Goal: Task Accomplishment & Management: Use online tool/utility

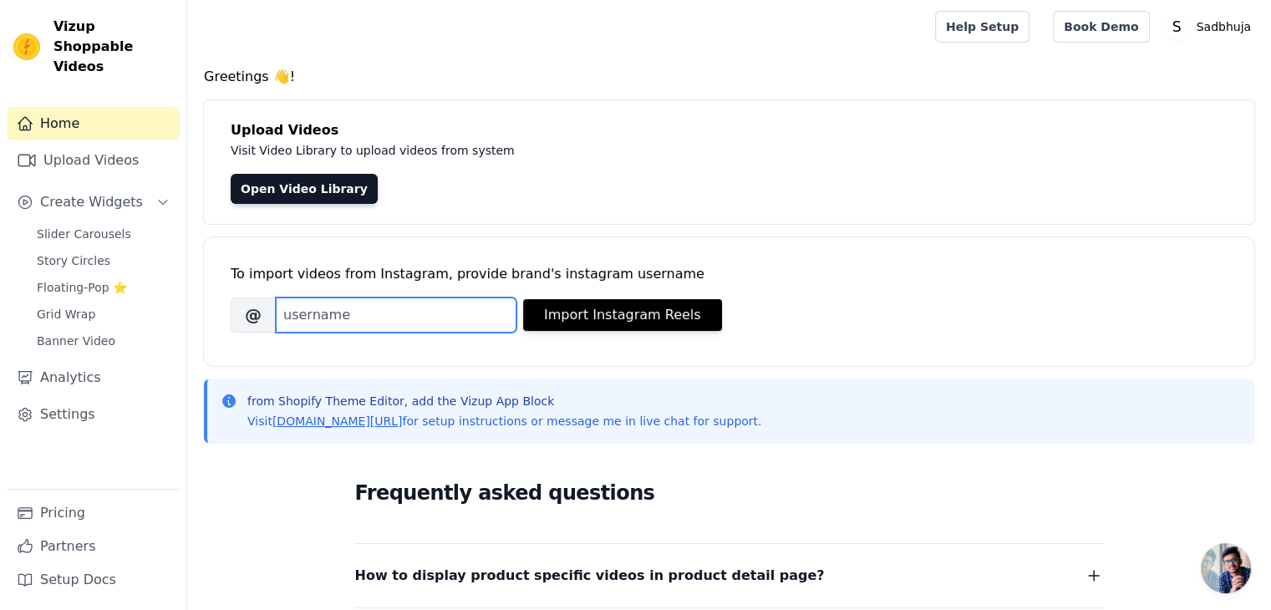
click at [331, 307] on input "Brand's Instagram Username" at bounding box center [396, 314] width 241 height 35
type input "sadbhuja_official"
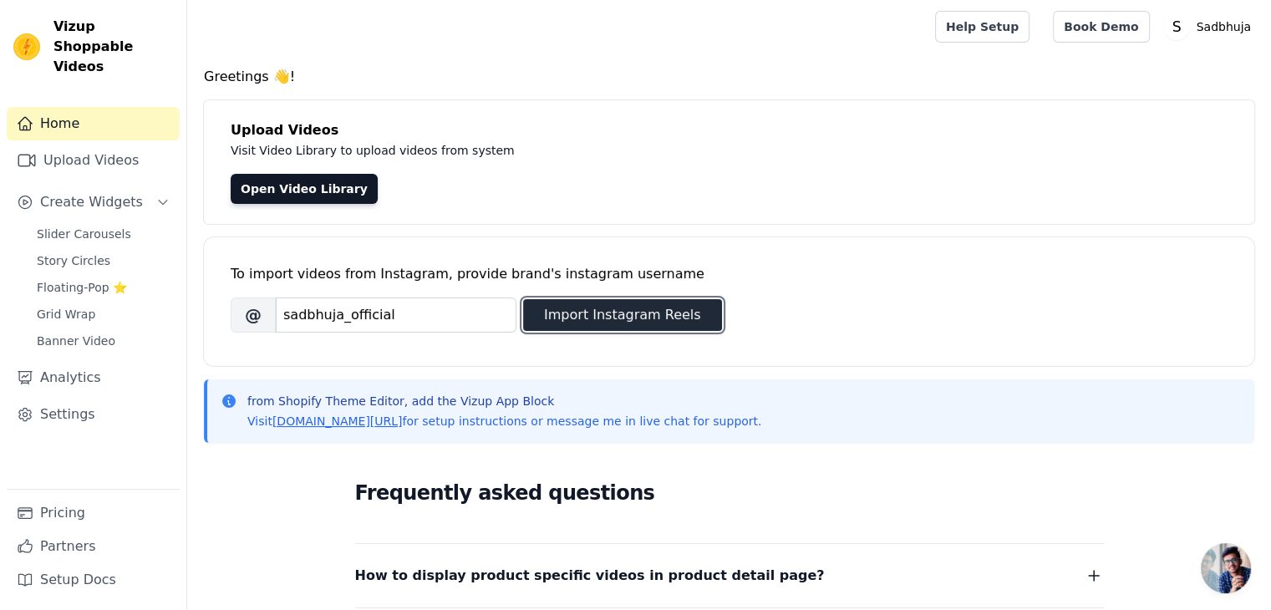
click at [546, 305] on button "Import Instagram Reels" at bounding box center [622, 315] width 199 height 32
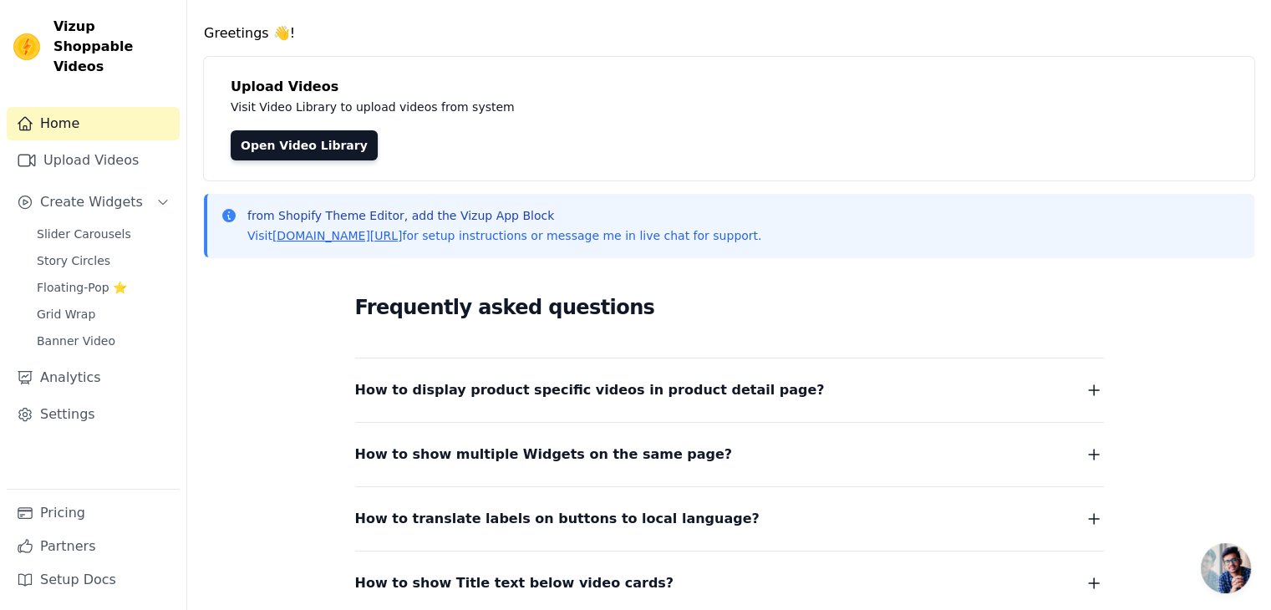
scroll to position [43, 0]
click at [281, 146] on link "Open Video Library" at bounding box center [304, 145] width 147 height 30
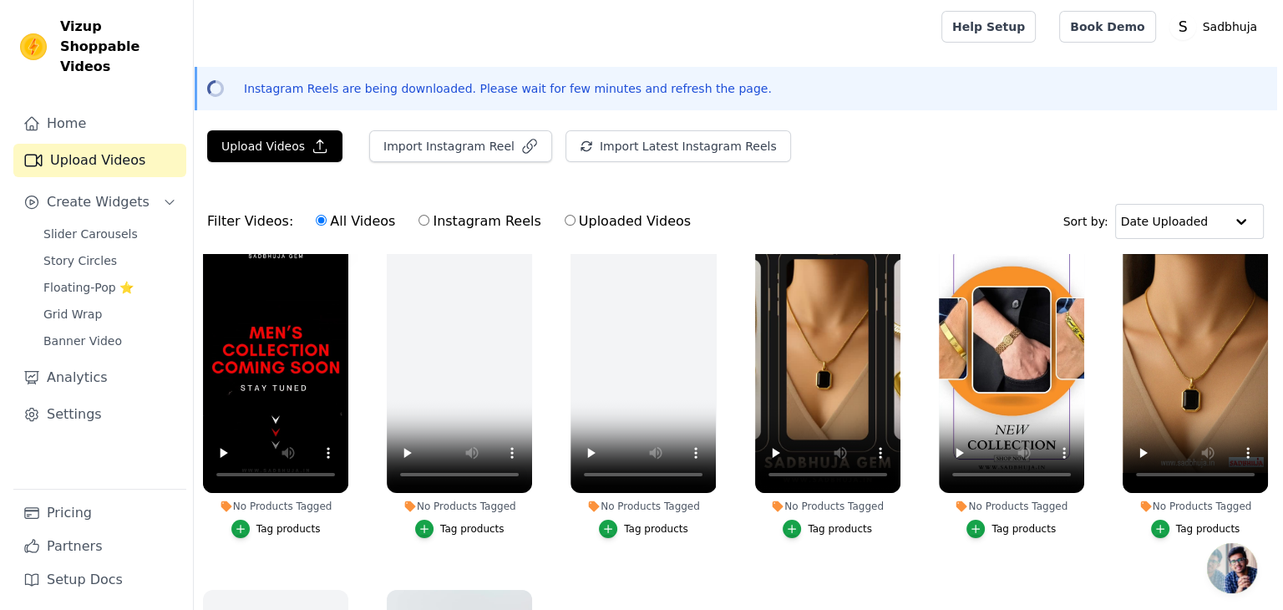
scroll to position [30, 0]
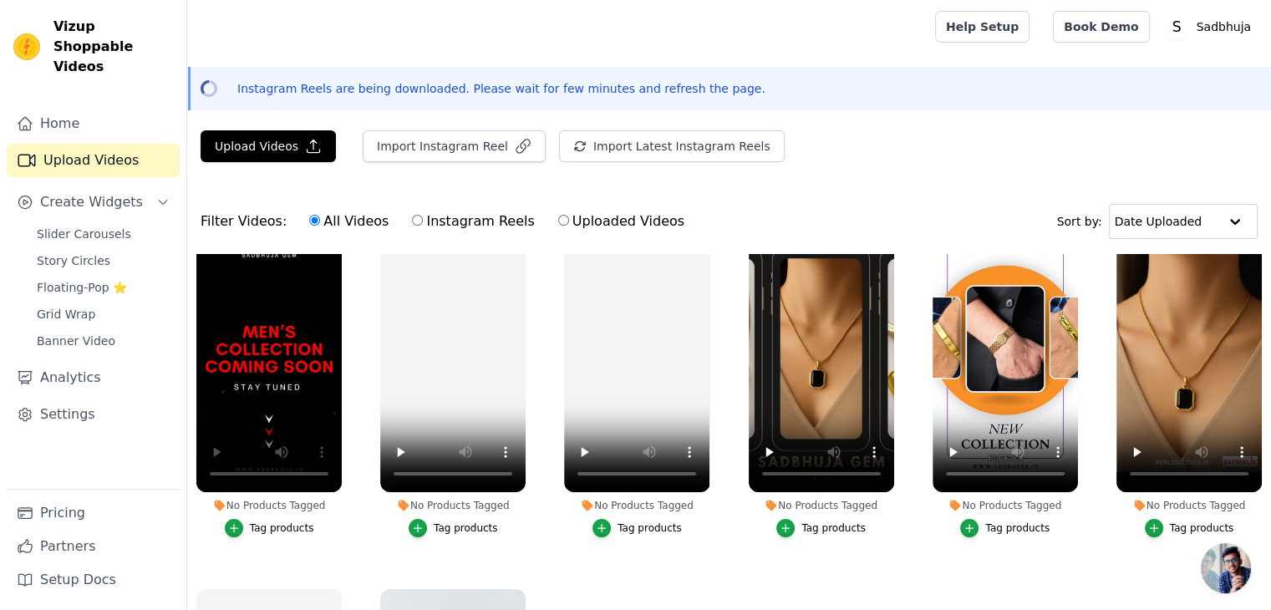
click at [282, 523] on div "Tag products" at bounding box center [282, 527] width 64 height 13
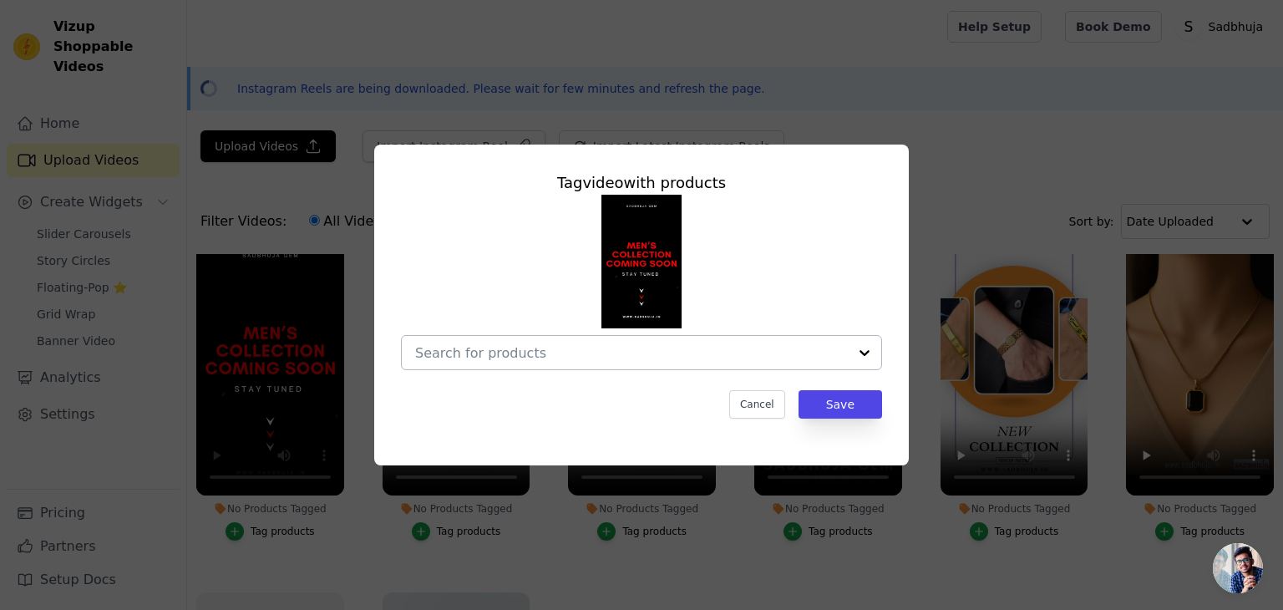
click at [458, 368] on div at bounding box center [631, 352] width 433 height 33
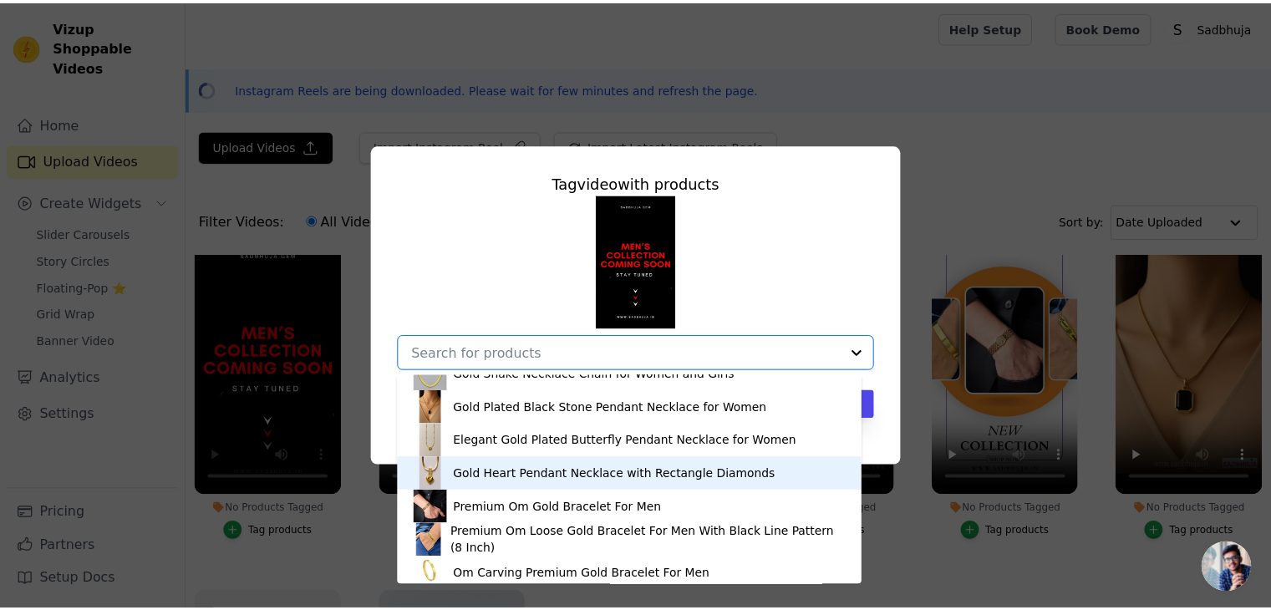
scroll to position [424, 0]
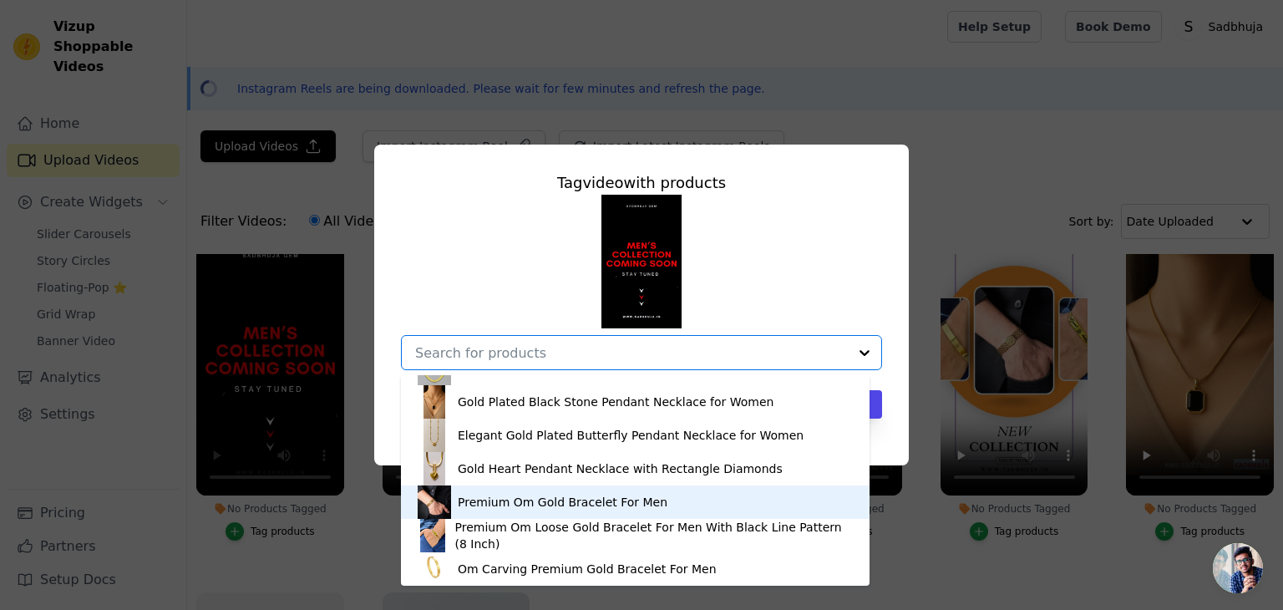
click at [482, 505] on div "Premium Om Gold Bracelet For Men" at bounding box center [563, 502] width 210 height 17
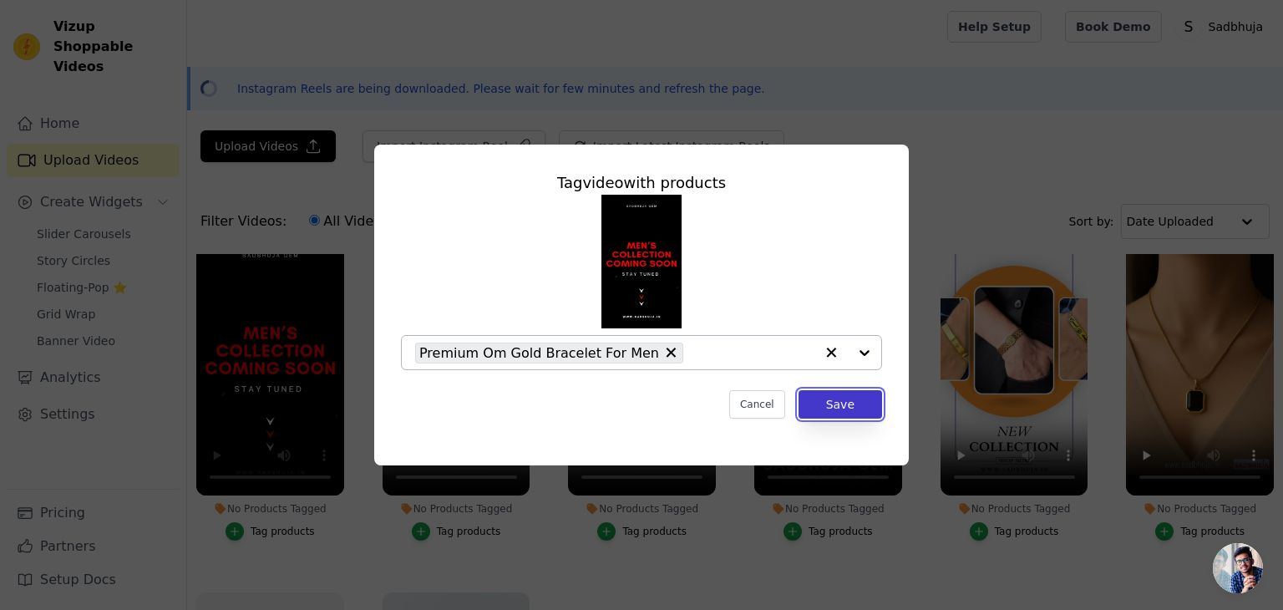
click at [853, 408] on button "Save" at bounding box center [841, 404] width 84 height 28
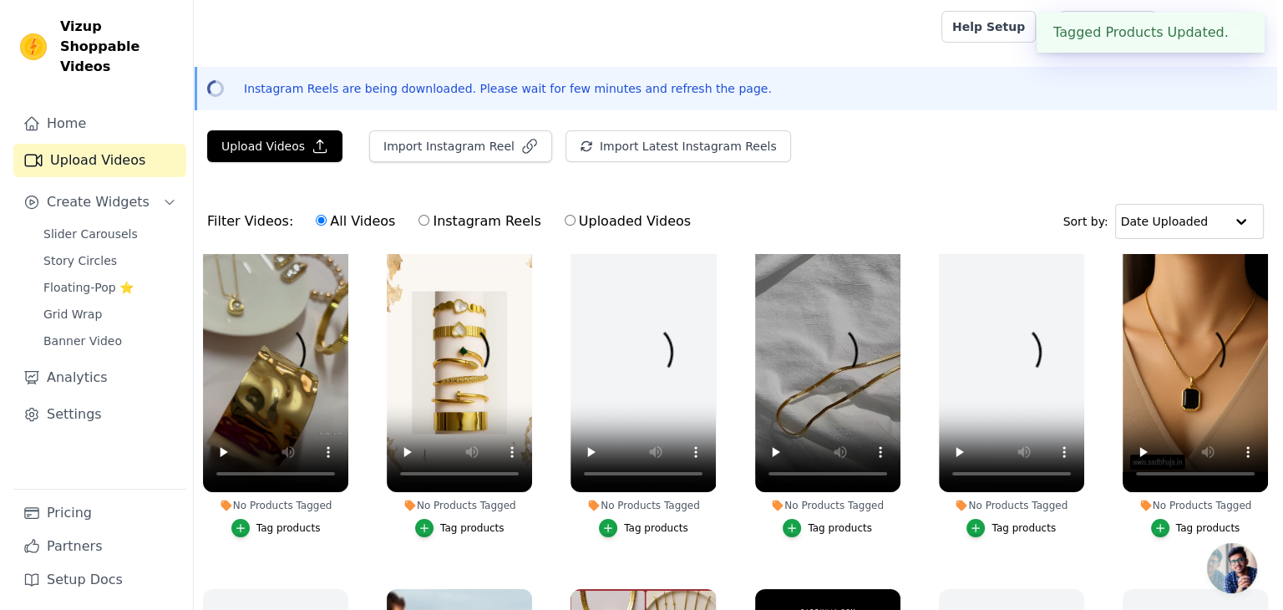
scroll to position [383, 0]
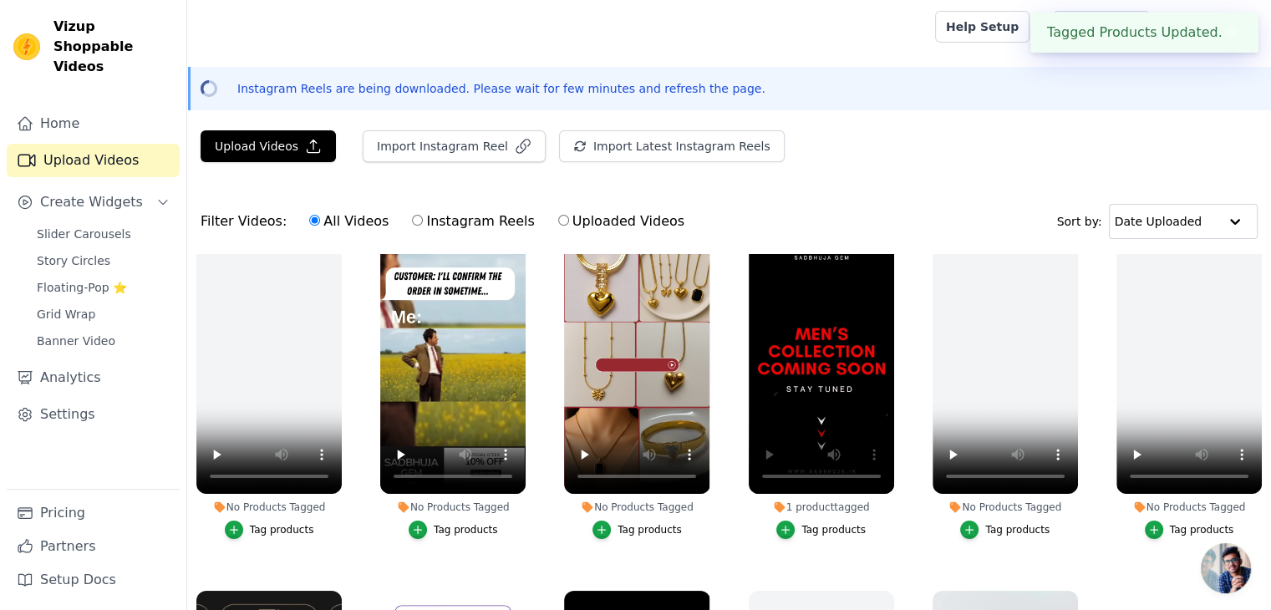
click at [440, 523] on div "Tag products" at bounding box center [466, 529] width 64 height 13
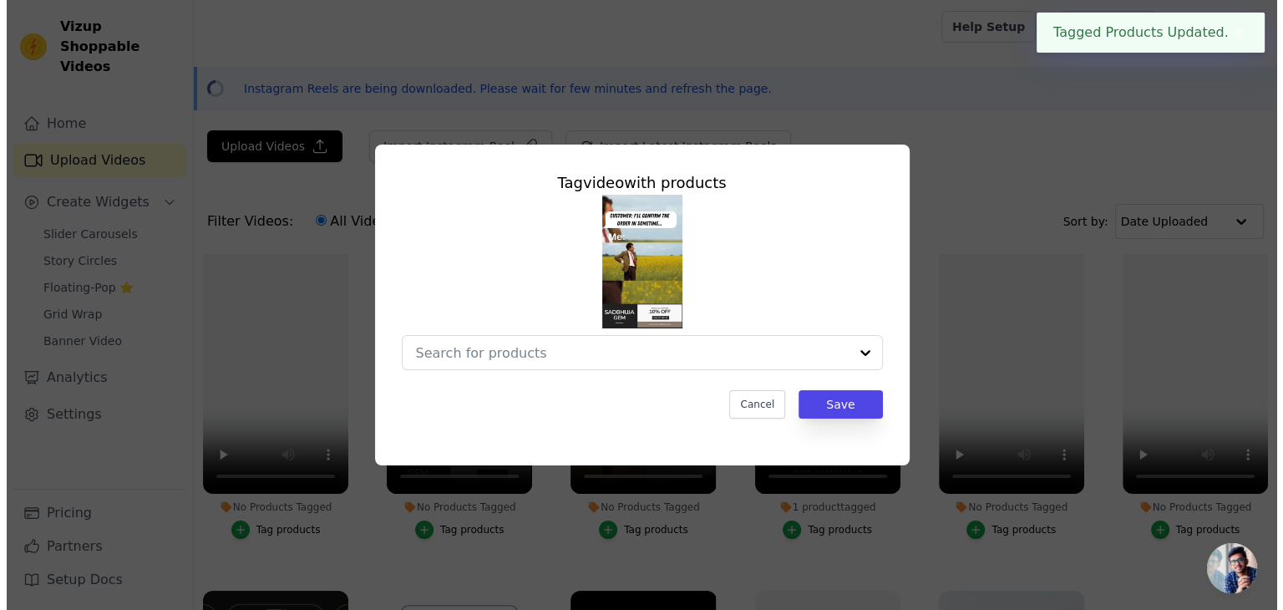
scroll to position [388, 0]
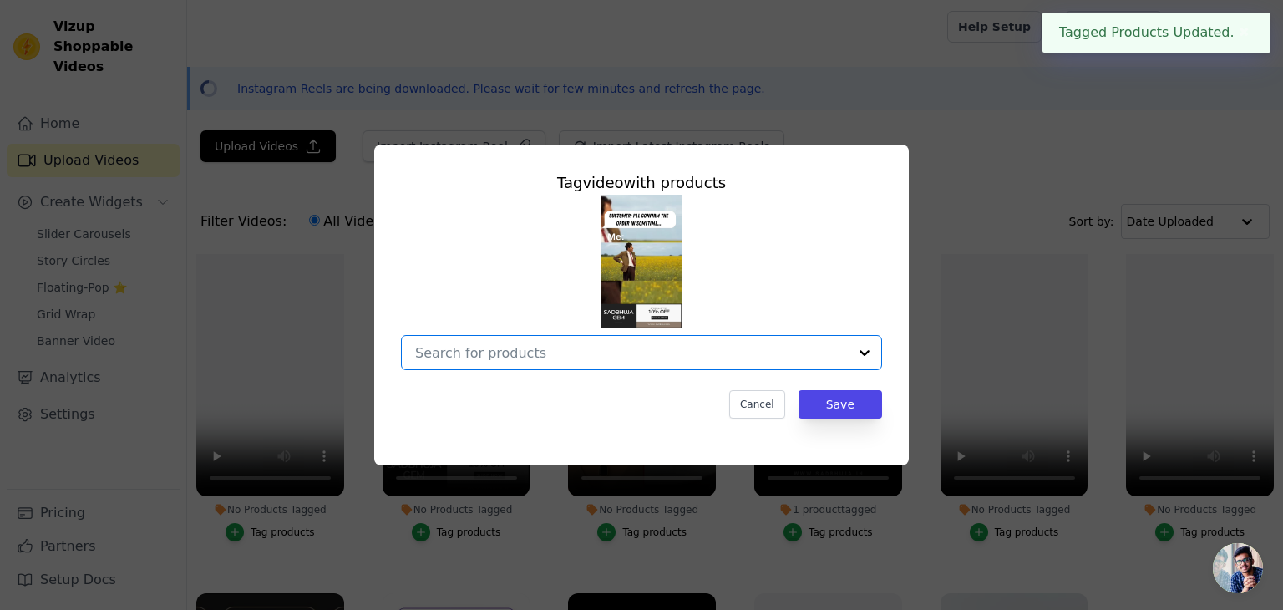
click at [665, 346] on input "No Products Tagged Tag video with products Option undefined, selected. Select i…" at bounding box center [631, 353] width 433 height 16
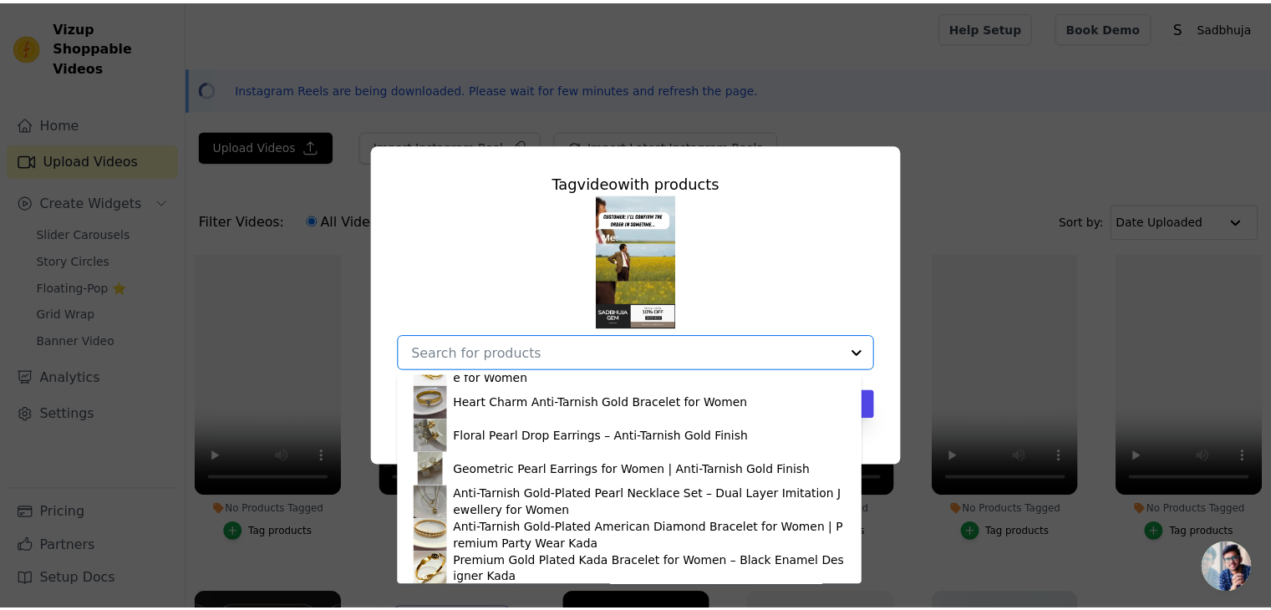
scroll to position [0, 0]
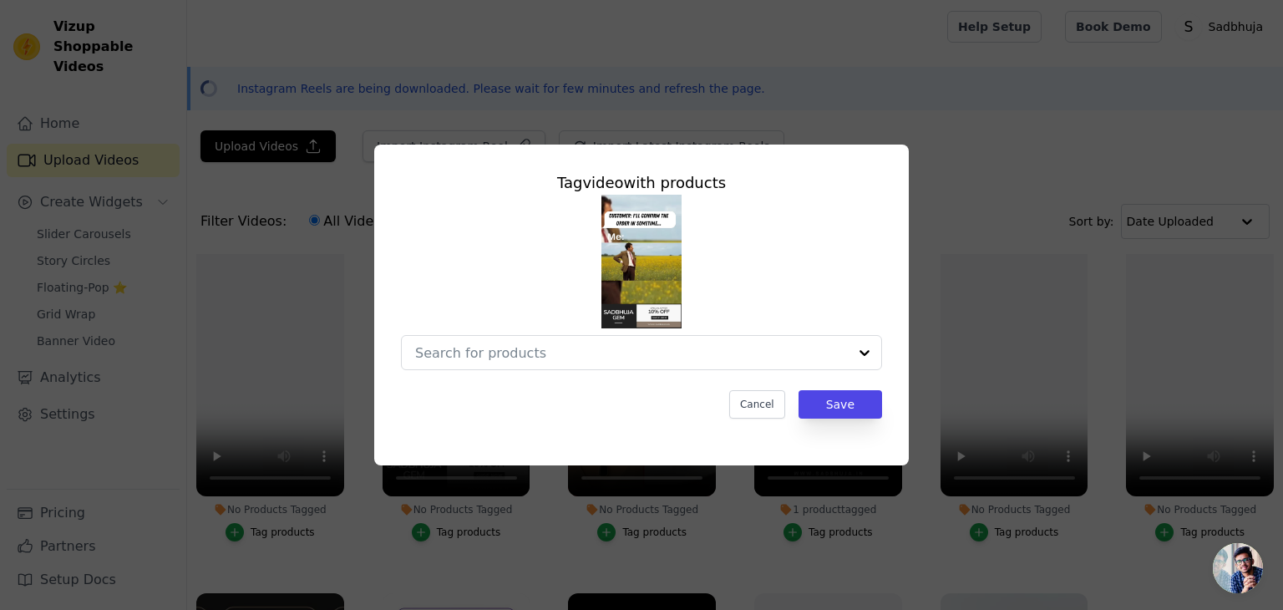
click at [911, 507] on div "Tag video with products Cancel Save" at bounding box center [641, 305] width 1283 height 610
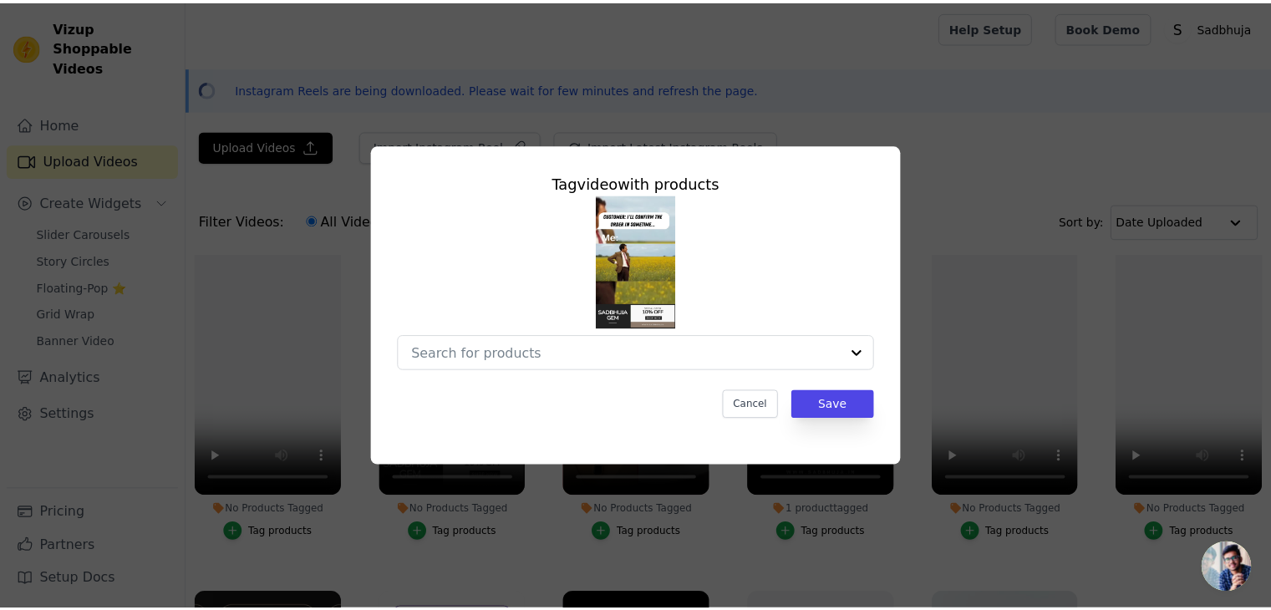
scroll to position [384, 0]
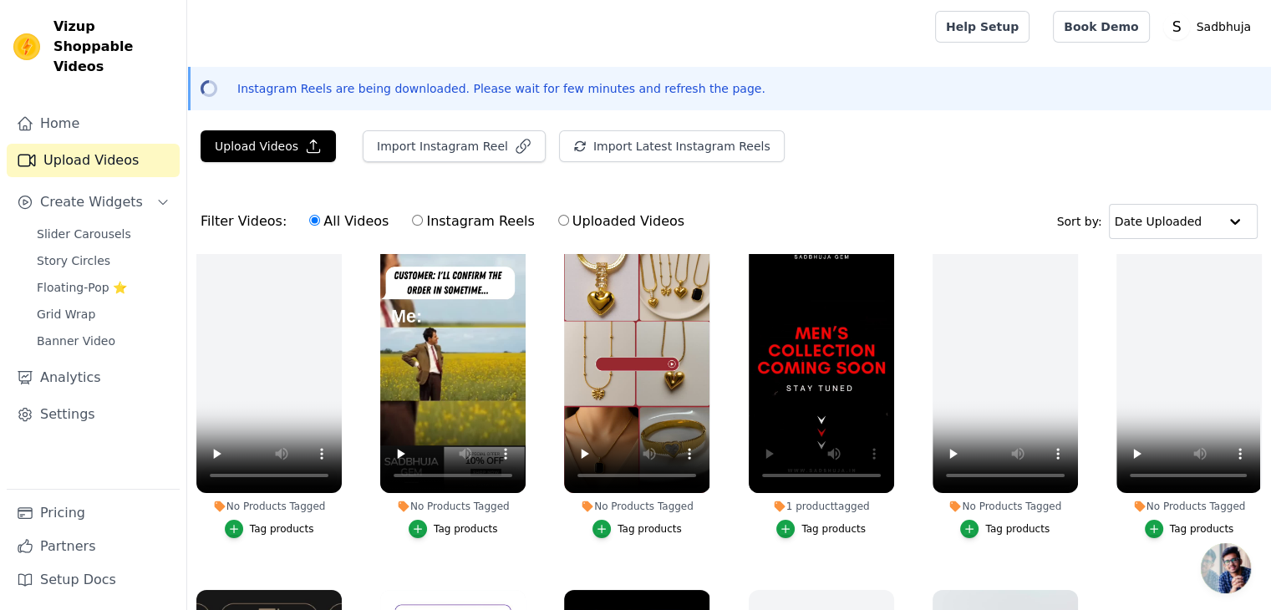
click at [412, 218] on input "Instagram Reels" at bounding box center [417, 220] width 11 height 11
radio input "true"
click at [412, 218] on input "Instagram Reels" at bounding box center [417, 220] width 11 height 11
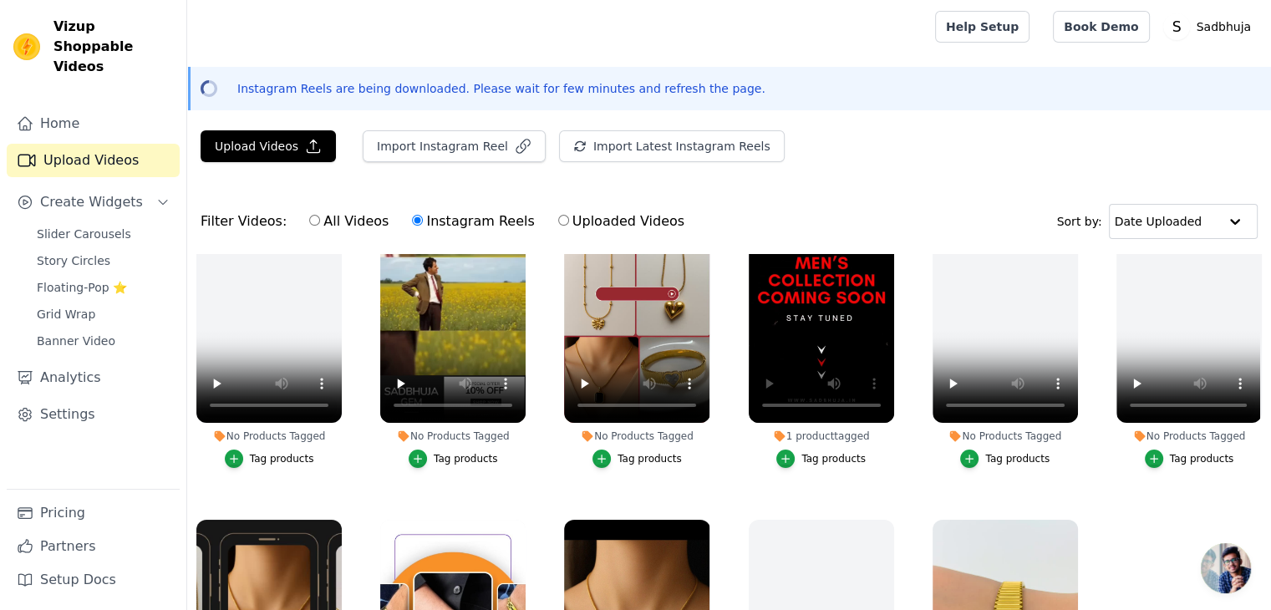
scroll to position [452, 0]
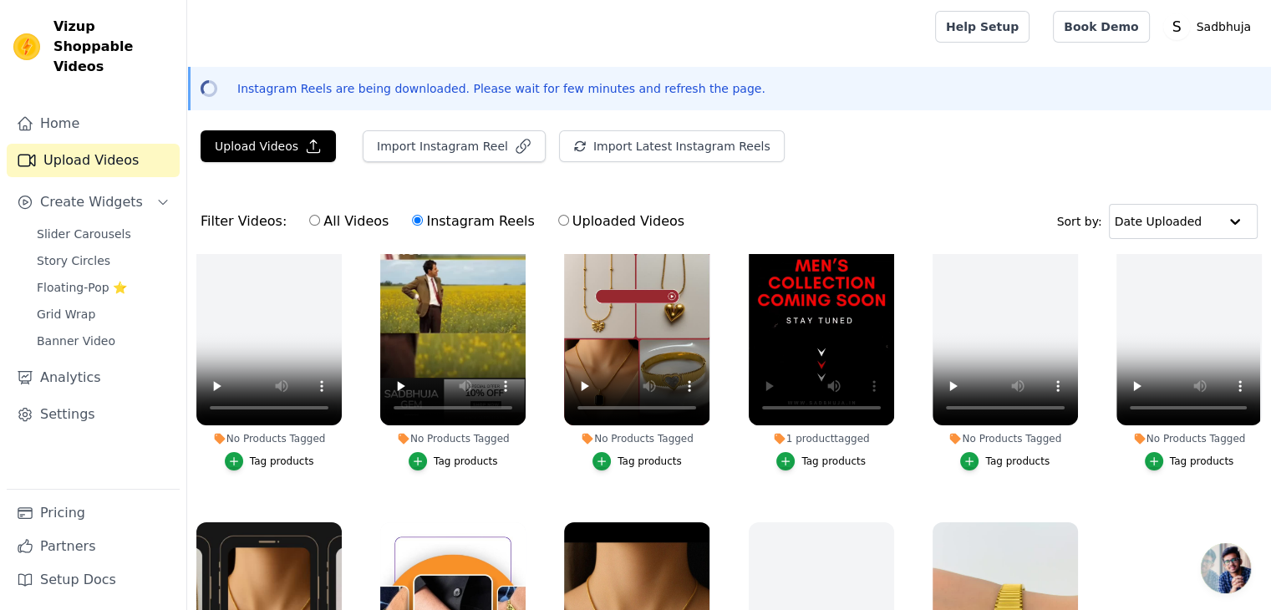
click at [465, 476] on div "No Products Tagged Tag products" at bounding box center [453, 322] width 164 height 329
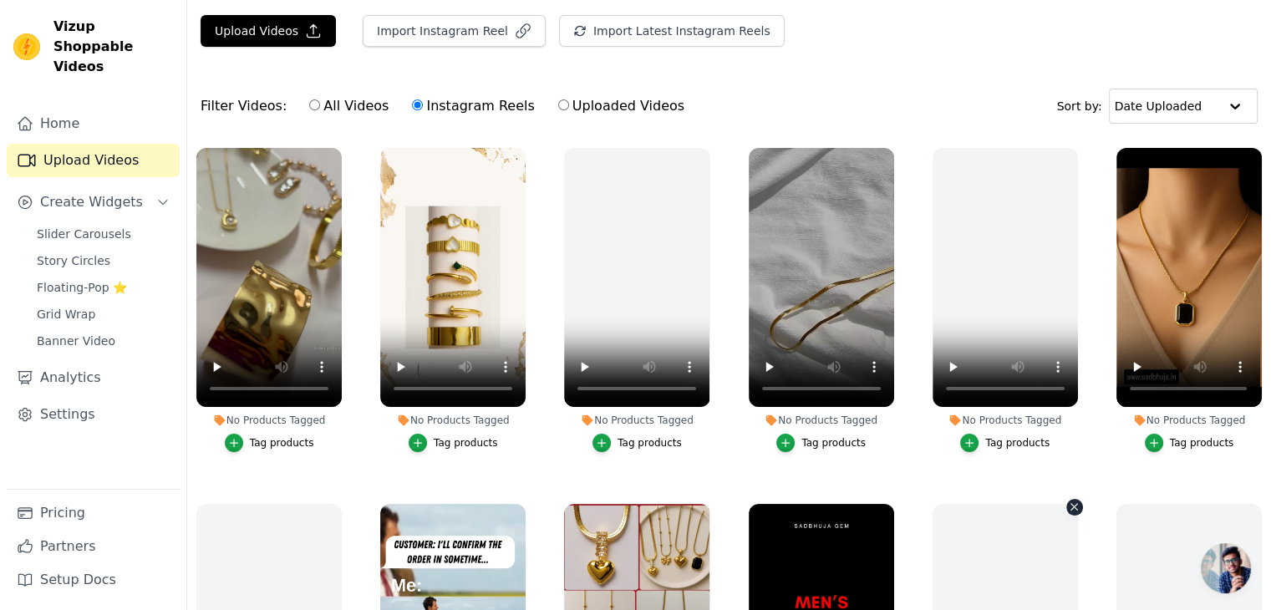
scroll to position [0, 0]
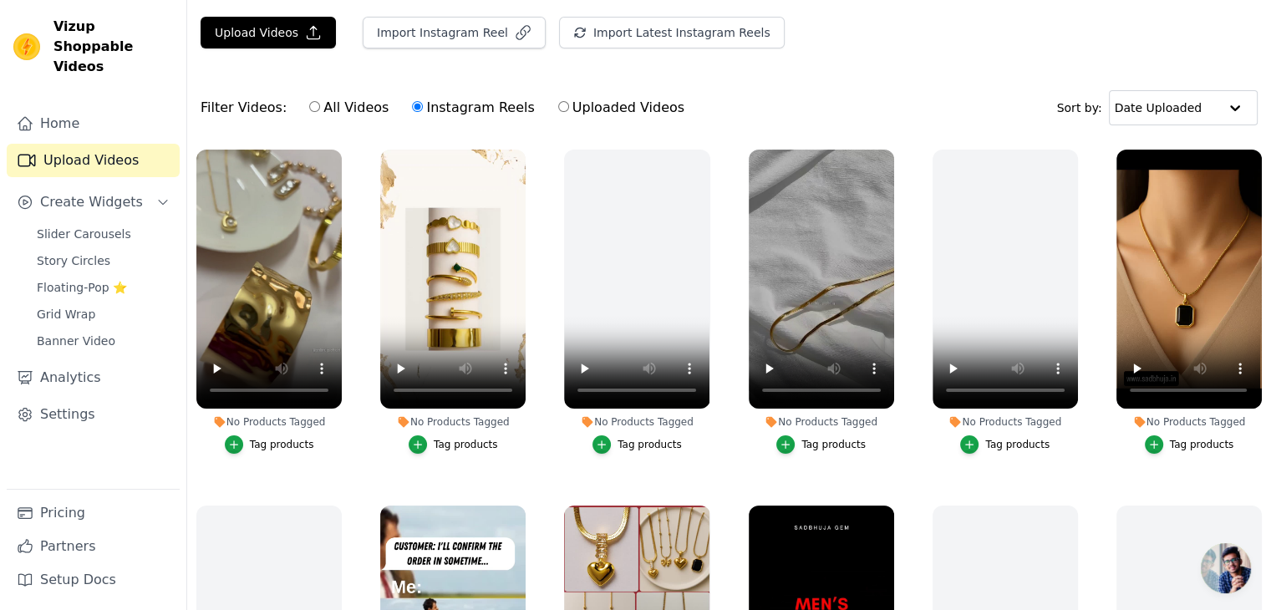
click at [259, 442] on div "Tag products" at bounding box center [282, 444] width 64 height 13
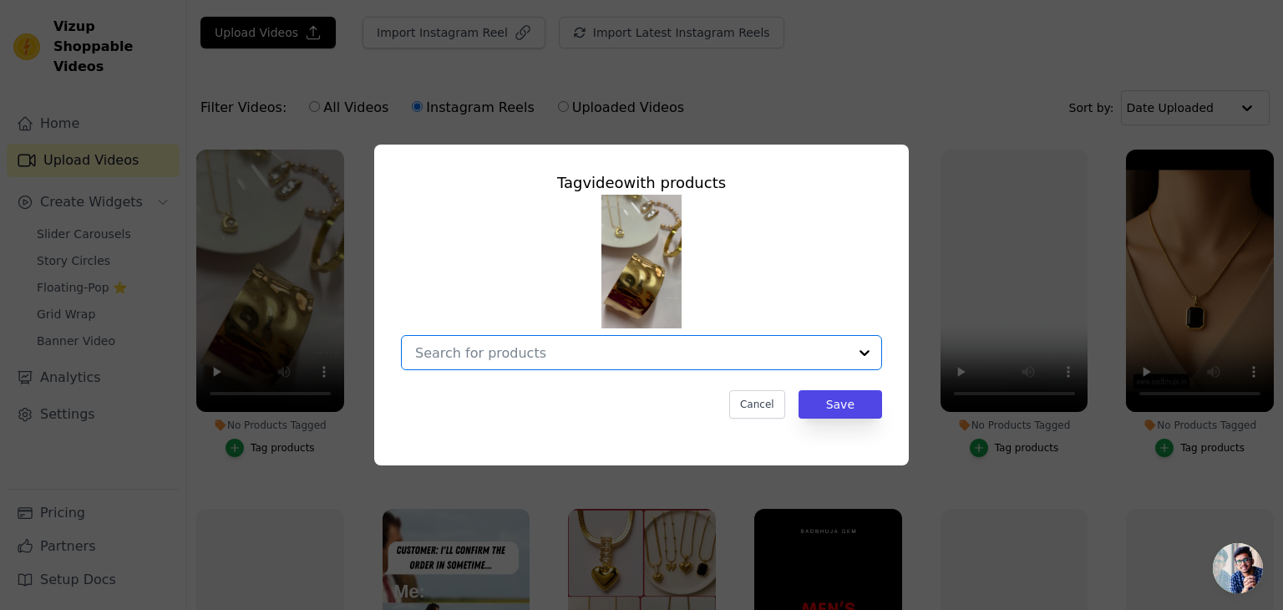
click at [570, 354] on input "No Products Tagged Tag video with products Option undefined, selected. Select i…" at bounding box center [631, 353] width 433 height 16
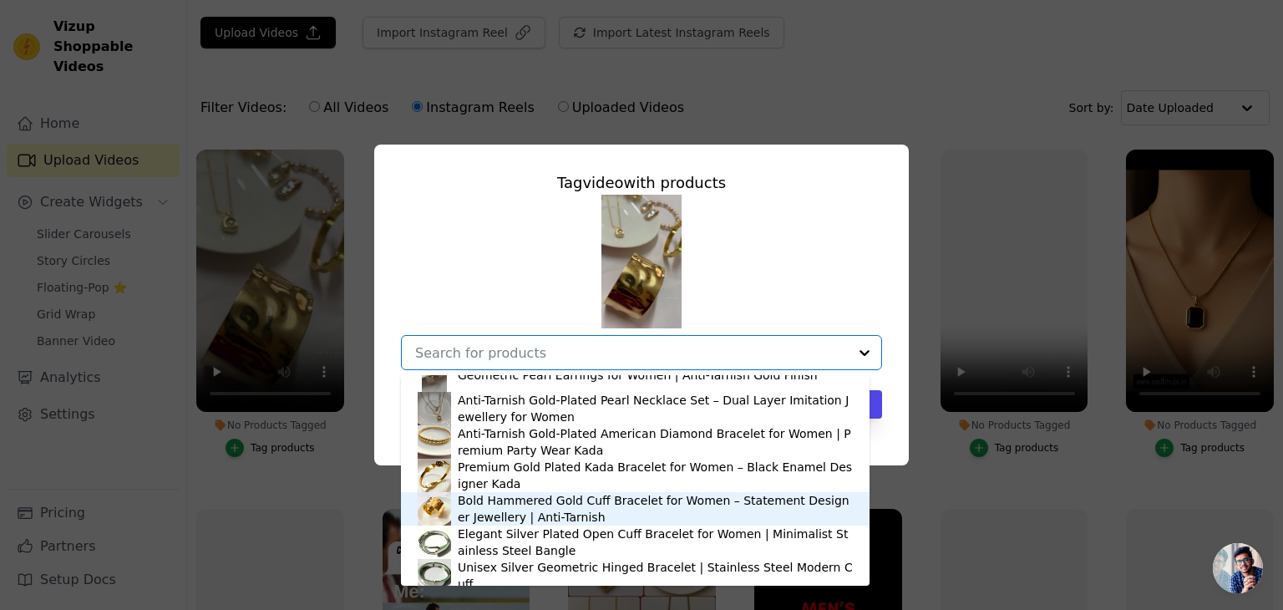
click at [476, 495] on div "Bold Hammered Gold Cuff Bracelet for Women – Statement Designer Jewellery | Ant…" at bounding box center [655, 508] width 395 height 33
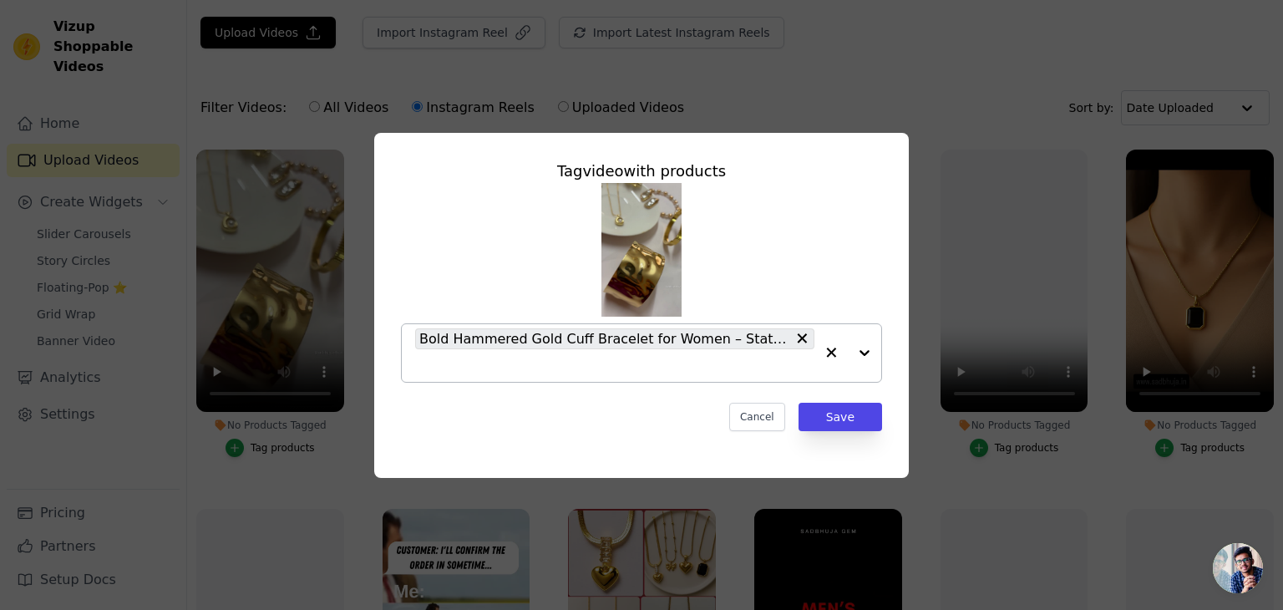
click at [710, 354] on div "Bold Hammered Gold Cuff Bracelet for Women – Statement Designer Jewellery | Ant…" at bounding box center [614, 353] width 399 height 58
click at [885, 445] on div "Tag video with products Bold Hammered Gold Cuff Bracelet for Women – Statement …" at bounding box center [641, 305] width 535 height 345
click at [854, 423] on button "Save" at bounding box center [841, 417] width 84 height 28
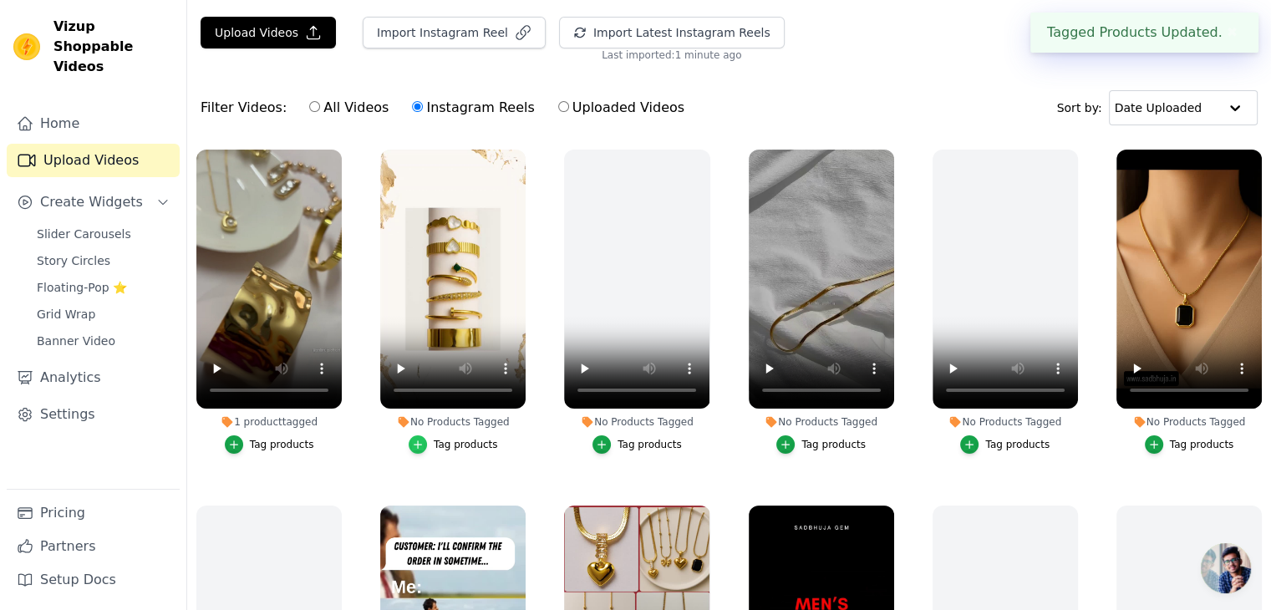
click at [426, 443] on div "button" at bounding box center [418, 444] width 18 height 18
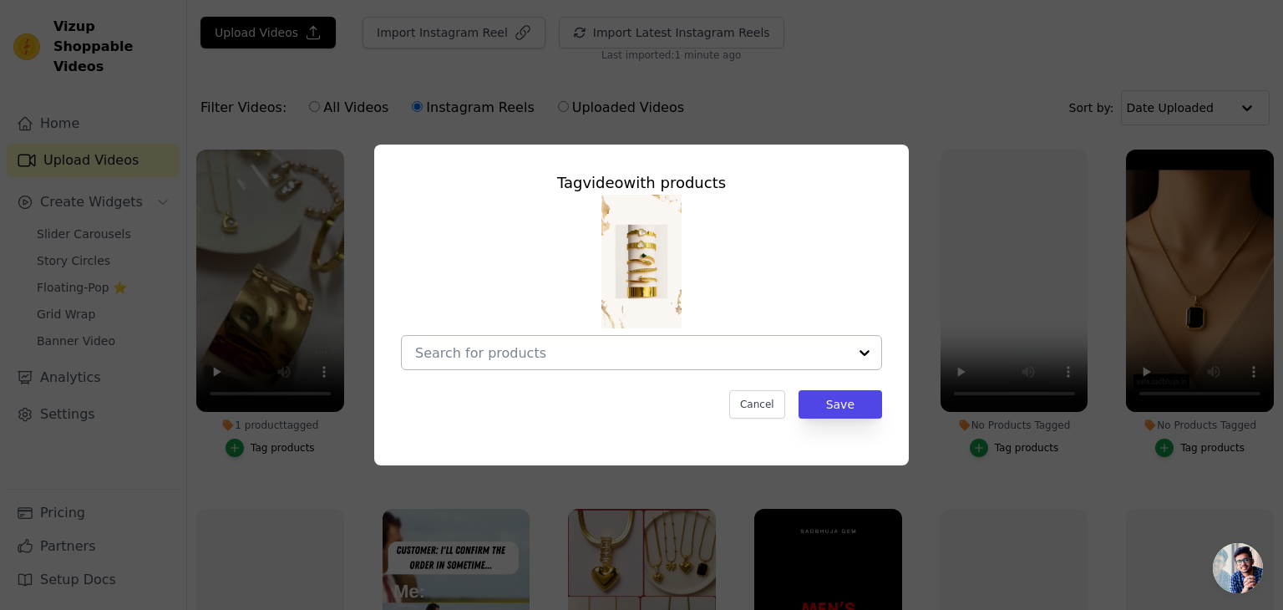
click at [607, 369] on div at bounding box center [631, 352] width 433 height 33
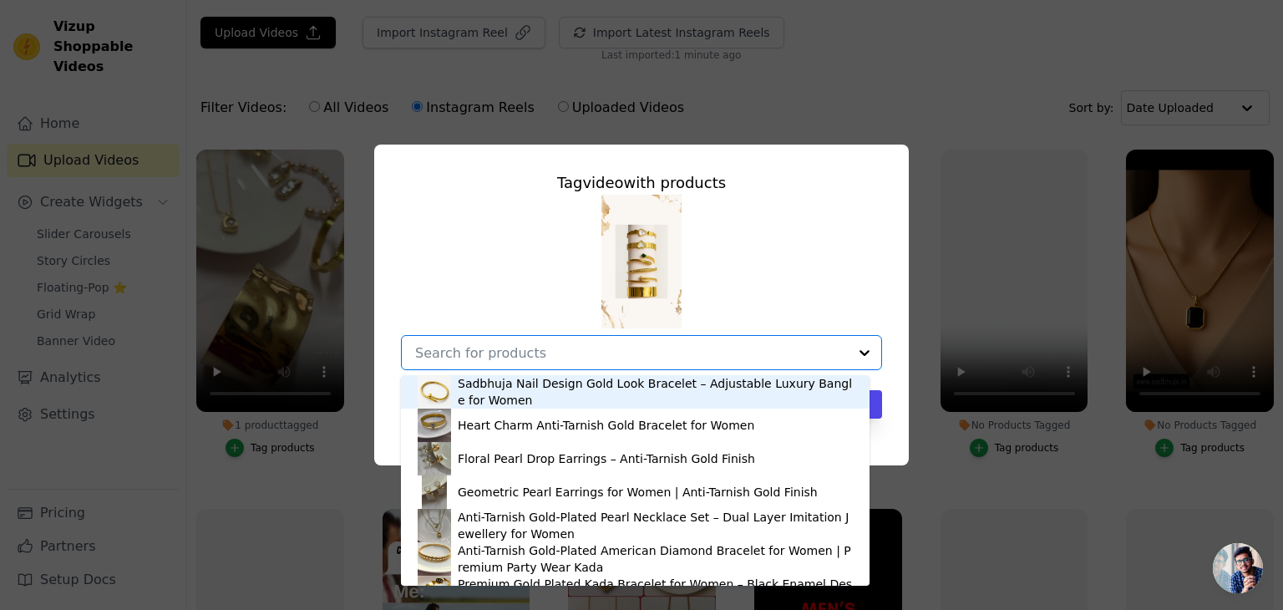
click at [603, 388] on div "Sadbhuja Nail Design Gold Look Bracelet – Adjustable Luxury Bangle for Women" at bounding box center [655, 391] width 395 height 33
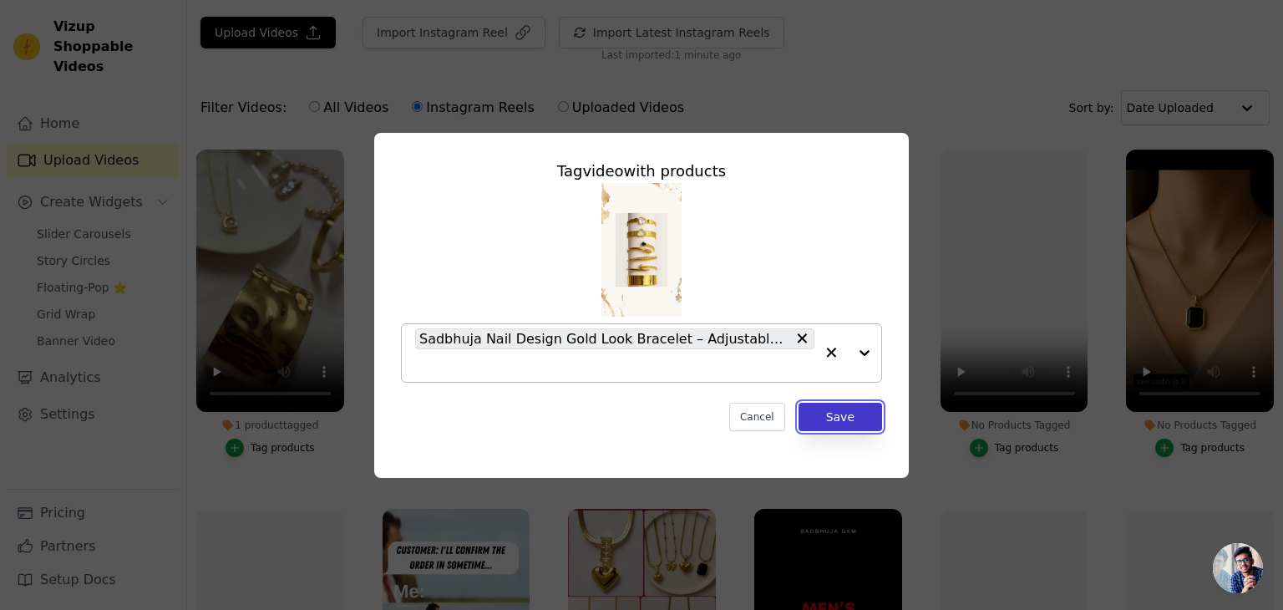
click at [823, 409] on button "Save" at bounding box center [841, 417] width 84 height 28
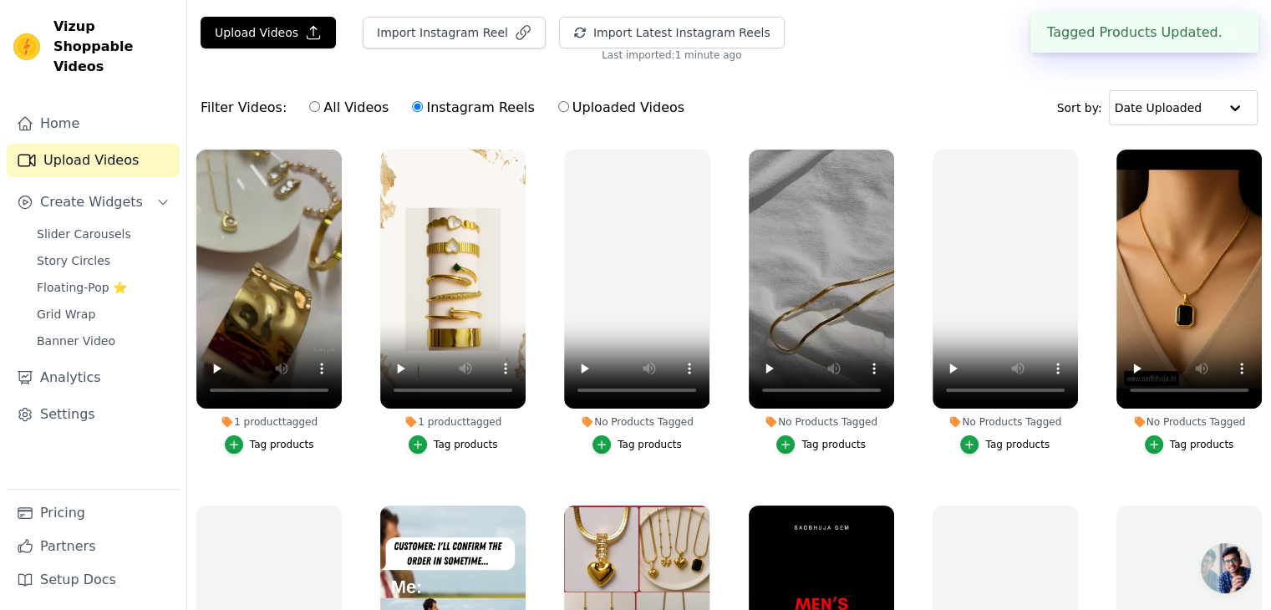
click at [812, 438] on div "Tag products" at bounding box center [833, 444] width 64 height 13
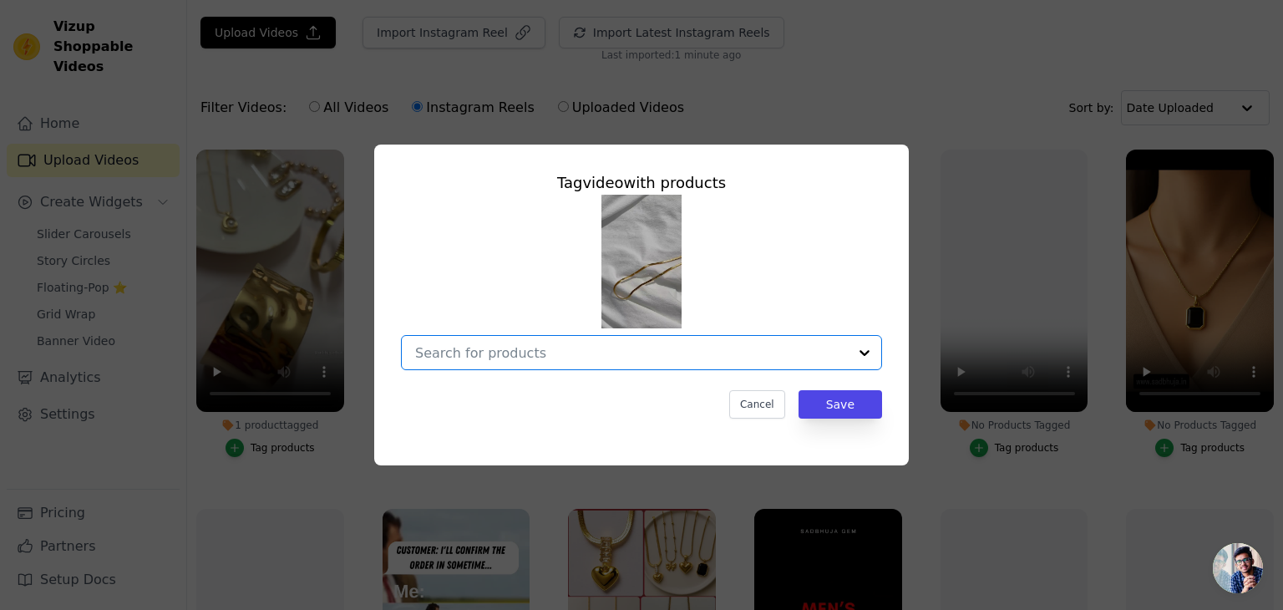
click at [632, 349] on input "No Products Tagged Tag video with products Option undefined, selected. Select i…" at bounding box center [631, 353] width 433 height 16
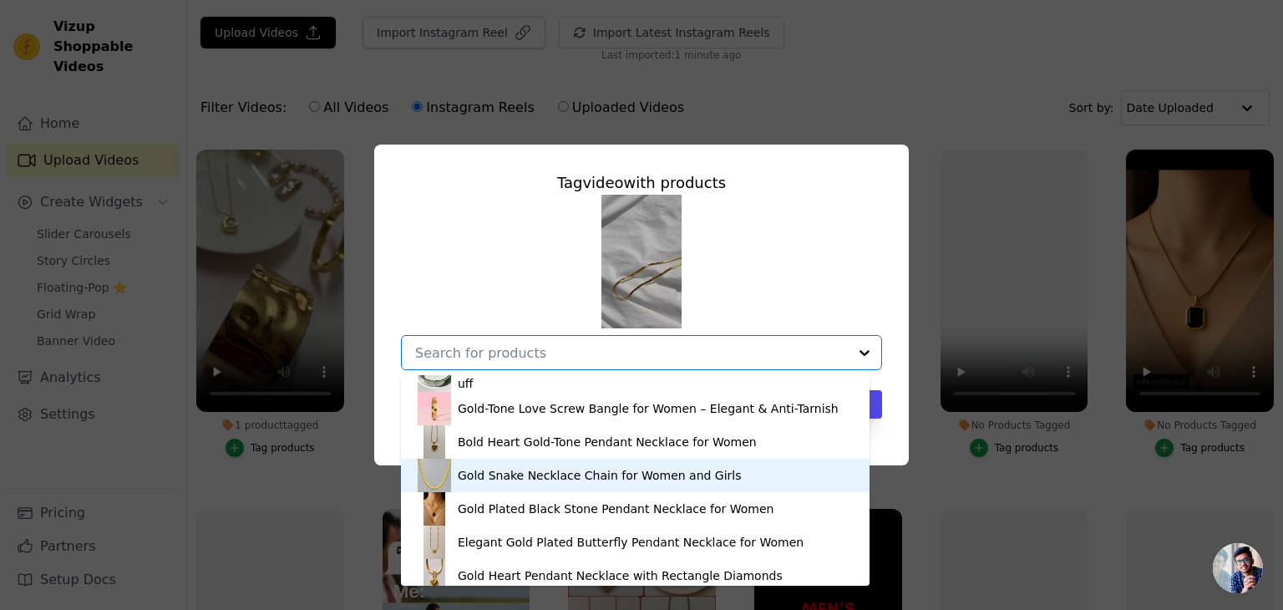
click at [637, 468] on div "Gold Snake Necklace Chain for Women and Girls" at bounding box center [600, 475] width 284 height 17
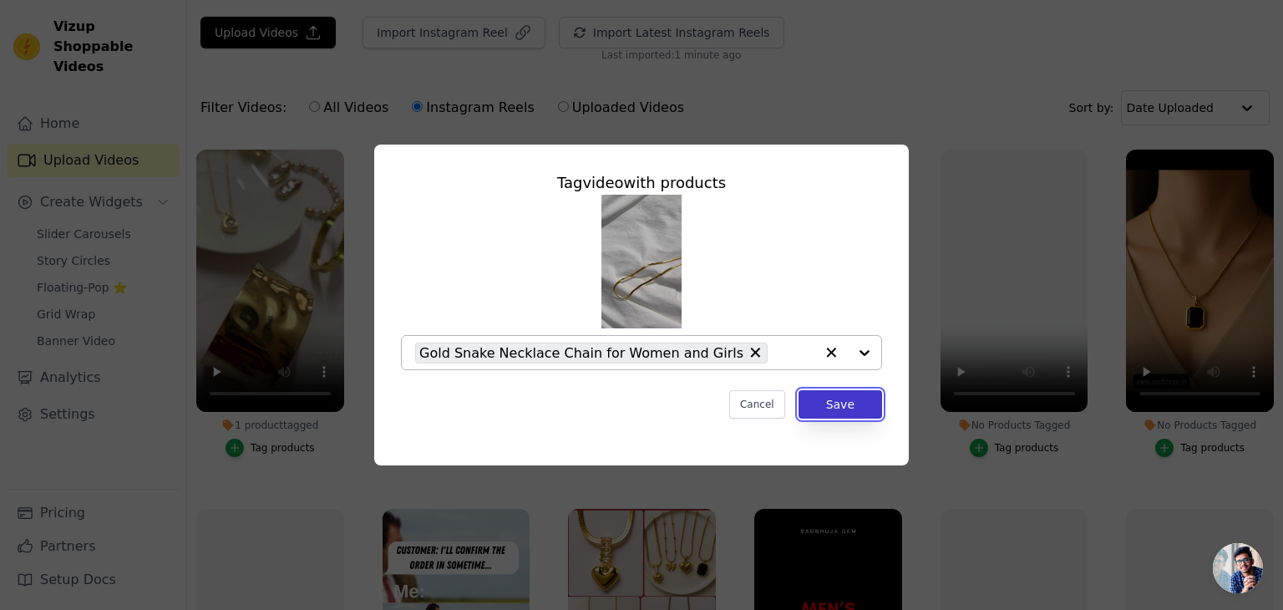
click at [830, 404] on button "Save" at bounding box center [841, 404] width 84 height 28
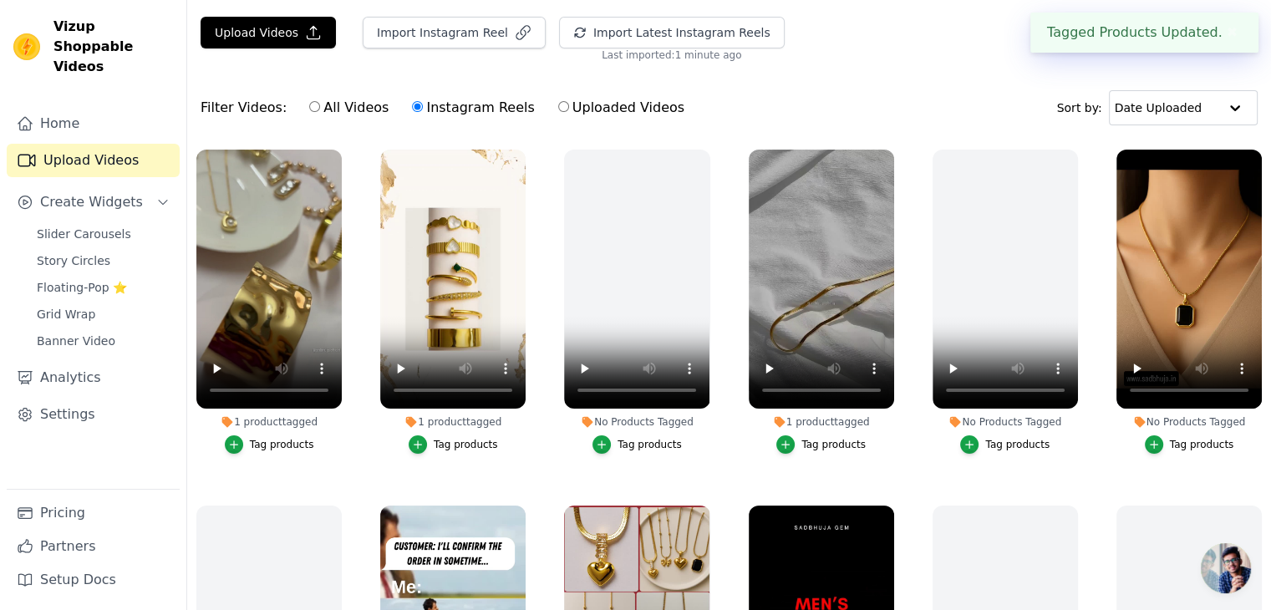
click at [1160, 449] on button "Tag products" at bounding box center [1189, 444] width 89 height 18
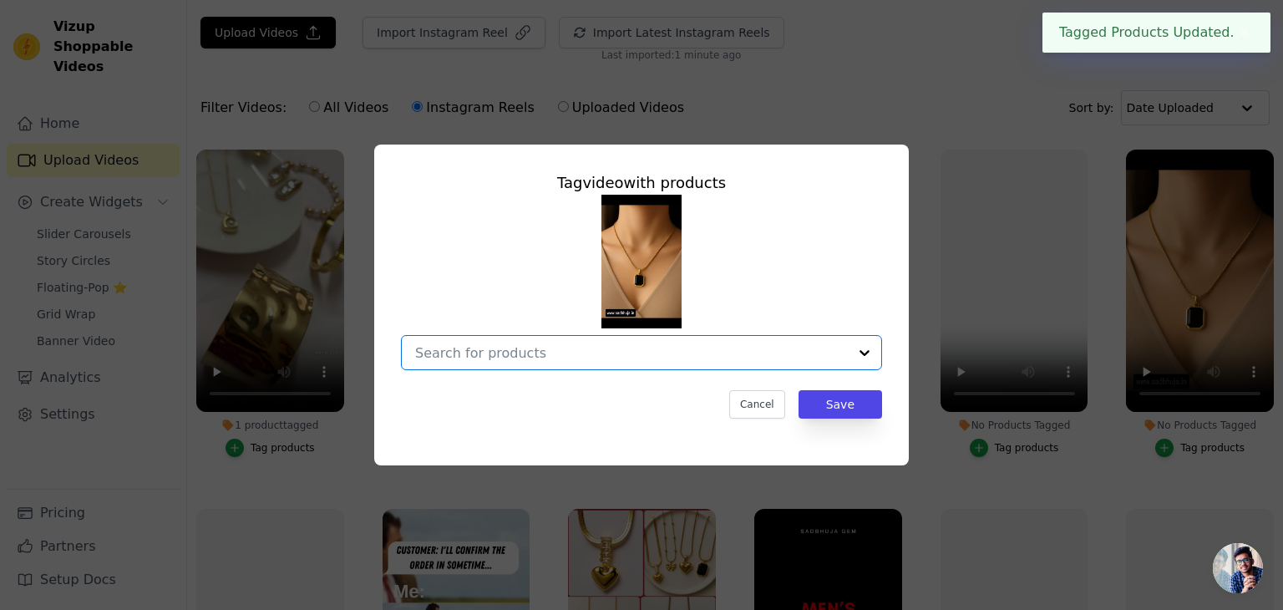
click at [754, 348] on input "No Products Tagged Tag video with products Option undefined, selected. Select i…" at bounding box center [631, 353] width 433 height 16
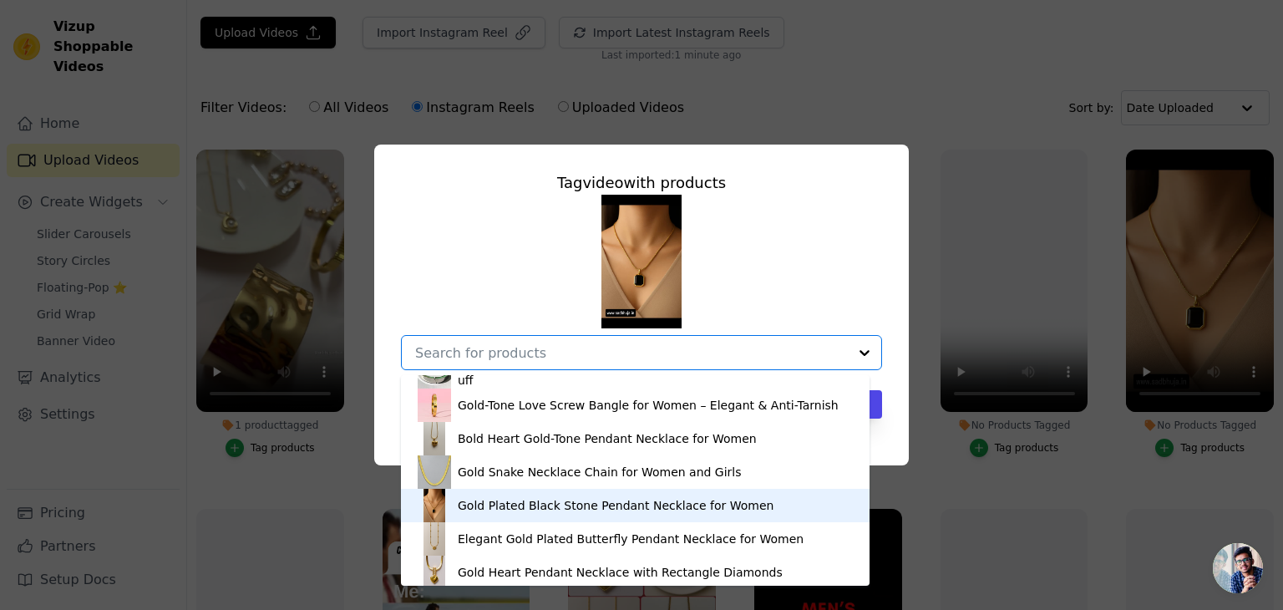
click at [668, 504] on div "Gold Plated Black Stone Pendant Necklace for Women" at bounding box center [616, 505] width 316 height 17
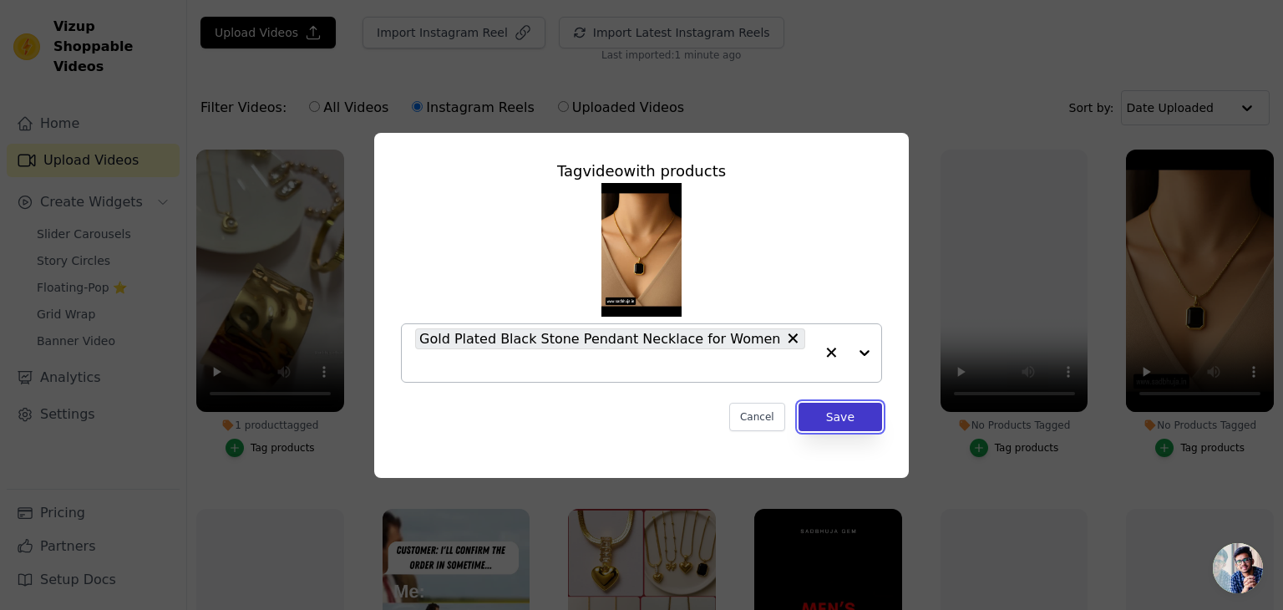
click at [876, 403] on button "Save" at bounding box center [841, 417] width 84 height 28
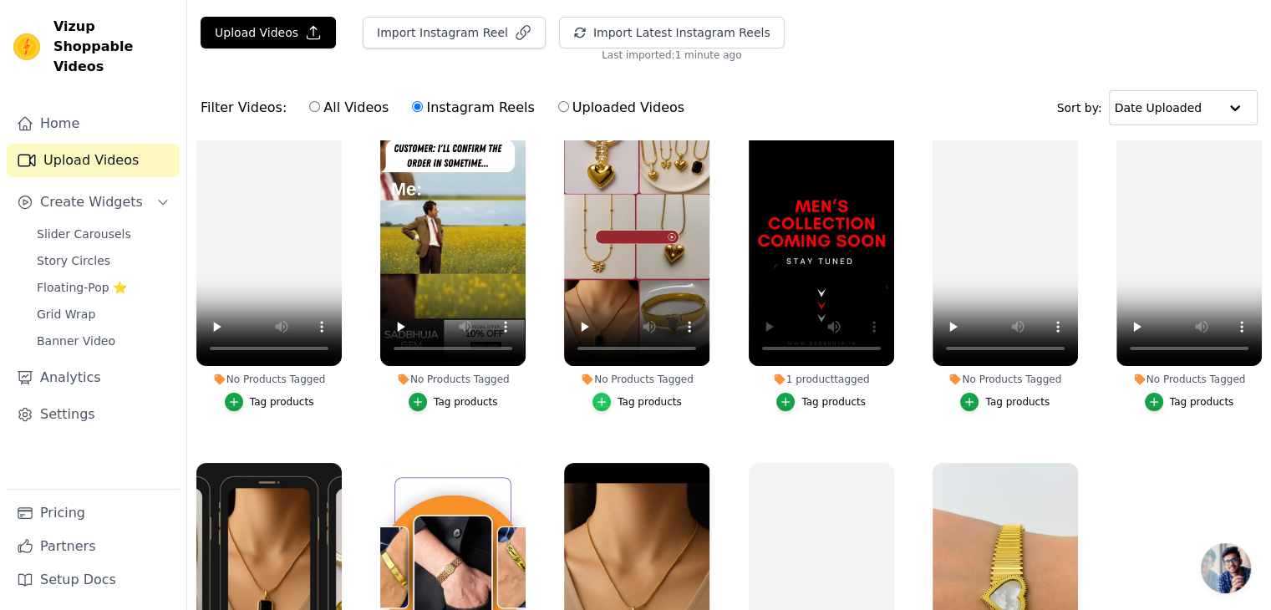
click at [607, 398] on icon "button" at bounding box center [602, 402] width 12 height 12
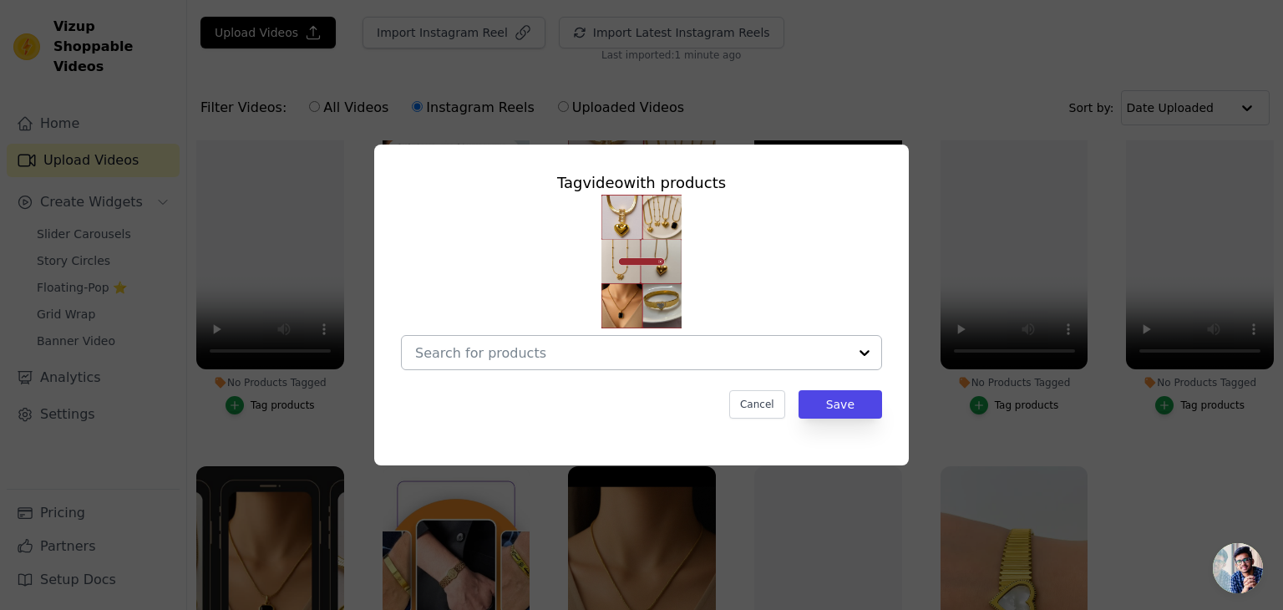
click at [542, 362] on div at bounding box center [631, 352] width 433 height 33
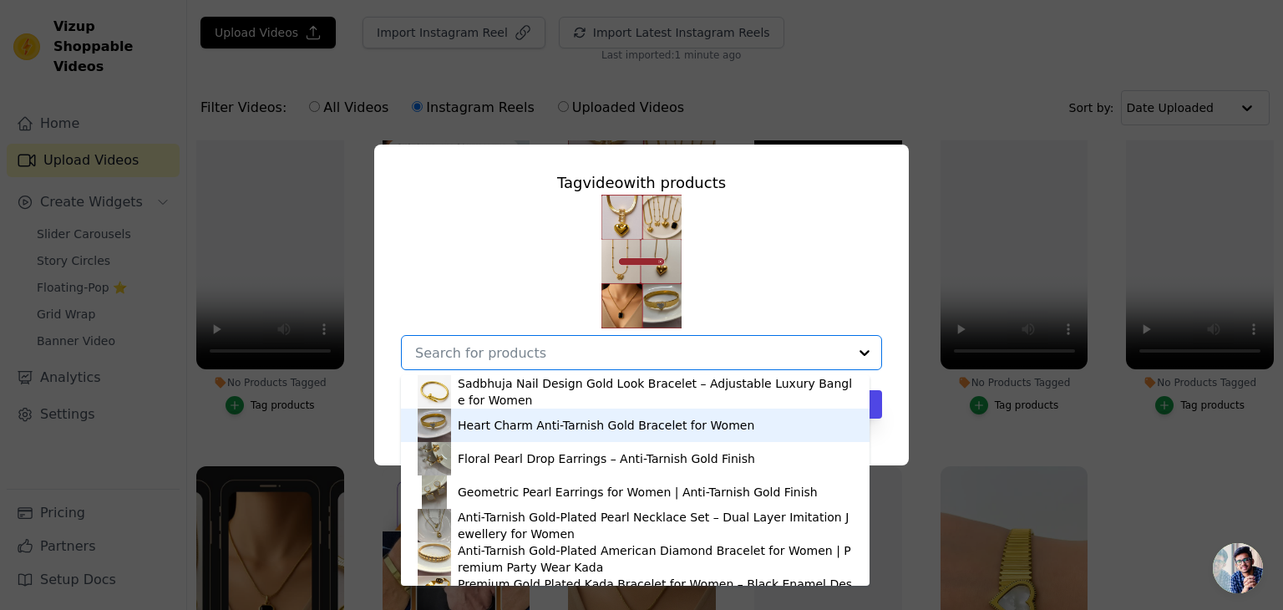
click at [531, 439] on div "Heart Charm Anti-Tarnish Gold Bracelet for Women" at bounding box center [635, 425] width 435 height 33
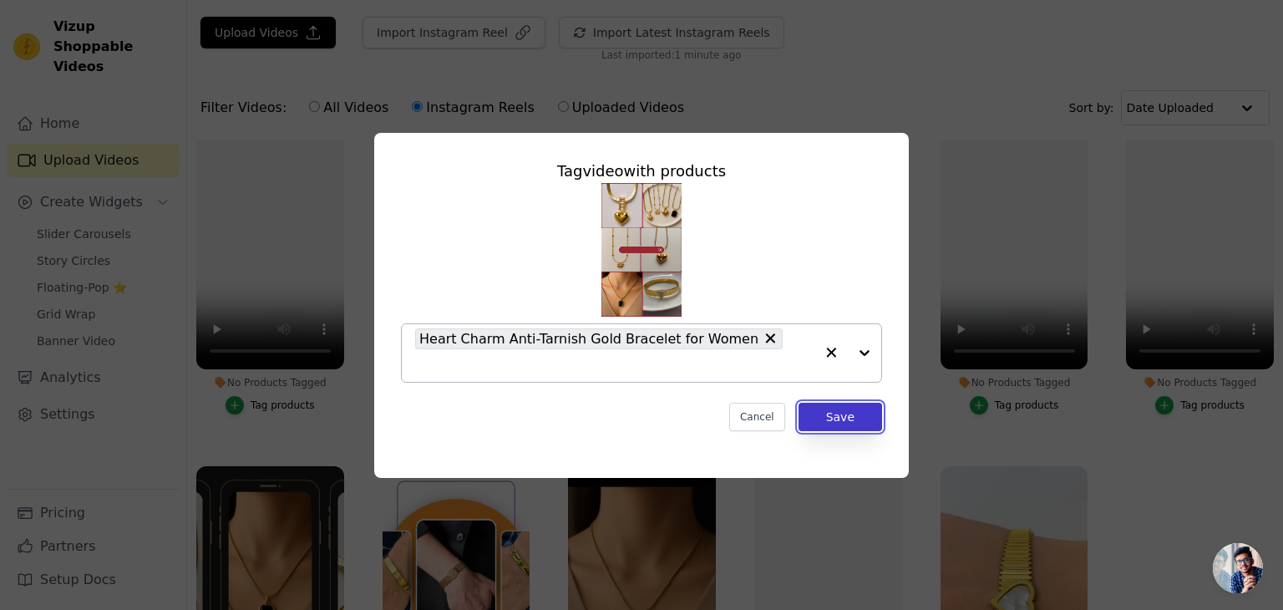
click at [863, 403] on button "Save" at bounding box center [841, 417] width 84 height 28
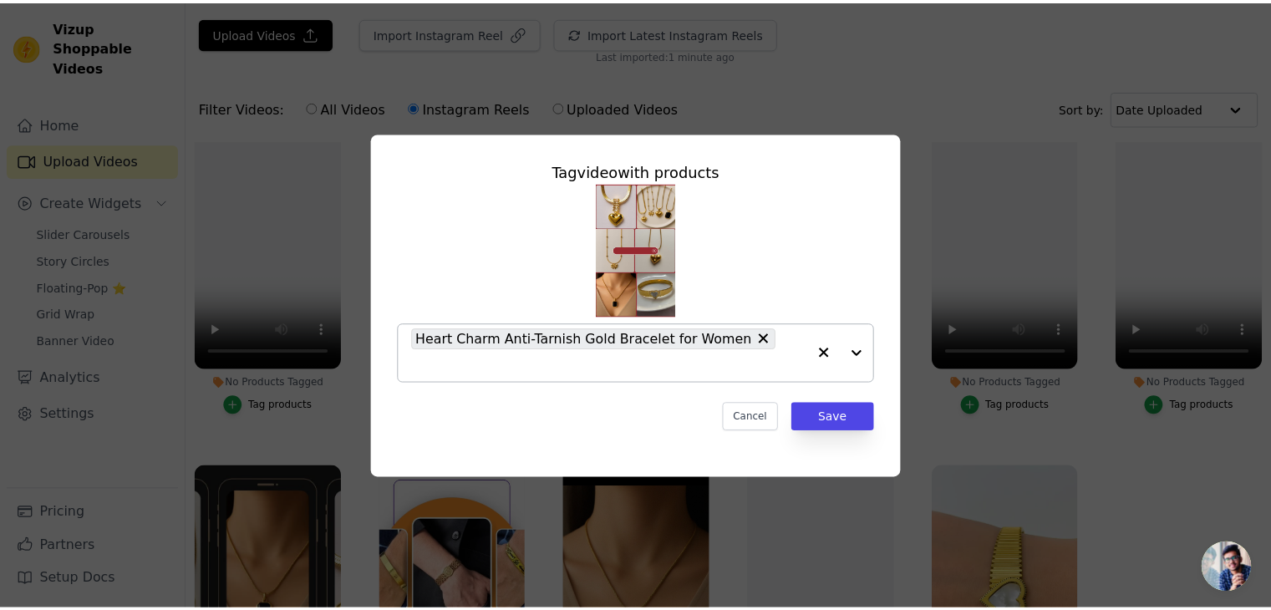
scroll to position [114, 0]
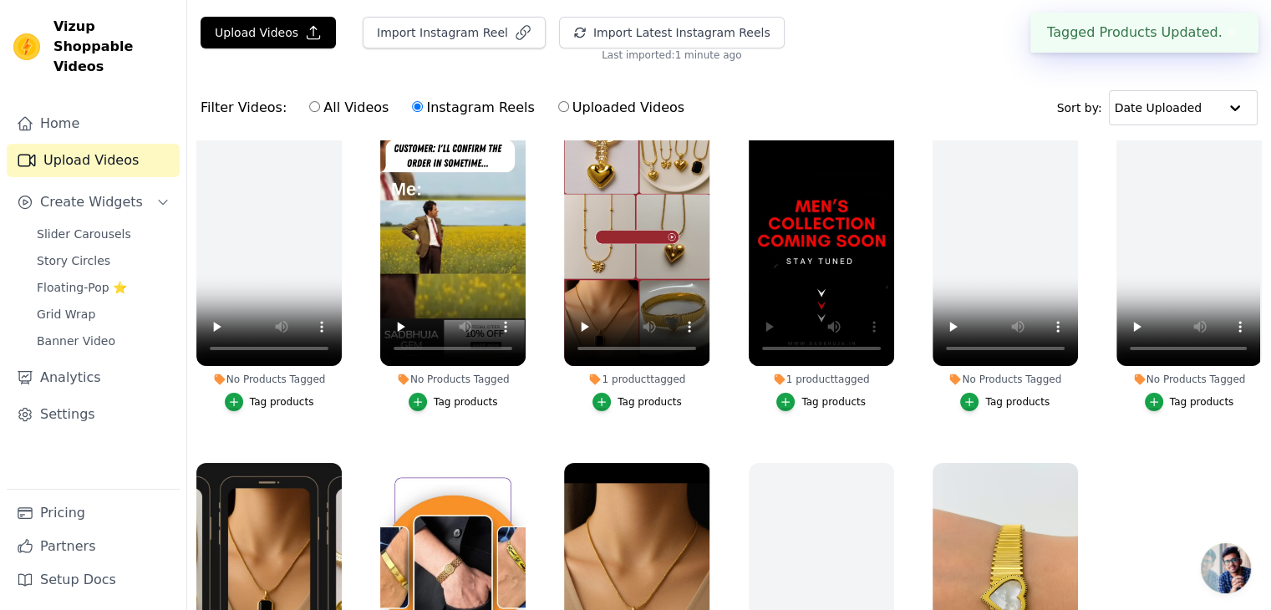
click at [832, 405] on label "1 product tagged Tag products" at bounding box center [821, 263] width 147 height 312
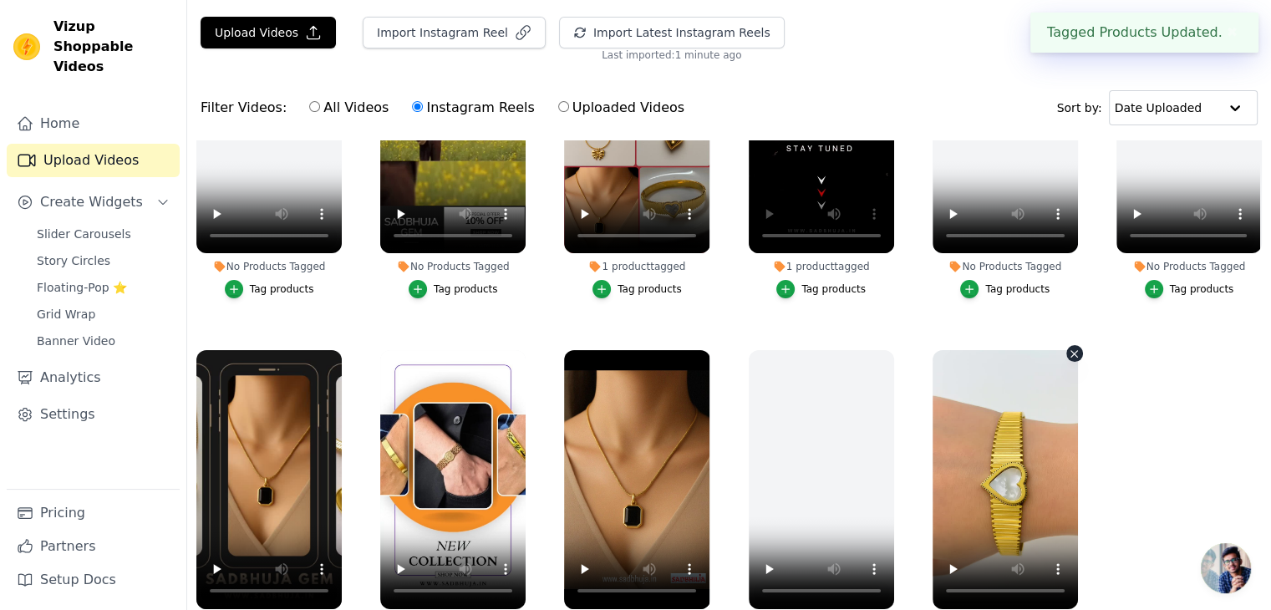
scroll to position [240, 0]
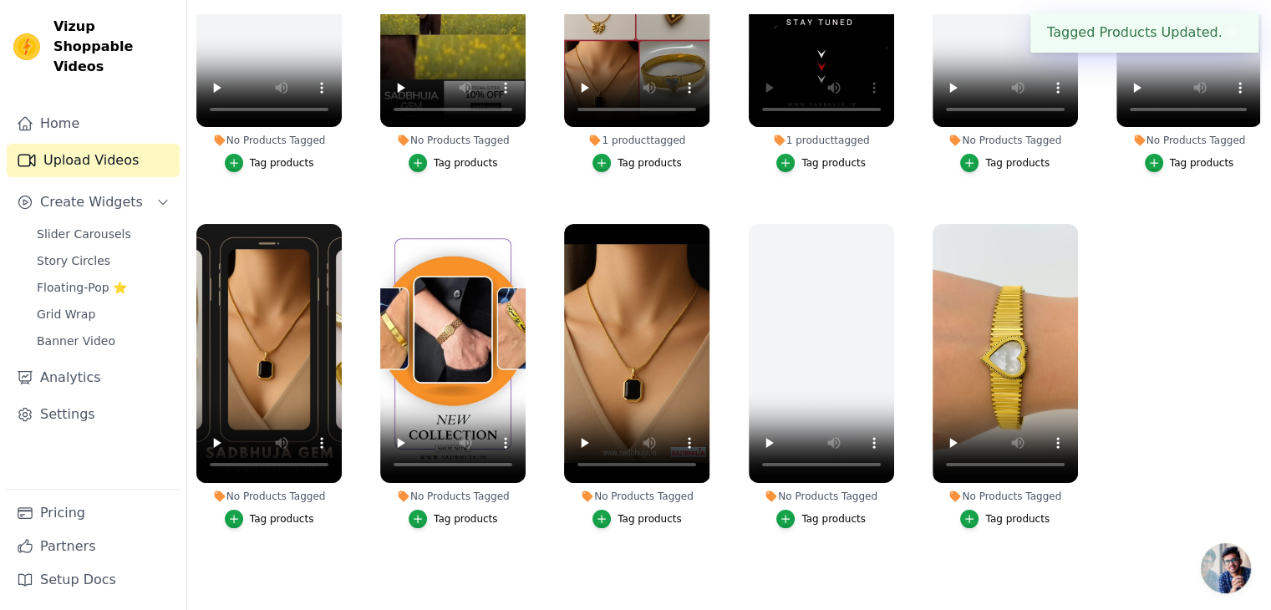
click at [991, 512] on div "Tag products" at bounding box center [1017, 518] width 64 height 13
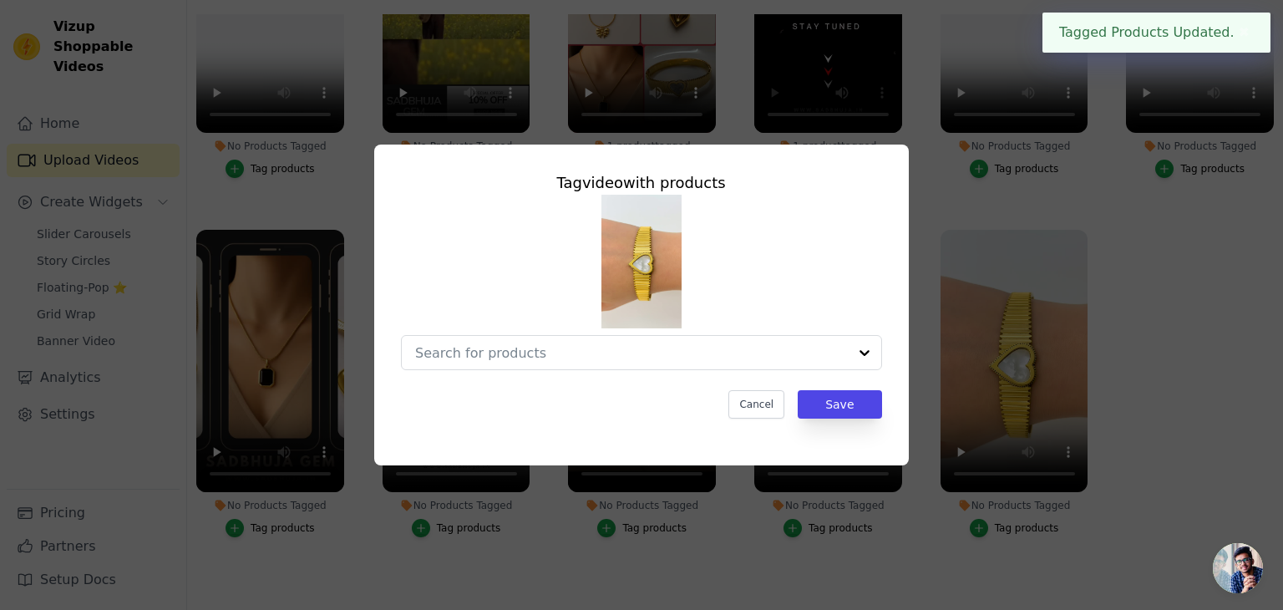
scroll to position [516, 0]
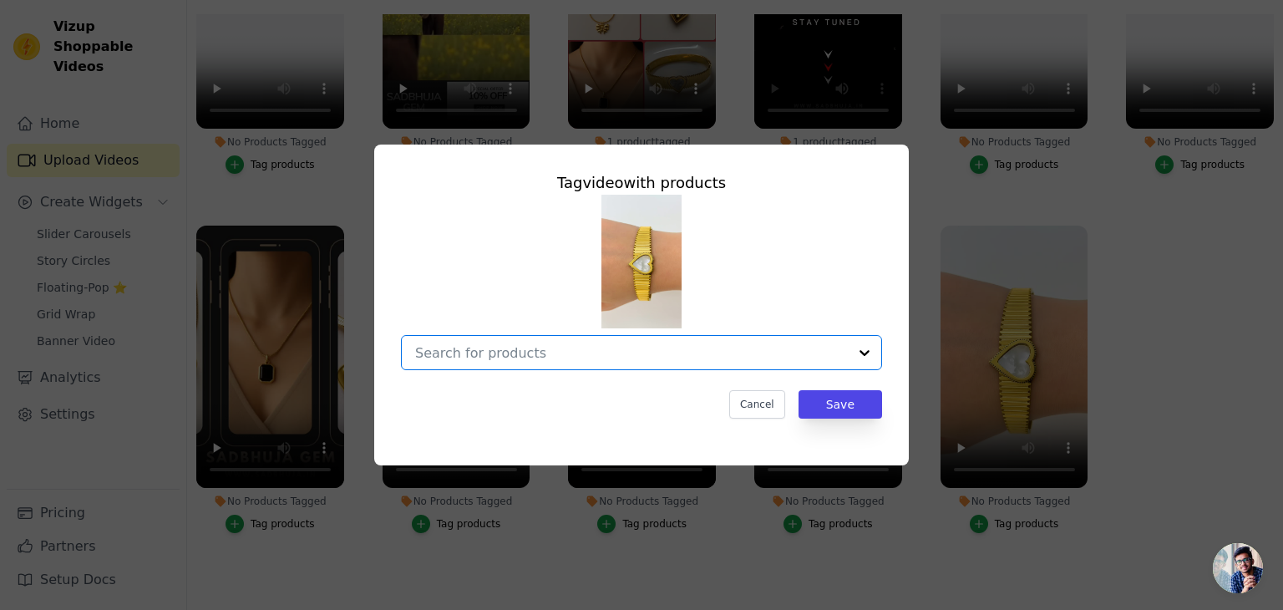
click at [759, 348] on input "No Products Tagged Tag video with products Option undefined, selected. Select i…" at bounding box center [631, 353] width 433 height 16
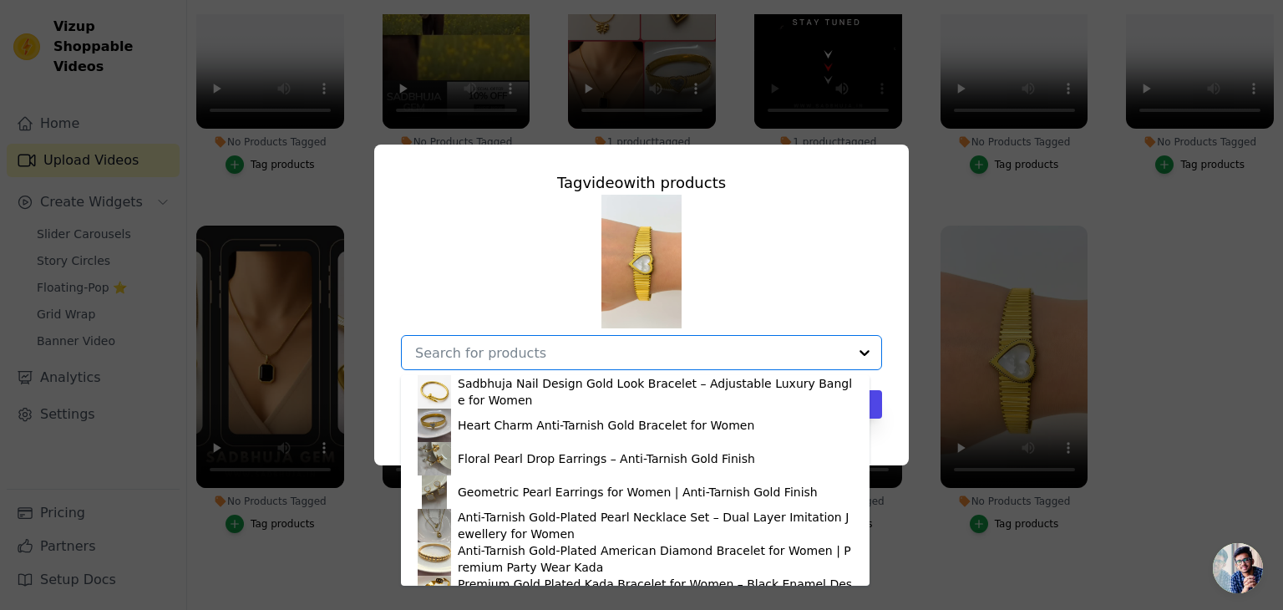
scroll to position [0, 0]
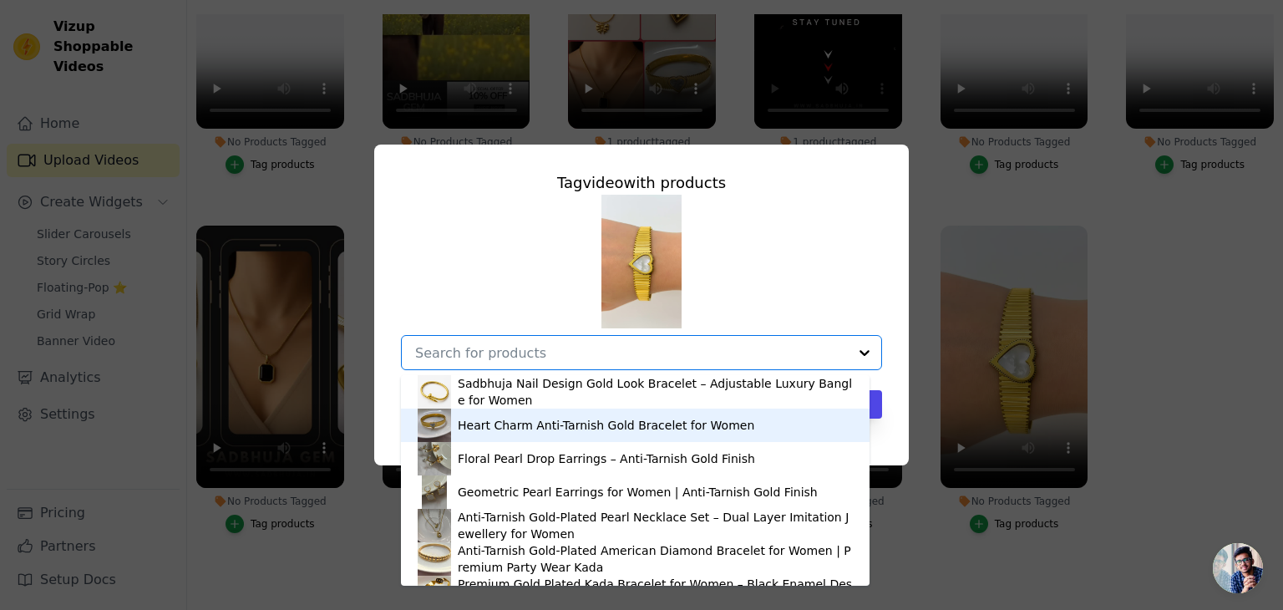
click at [653, 421] on div "Heart Charm Anti-Tarnish Gold Bracelet for Women" at bounding box center [606, 425] width 297 height 17
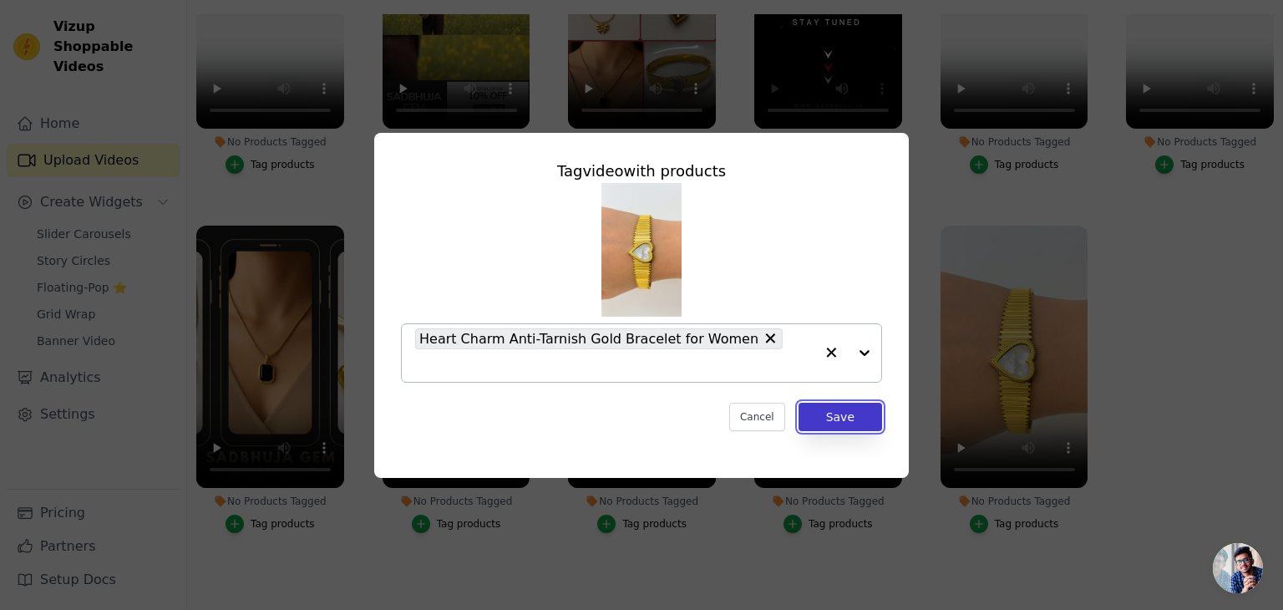
click at [840, 403] on button "Save" at bounding box center [841, 417] width 84 height 28
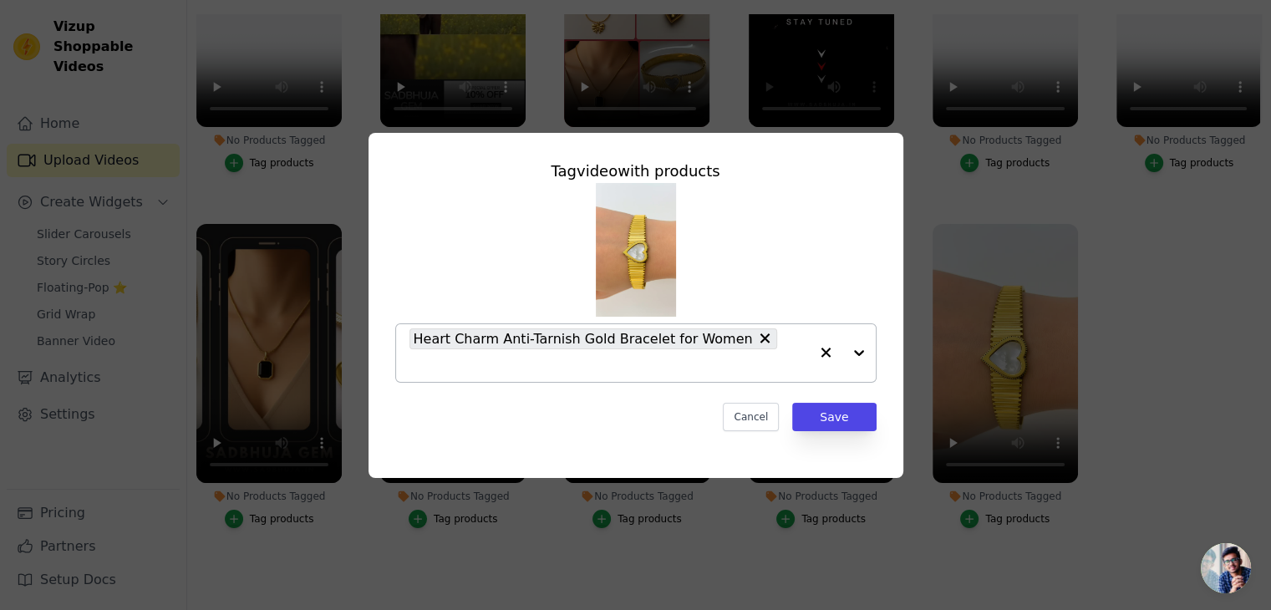
scroll to position [512, 0]
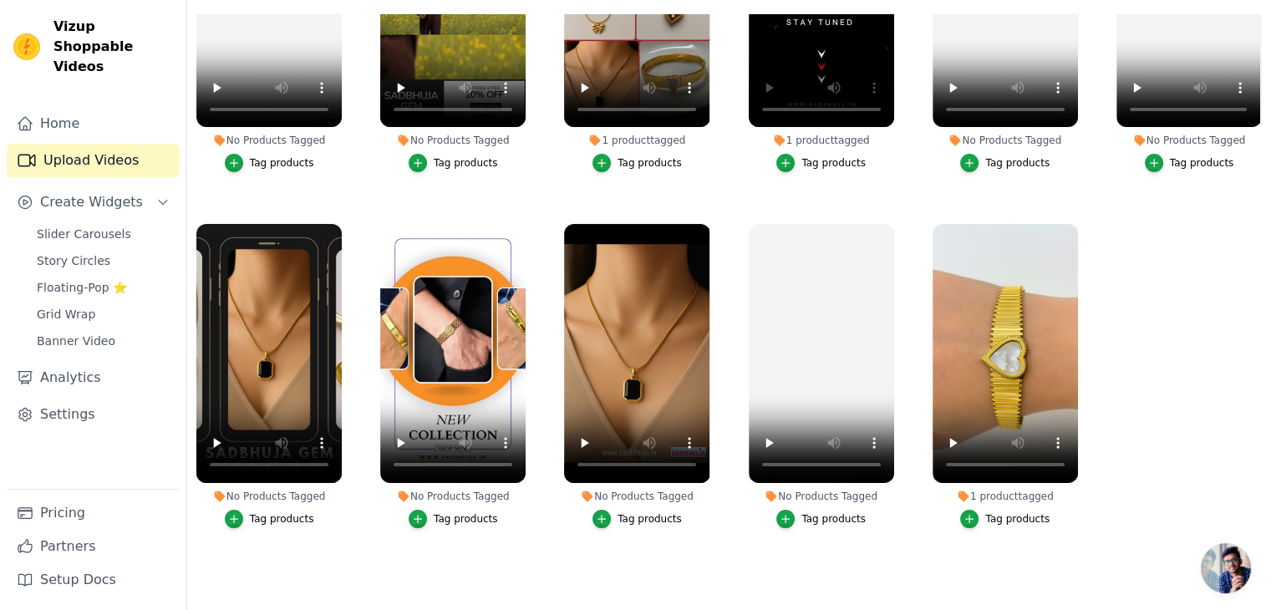
click at [460, 512] on div "Tag products" at bounding box center [466, 518] width 64 height 13
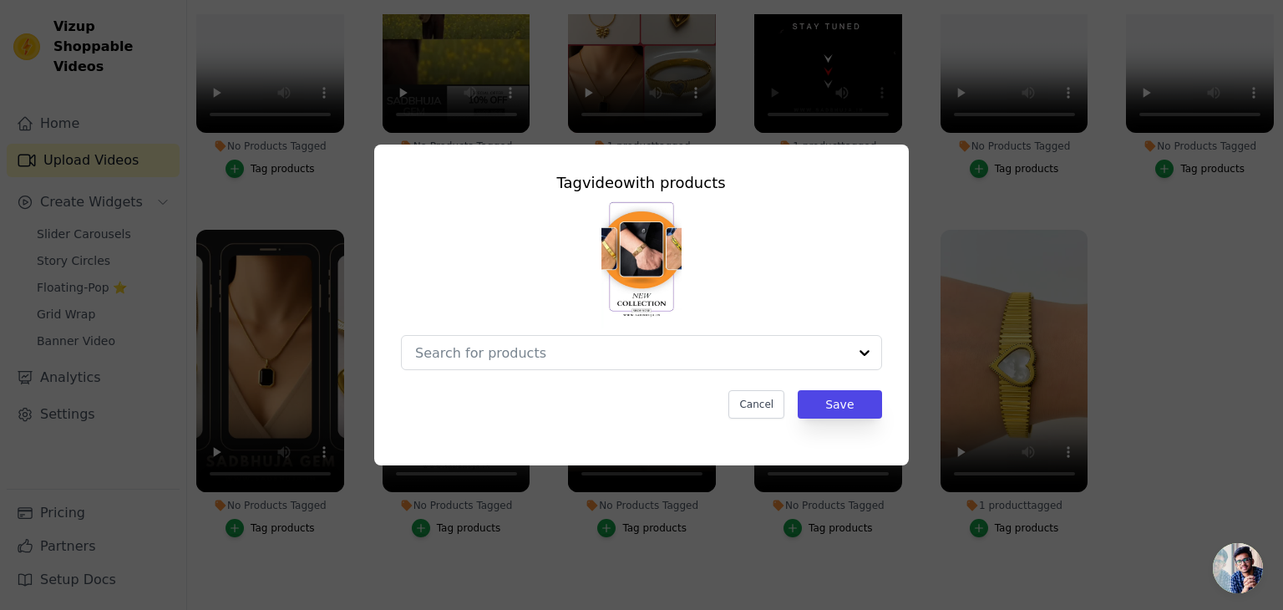
scroll to position [516, 0]
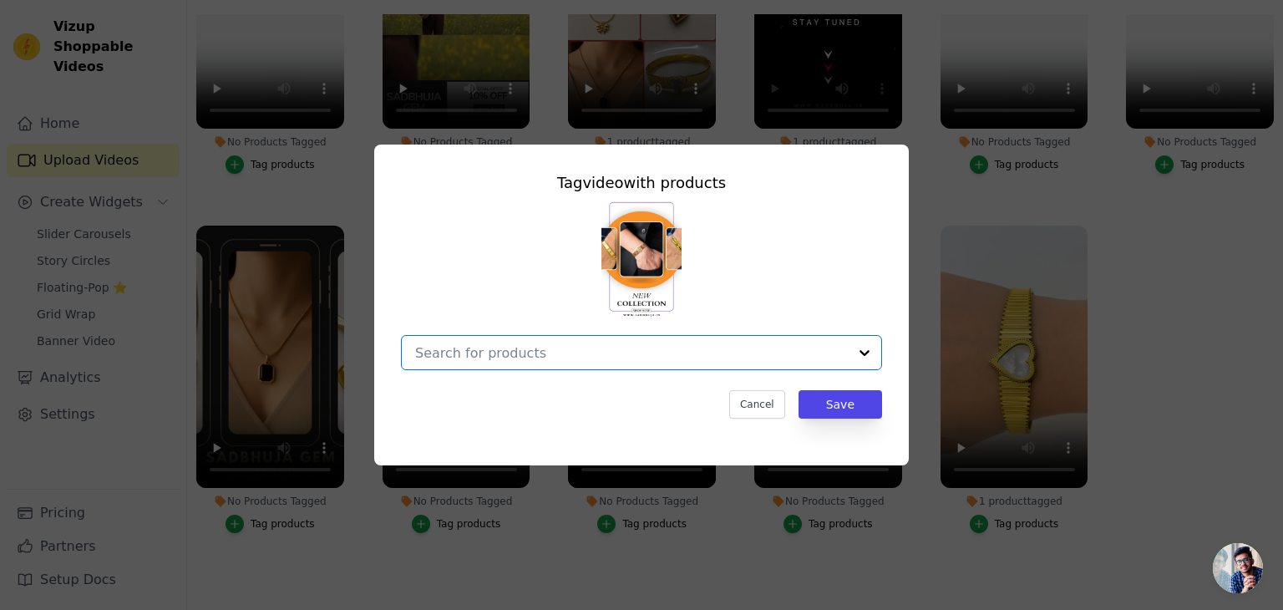
click at [602, 347] on input "No Products Tagged Tag video with products Option undefined, selected. Select i…" at bounding box center [631, 353] width 433 height 16
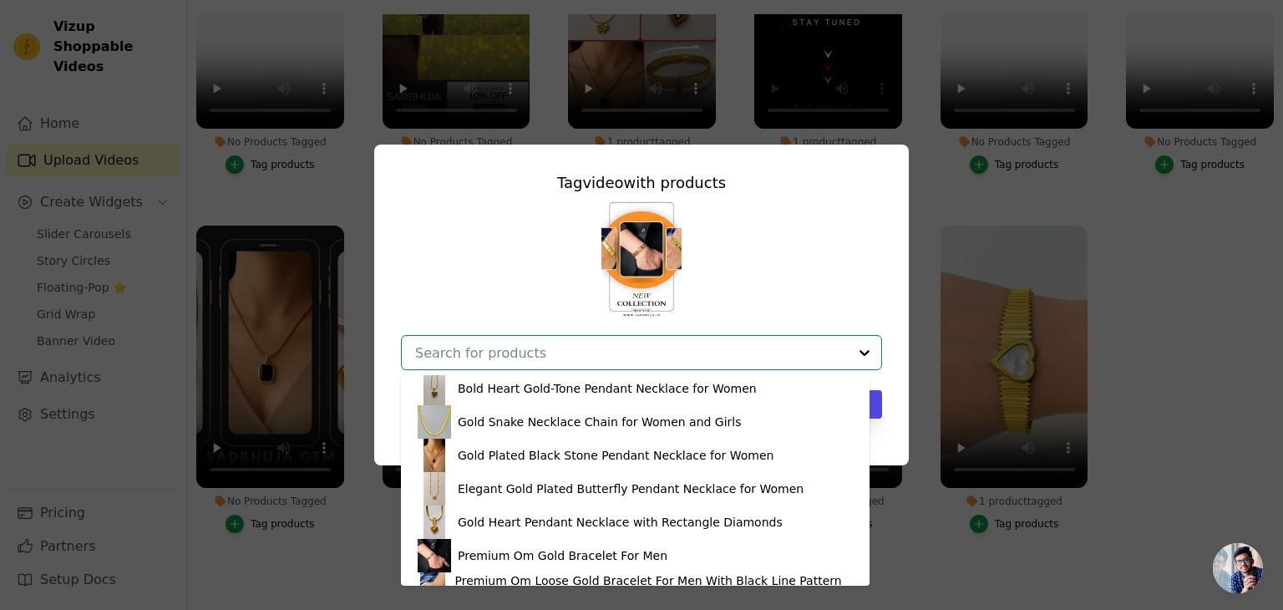
scroll to position [424, 0]
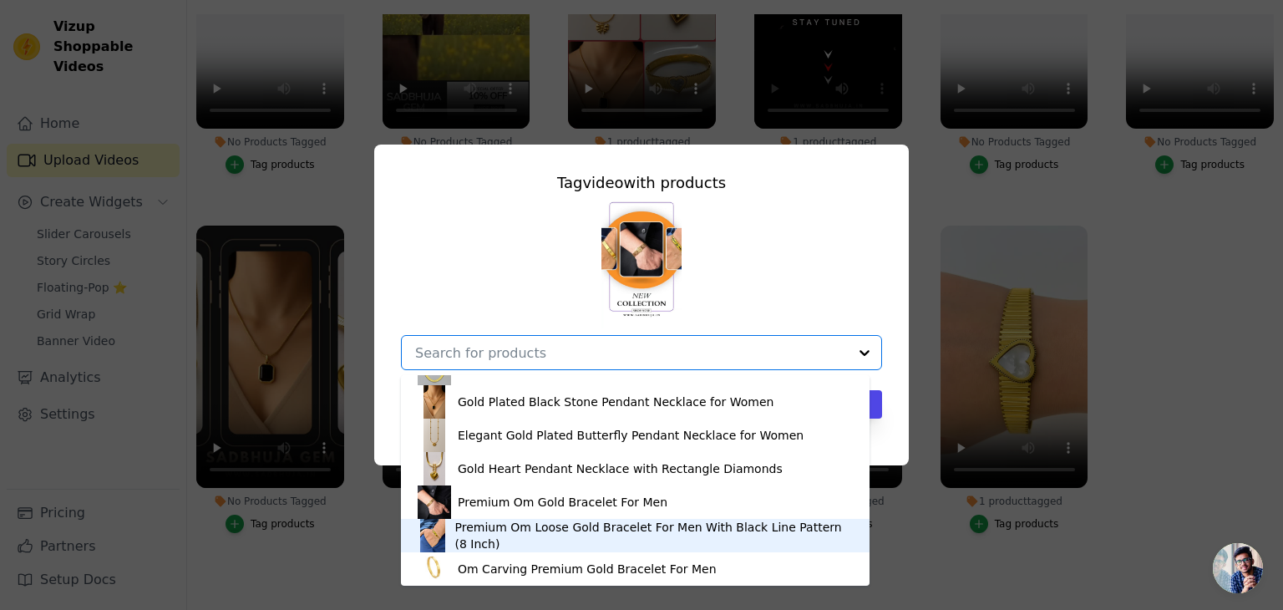
click at [566, 536] on div "Premium Om Loose Gold Bracelet For Men With Black Line Pattern (8 Inch)" at bounding box center [654, 535] width 398 height 33
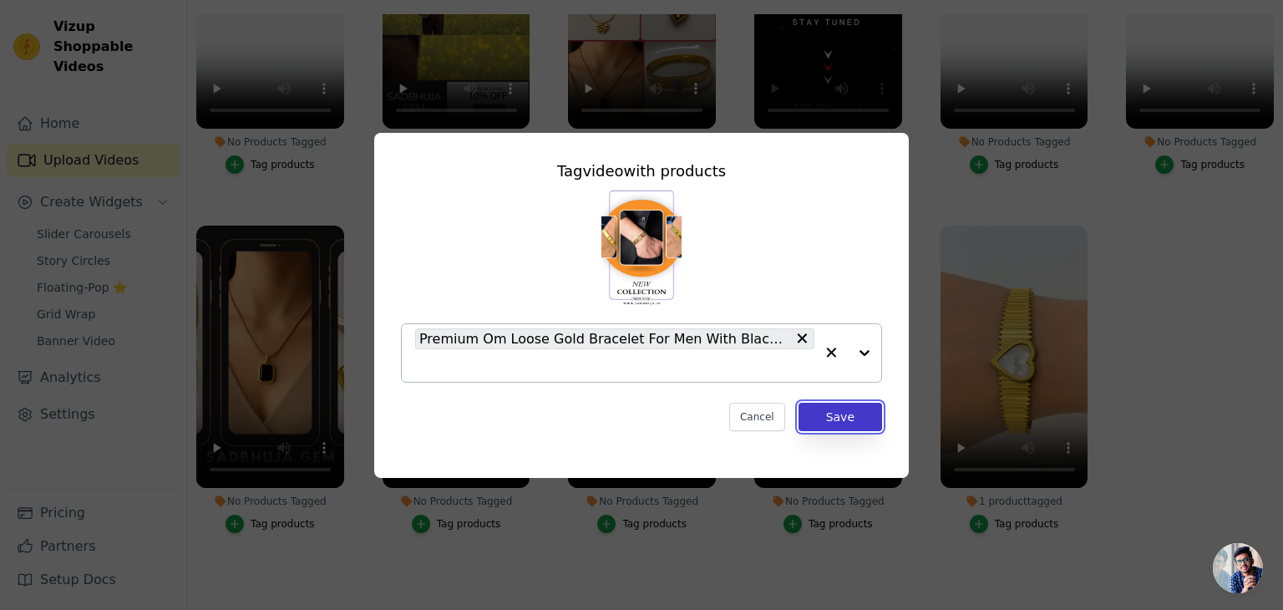
click at [848, 413] on button "Save" at bounding box center [841, 417] width 84 height 28
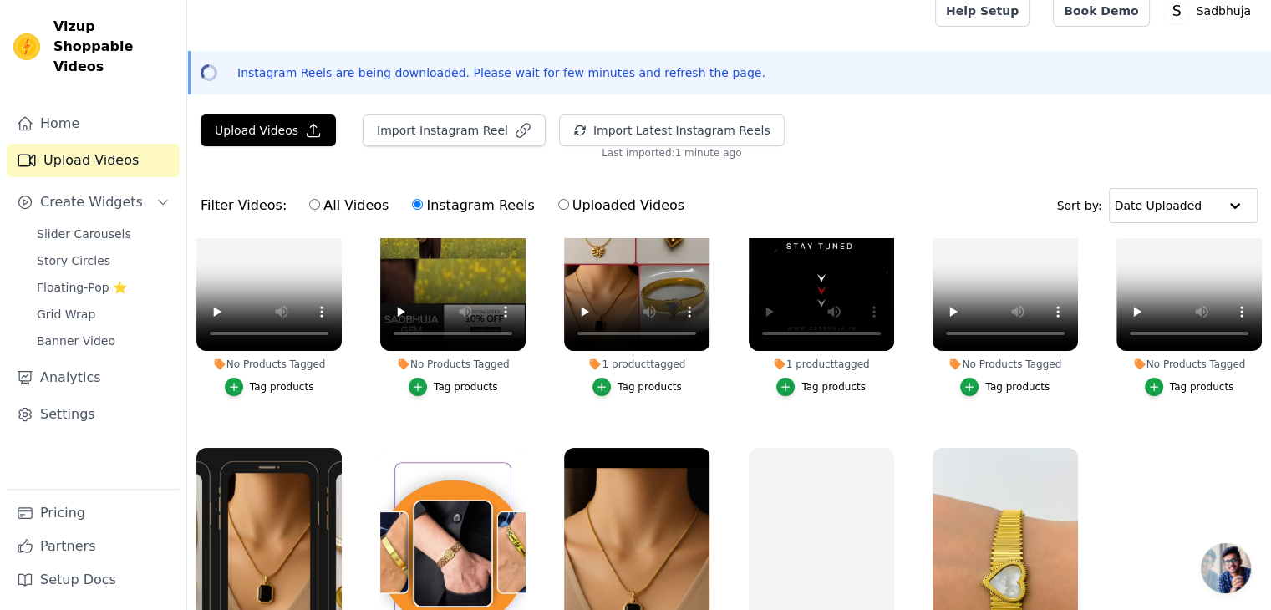
scroll to position [240, 0]
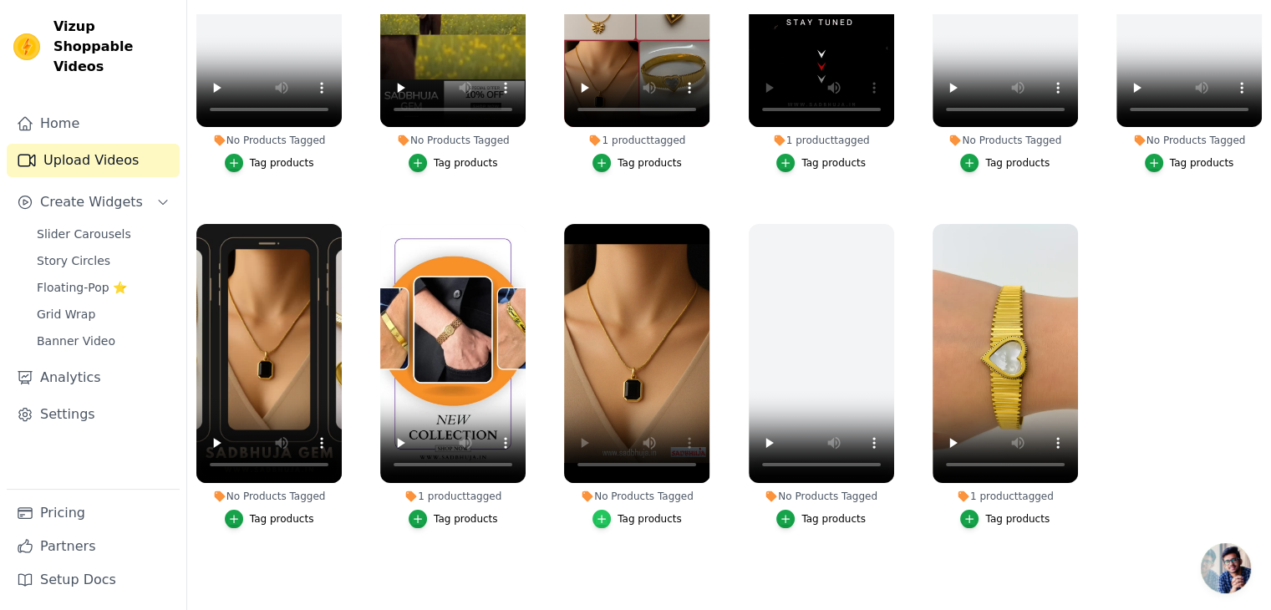
click at [605, 513] on icon "button" at bounding box center [602, 519] width 12 height 12
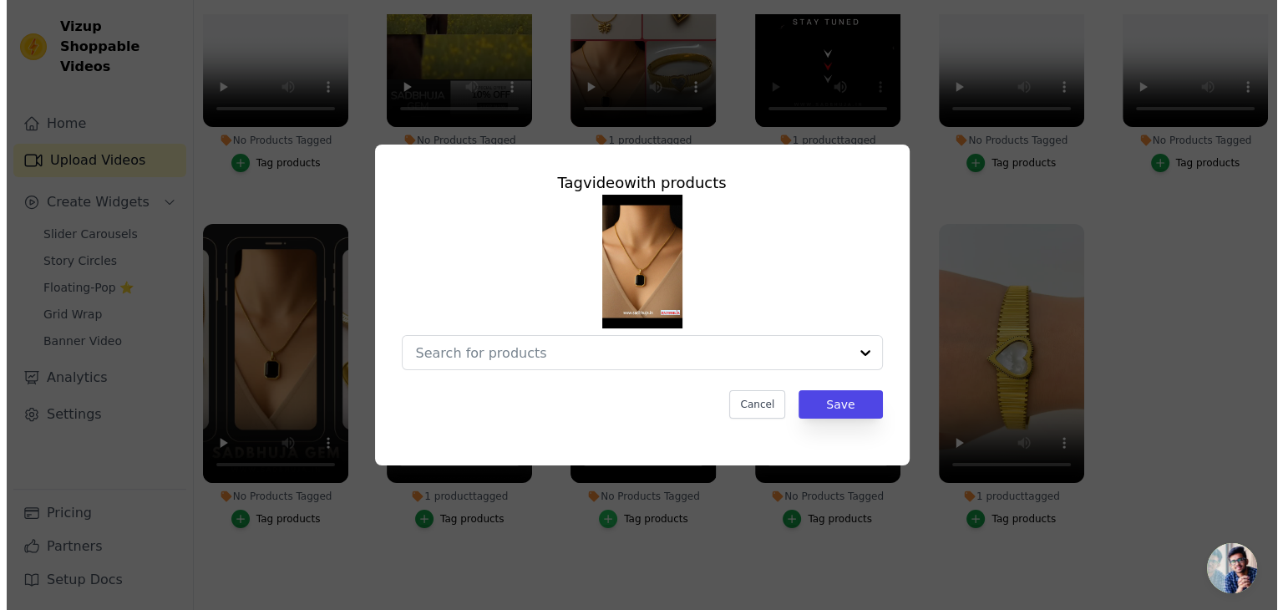
scroll to position [516, 0]
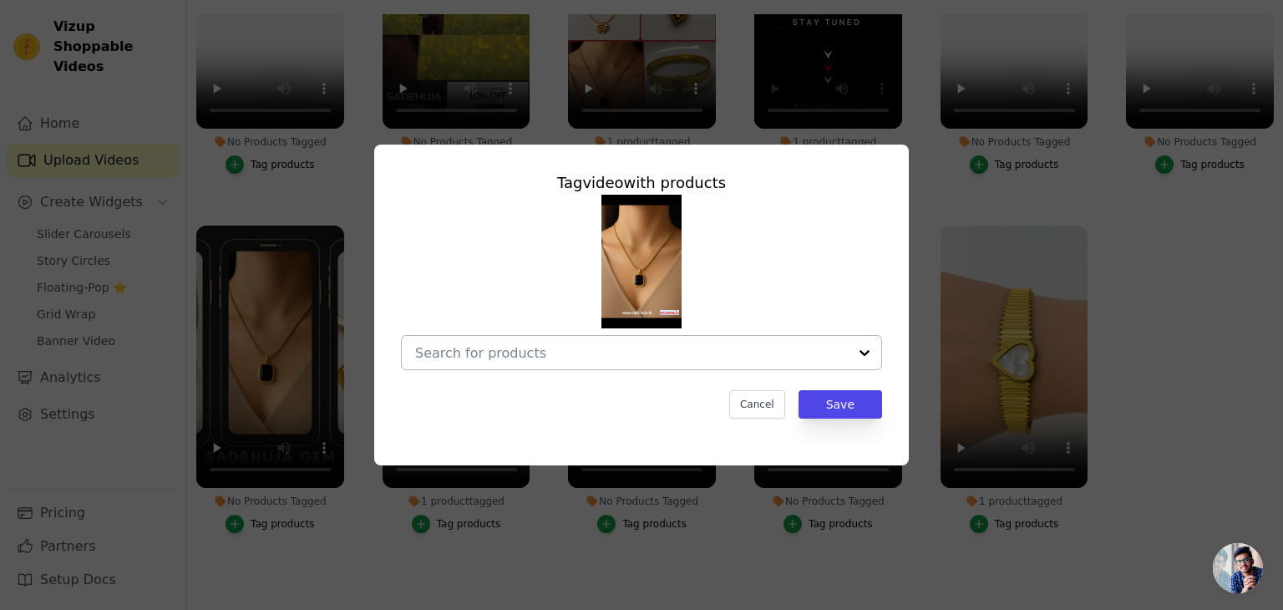
click at [596, 364] on div at bounding box center [631, 352] width 433 height 33
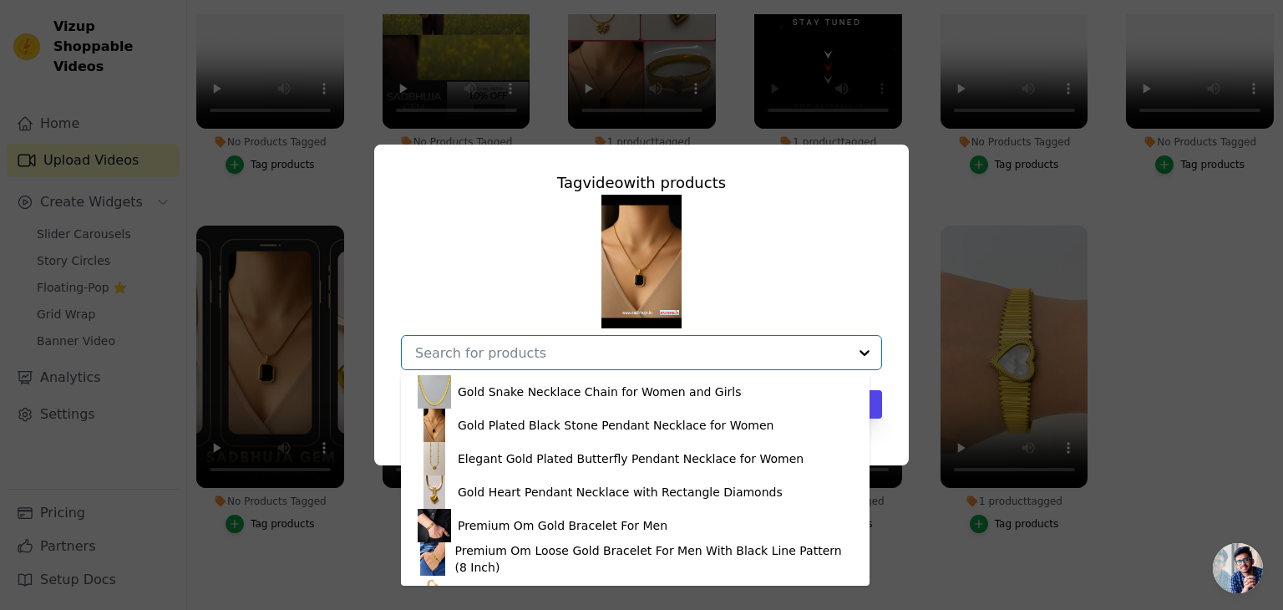
scroll to position [403, 0]
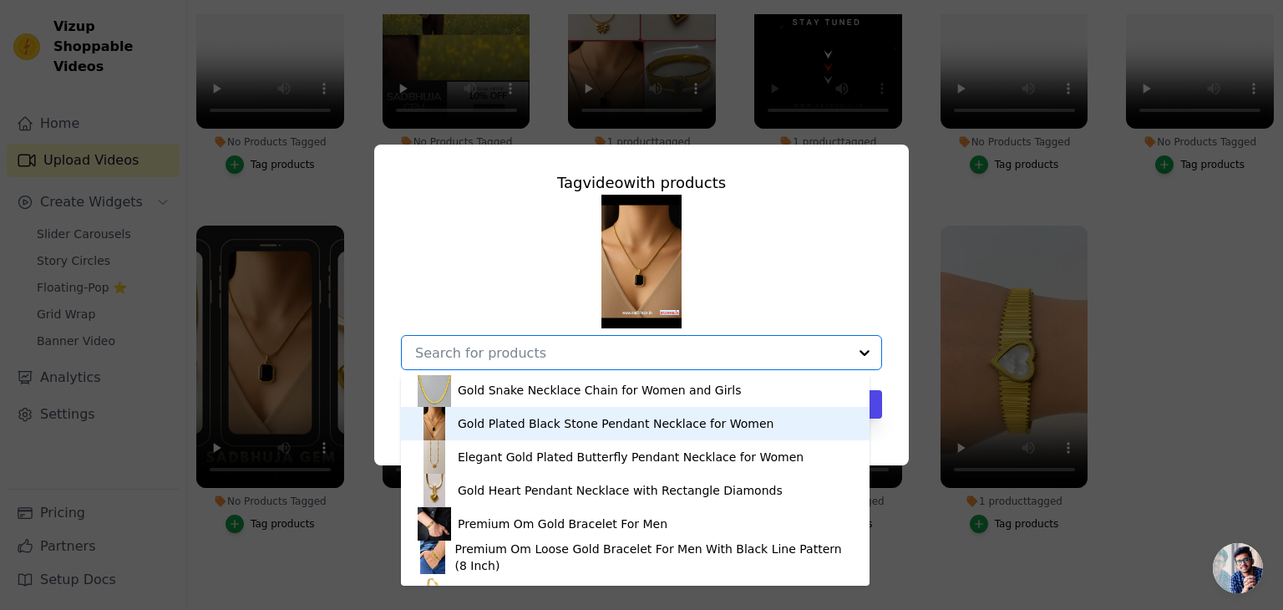
click at [554, 430] on div "Gold Plated Black Stone Pendant Necklace for Women" at bounding box center [616, 423] width 316 height 17
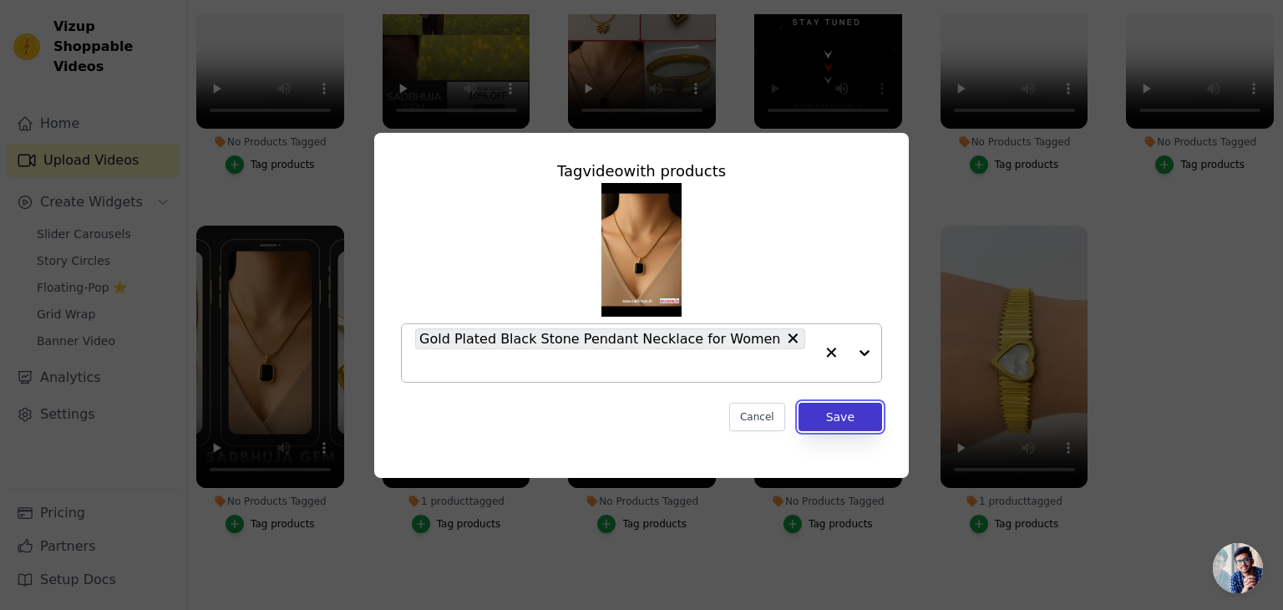
click at [829, 403] on button "Save" at bounding box center [841, 417] width 84 height 28
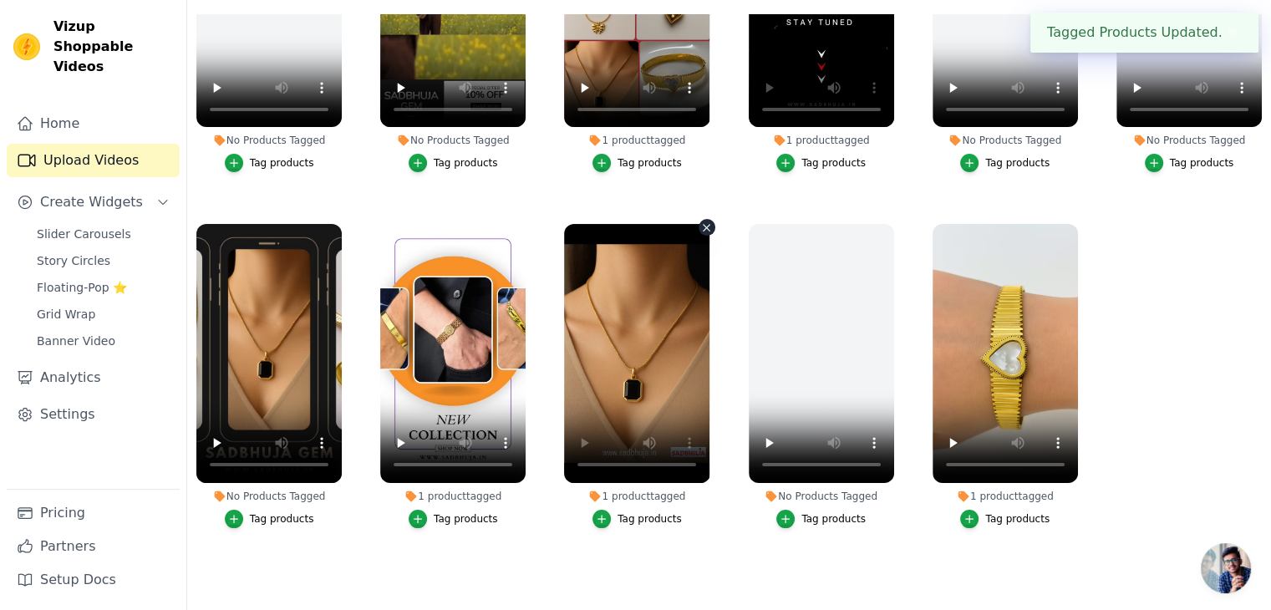
scroll to position [107, 0]
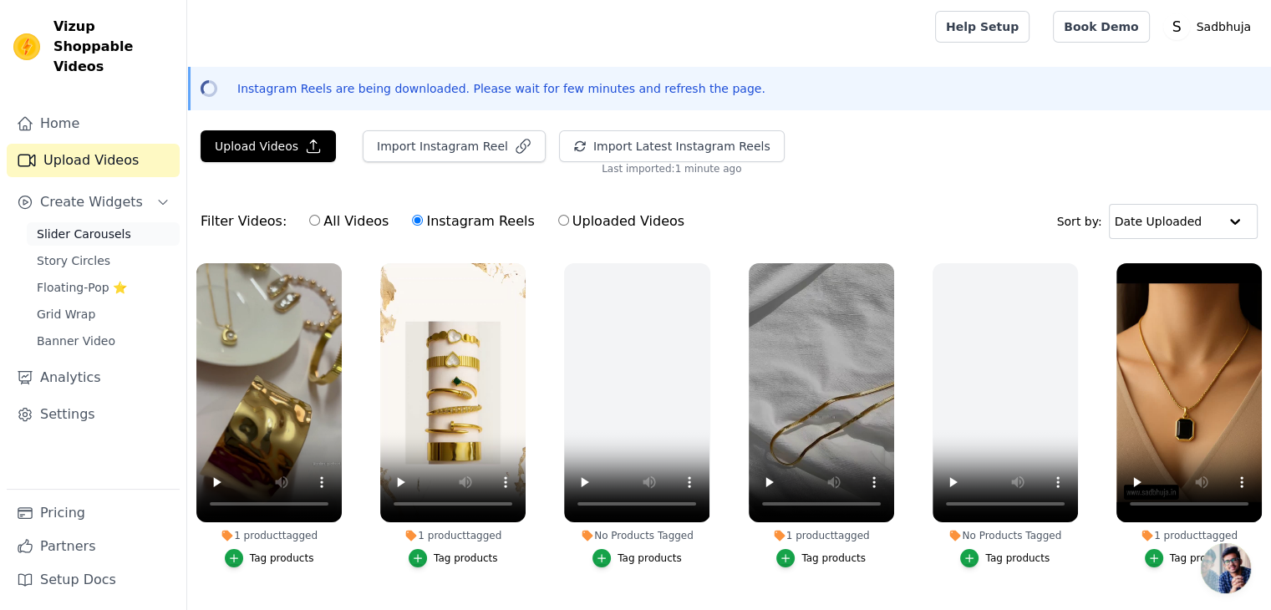
click at [84, 226] on span "Slider Carousels" at bounding box center [84, 234] width 94 height 17
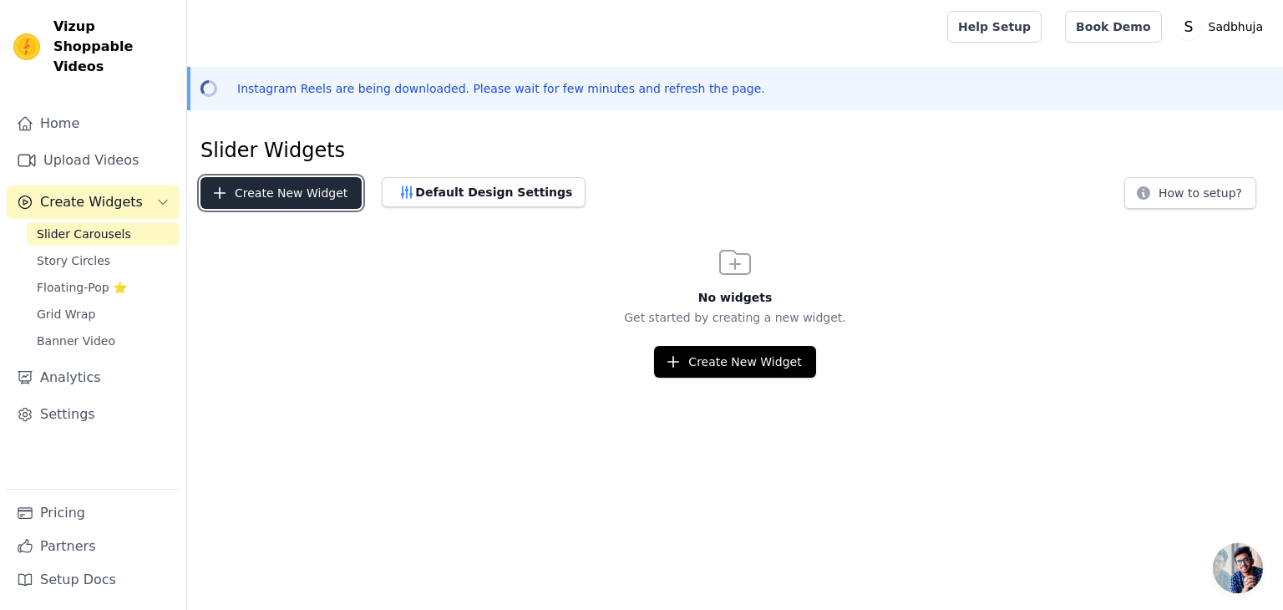
click at [287, 205] on button "Create New Widget" at bounding box center [281, 193] width 161 height 32
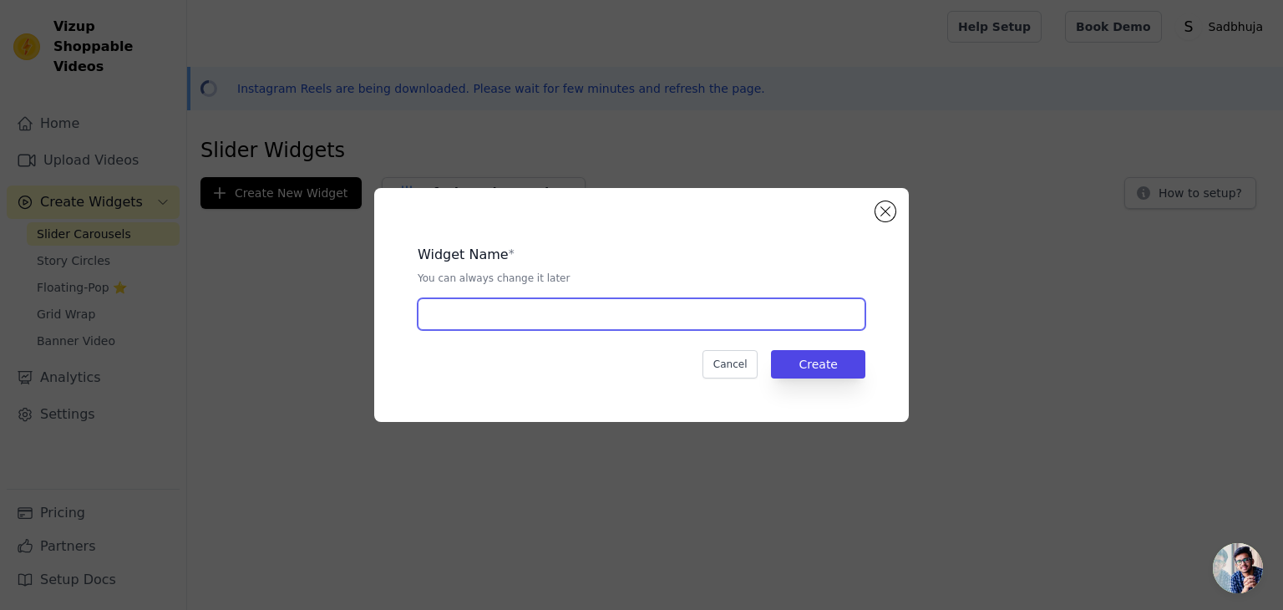
click at [562, 309] on input "text" at bounding box center [642, 314] width 448 height 32
type input "Video Slider"
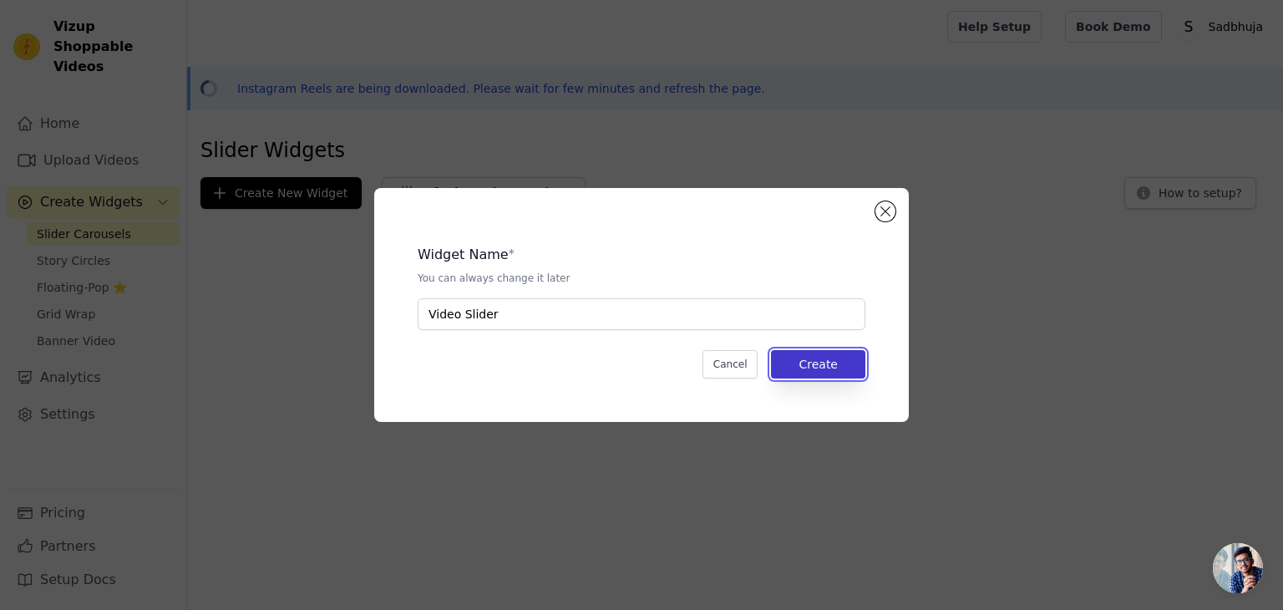
click at [849, 374] on button "Create" at bounding box center [818, 364] width 94 height 28
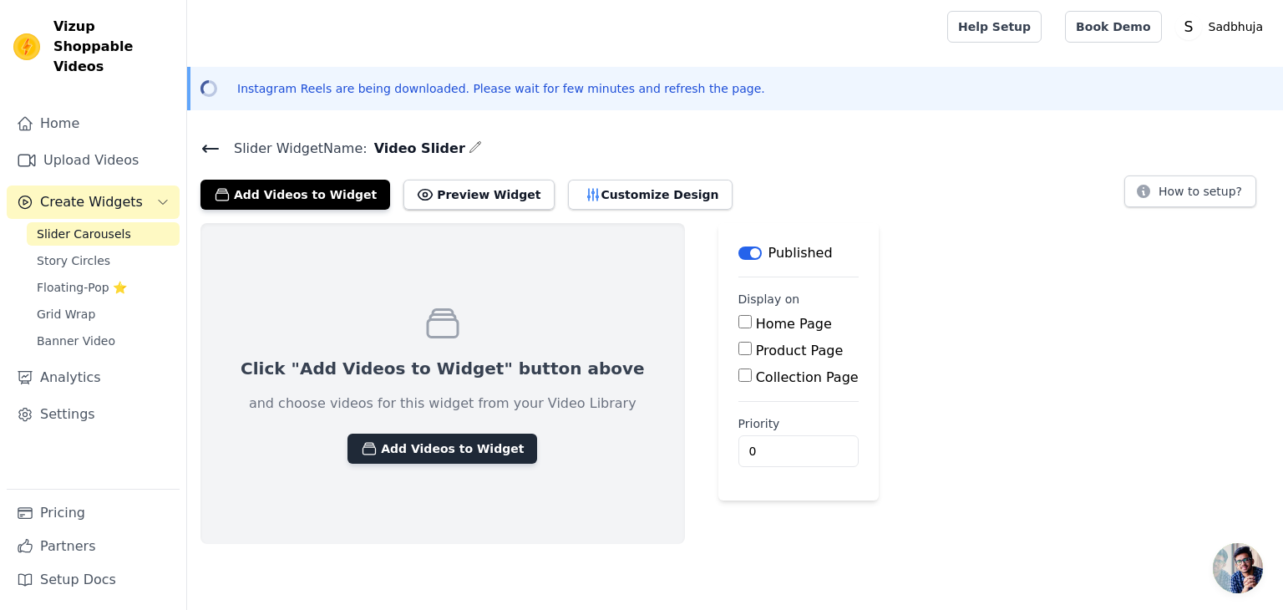
click at [396, 451] on button "Add Videos to Widget" at bounding box center [443, 449] width 190 height 30
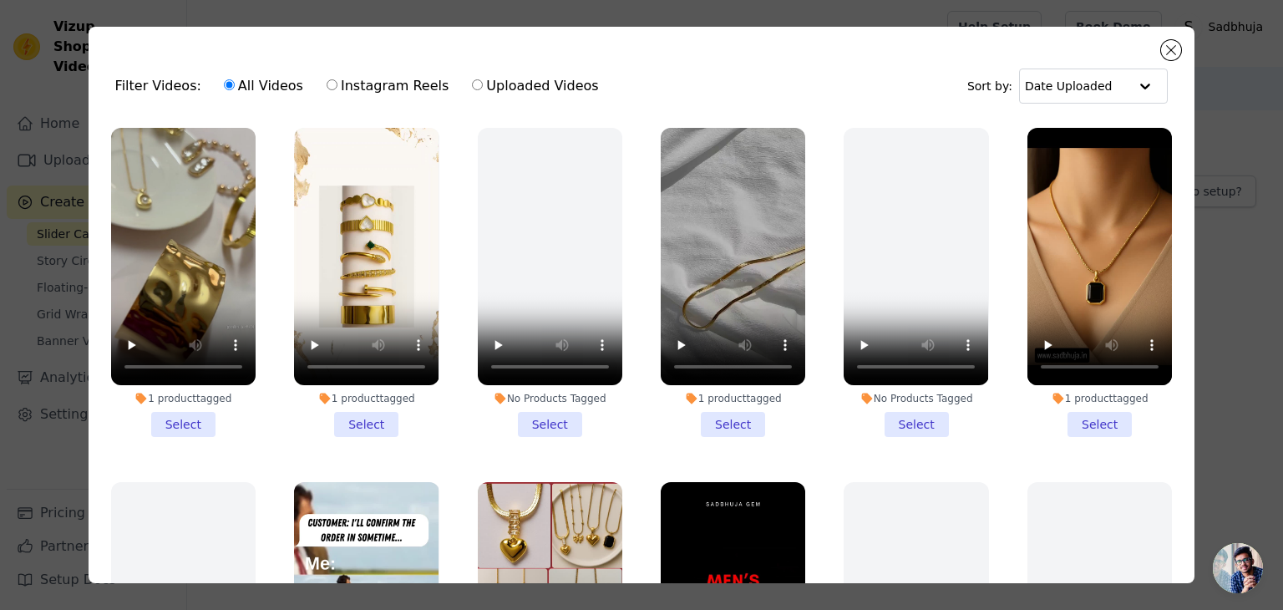
click at [209, 417] on li "1 product tagged Select" at bounding box center [183, 282] width 145 height 309
click at [0, 0] on input "1 product tagged Select" at bounding box center [0, 0] width 0 height 0
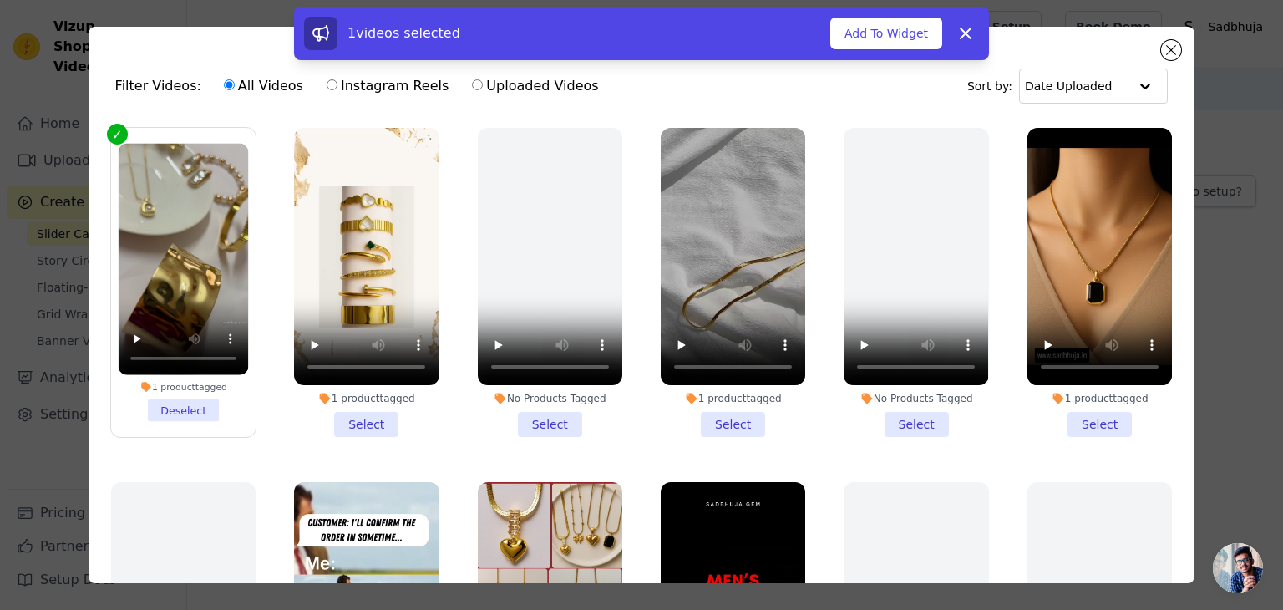
click at [174, 403] on li "1 product tagged Deselect" at bounding box center [183, 283] width 130 height 278
click at [0, 0] on input "1 product tagged Deselect" at bounding box center [0, 0] width 0 height 0
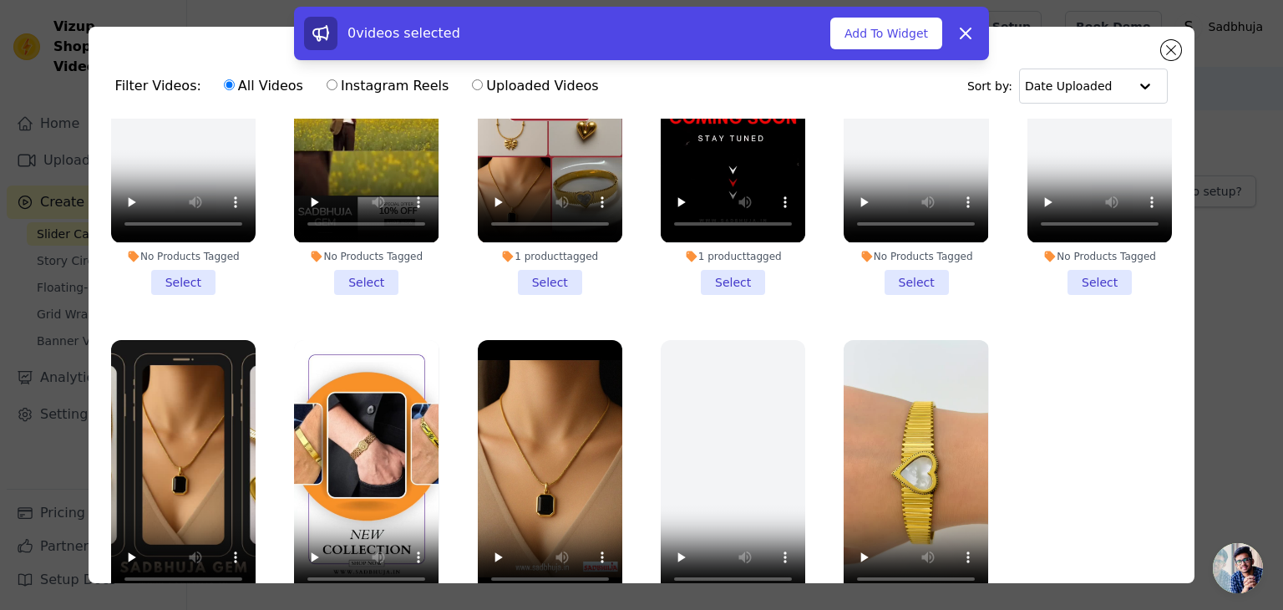
scroll to position [145, 0]
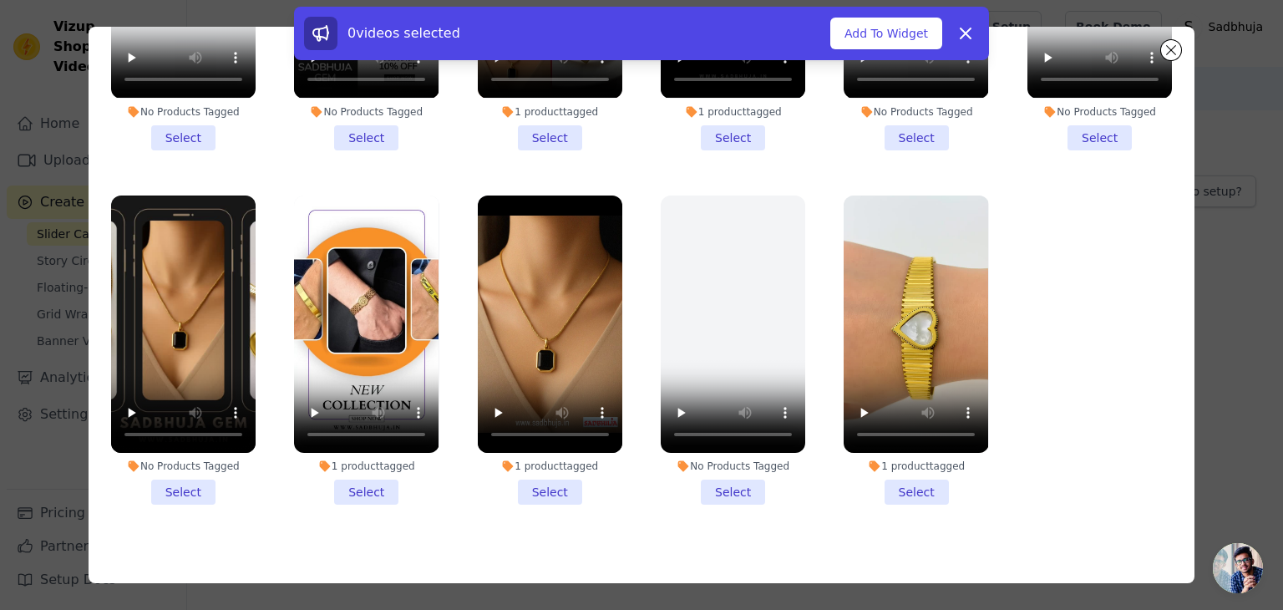
click at [553, 472] on li "1 product tagged Select" at bounding box center [550, 349] width 145 height 309
click at [0, 0] on input "1 product tagged Select" at bounding box center [0, 0] width 0 height 0
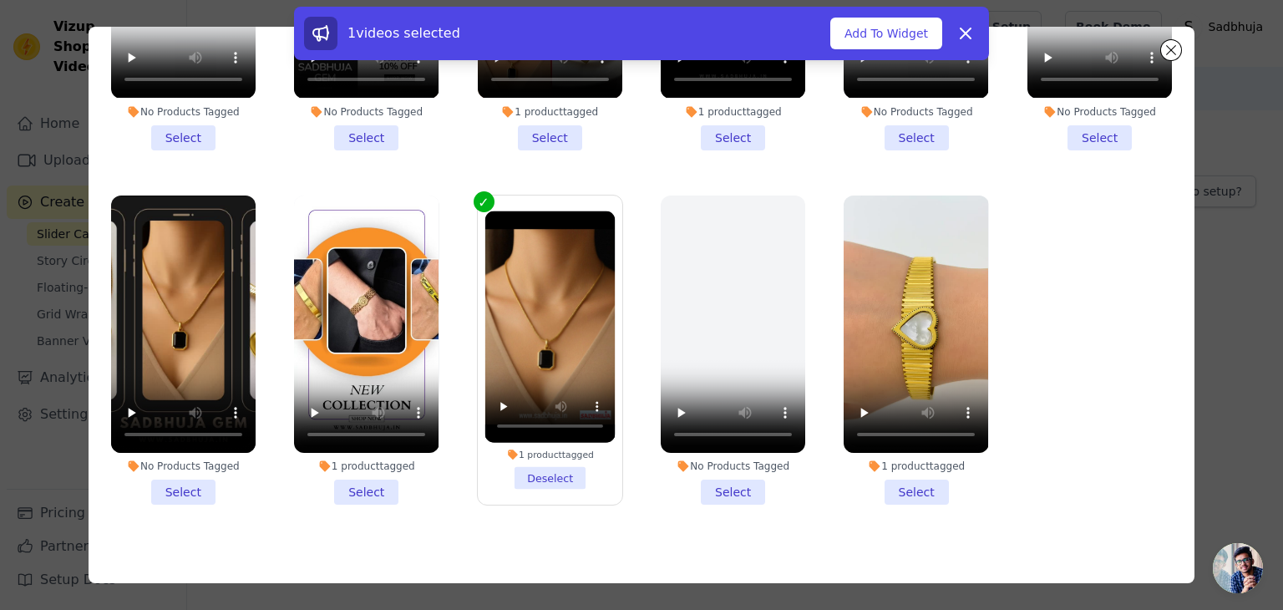
click at [354, 480] on li "1 product tagged Select" at bounding box center [366, 349] width 145 height 309
click at [0, 0] on input "1 product tagged Select" at bounding box center [0, 0] width 0 height 0
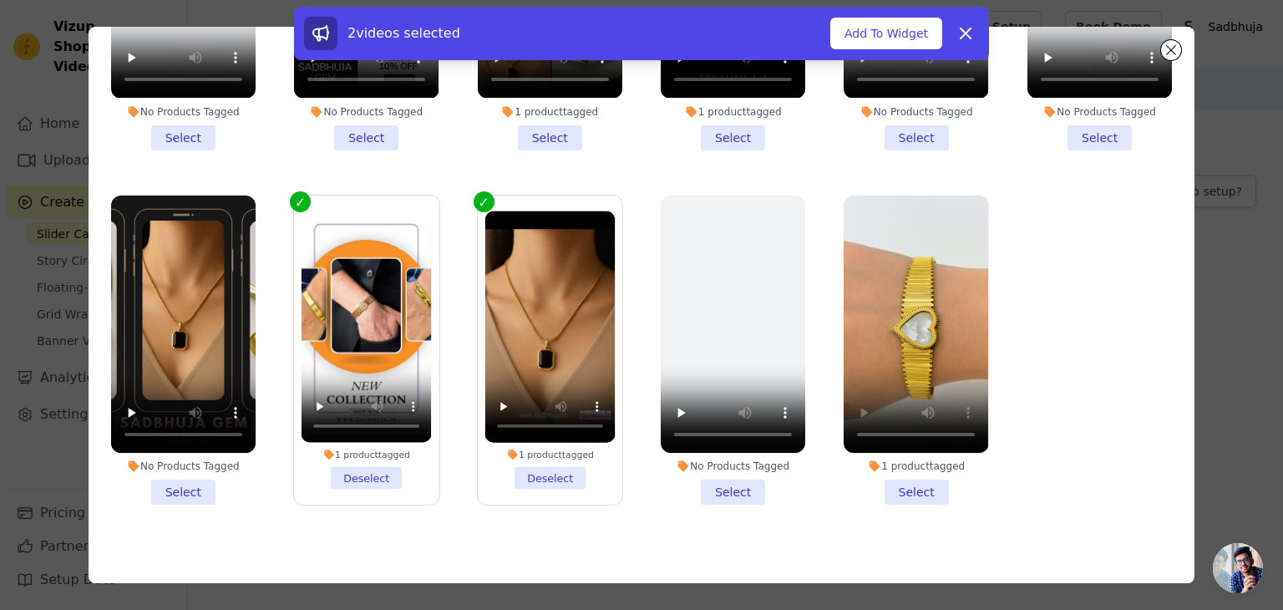
click at [880, 466] on li "1 product tagged Select" at bounding box center [916, 349] width 145 height 309
click at [0, 0] on input "1 product tagged Select" at bounding box center [0, 0] width 0 height 0
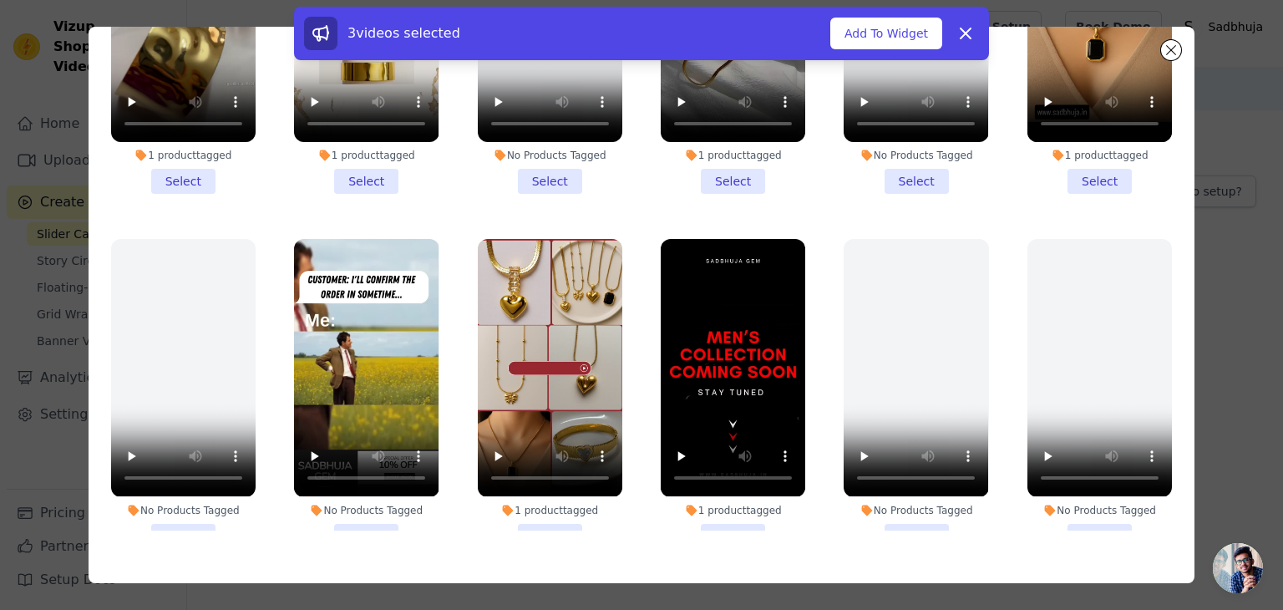
scroll to position [46, 0]
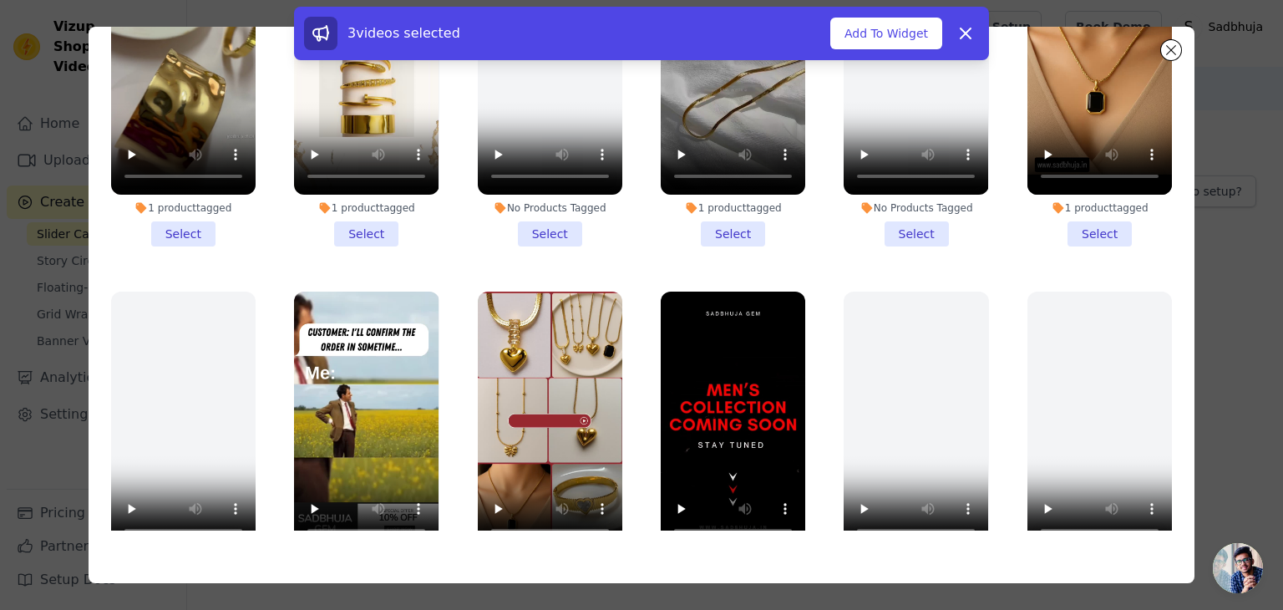
click at [1059, 236] on li "1 product tagged Select" at bounding box center [1100, 91] width 145 height 309
click at [0, 0] on input "1 product tagged Select" at bounding box center [0, 0] width 0 height 0
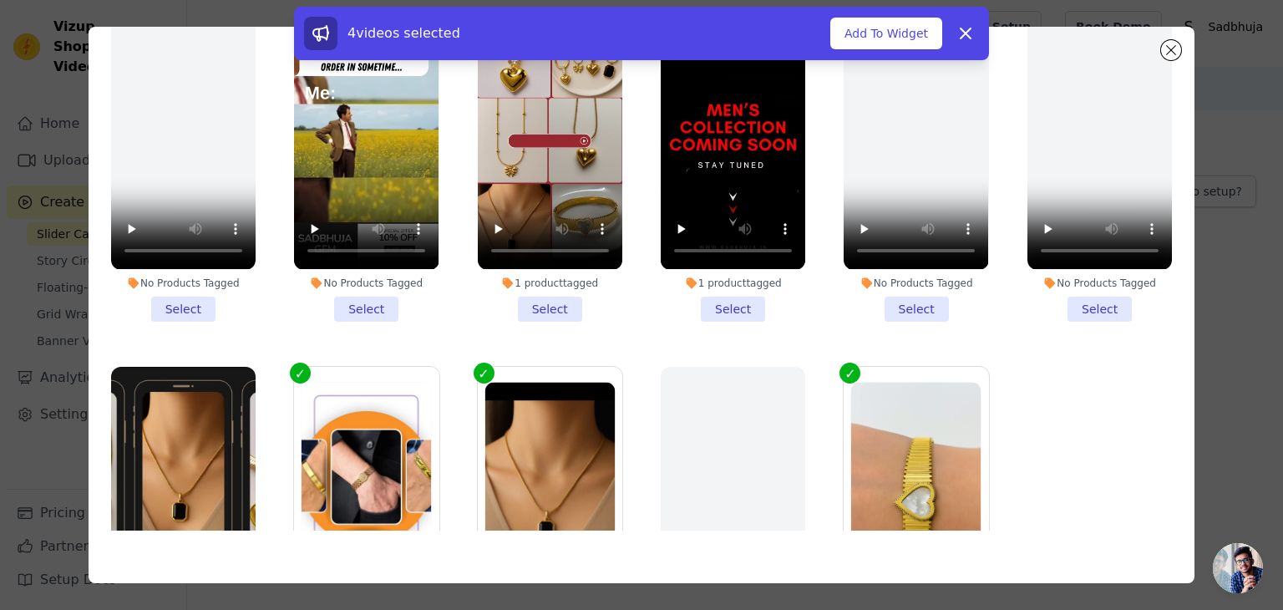
scroll to position [497, 0]
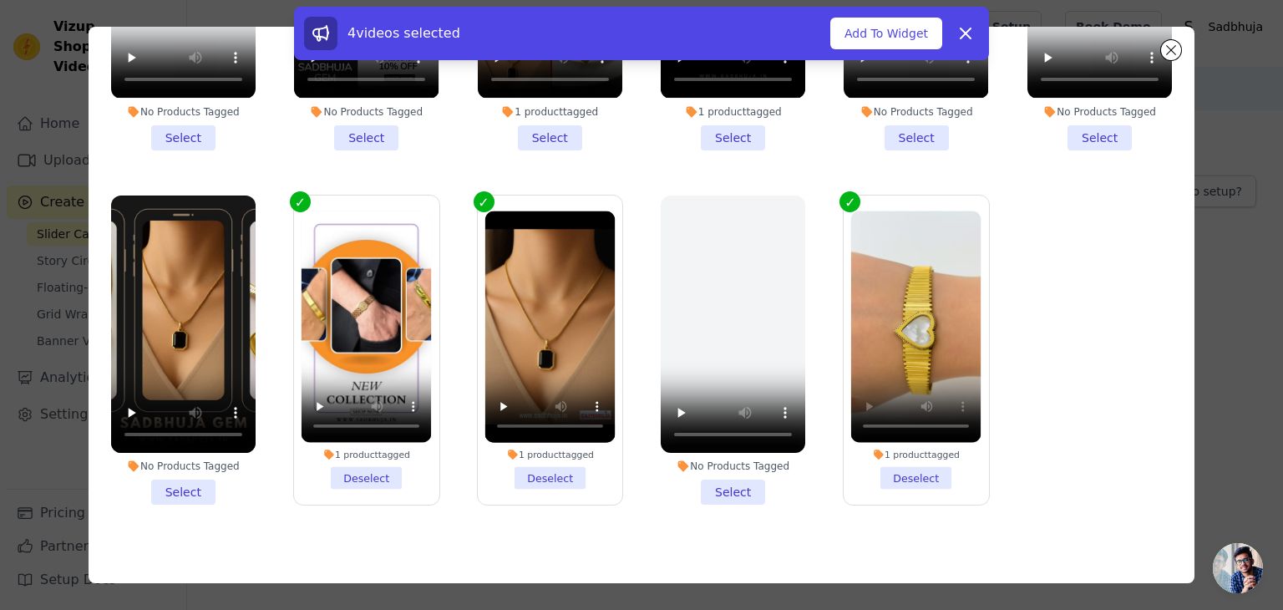
click at [187, 472] on li "No Products Tagged Select" at bounding box center [183, 349] width 145 height 309
click at [0, 0] on input "No Products Tagged Select" at bounding box center [0, 0] width 0 height 0
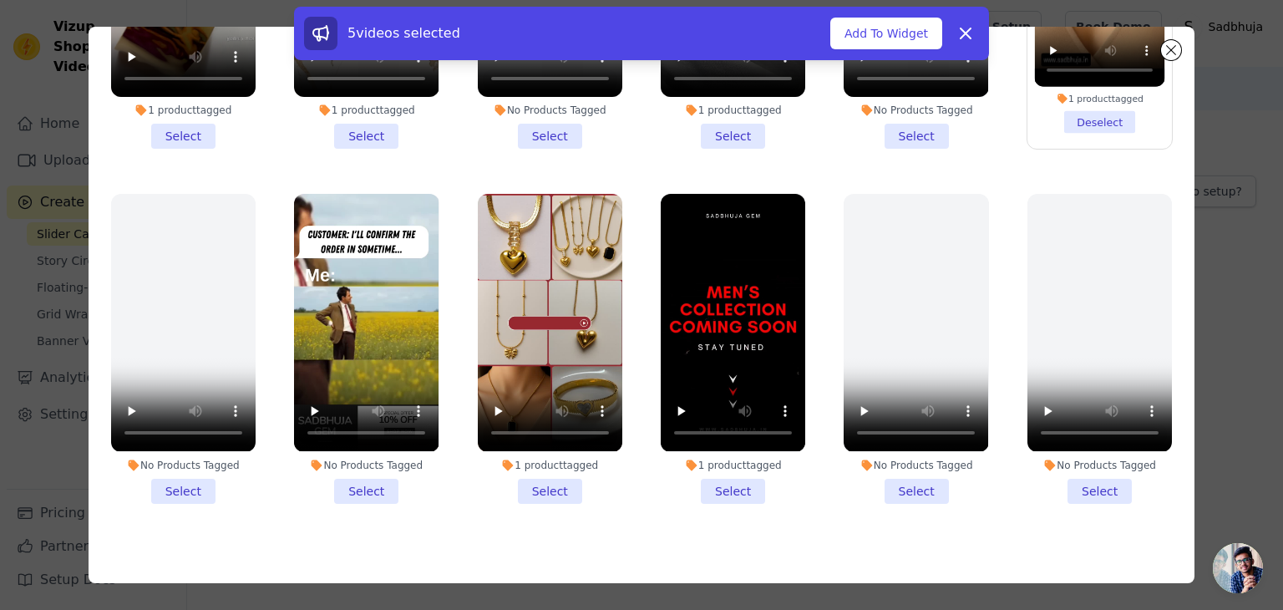
scroll to position [136, 0]
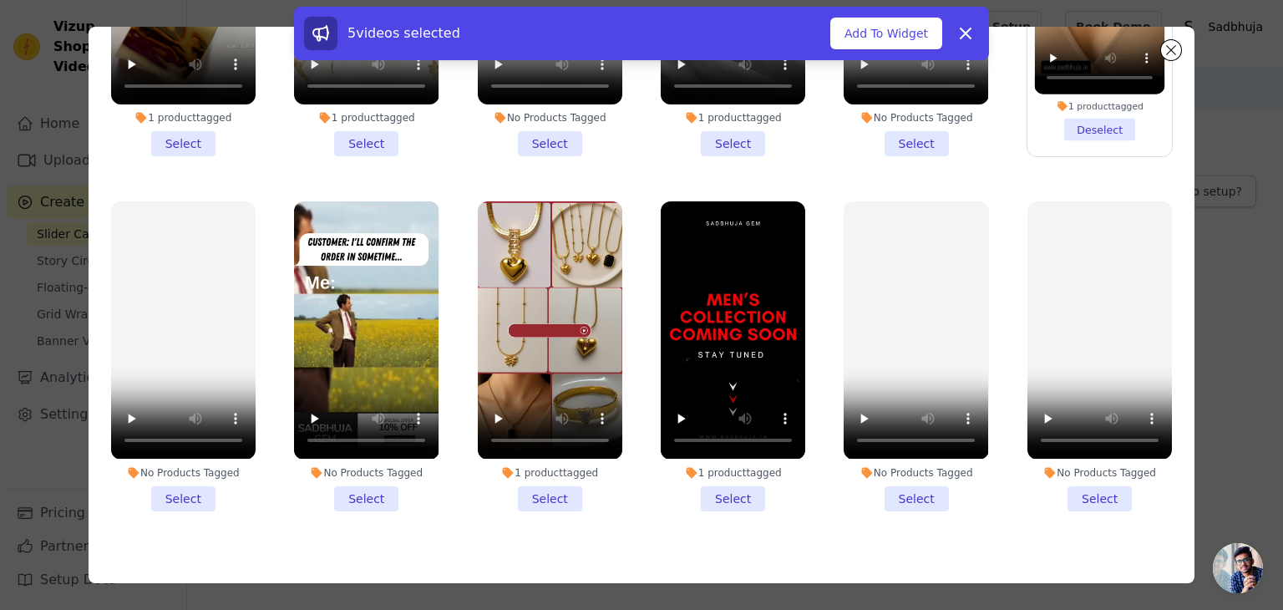
click at [533, 473] on li "1 product tagged Select" at bounding box center [550, 355] width 145 height 309
click at [0, 0] on input "1 product tagged Select" at bounding box center [0, 0] width 0 height 0
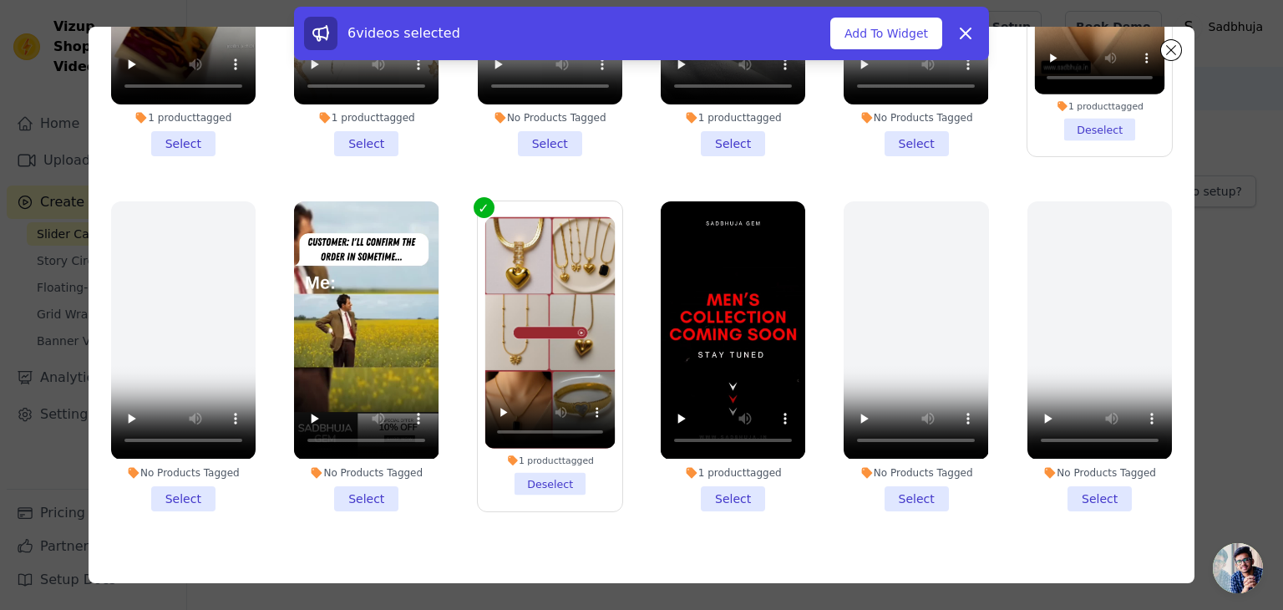
scroll to position [0, 0]
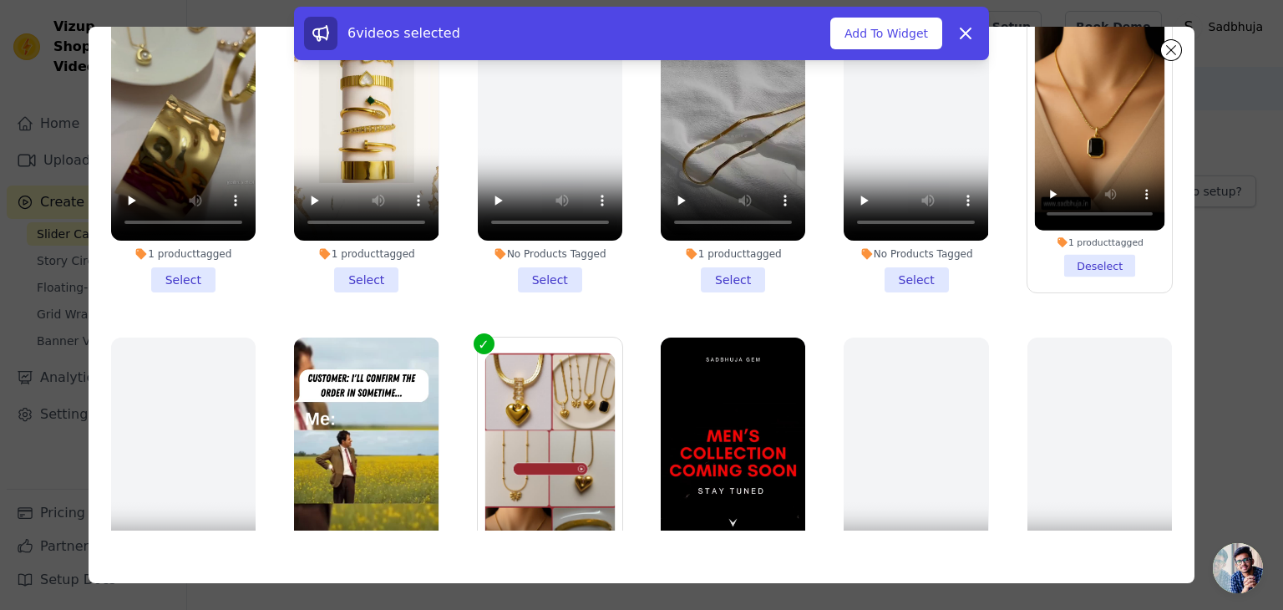
click at [705, 267] on li "1 product tagged Select" at bounding box center [733, 137] width 145 height 309
click at [0, 0] on input "1 product tagged Select" at bounding box center [0, 0] width 0 height 0
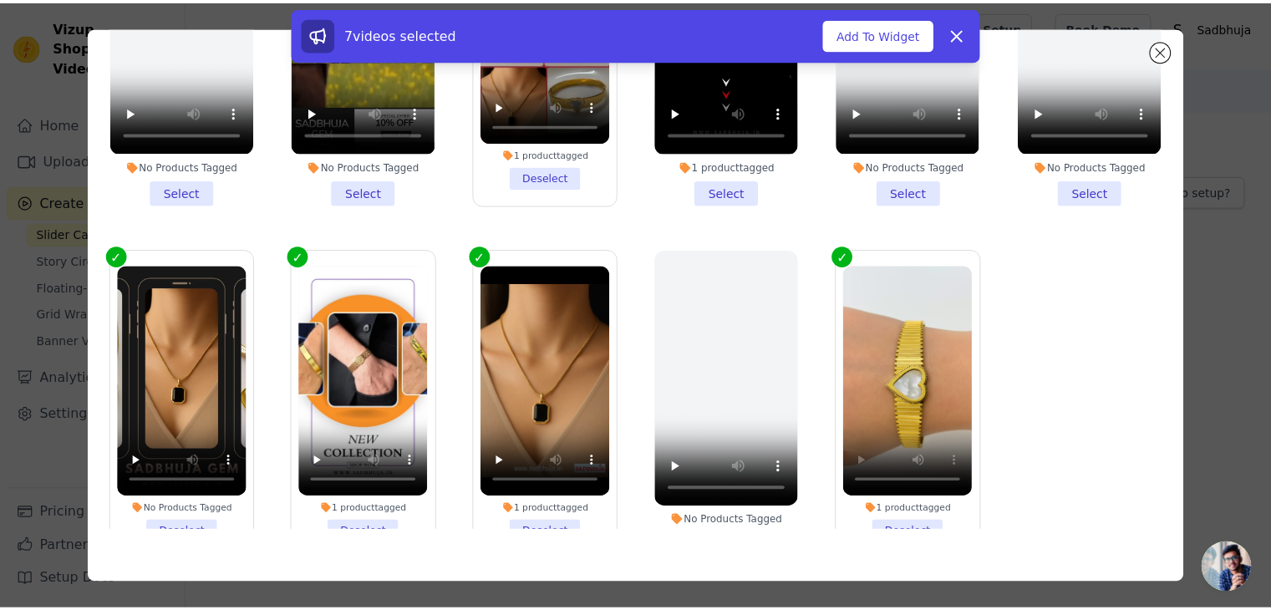
scroll to position [497, 0]
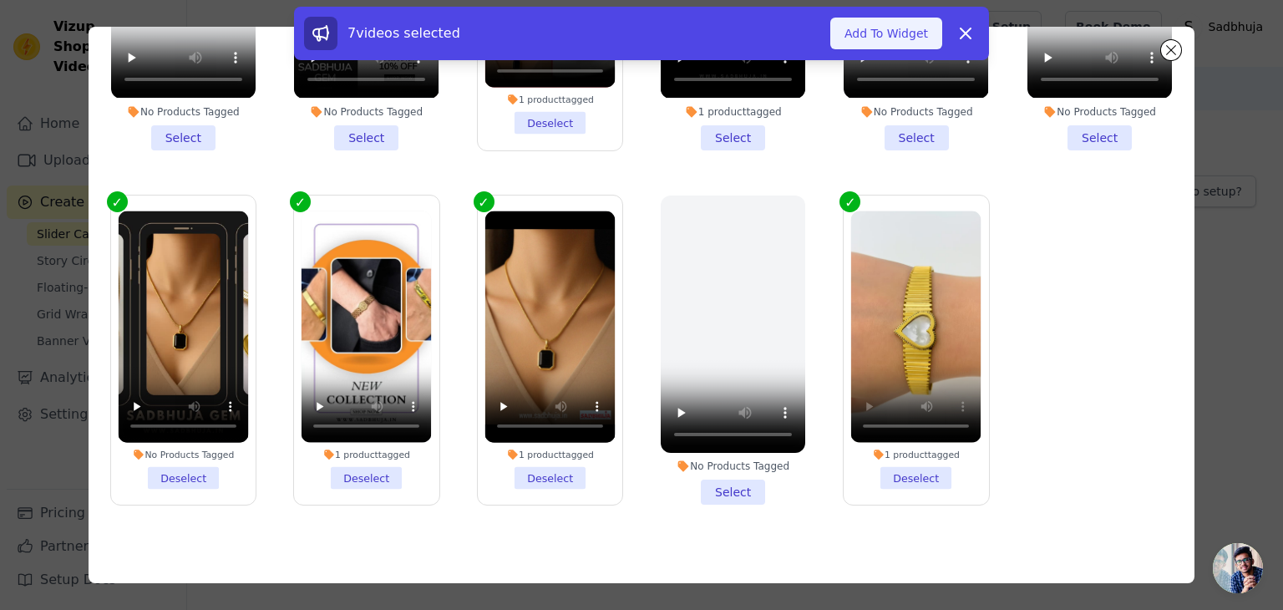
click at [882, 38] on button "Add To Widget" at bounding box center [886, 34] width 112 height 32
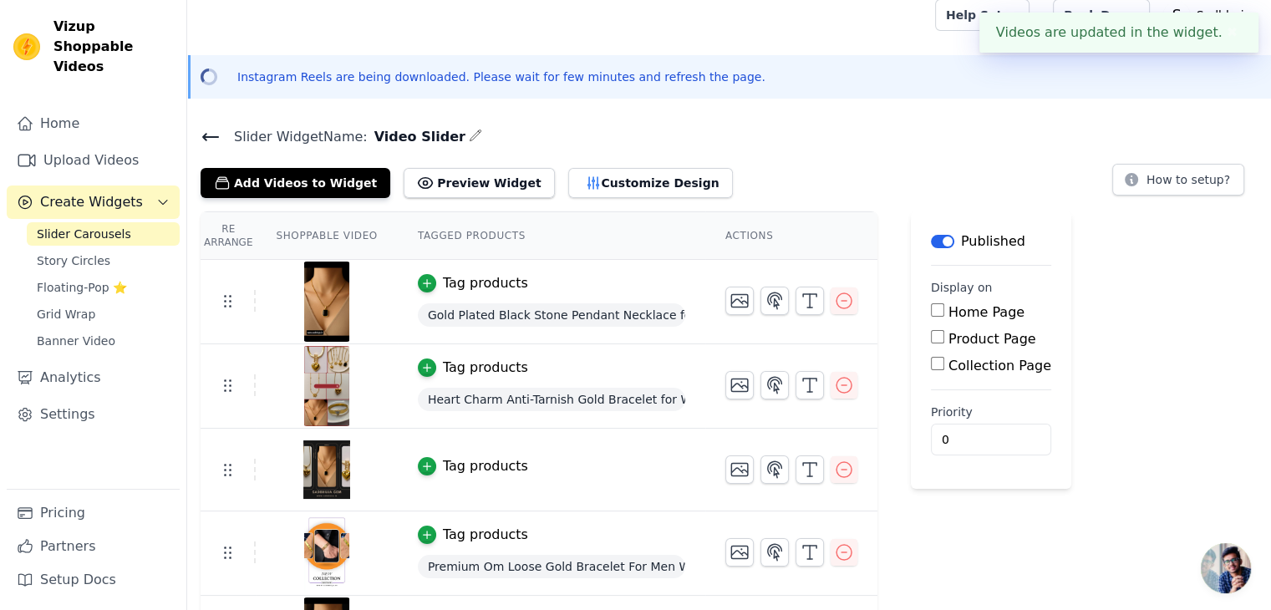
scroll to position [0, 0]
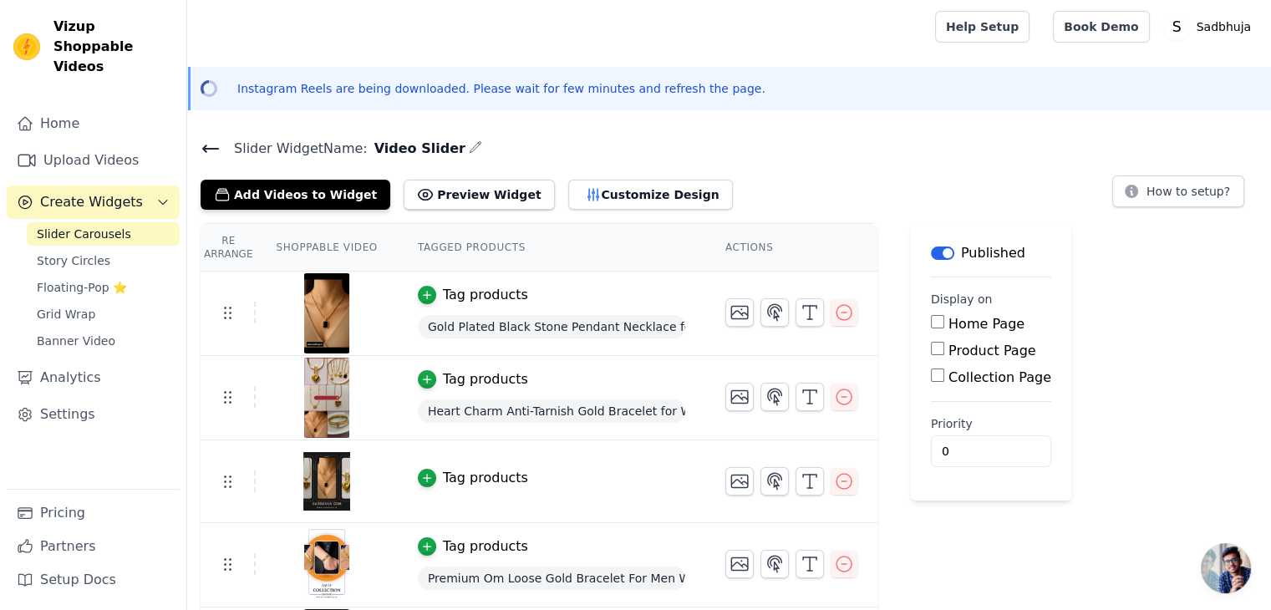
click at [931, 326] on input "Home Page" at bounding box center [937, 321] width 13 height 13
checkbox input "true"
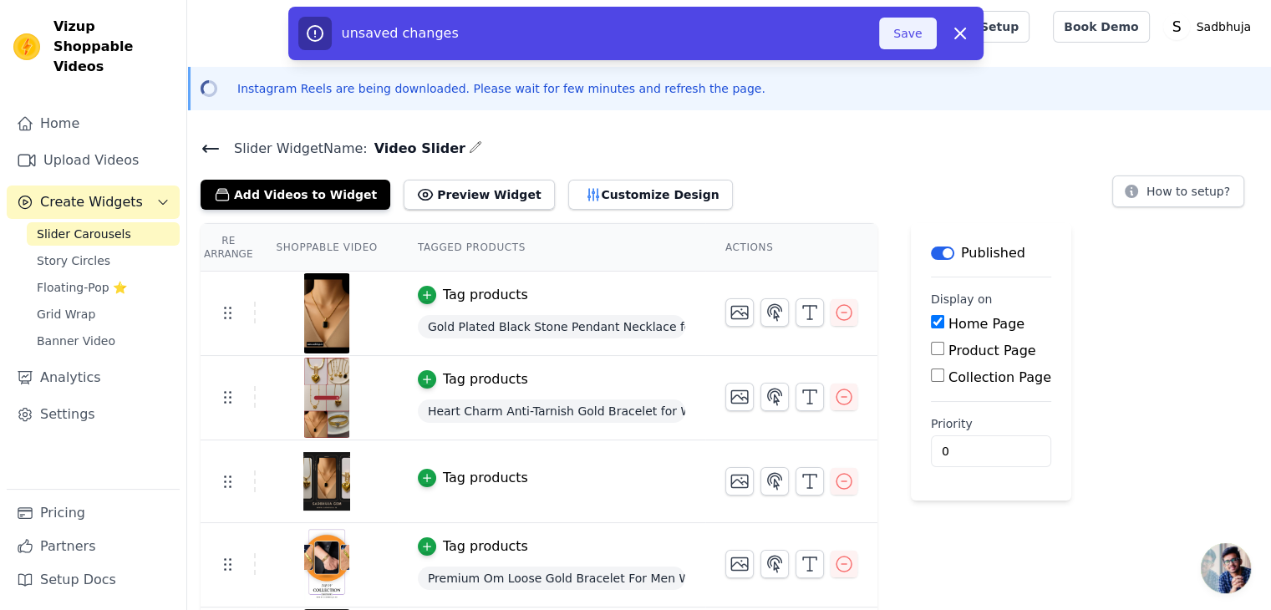
click at [904, 40] on button "Save" at bounding box center [907, 34] width 57 height 32
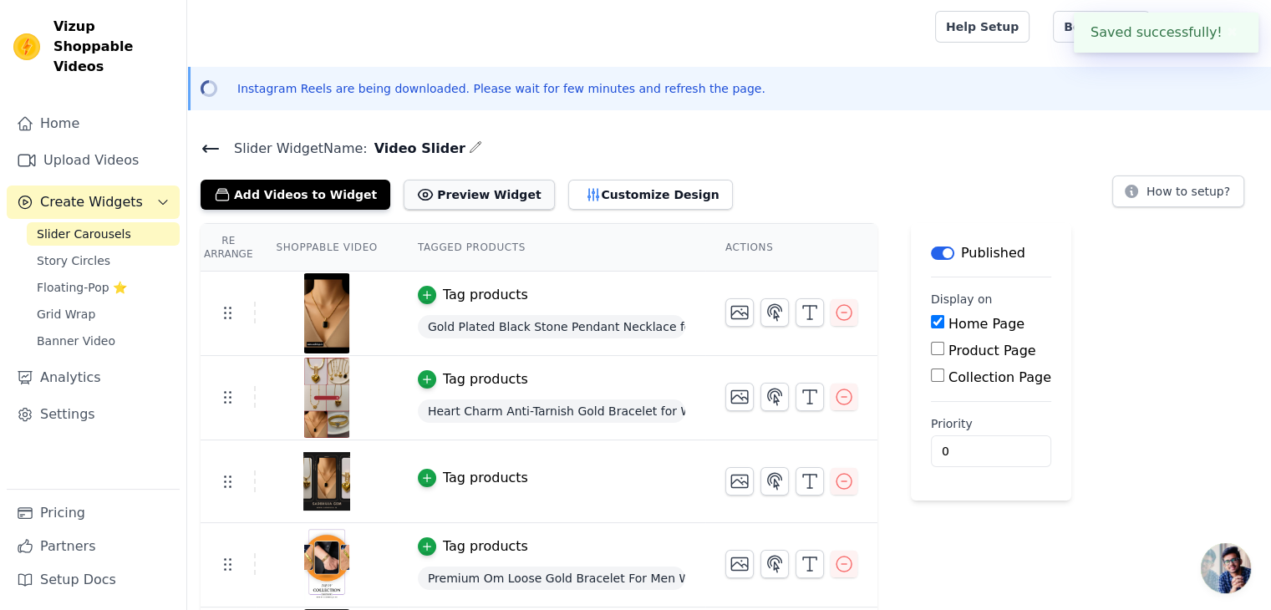
click at [460, 190] on button "Preview Widget" at bounding box center [479, 195] width 150 height 30
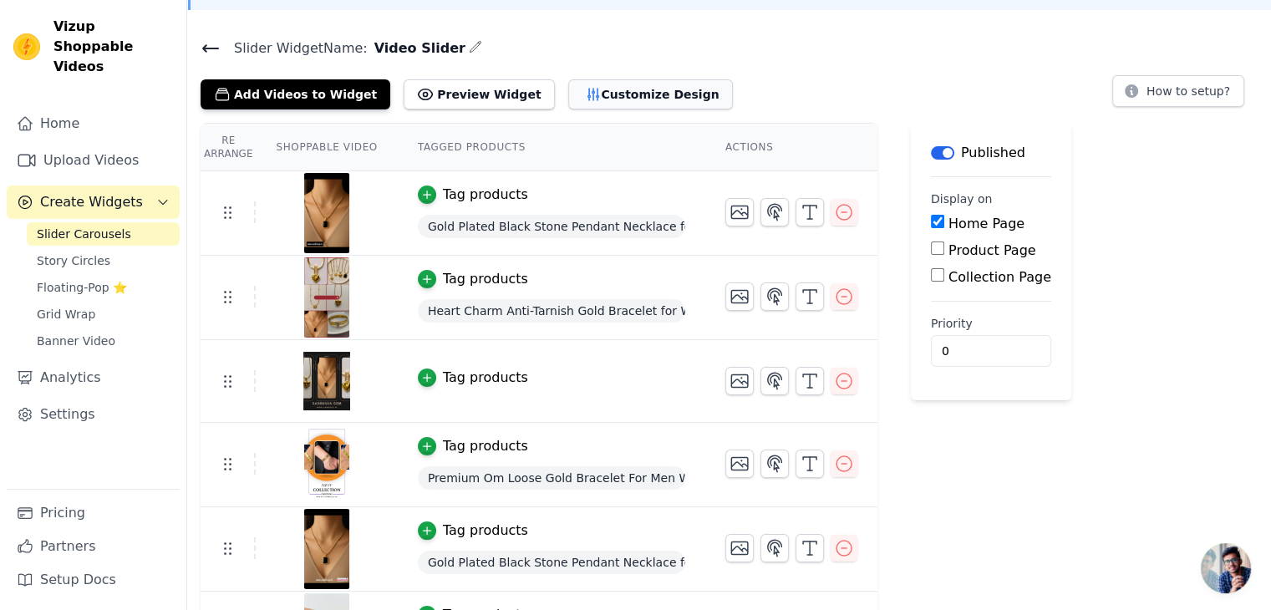
click at [568, 90] on button "Customize Design" at bounding box center [650, 94] width 165 height 30
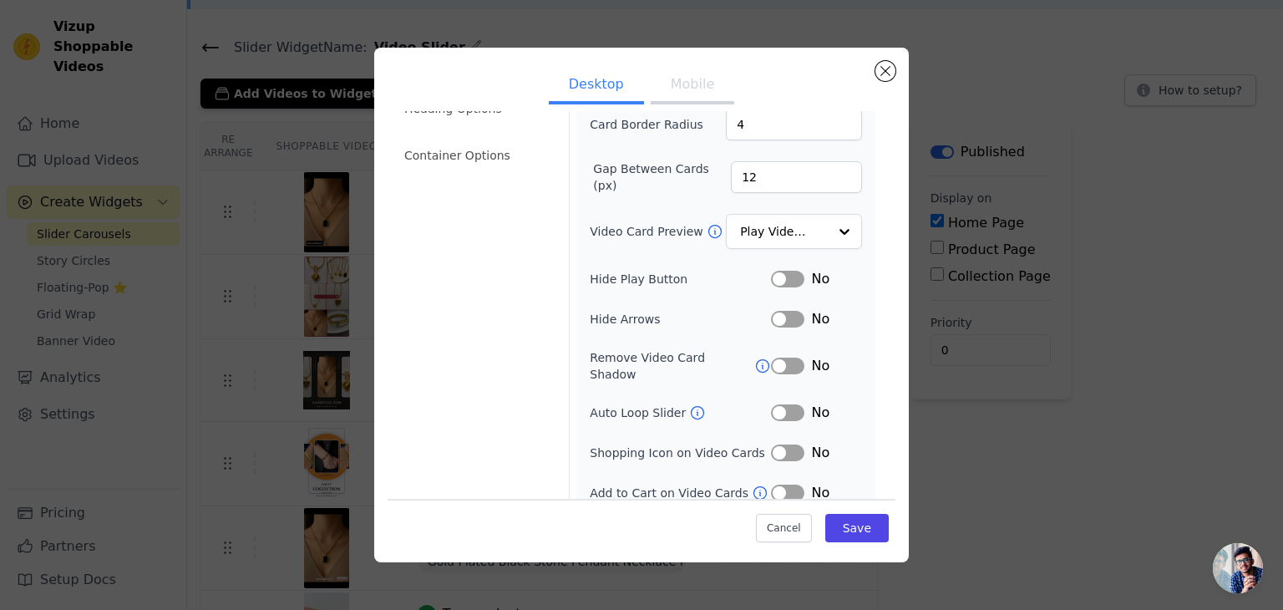
scroll to position [0, 0]
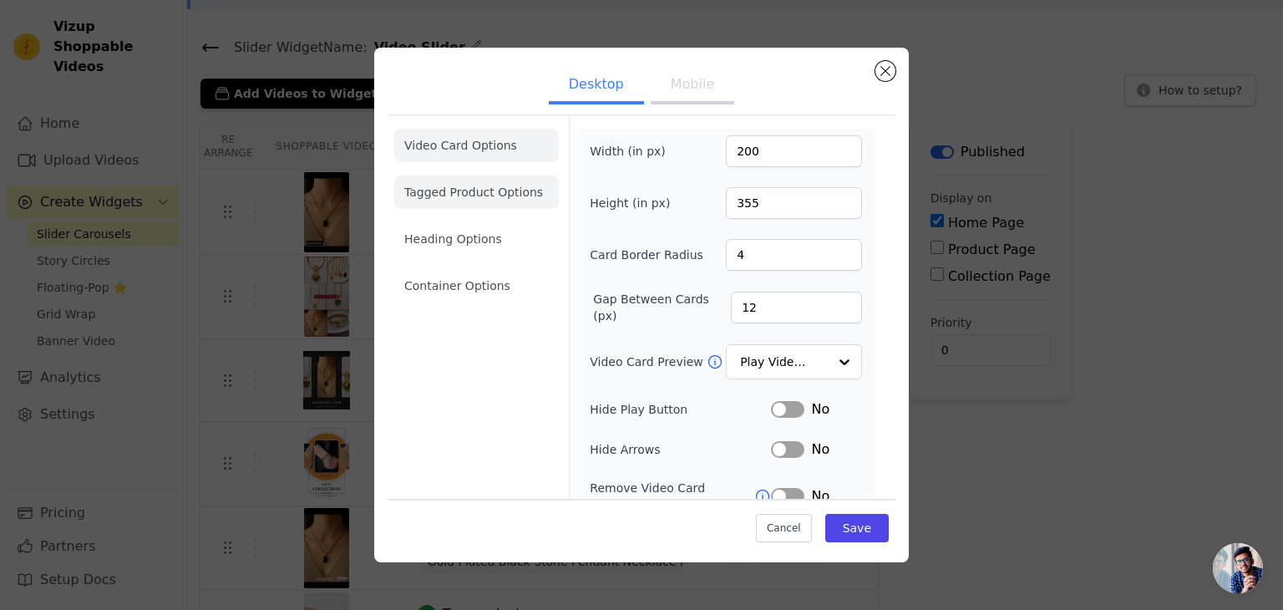
click at [439, 269] on li "Tagged Product Options" at bounding box center [476, 285] width 165 height 33
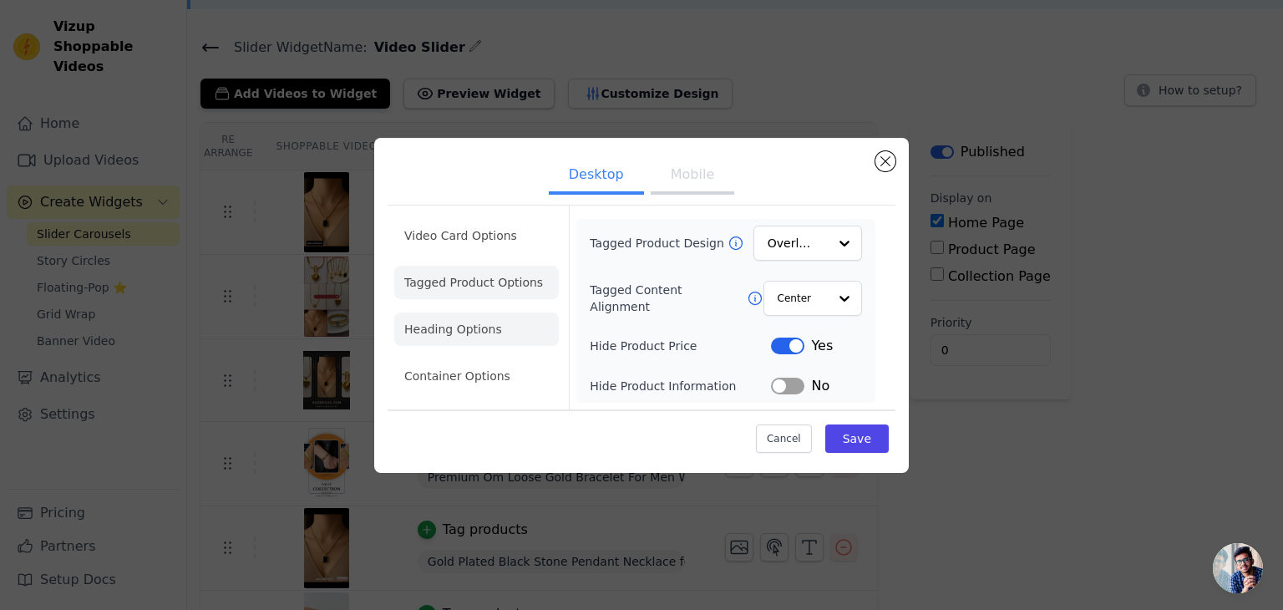
click at [455, 318] on li "Heading Options" at bounding box center [476, 328] width 165 height 33
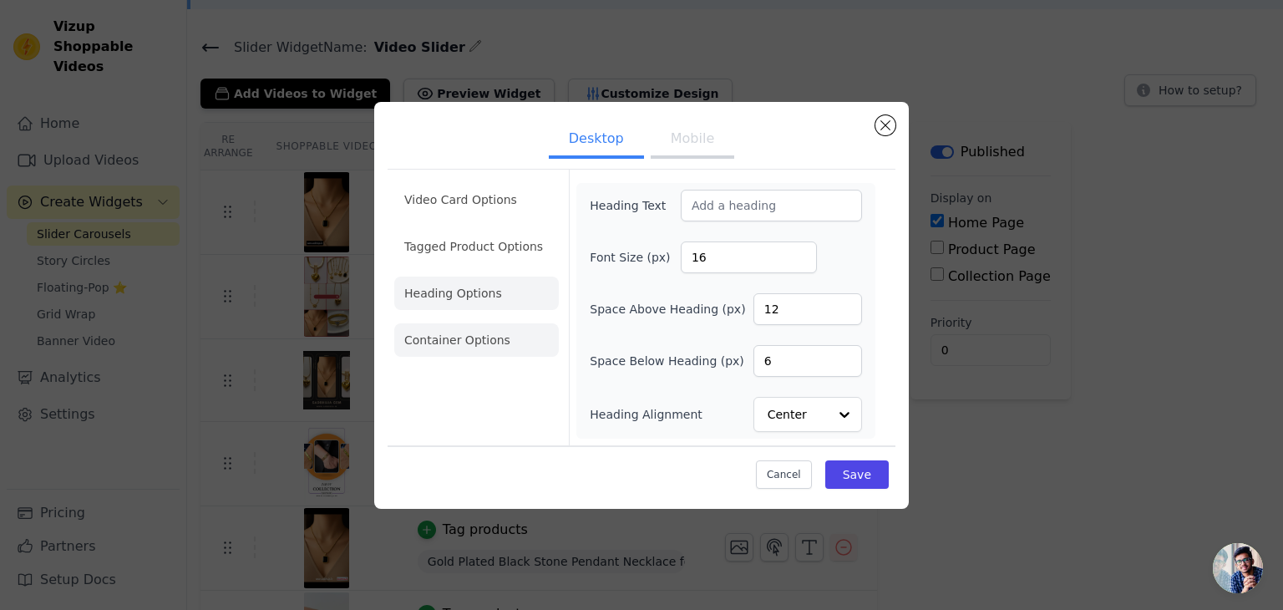
click at [500, 338] on li "Container Options" at bounding box center [476, 339] width 165 height 33
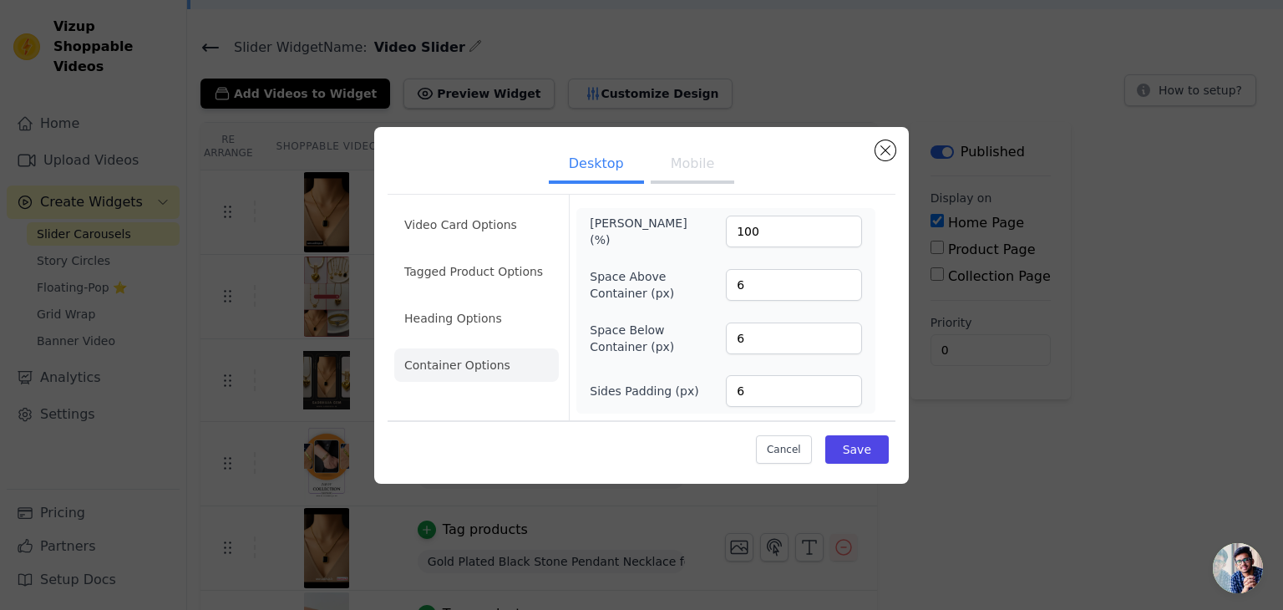
click at [658, 176] on button "Mobile" at bounding box center [693, 165] width 84 height 37
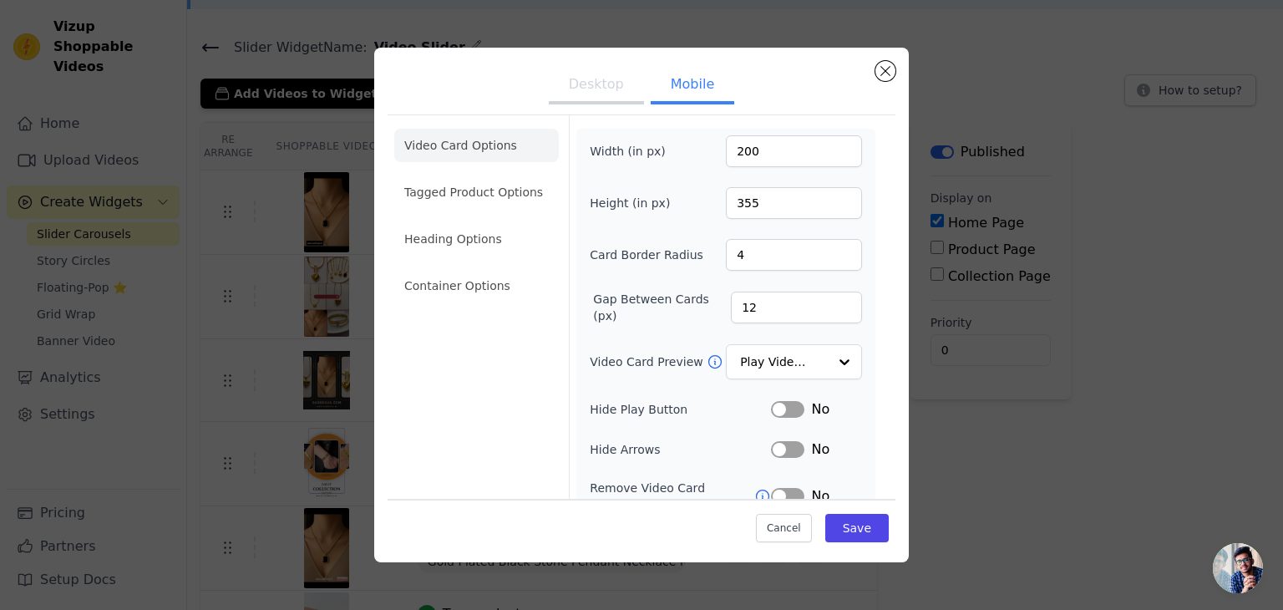
scroll to position [170, 0]
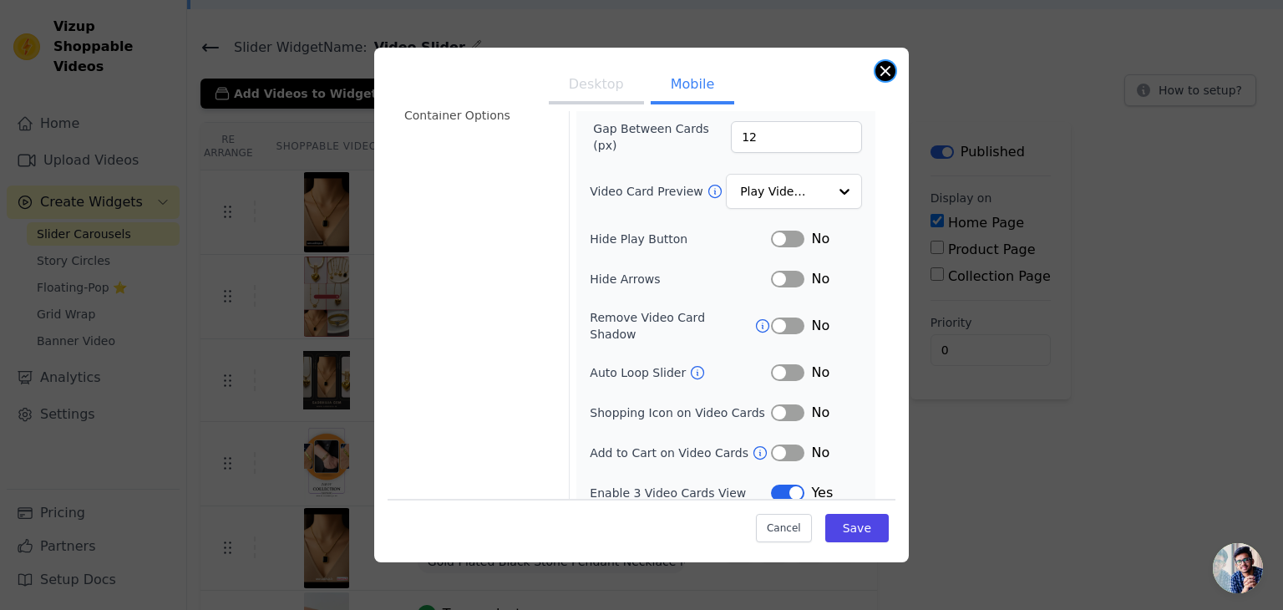
click at [878, 68] on button "Close modal" at bounding box center [886, 71] width 20 height 20
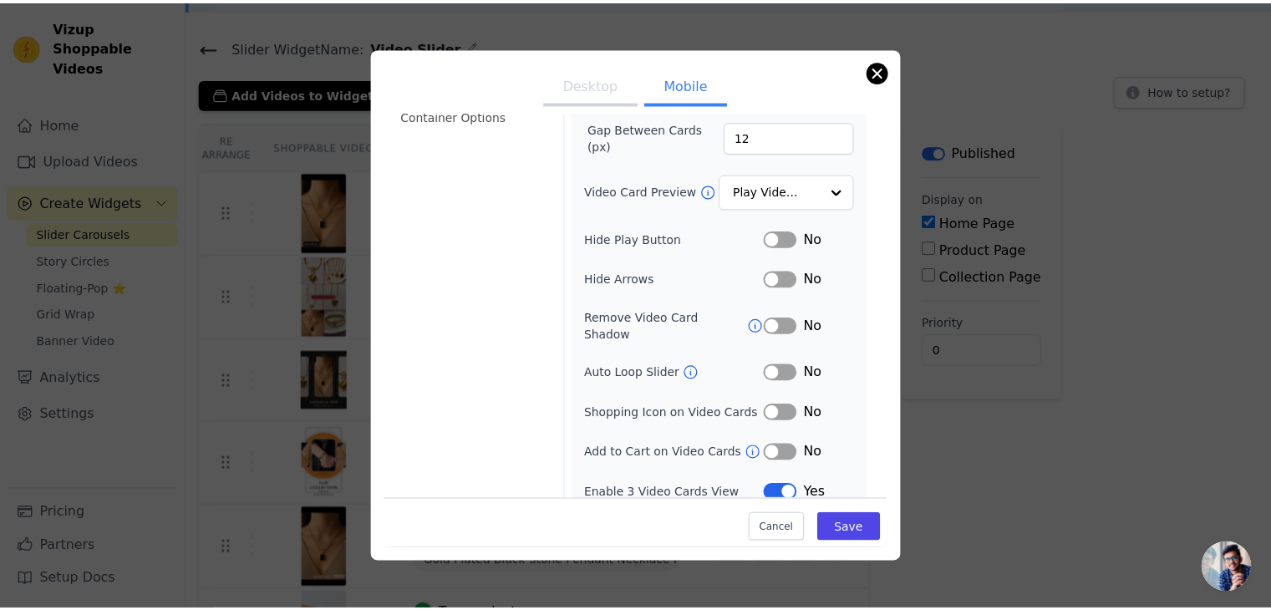
scroll to position [100, 0]
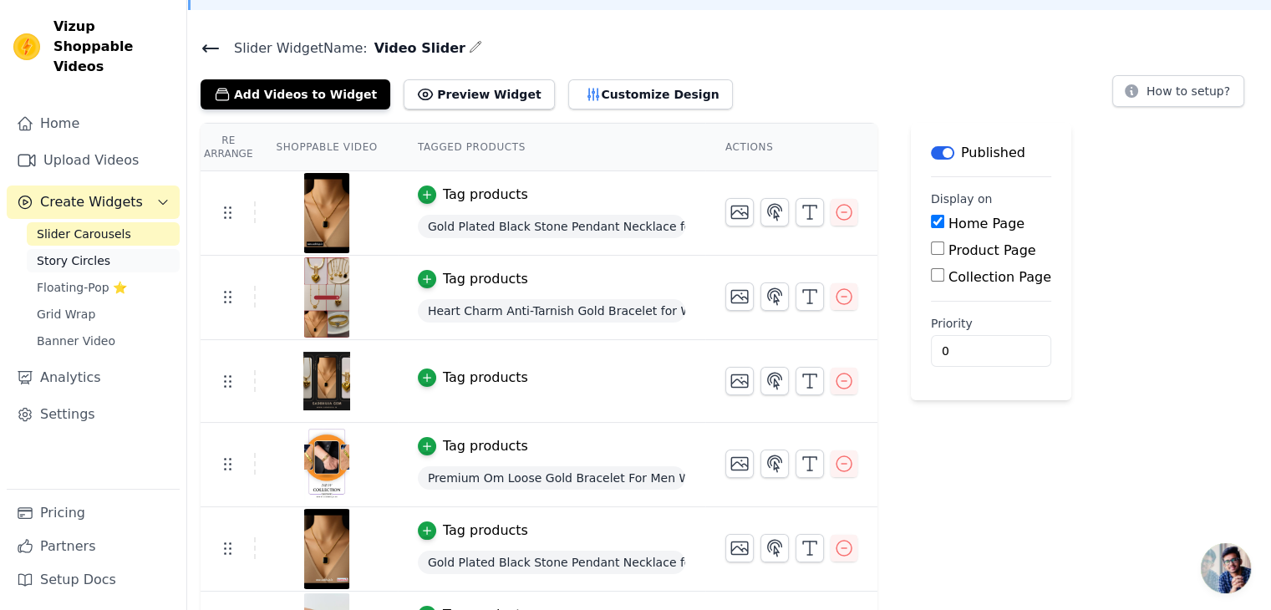
click at [69, 252] on span "Story Circles" at bounding box center [74, 260] width 74 height 17
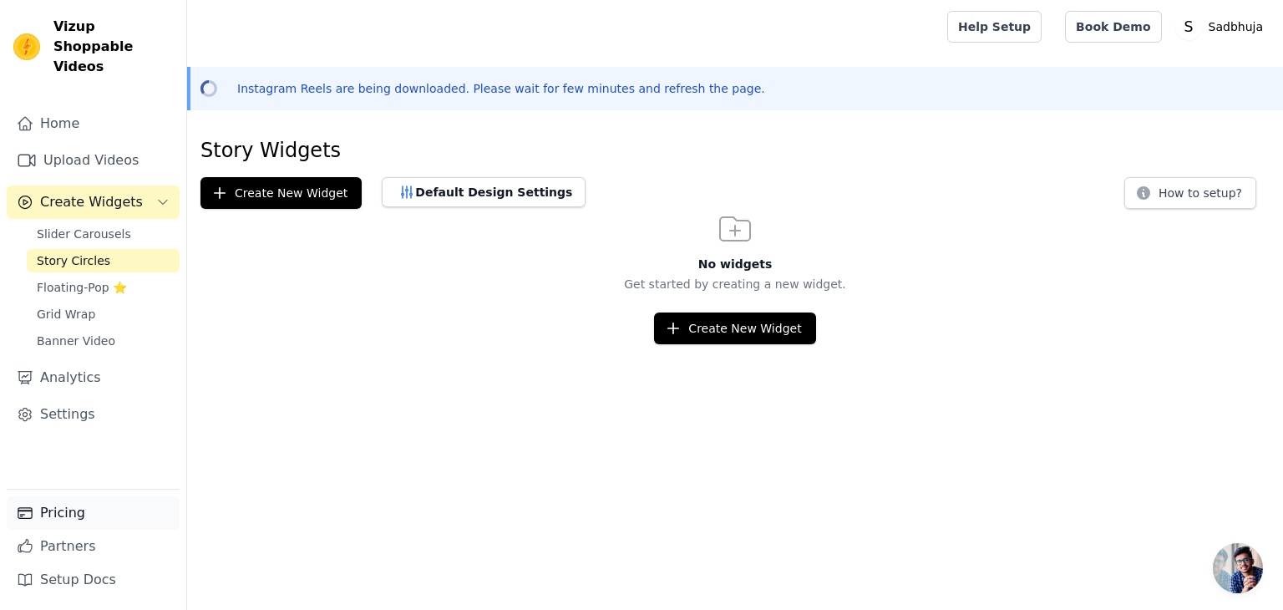
click at [63, 509] on link "Pricing" at bounding box center [93, 512] width 173 height 33
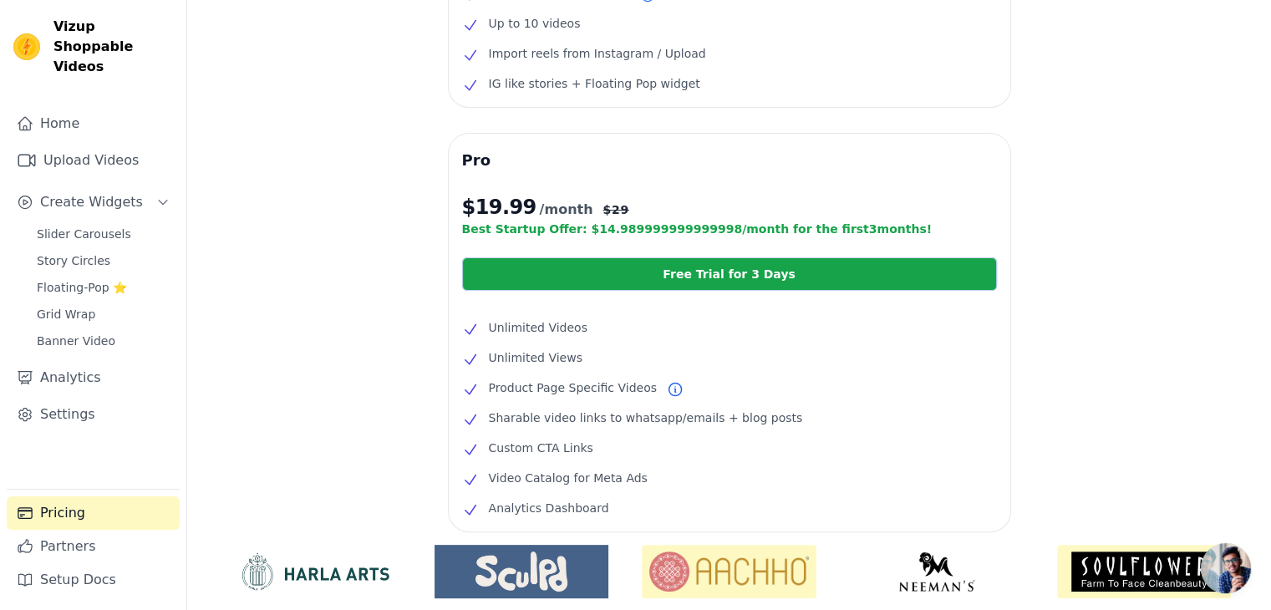
scroll to position [330, 0]
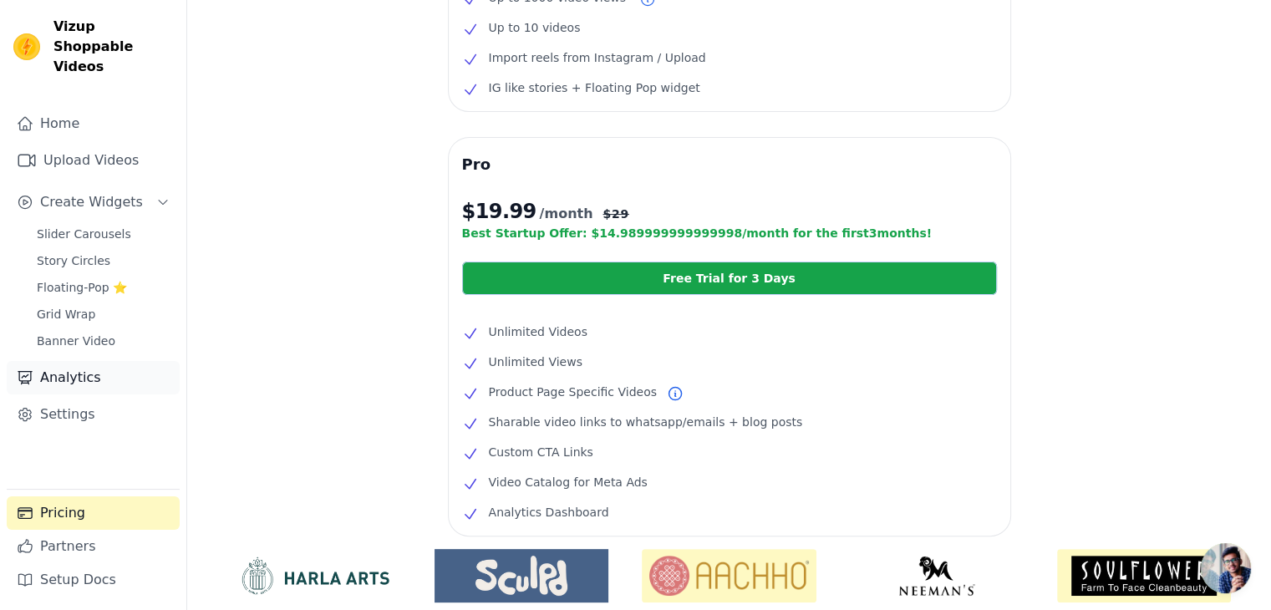
click at [79, 365] on link "Analytics" at bounding box center [93, 377] width 173 height 33
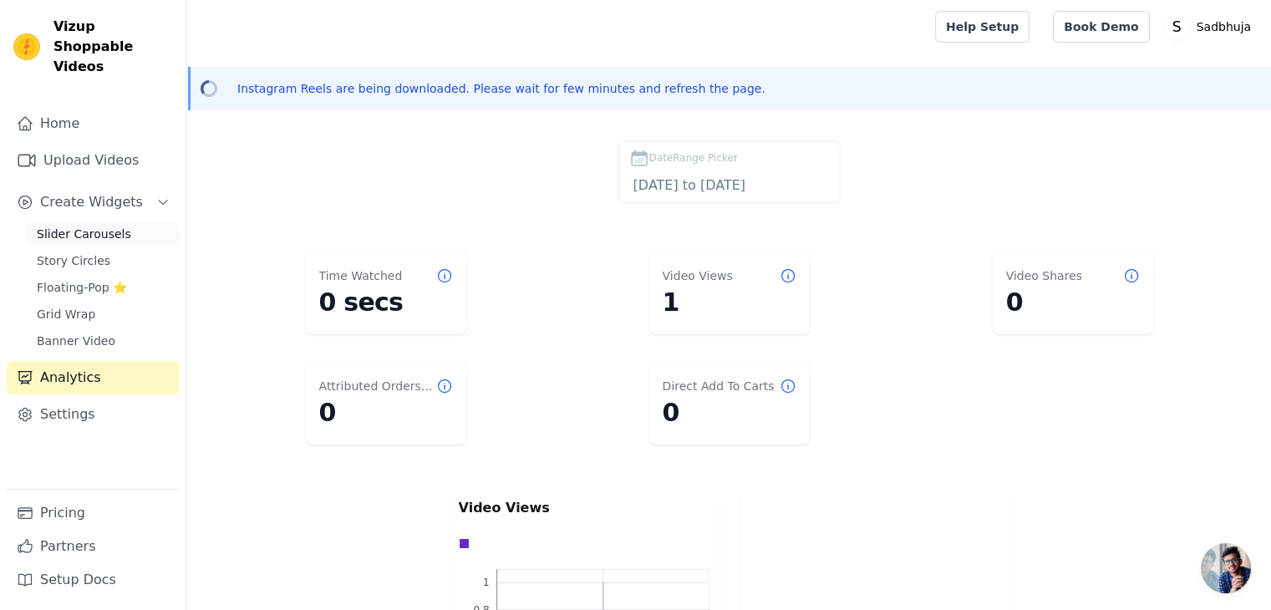
click at [89, 222] on link "Slider Carousels" at bounding box center [103, 233] width 153 height 23
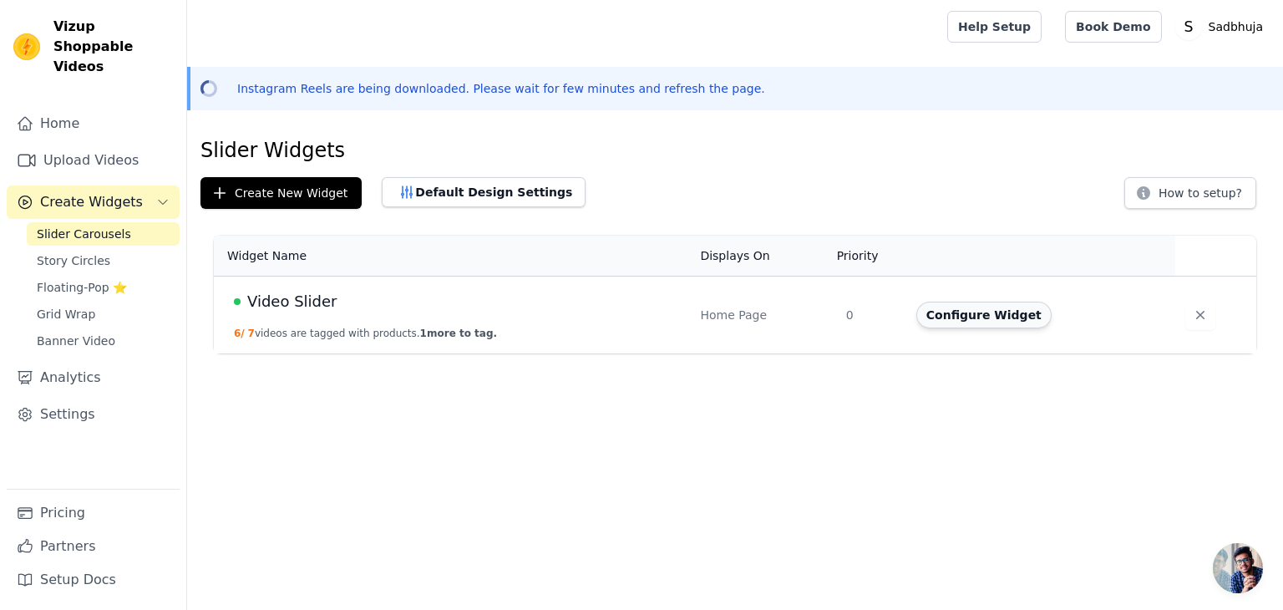
click at [966, 307] on button "Configure Widget" at bounding box center [983, 315] width 135 height 27
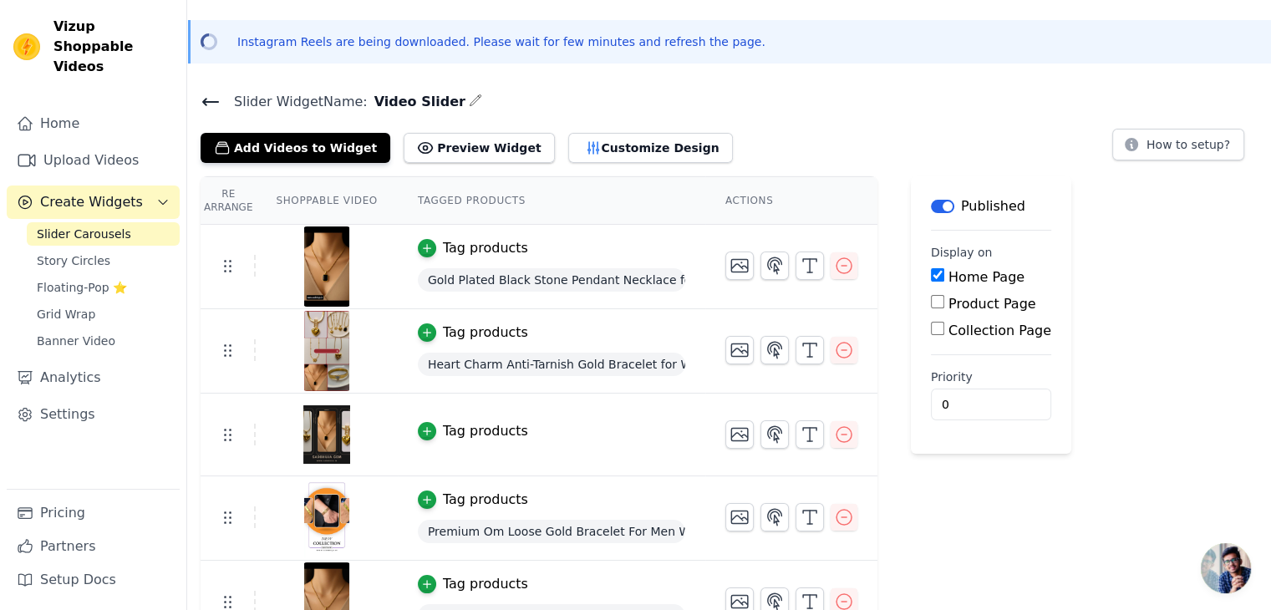
scroll to position [47, 0]
click at [599, 137] on button "Customize Design" at bounding box center [650, 148] width 165 height 30
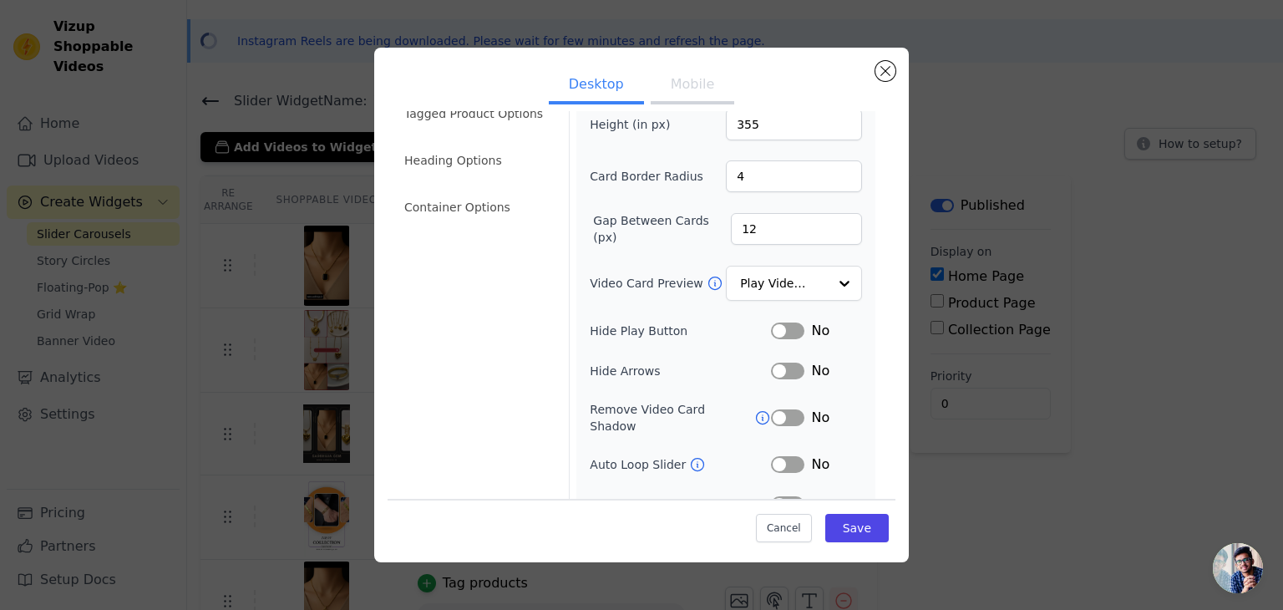
scroll to position [0, 0]
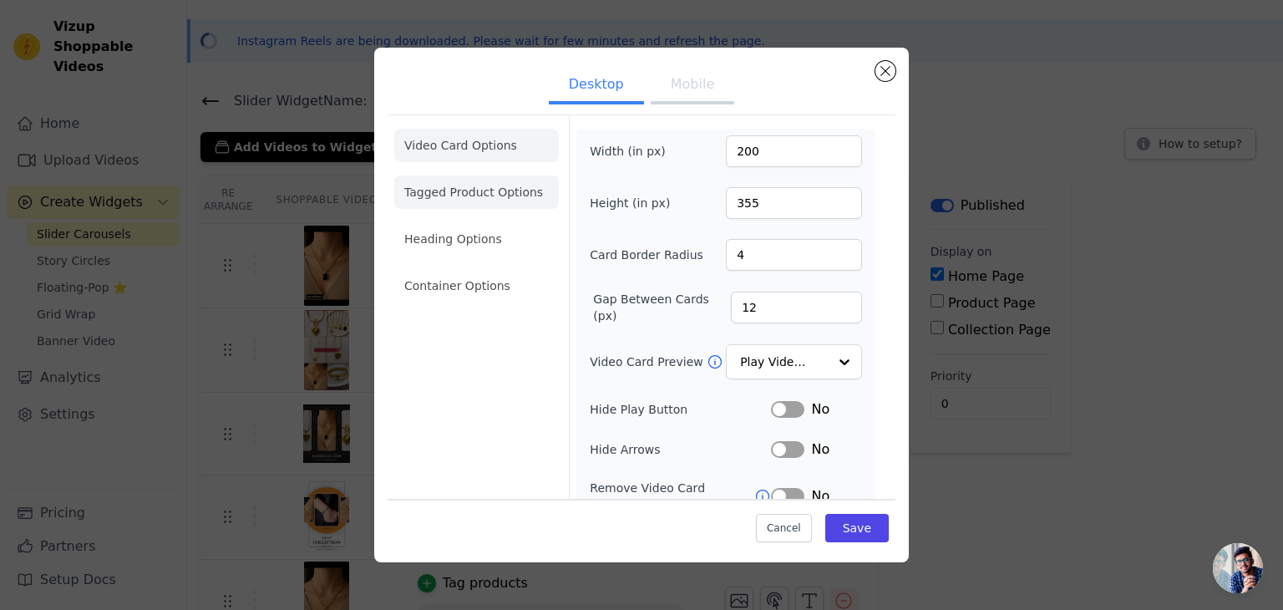
click at [439, 269] on li "Tagged Product Options" at bounding box center [476, 285] width 165 height 33
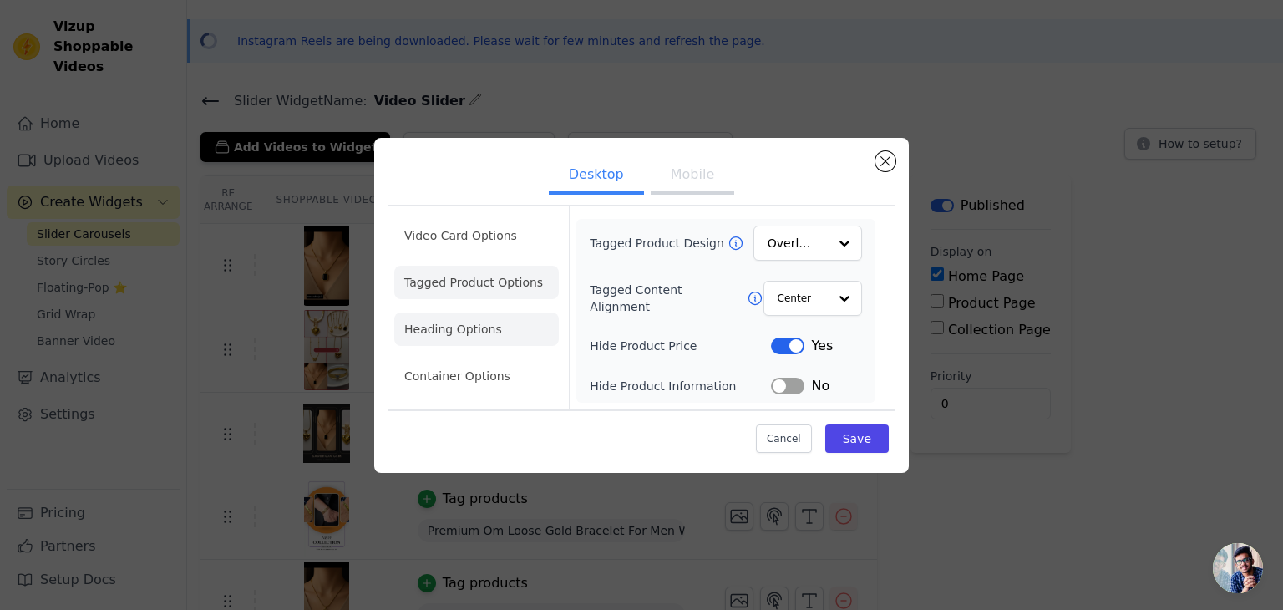
click at [439, 324] on li "Heading Options" at bounding box center [476, 328] width 165 height 33
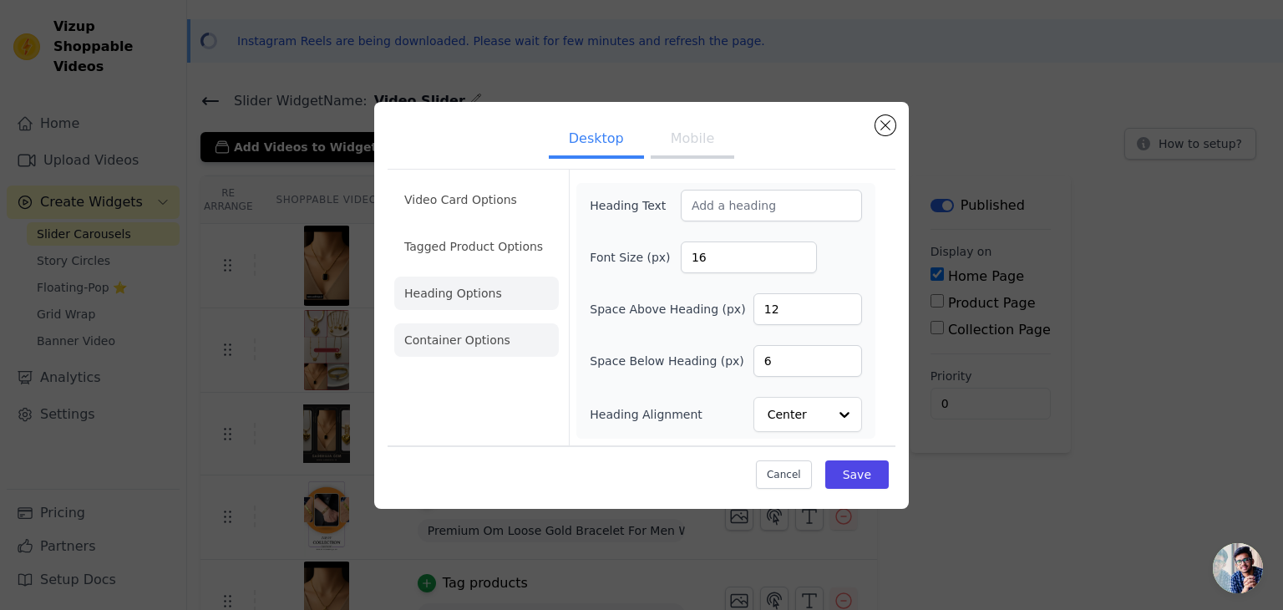
click at [456, 345] on li "Container Options" at bounding box center [476, 339] width 165 height 33
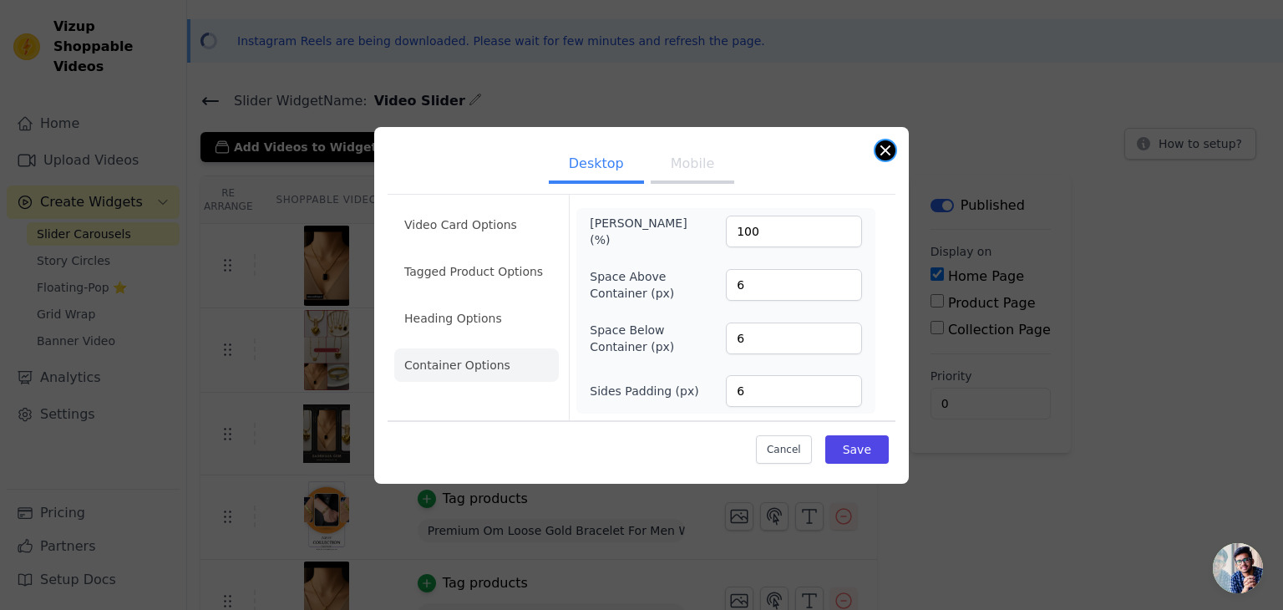
click at [889, 150] on button "Close modal" at bounding box center [886, 150] width 20 height 20
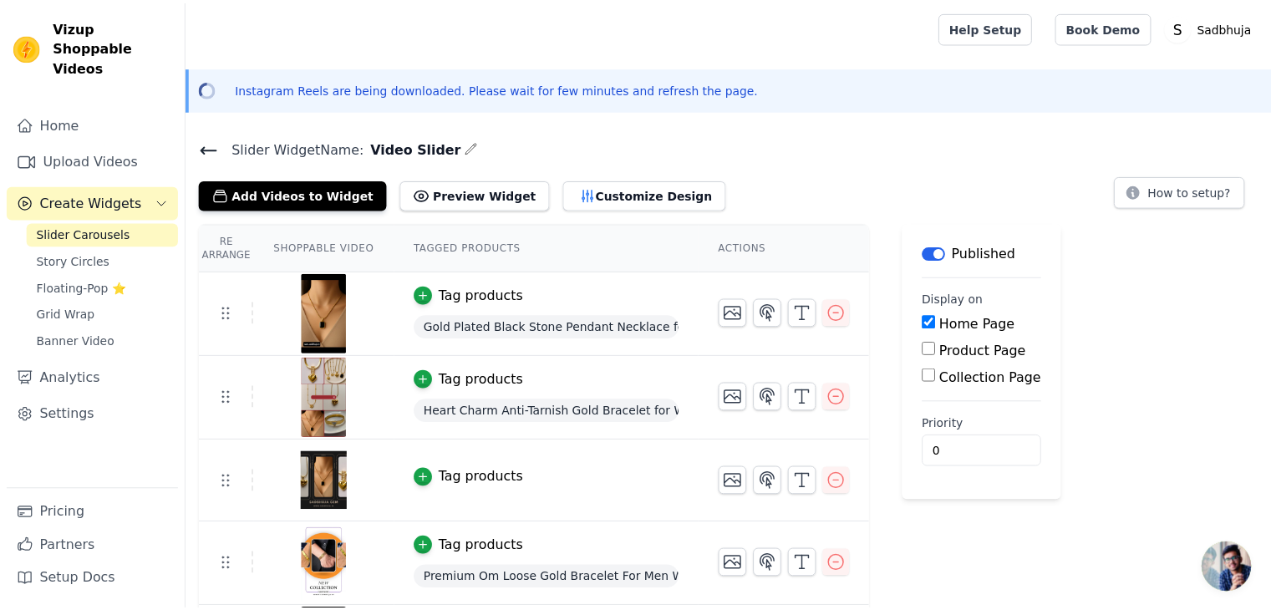
scroll to position [47, 0]
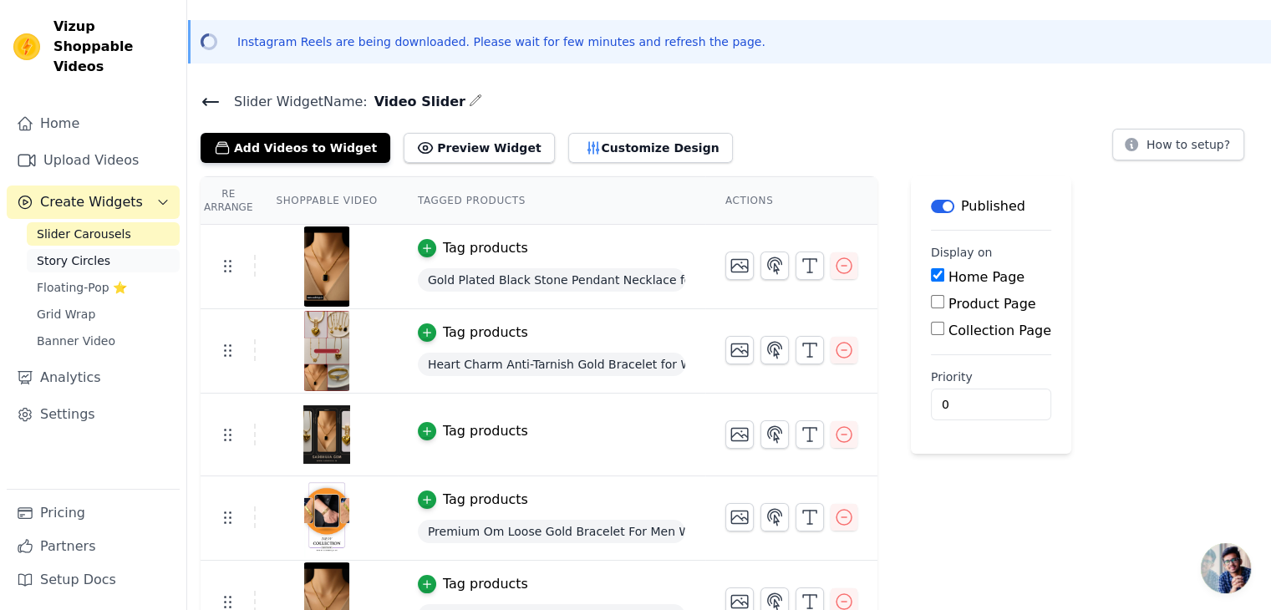
click at [53, 252] on span "Story Circles" at bounding box center [74, 260] width 74 height 17
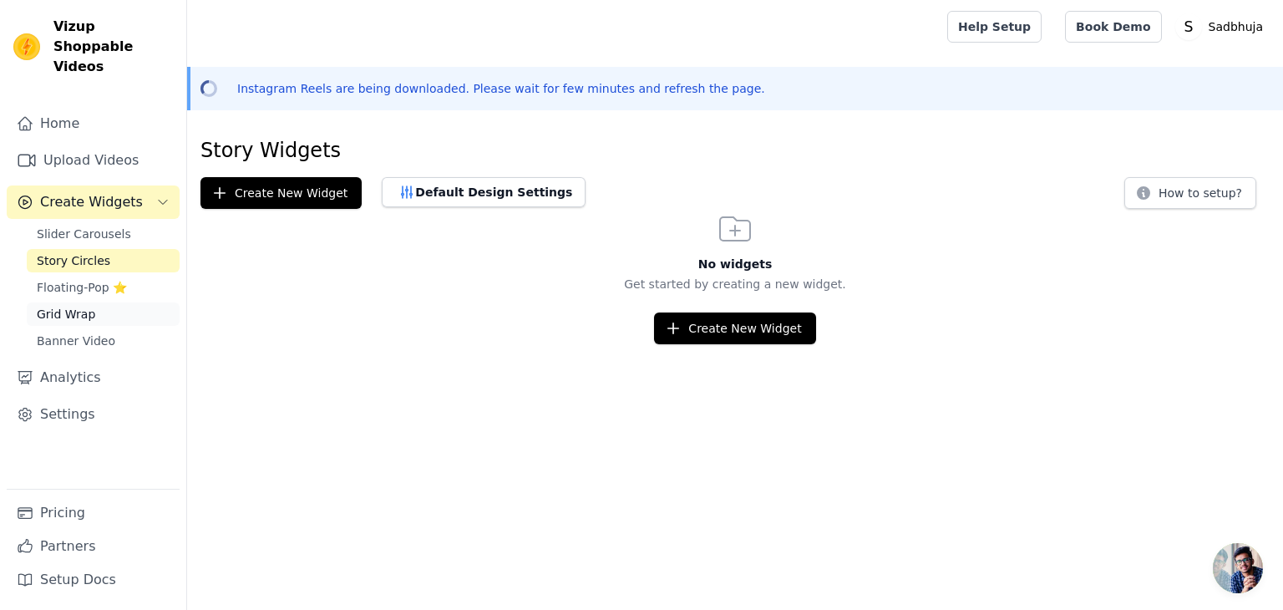
click at [56, 306] on span "Grid Wrap" at bounding box center [66, 314] width 58 height 17
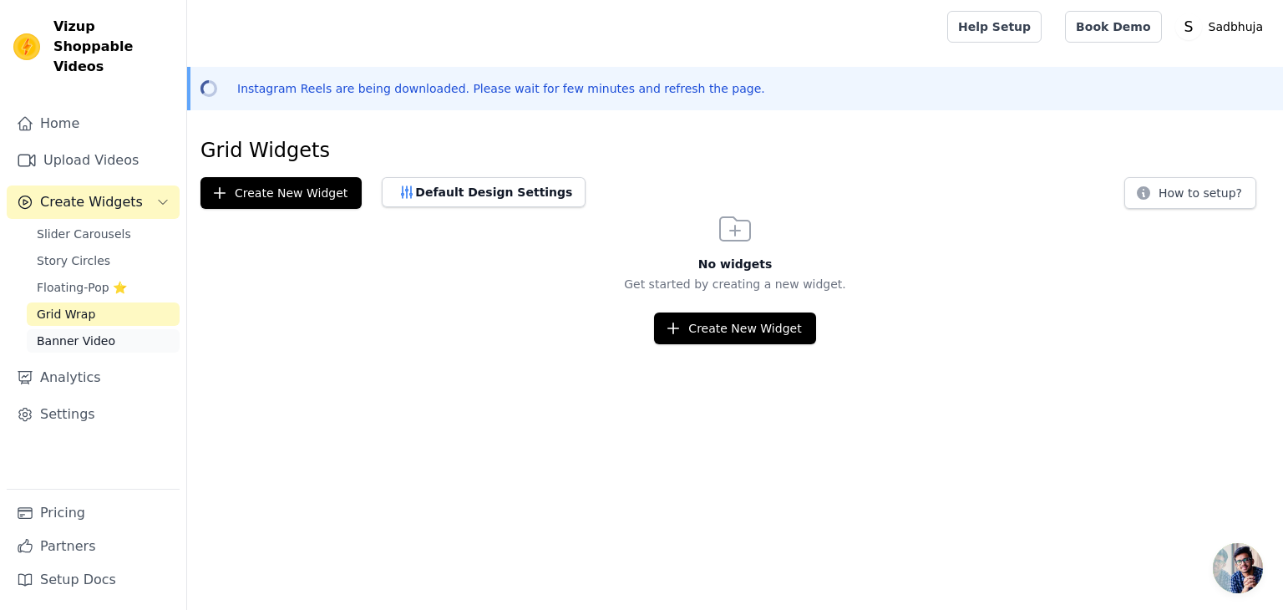
click at [66, 333] on span "Banner Video" at bounding box center [76, 341] width 79 height 17
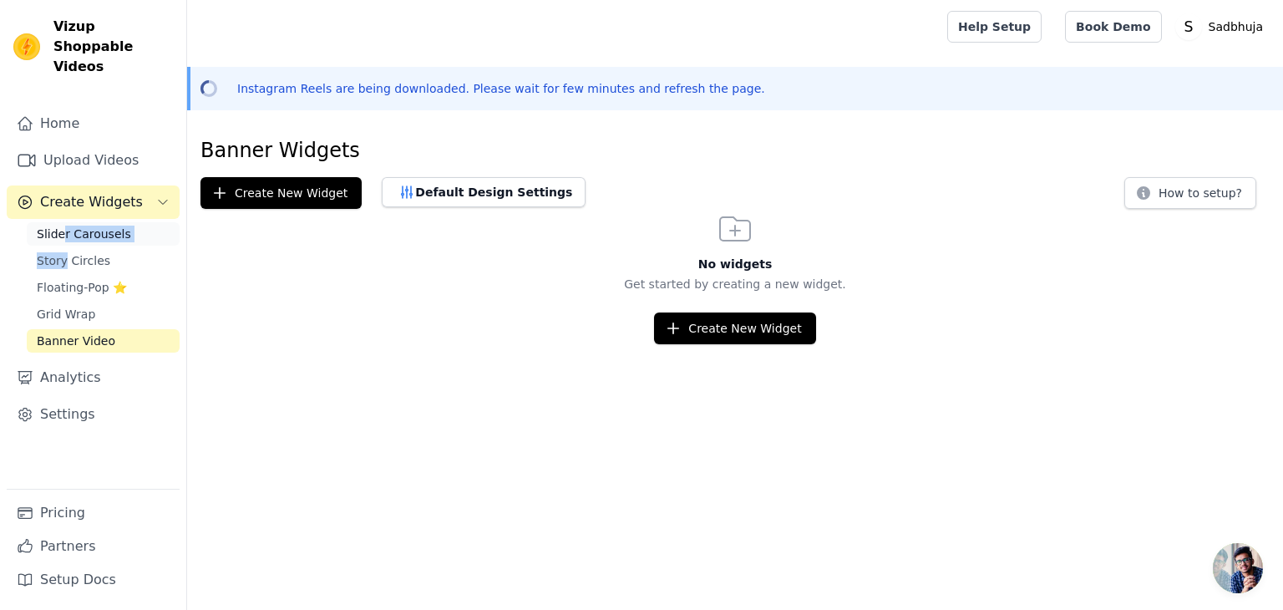
click at [60, 222] on div "Slider Carousels Story Circles Floating-Pop ⭐ Grid Wrap Banner Video" at bounding box center [103, 287] width 153 height 130
click at [60, 226] on span "Slider Carousels" at bounding box center [84, 234] width 94 height 17
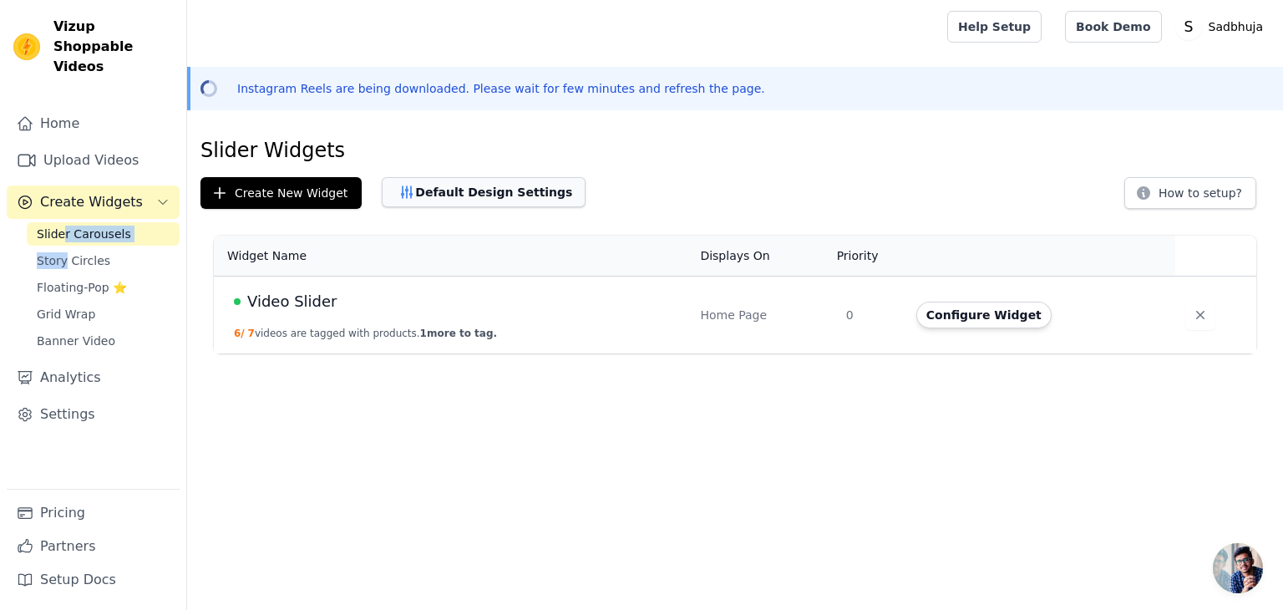
click at [475, 196] on button "Default Design Settings" at bounding box center [484, 192] width 204 height 30
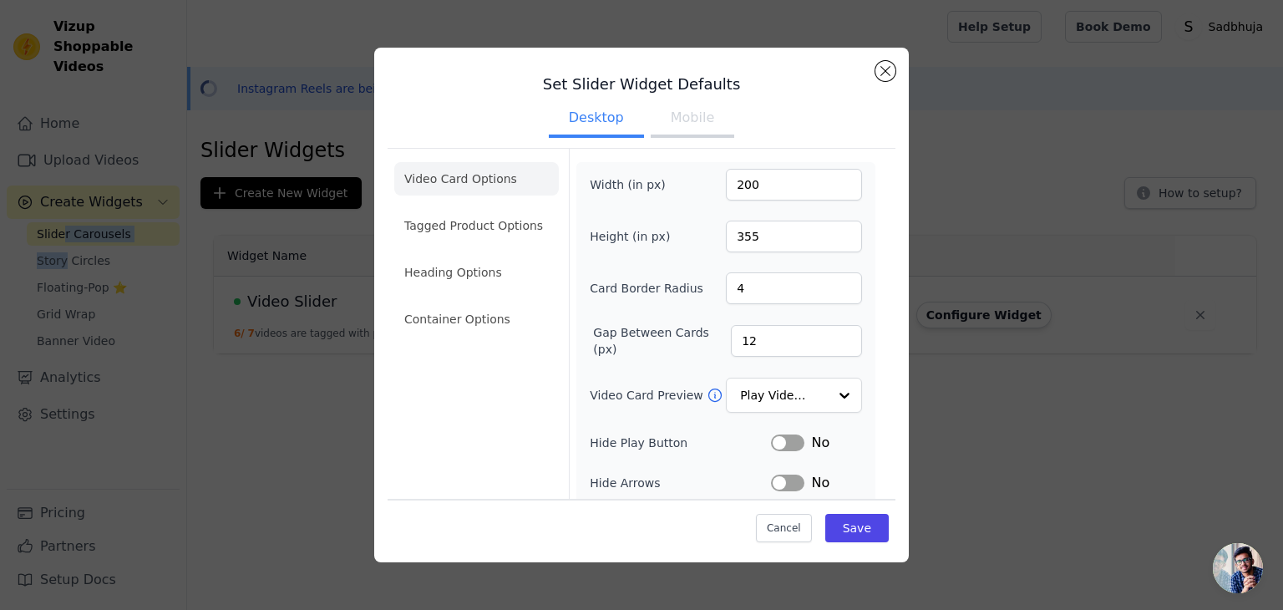
scroll to position [164, 0]
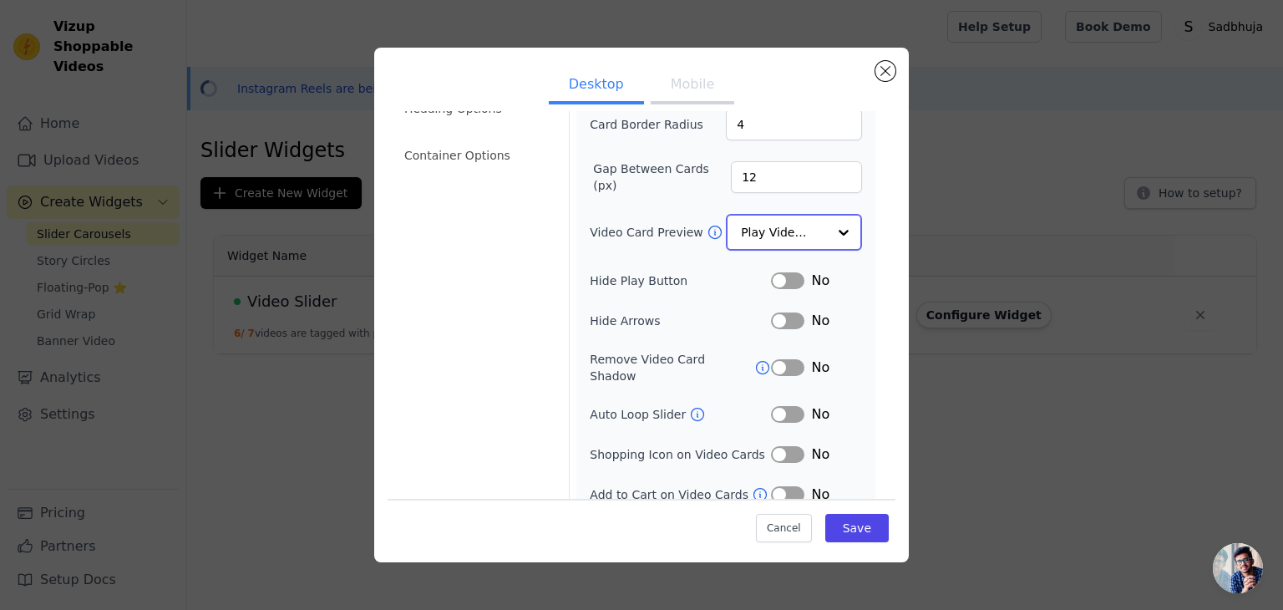
click at [799, 239] on input "Video Card Preview" at bounding box center [784, 232] width 86 height 33
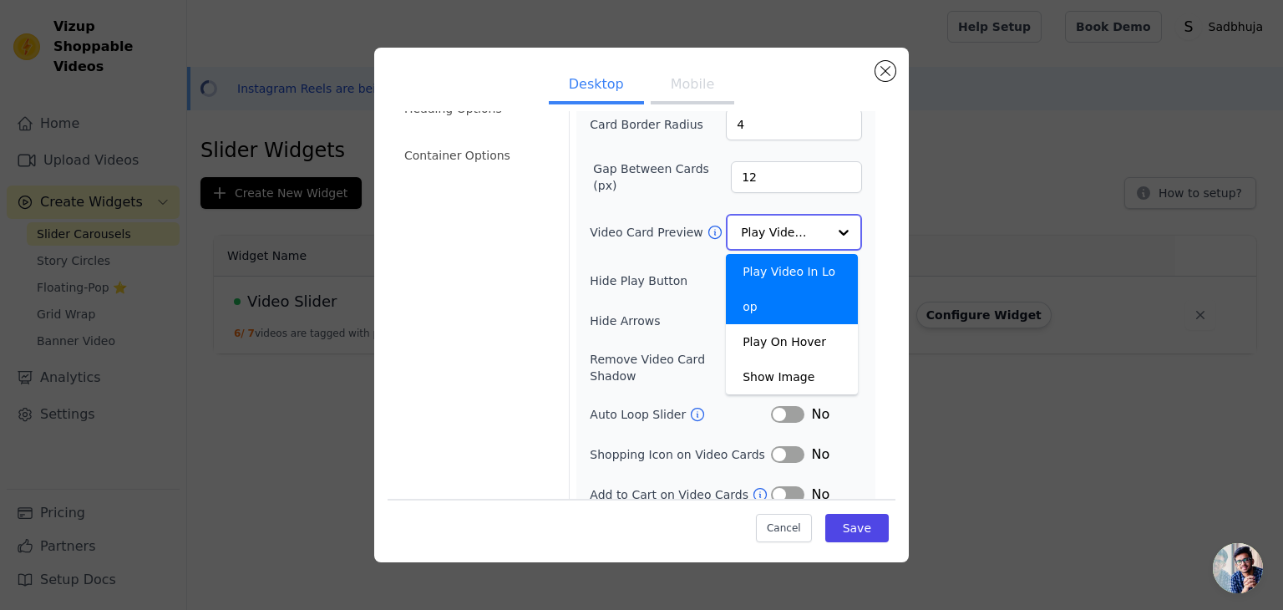
click at [799, 239] on input "Video Card Preview" at bounding box center [784, 232] width 86 height 33
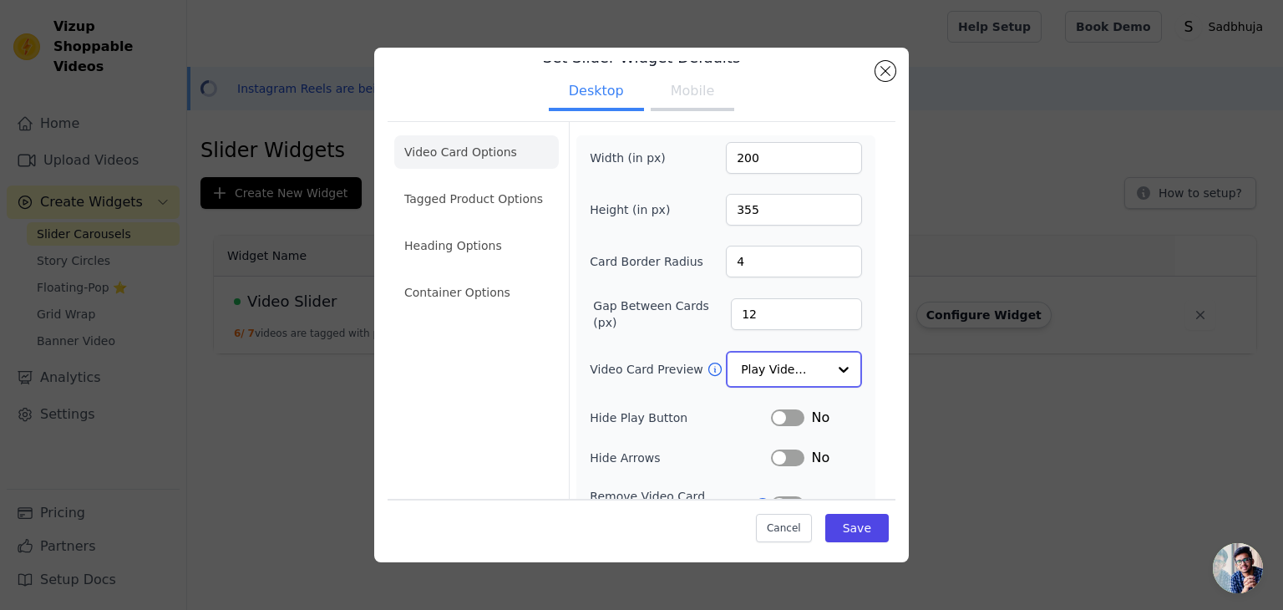
scroll to position [0, 0]
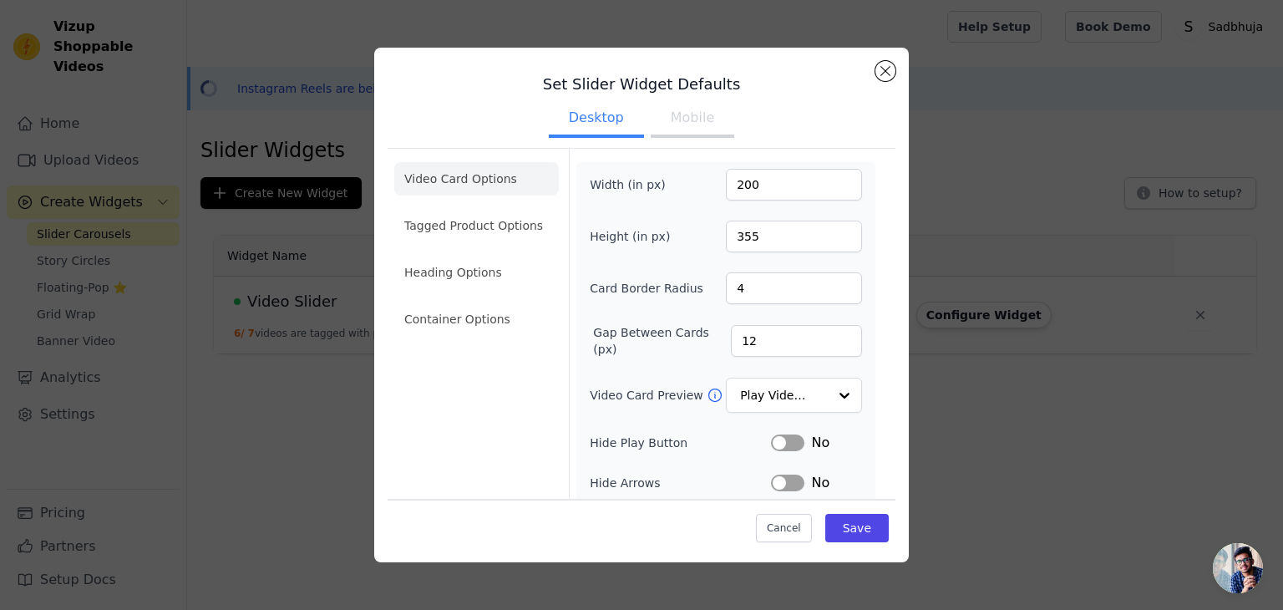
click at [663, 132] on button "Mobile" at bounding box center [693, 119] width 84 height 37
click at [596, 117] on button "Desktop" at bounding box center [596, 119] width 95 height 37
click at [472, 302] on li "Tagged Product Options" at bounding box center [476, 318] width 165 height 33
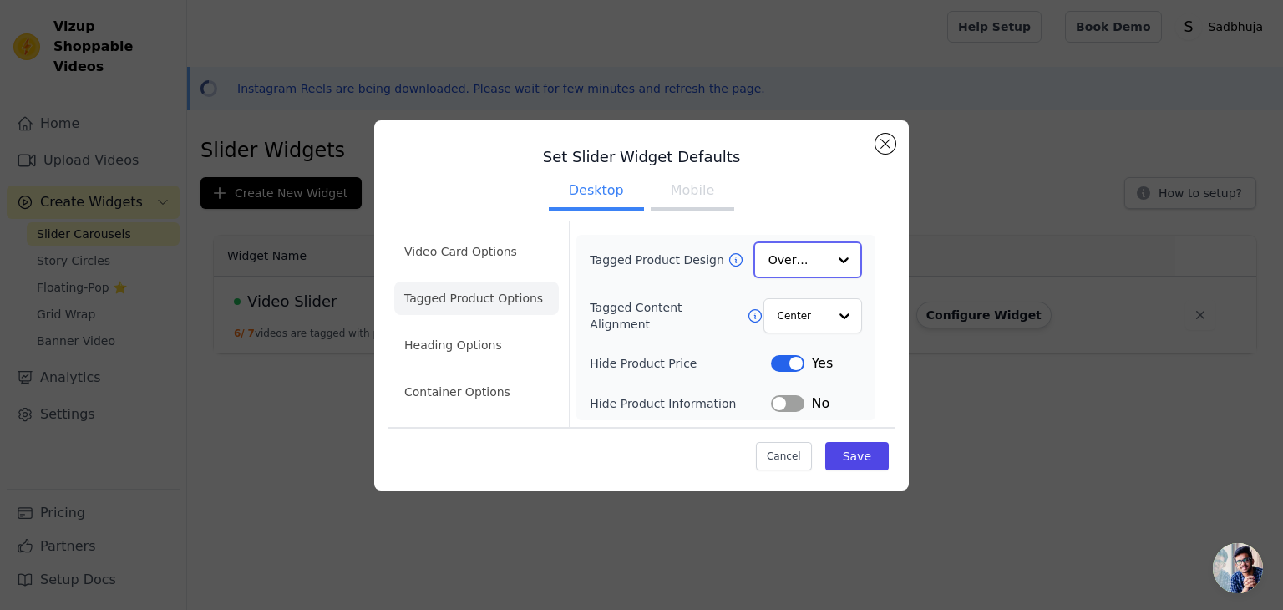
click at [800, 246] on input "Tagged Product Design" at bounding box center [798, 259] width 58 height 33
click at [790, 298] on div "Card" at bounding box center [808, 299] width 109 height 35
click at [784, 326] on input "Tagged Content Alignment" at bounding box center [802, 314] width 50 height 33
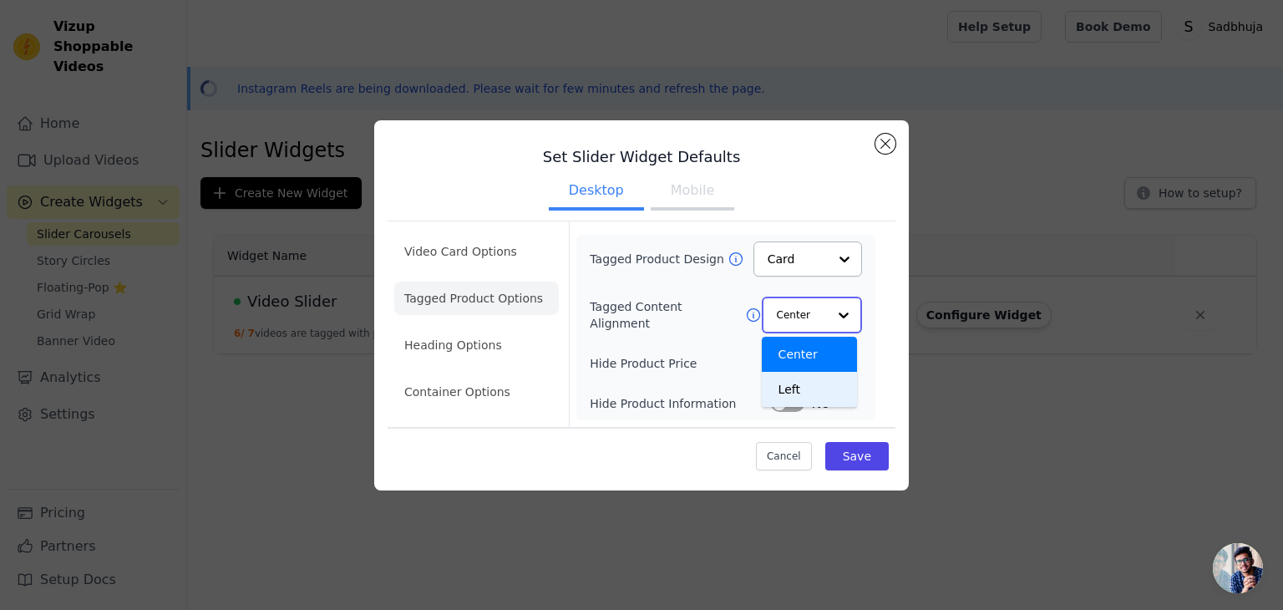
click at [789, 377] on div "Left" at bounding box center [809, 389] width 95 height 35
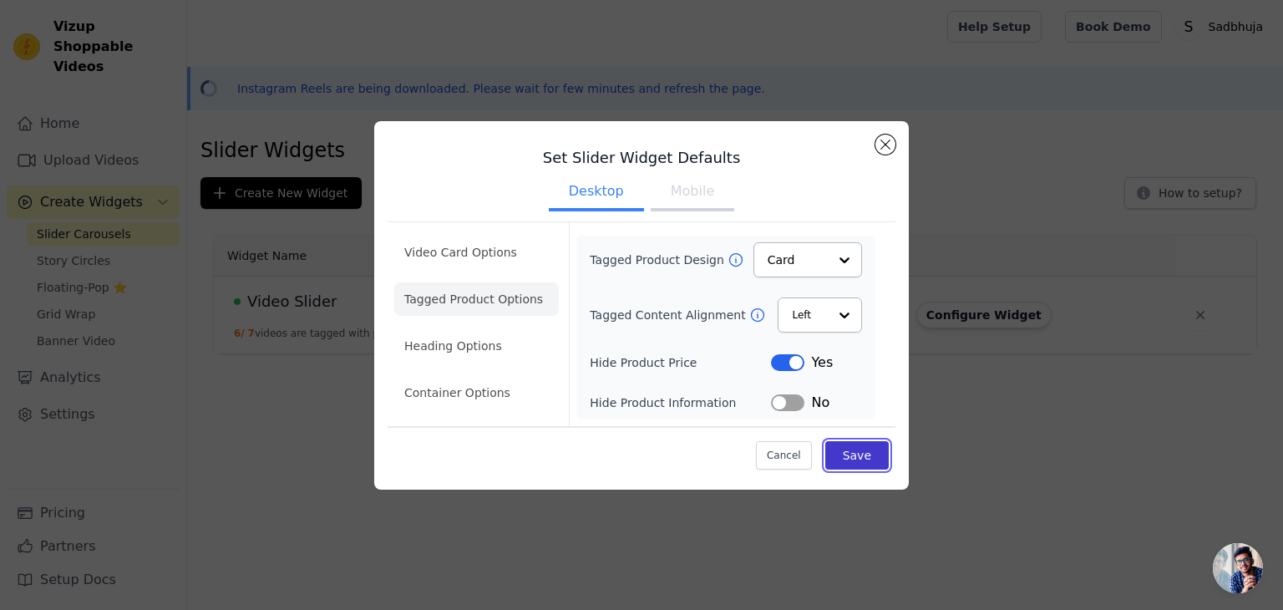
click at [847, 463] on button "Save" at bounding box center [856, 455] width 63 height 28
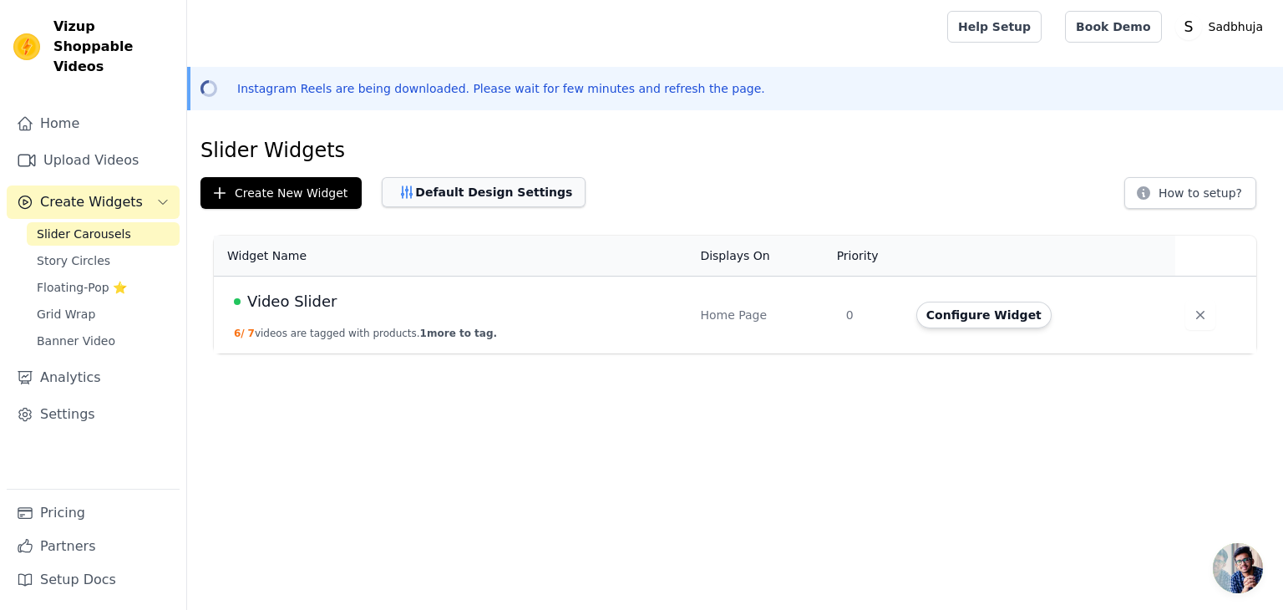
click at [408, 198] on button "Default Design Settings" at bounding box center [484, 192] width 204 height 30
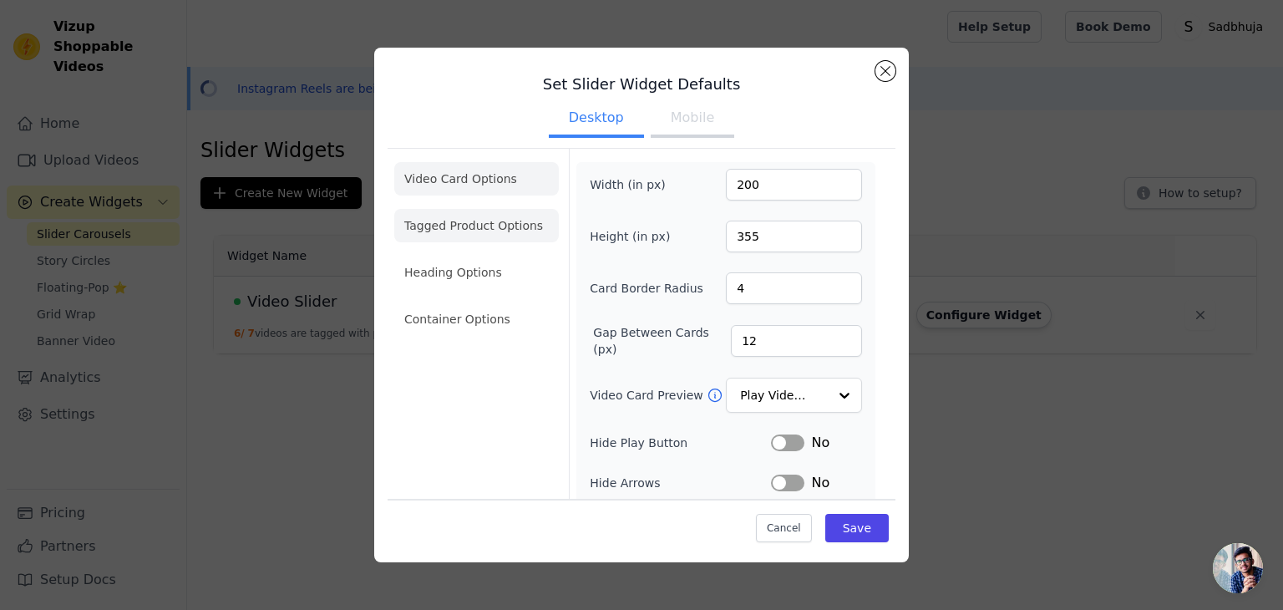
click at [430, 302] on li "Tagged Product Options" at bounding box center [476, 318] width 165 height 33
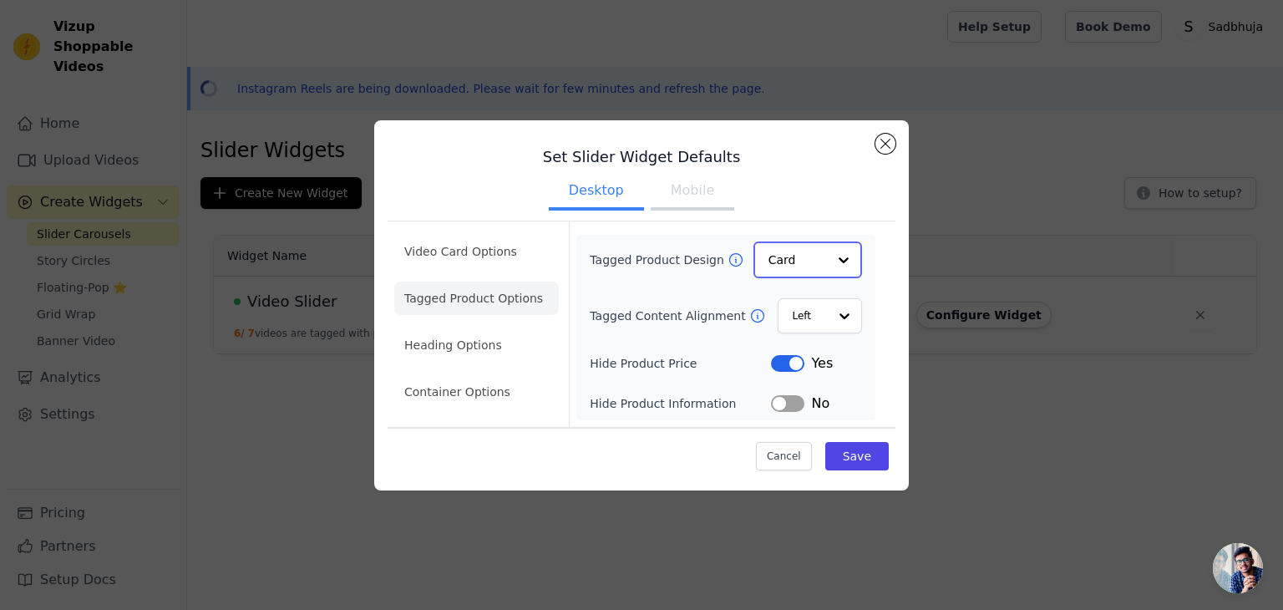
click at [774, 265] on input "Tagged Product Design" at bounding box center [798, 259] width 58 height 33
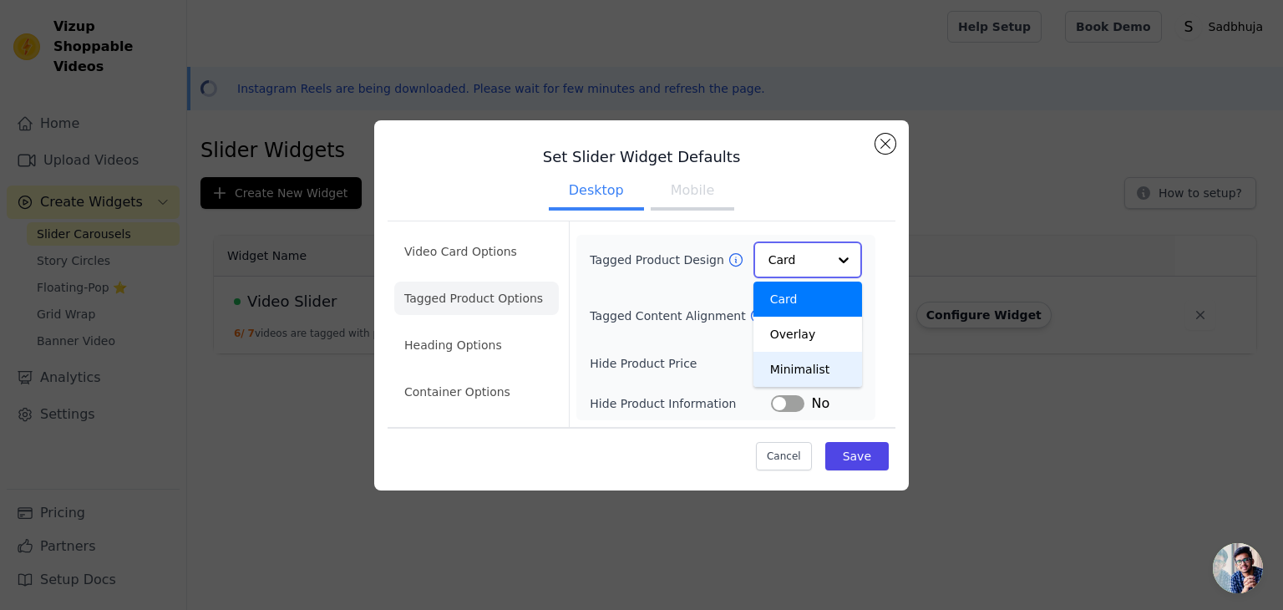
click at [791, 362] on div "Minimalist" at bounding box center [808, 369] width 109 height 35
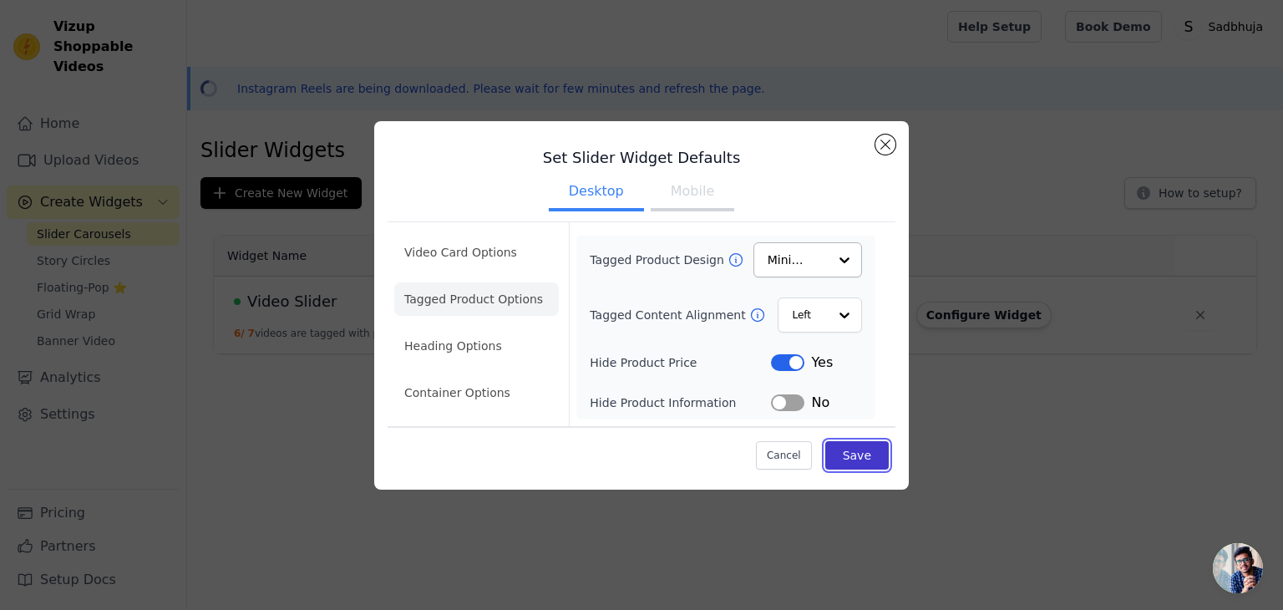
click at [847, 457] on button "Save" at bounding box center [856, 455] width 63 height 28
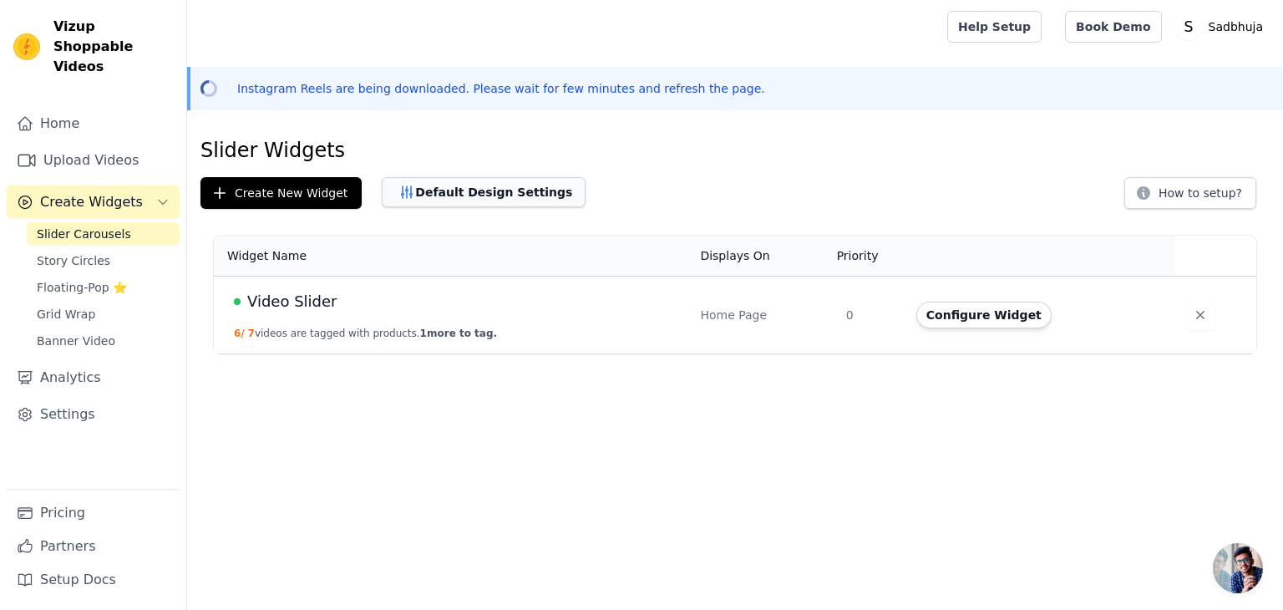
click at [414, 200] on button "Default Design Settings" at bounding box center [484, 192] width 204 height 30
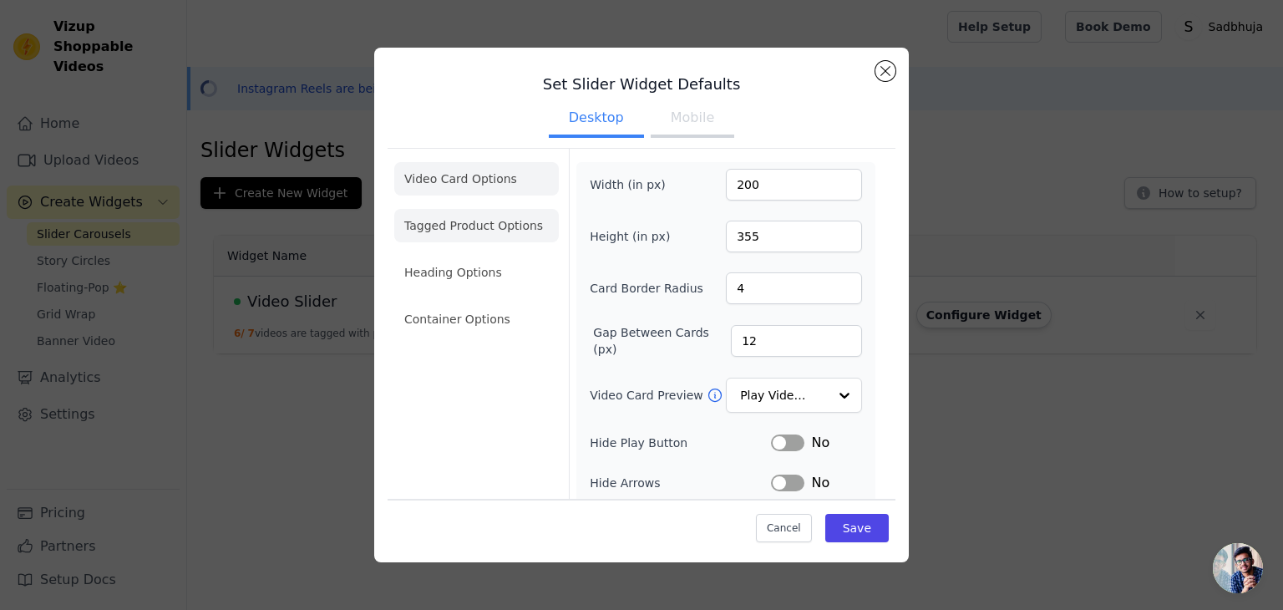
click at [414, 302] on li "Tagged Product Options" at bounding box center [476, 318] width 165 height 33
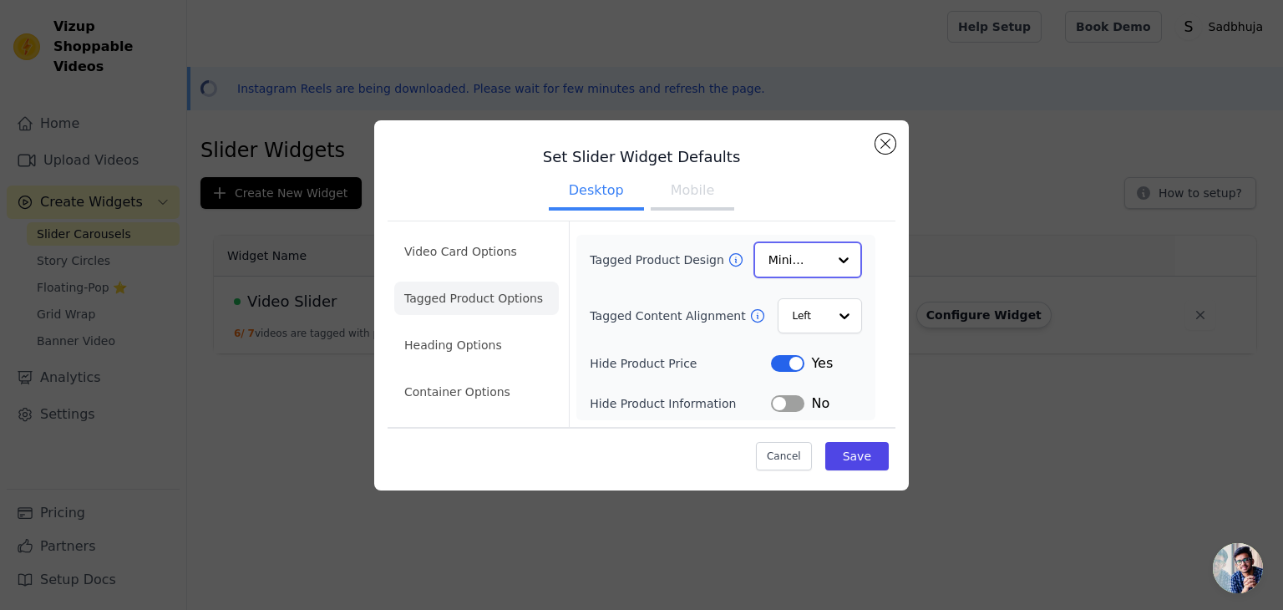
click at [772, 255] on input "Tagged Product Design" at bounding box center [798, 259] width 58 height 33
click at [790, 332] on div "Overlay" at bounding box center [808, 334] width 109 height 35
click at [861, 441] on button "Save" at bounding box center [856, 455] width 63 height 28
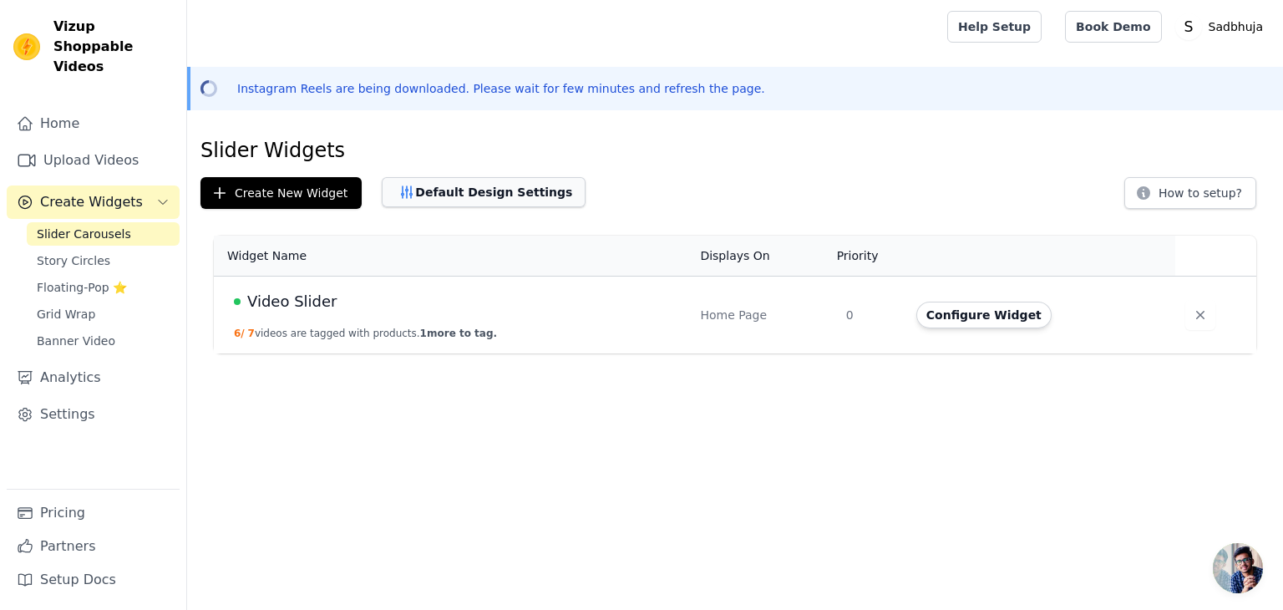
click at [434, 203] on button "Default Design Settings" at bounding box center [484, 192] width 204 height 30
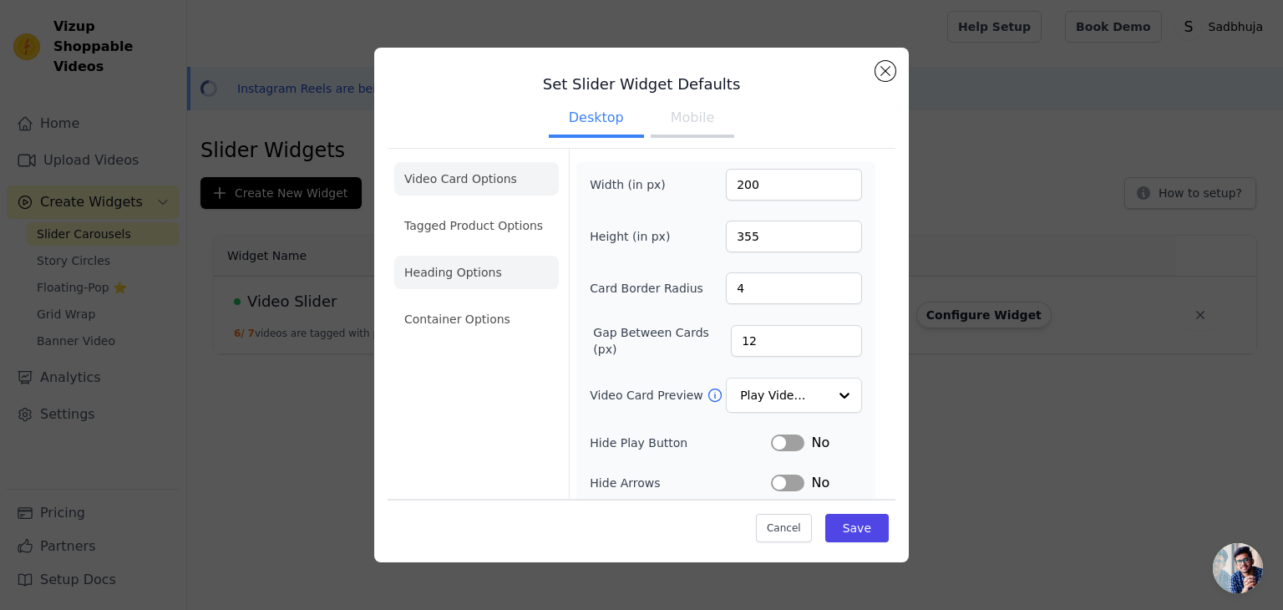
click at [454, 261] on li "Heading Options" at bounding box center [476, 272] width 165 height 33
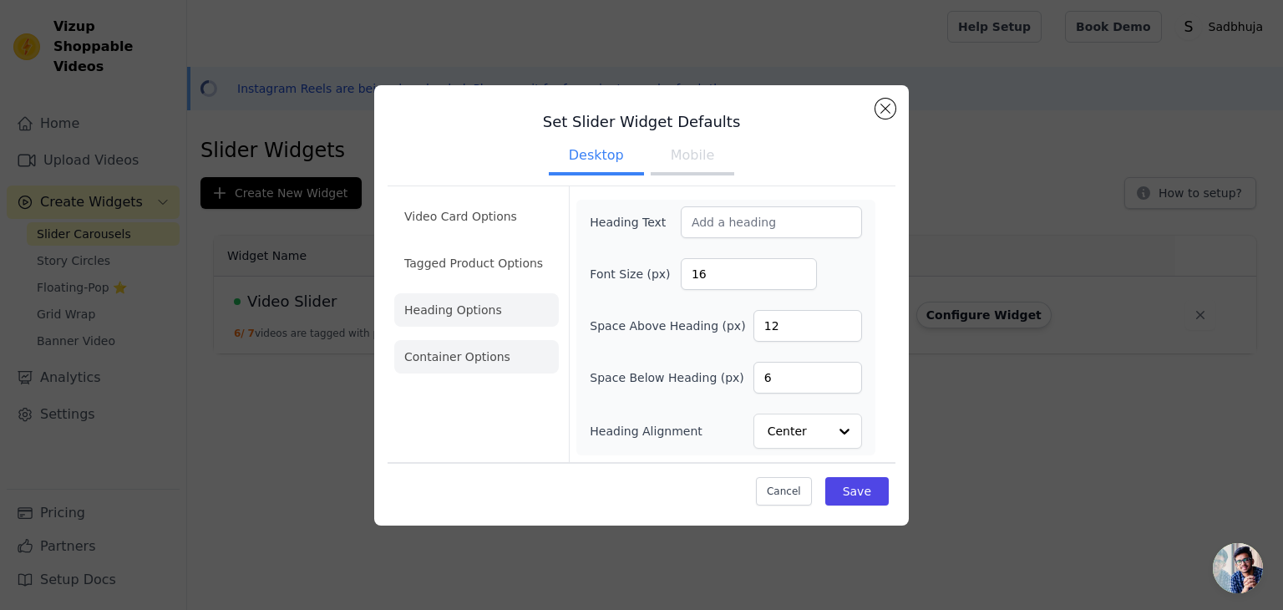
click at [461, 355] on li "Container Options" at bounding box center [476, 356] width 165 height 33
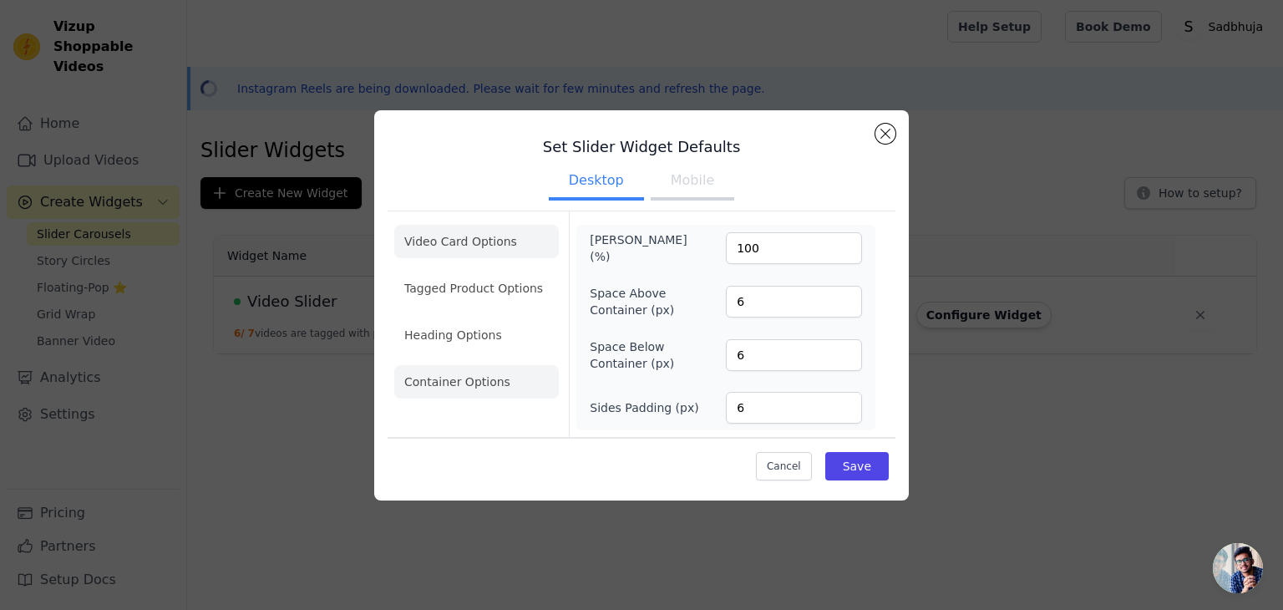
click at [483, 272] on li "Video Card Options" at bounding box center [476, 288] width 165 height 33
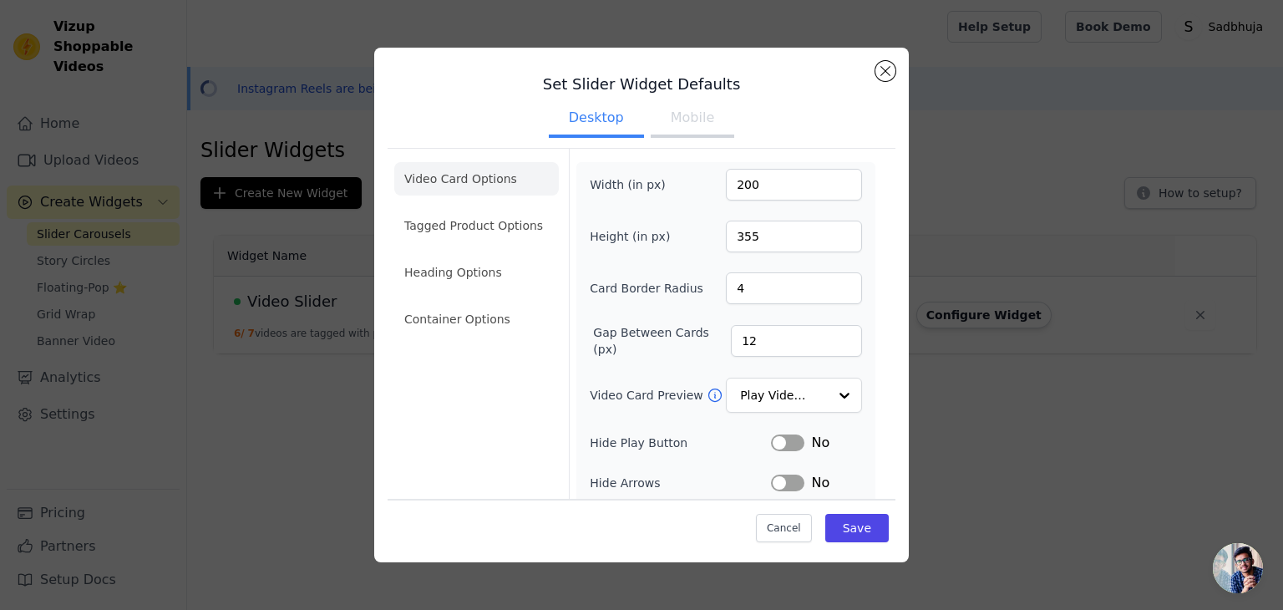
scroll to position [155, 0]
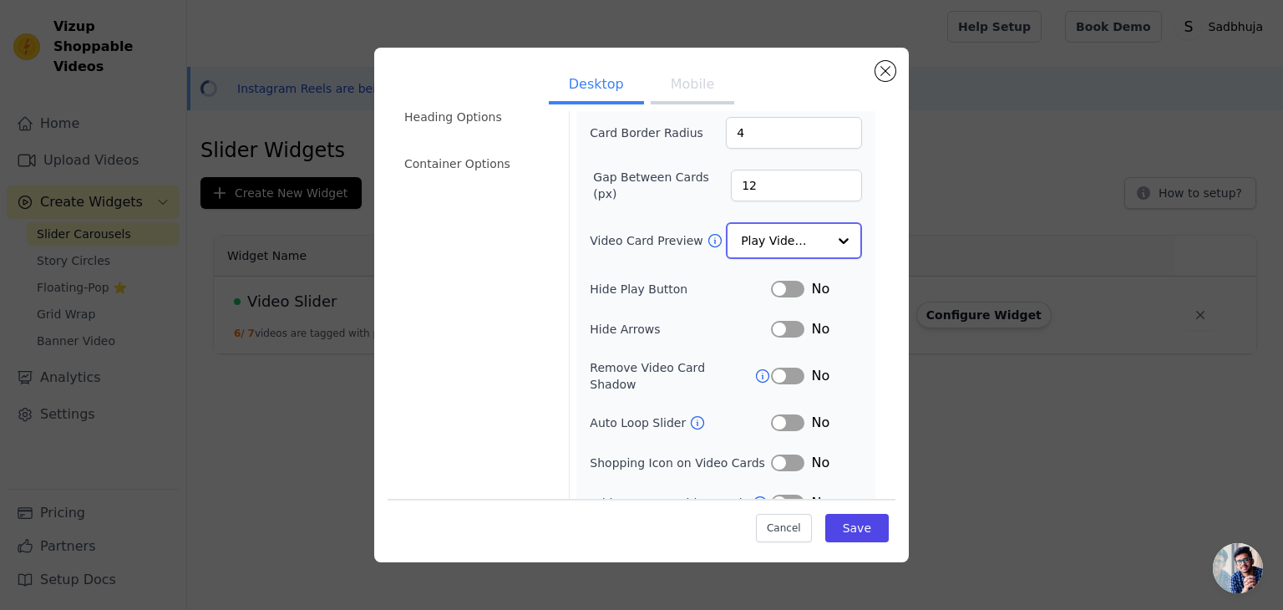
click at [741, 237] on input "Video Card Preview" at bounding box center [784, 240] width 86 height 33
click at [667, 271] on div "Width (in px) 200 Height (in px) 355 Card Border Radius 4 Gap Between Cards (px…" at bounding box center [726, 262] width 272 height 498
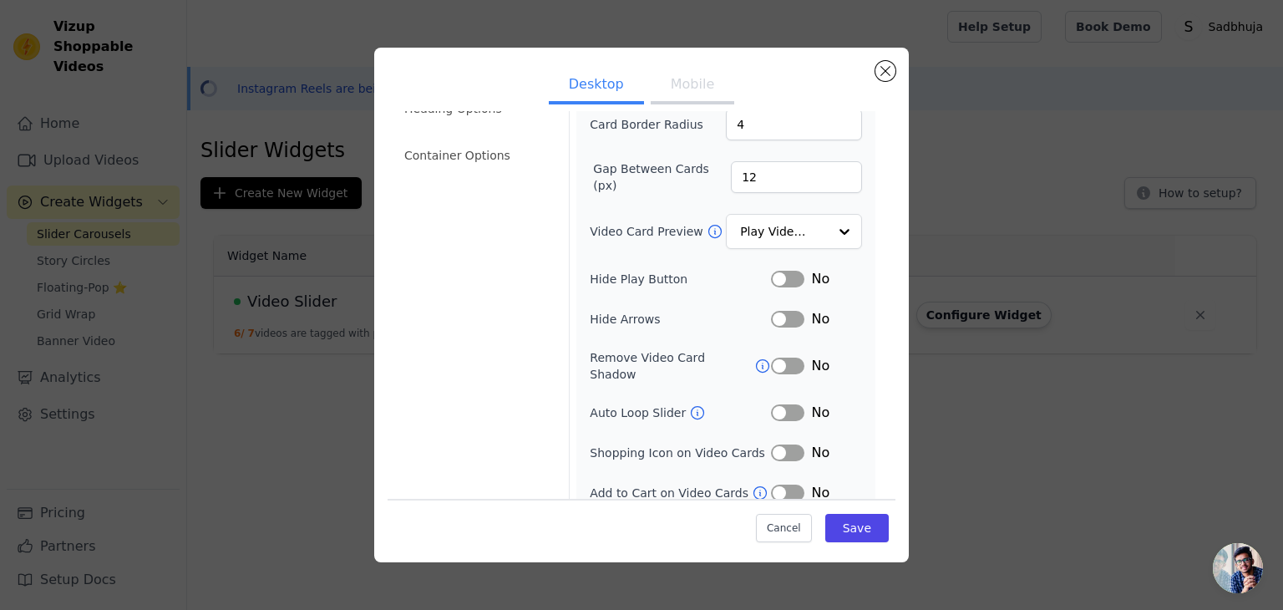
click at [754, 358] on icon at bounding box center [762, 366] width 17 height 17
click at [689, 404] on icon at bounding box center [697, 412] width 17 height 17
click at [772, 404] on button "Label" at bounding box center [787, 412] width 33 height 17
click at [771, 444] on button "Label" at bounding box center [787, 452] width 33 height 17
click at [771, 485] on button "Label" at bounding box center [787, 493] width 33 height 17
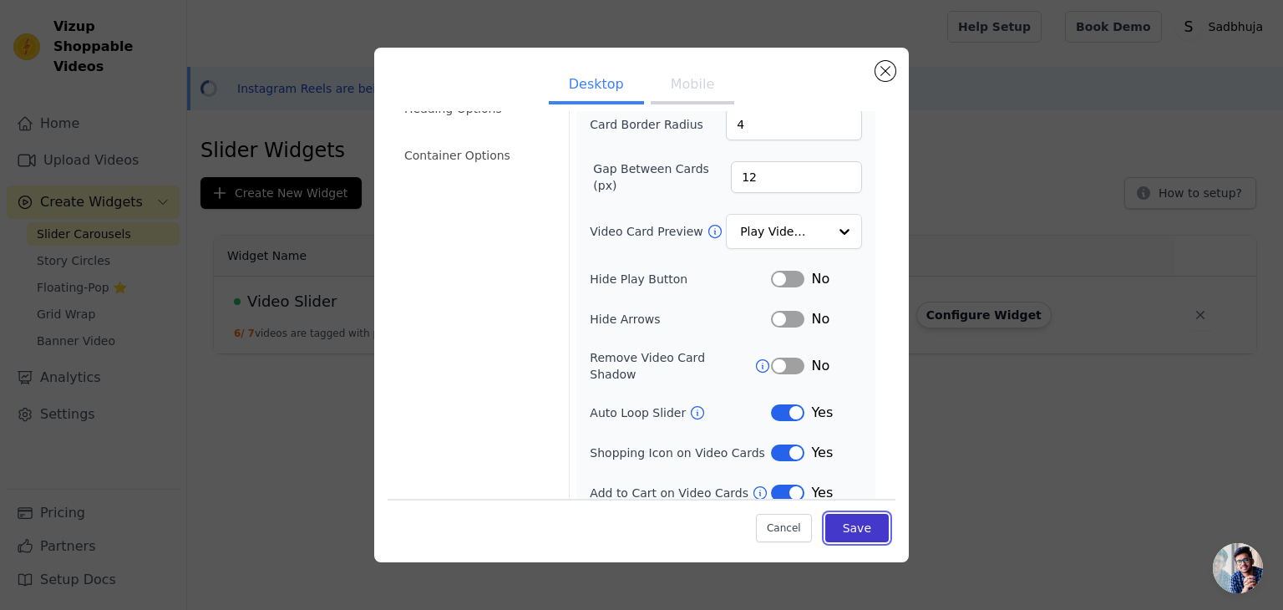
click at [830, 524] on button "Save" at bounding box center [856, 528] width 63 height 28
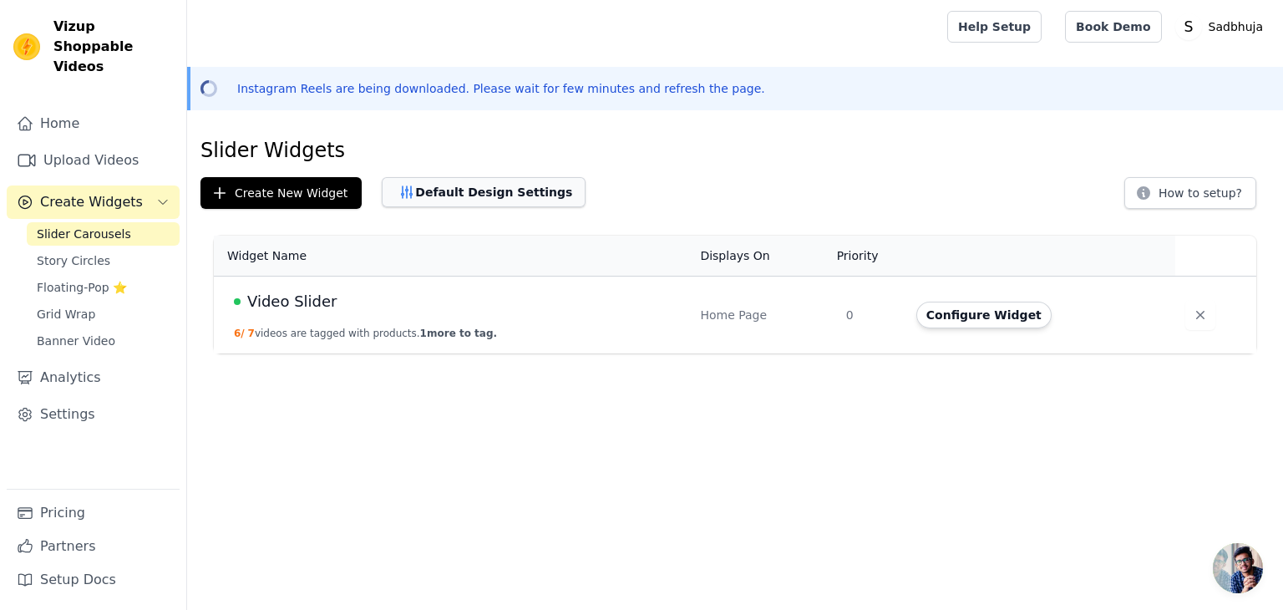
click at [434, 190] on button "Default Design Settings" at bounding box center [484, 192] width 204 height 30
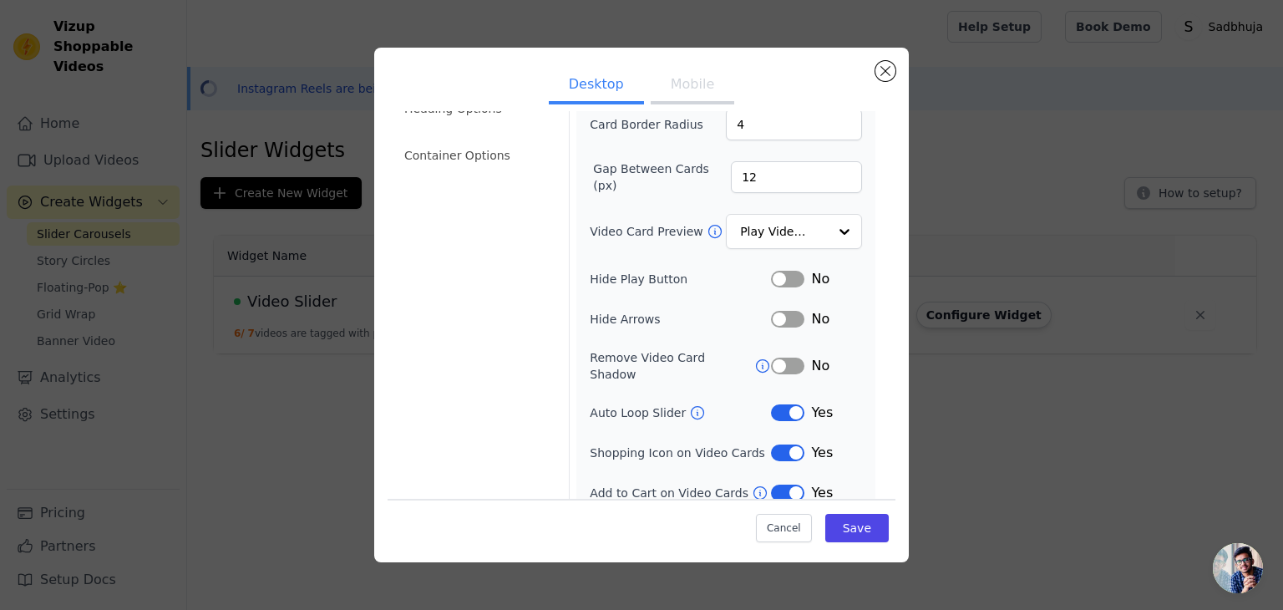
click at [772, 316] on button "Label" at bounding box center [787, 319] width 33 height 17
click at [771, 358] on button "Label" at bounding box center [787, 366] width 33 height 17
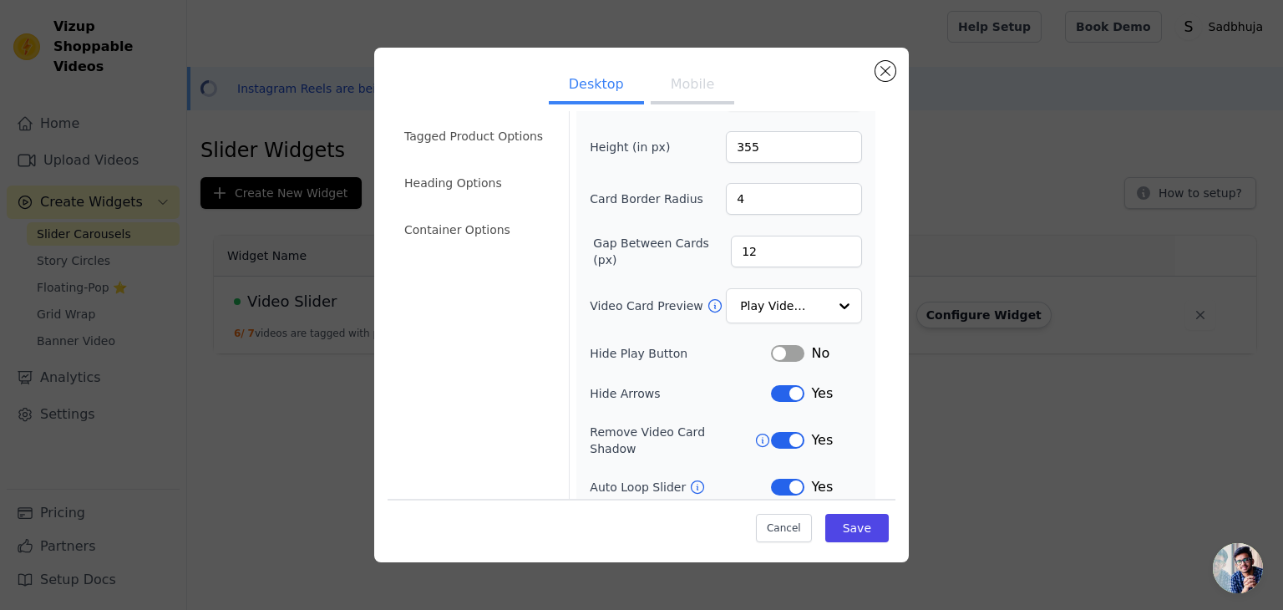
scroll to position [90, 0]
click at [769, 298] on input "Video Card Preview" at bounding box center [784, 305] width 86 height 33
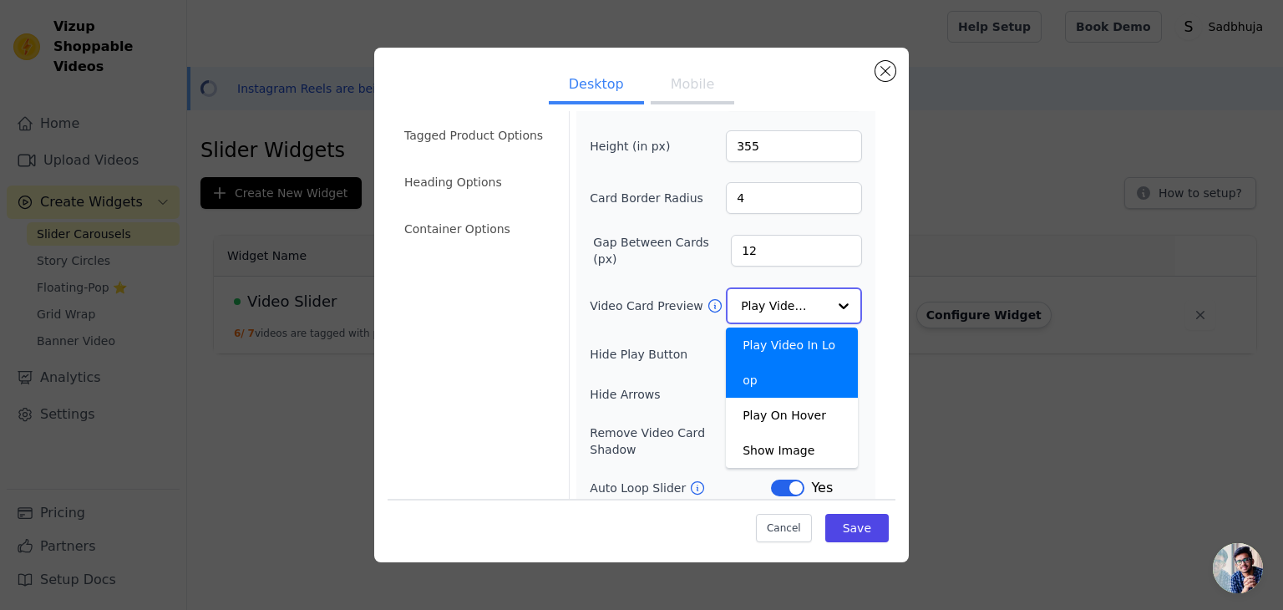
click at [769, 298] on input "Video Card Preview" at bounding box center [784, 305] width 86 height 33
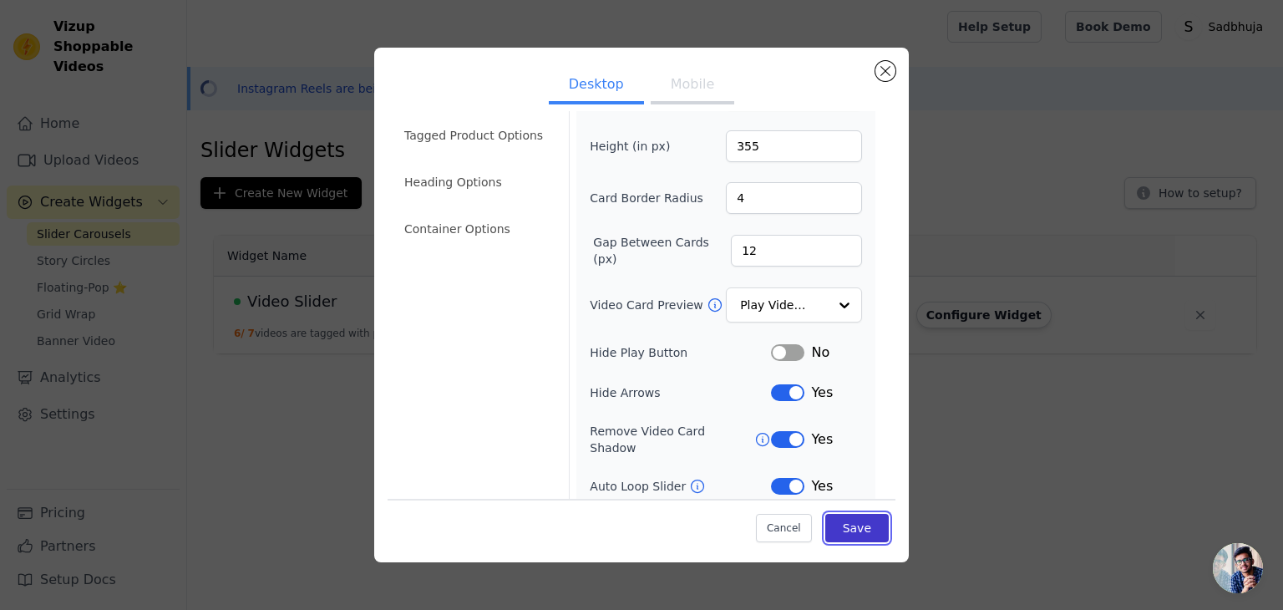
click at [839, 519] on button "Save" at bounding box center [856, 528] width 63 height 28
click at [1223, 562] on span "Open chat" at bounding box center [1238, 568] width 50 height 50
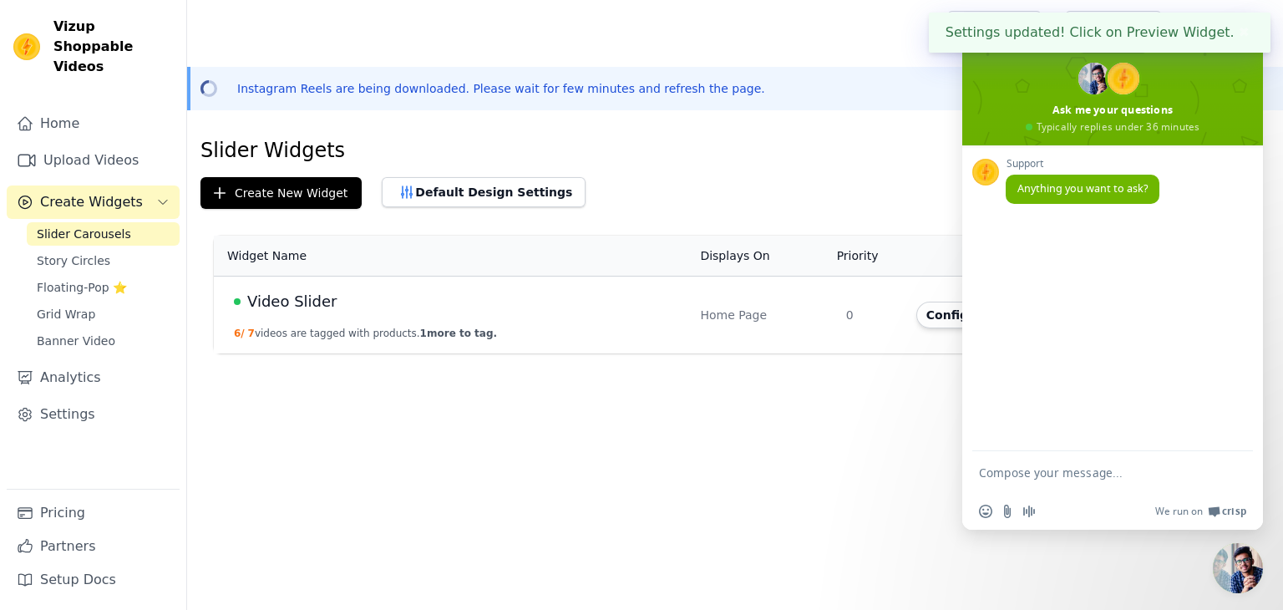
scroll to position [0, 0]
click at [1236, 39] on button "✖" at bounding box center [1244, 33] width 19 height 20
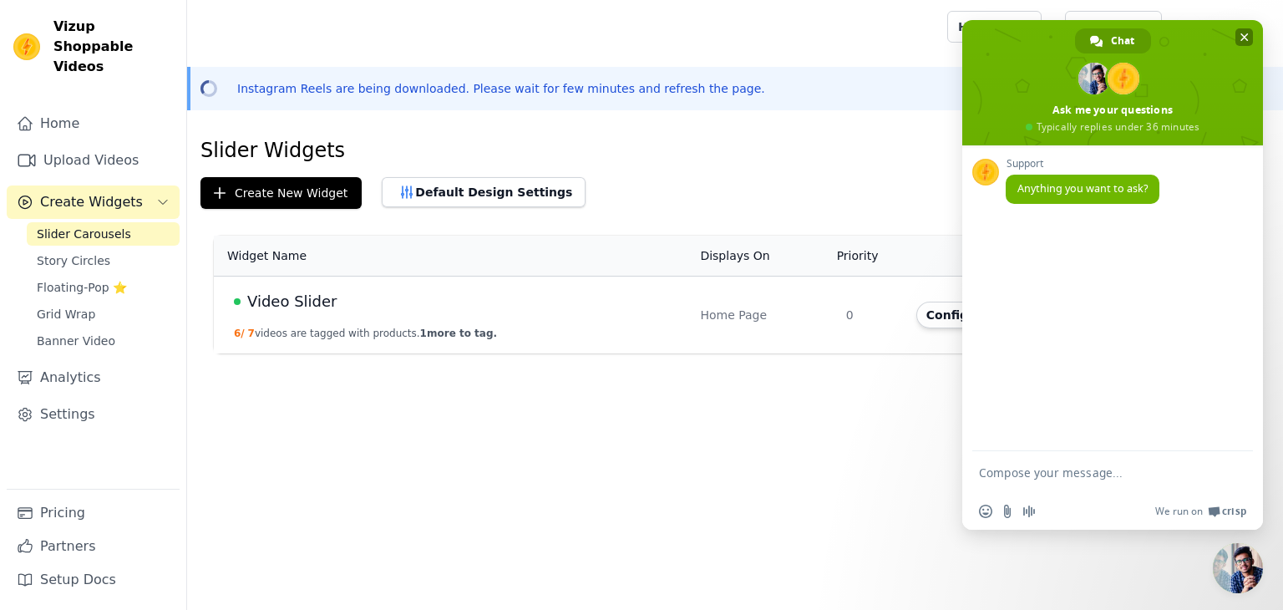
click at [1245, 27] on span at bounding box center [1112, 82] width 301 height 125
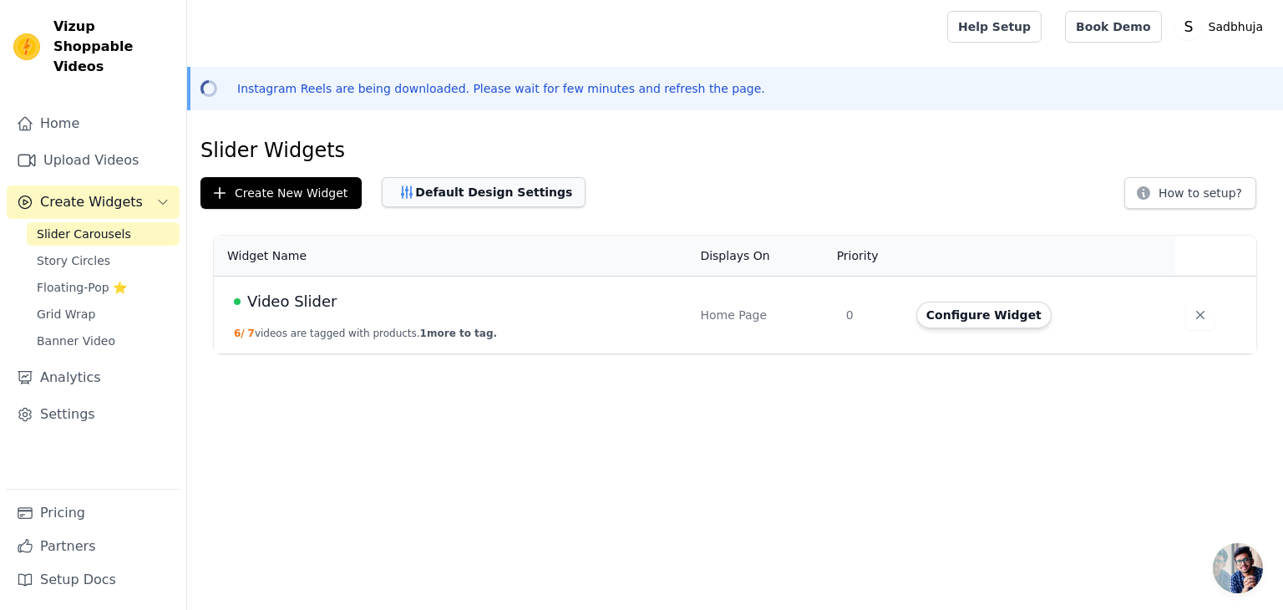
click at [408, 178] on button "Default Design Settings" at bounding box center [484, 192] width 204 height 30
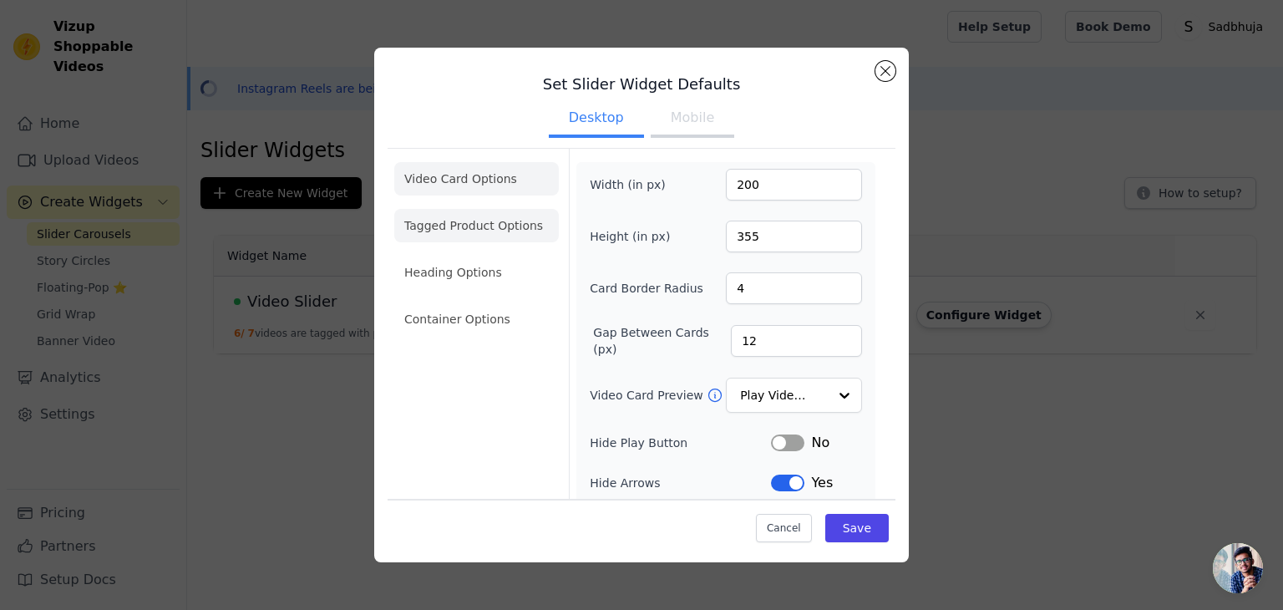
click at [469, 302] on li "Tagged Product Options" at bounding box center [476, 318] width 165 height 33
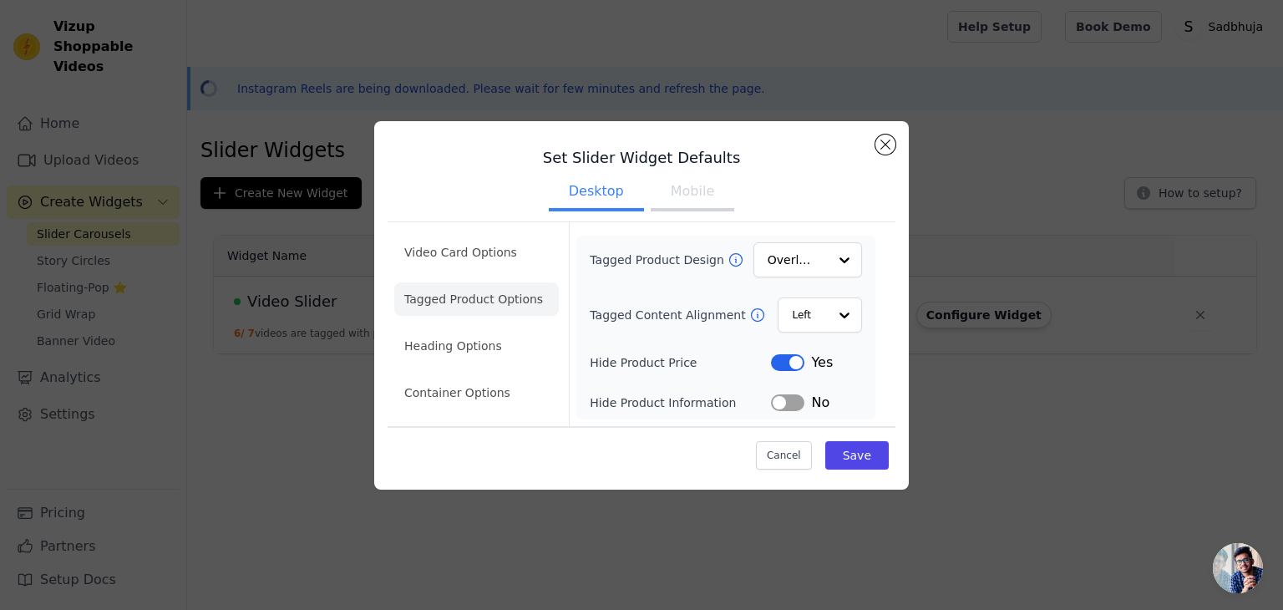
click at [752, 258] on div "Tagged Product Design Overlay" at bounding box center [726, 259] width 272 height 35
click at [779, 255] on input "Tagged Product Design" at bounding box center [798, 259] width 58 height 33
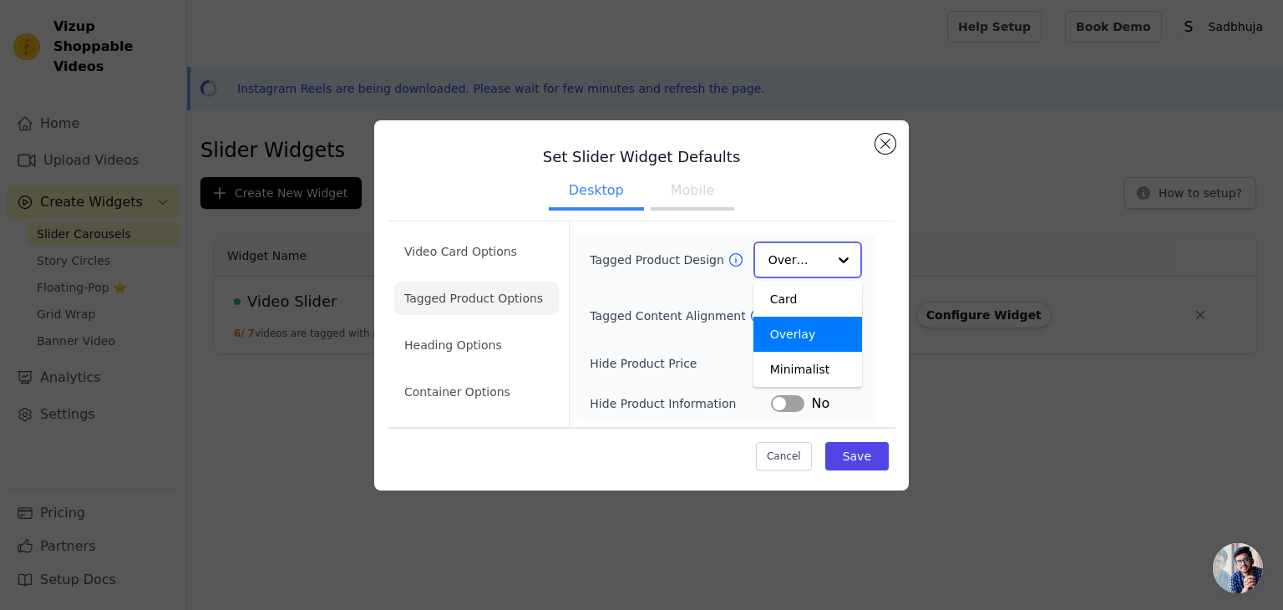
click at [779, 255] on input "Tagged Product Design" at bounding box center [798, 259] width 58 height 33
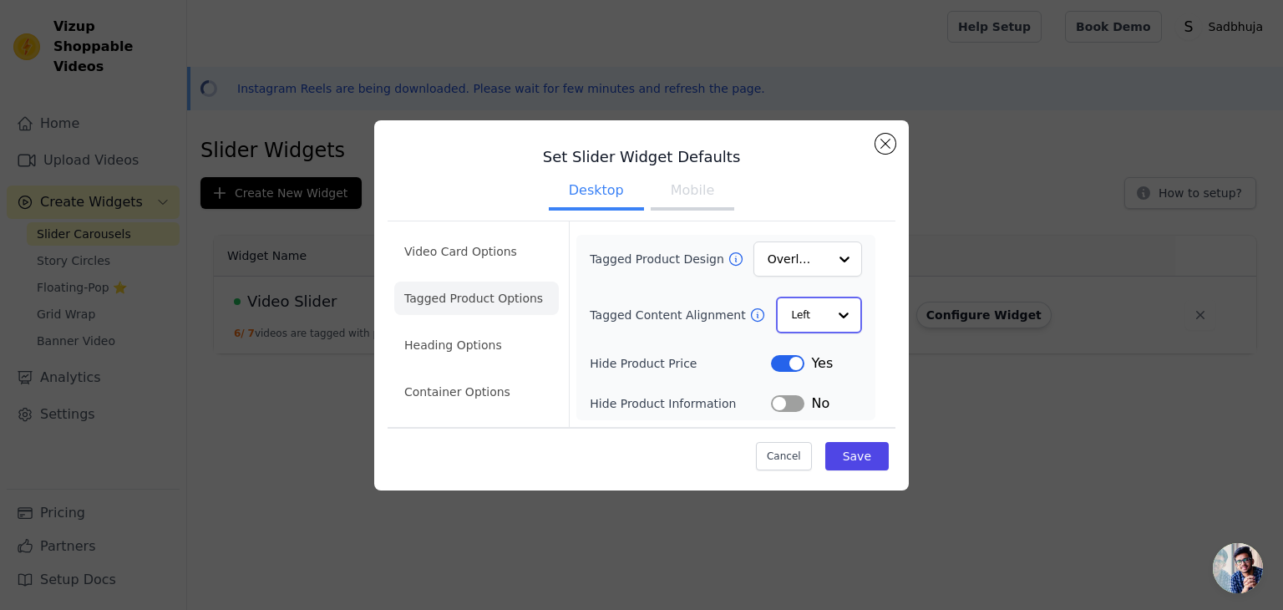
click at [809, 332] on div "Option Left, selected. Select is focused, type to refine list, press down to op…" at bounding box center [819, 315] width 86 height 37
click at [809, 332] on div "Left" at bounding box center [819, 315] width 86 height 37
click at [501, 282] on li "Video Card Options" at bounding box center [476, 298] width 165 height 33
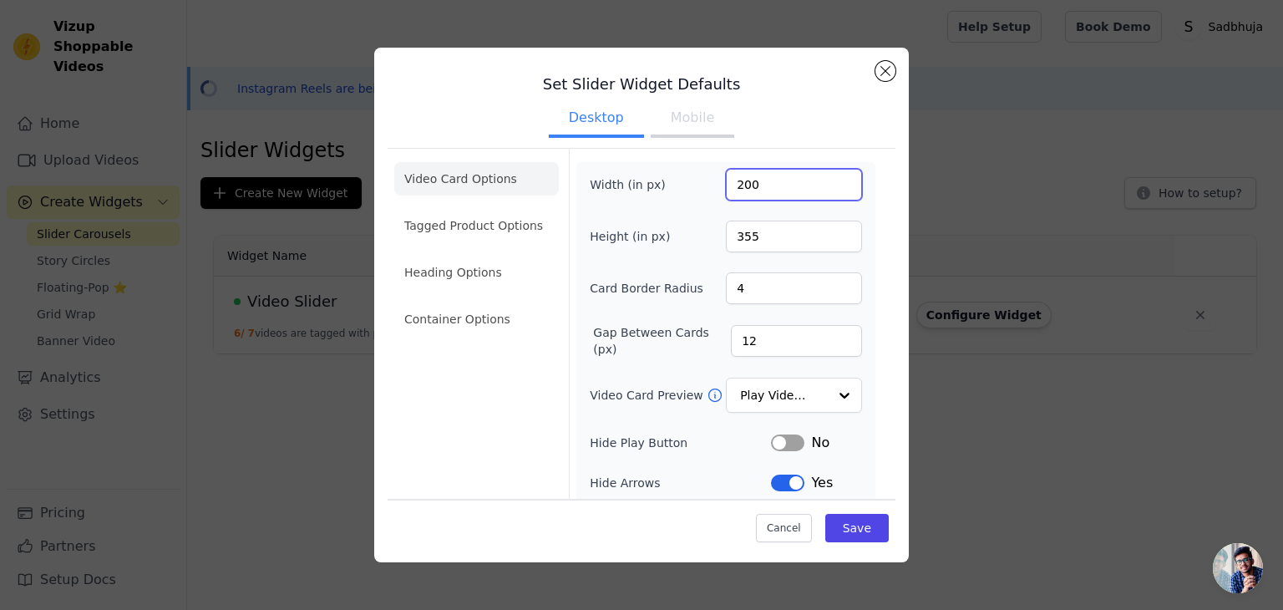
click at [766, 189] on input "200" at bounding box center [794, 185] width 136 height 32
click at [787, 231] on input "355" at bounding box center [794, 237] width 136 height 32
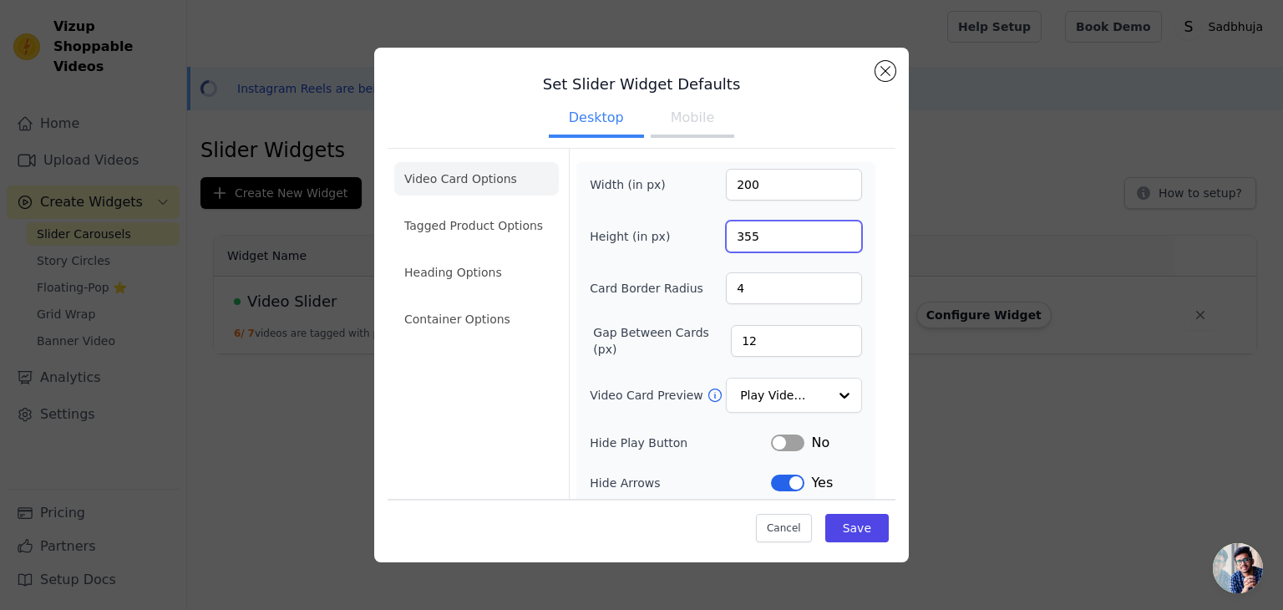
click at [787, 231] on input "355" at bounding box center [794, 237] width 136 height 32
type input "532.5"
click at [759, 184] on input "200" at bounding box center [794, 185] width 136 height 32
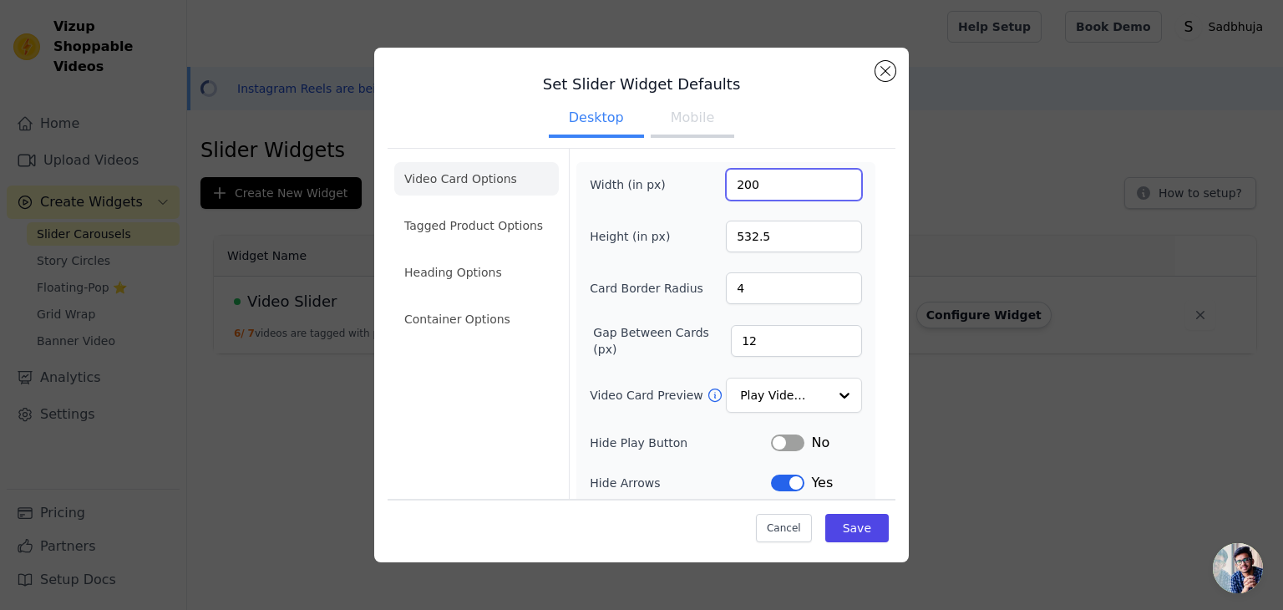
click at [759, 184] on input "200" at bounding box center [794, 185] width 136 height 32
type input "400"
click at [846, 539] on button "Save" at bounding box center [856, 528] width 63 height 28
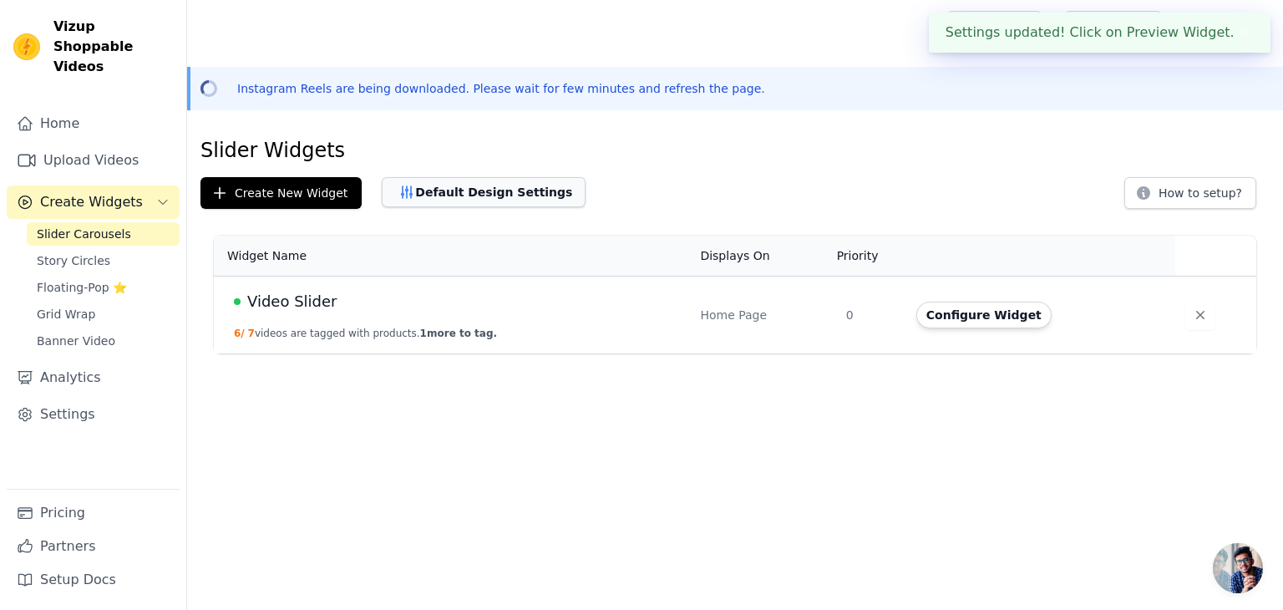
click at [453, 186] on button "Default Design Settings" at bounding box center [484, 192] width 204 height 30
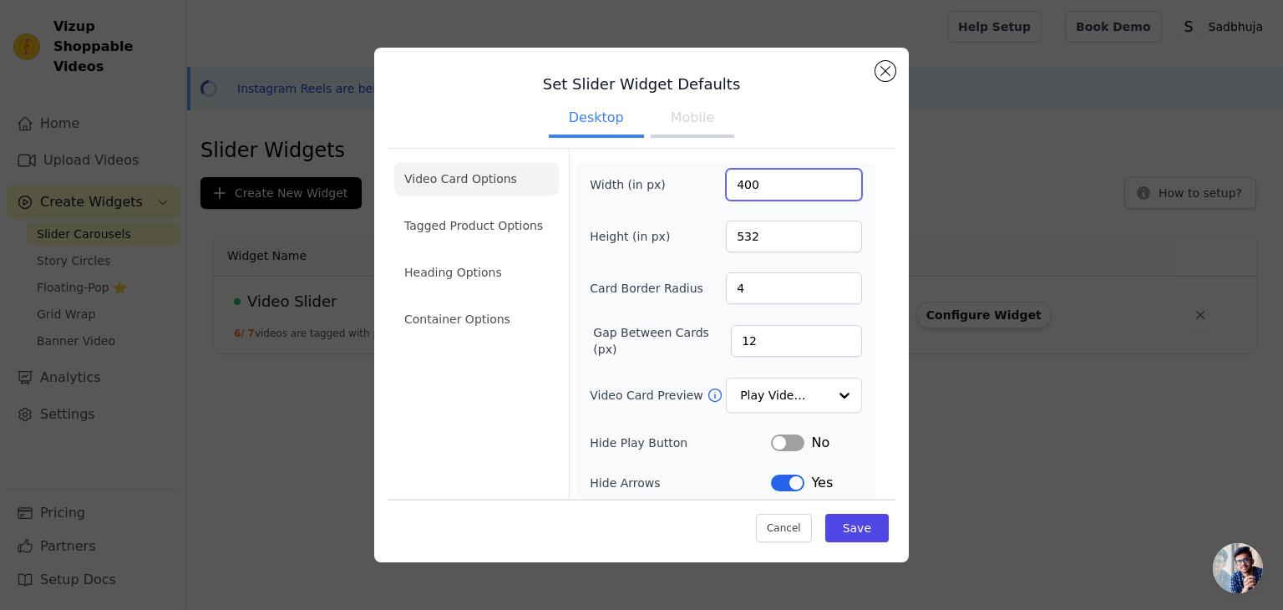
click at [735, 183] on input "400" at bounding box center [794, 185] width 136 height 32
type input "300"
click at [845, 532] on button "Save" at bounding box center [856, 528] width 63 height 28
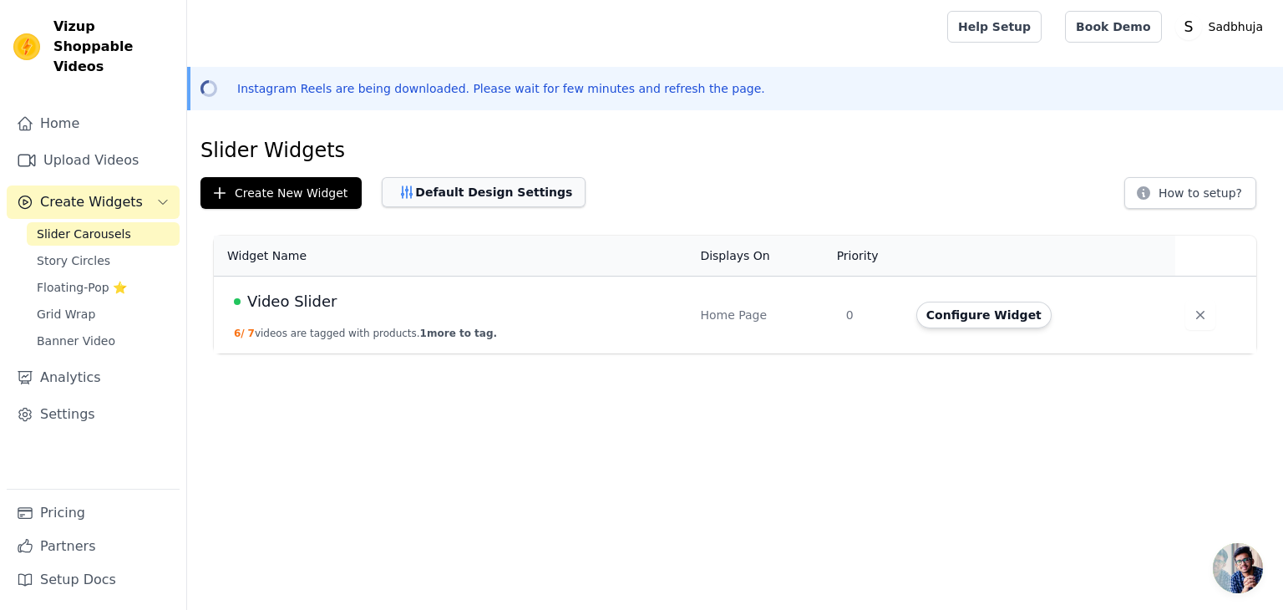
click at [465, 204] on button "Default Design Settings" at bounding box center [484, 192] width 204 height 30
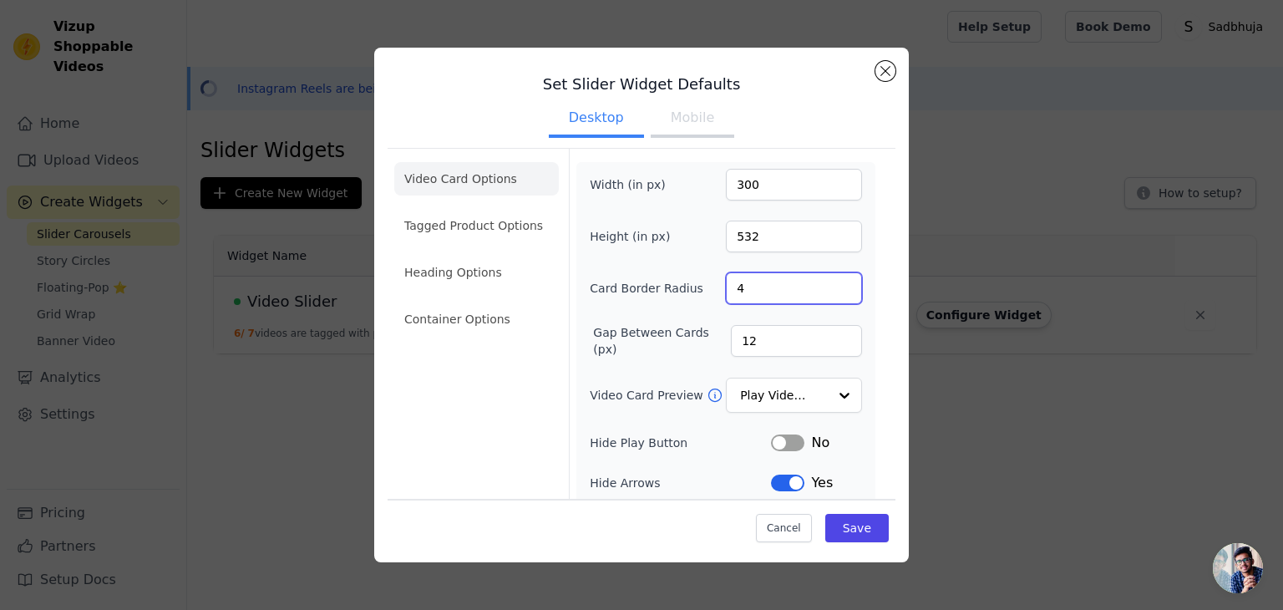
click at [748, 283] on input "4" at bounding box center [794, 288] width 136 height 32
type input "10"
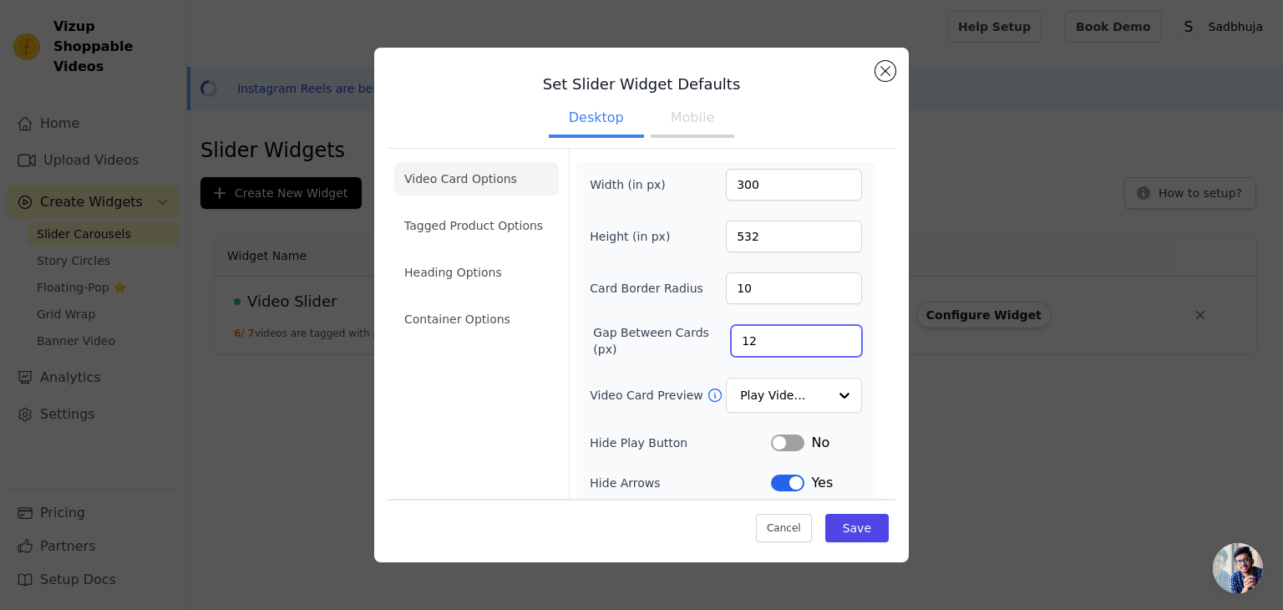
click at [759, 341] on input "12" at bounding box center [796, 341] width 131 height 32
type input "1"
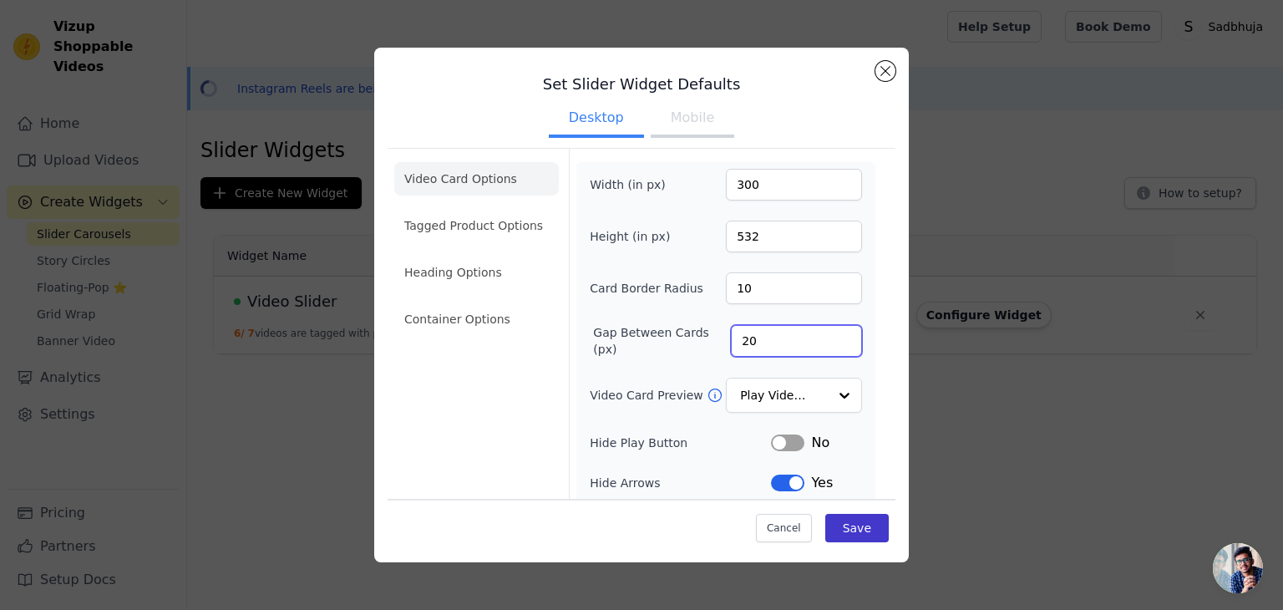
type input "20"
click at [845, 524] on button "Save" at bounding box center [856, 528] width 63 height 28
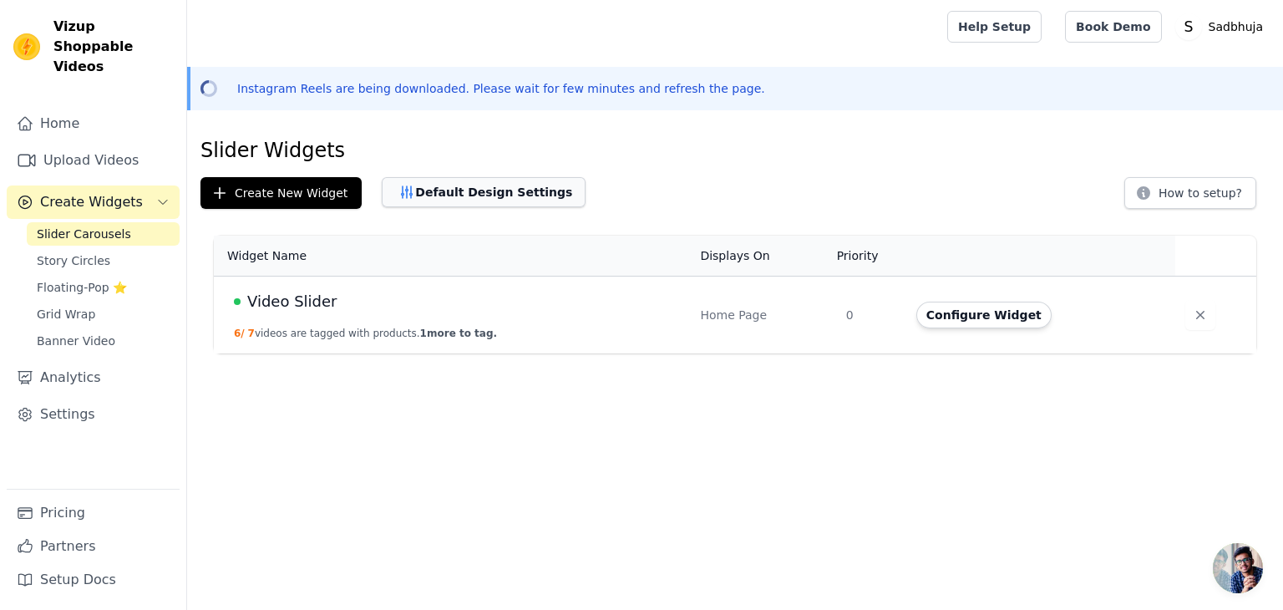
click at [479, 191] on button "Default Design Settings" at bounding box center [484, 192] width 204 height 30
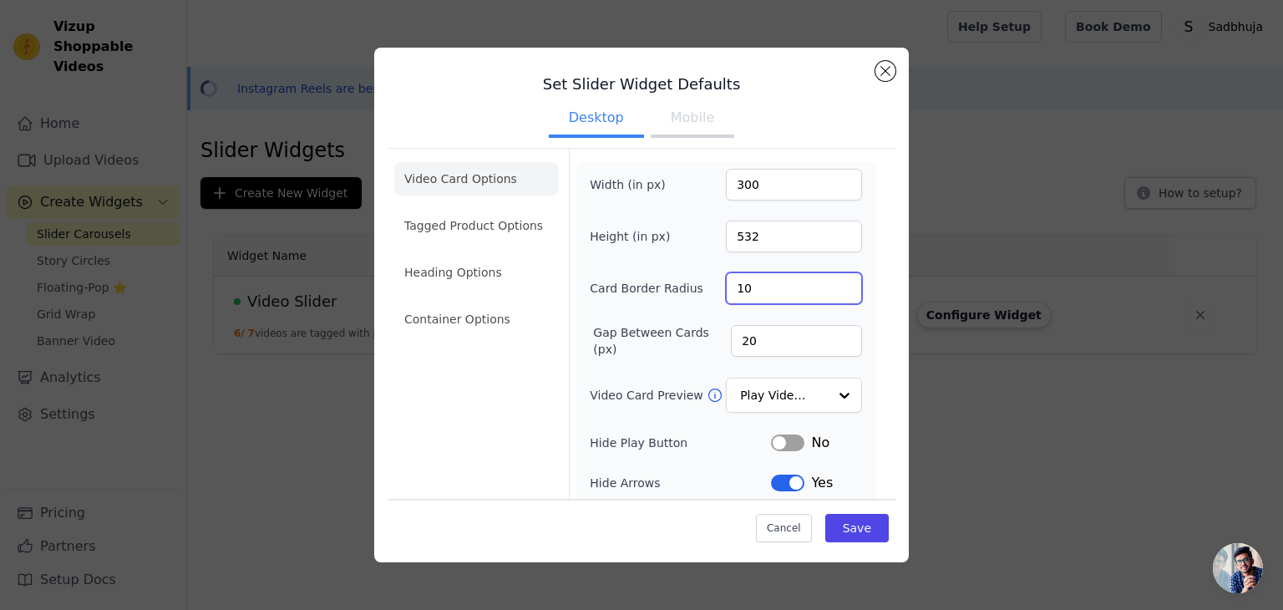
click at [779, 281] on input "10" at bounding box center [794, 288] width 136 height 32
type input "20"
click at [755, 236] on input "532" at bounding box center [794, 237] width 136 height 32
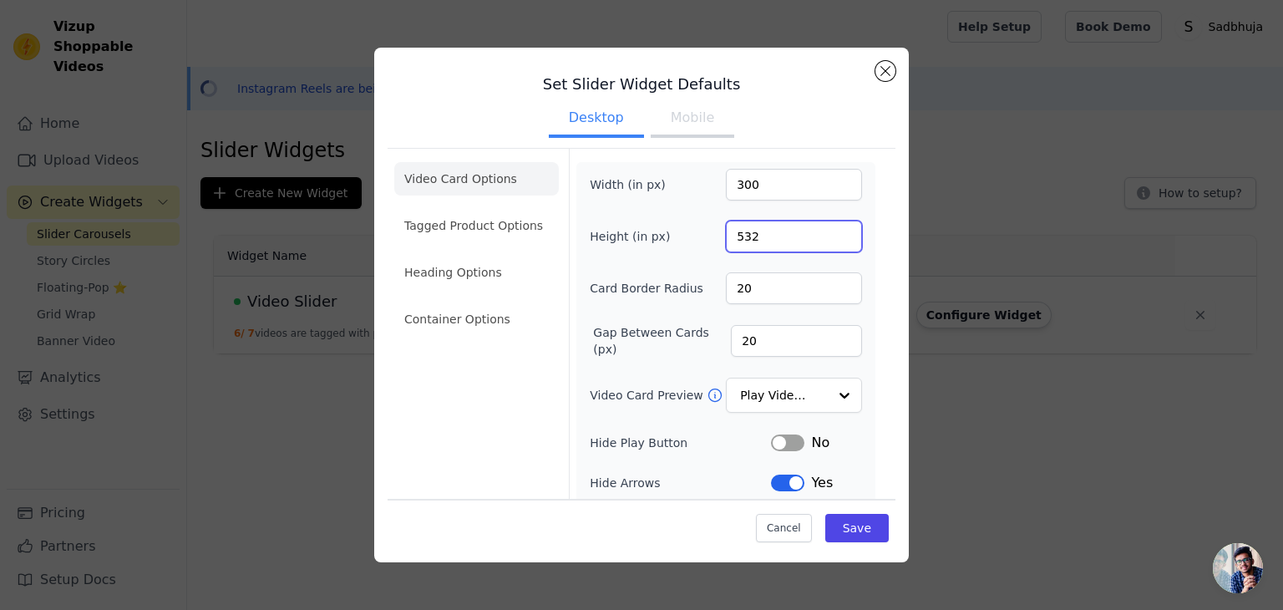
click at [755, 236] on input "532" at bounding box center [794, 237] width 136 height 32
drag, startPoint x: 755, startPoint y: 236, endPoint x: 724, endPoint y: 224, distance: 33.4
click at [726, 224] on input "532" at bounding box center [794, 237] width 136 height 32
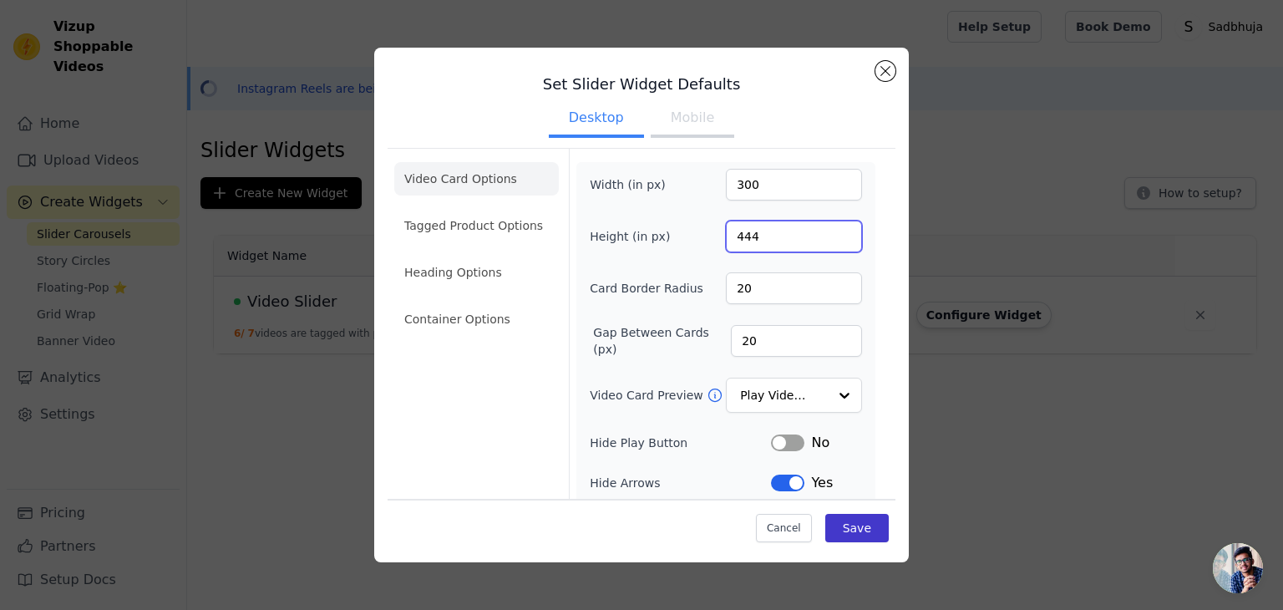
type input "444"
click at [850, 520] on button "Save" at bounding box center [856, 528] width 63 height 28
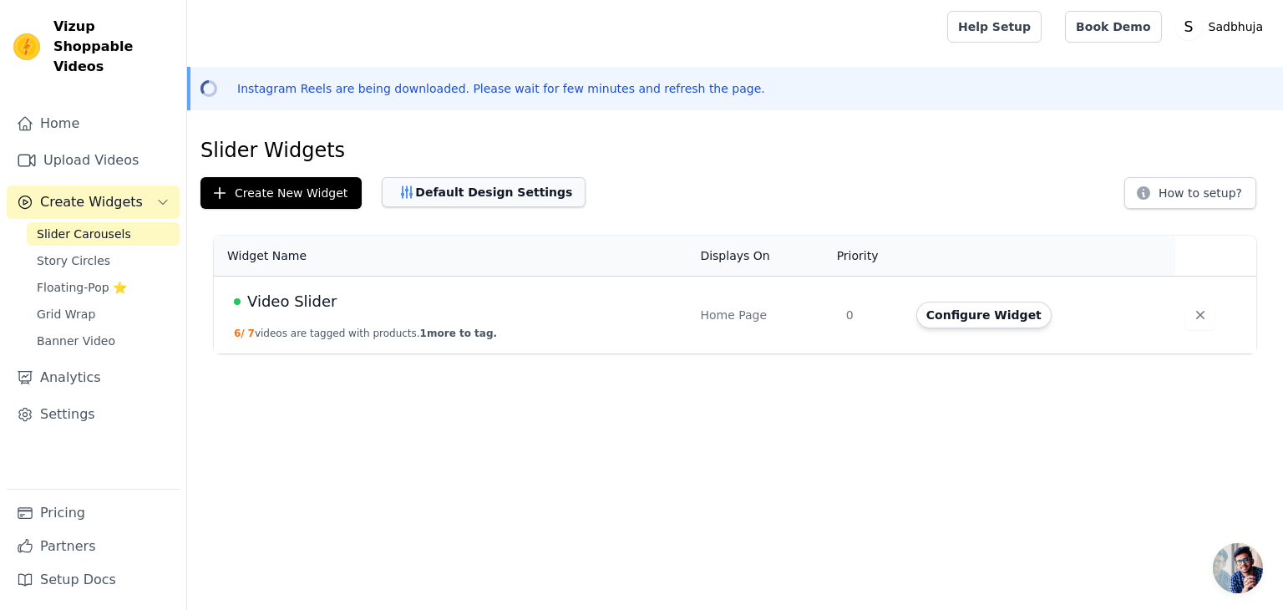
click at [444, 204] on button "Default Design Settings" at bounding box center [484, 192] width 204 height 30
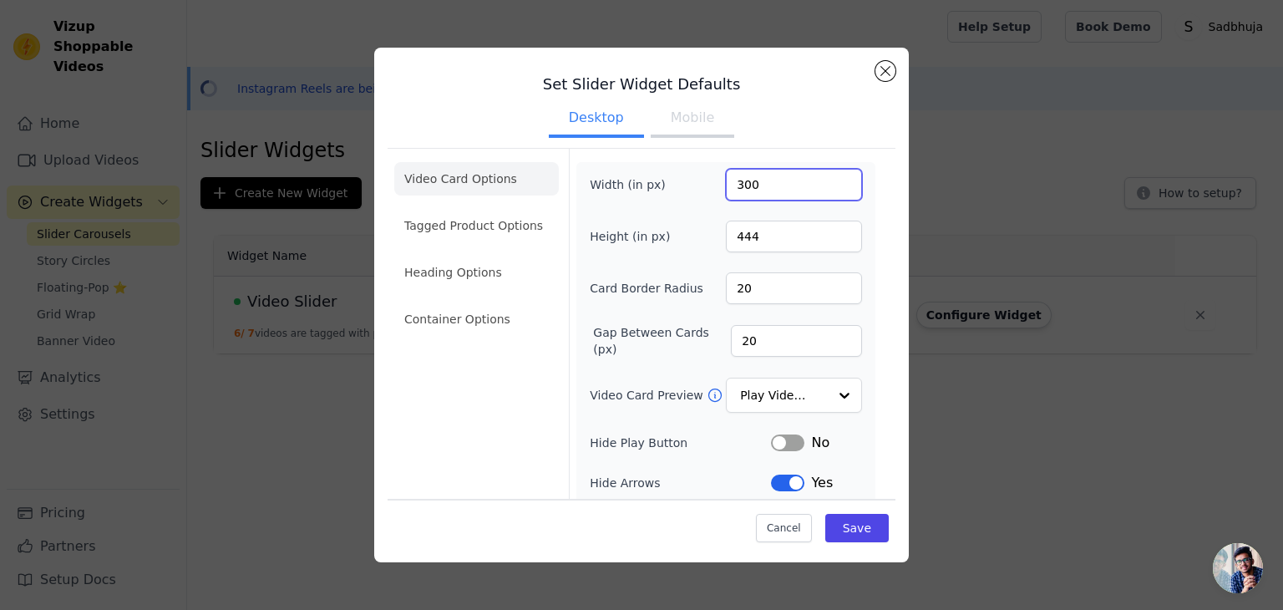
click at [781, 194] on input "300" at bounding box center [794, 185] width 136 height 32
click at [840, 547] on div "Cancel Save" at bounding box center [642, 524] width 508 height 50
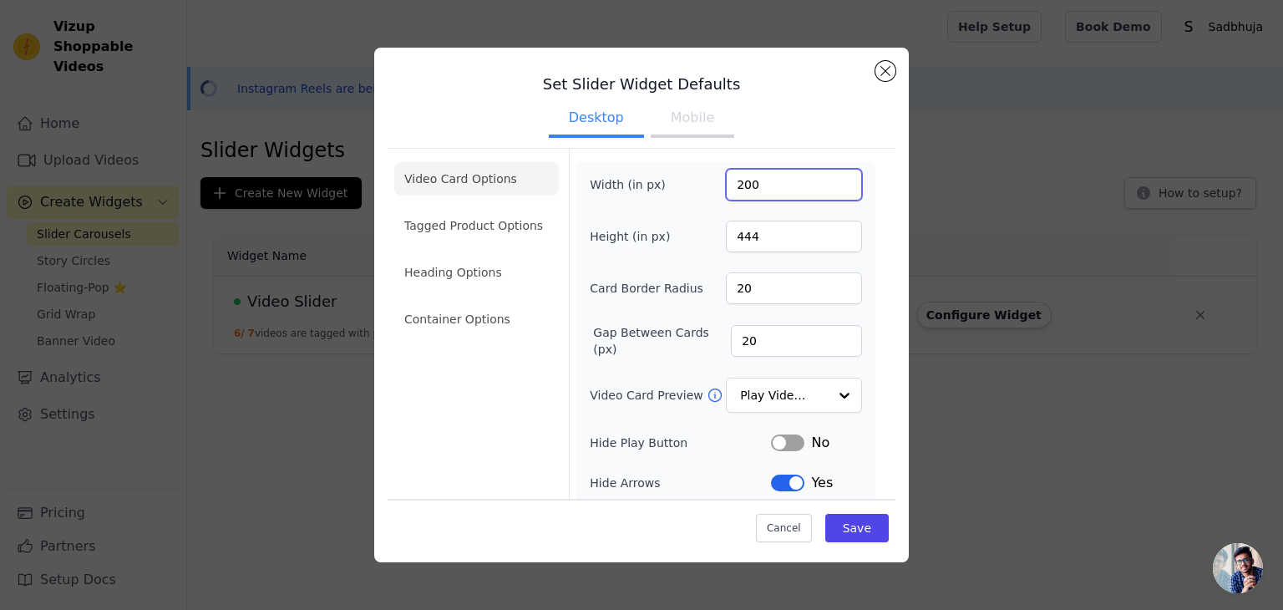
click at [741, 188] on input "200" at bounding box center [794, 185] width 136 height 32
type input "150"
click at [841, 532] on button "Save" at bounding box center [856, 528] width 63 height 28
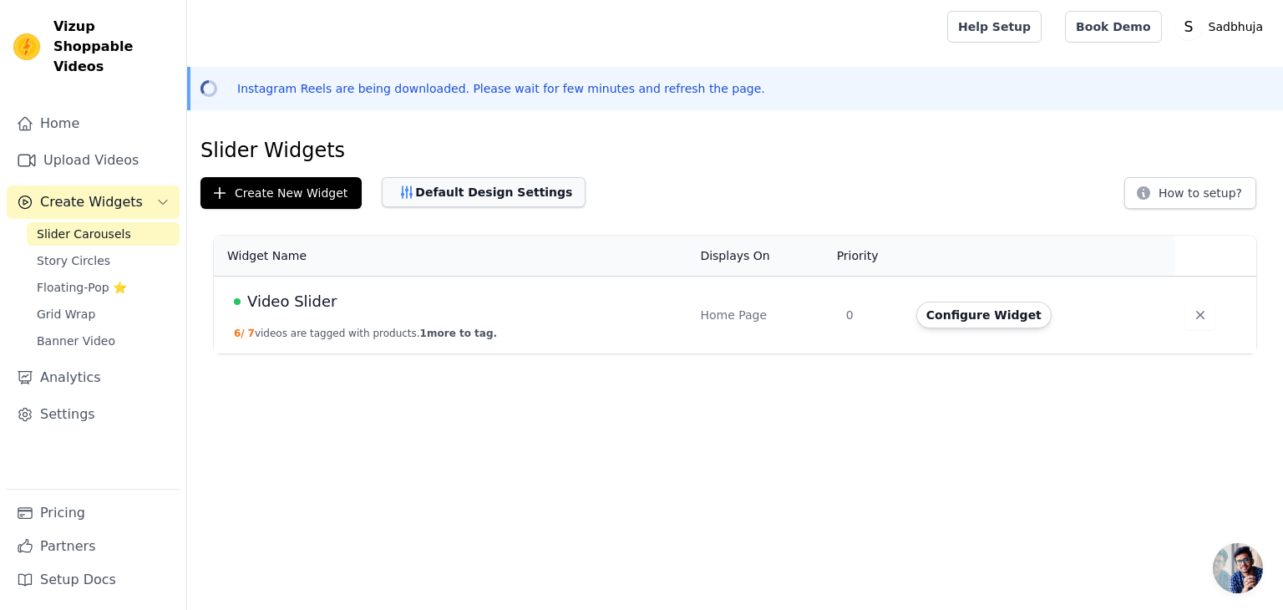
click at [484, 192] on button "Default Design Settings" at bounding box center [484, 192] width 204 height 30
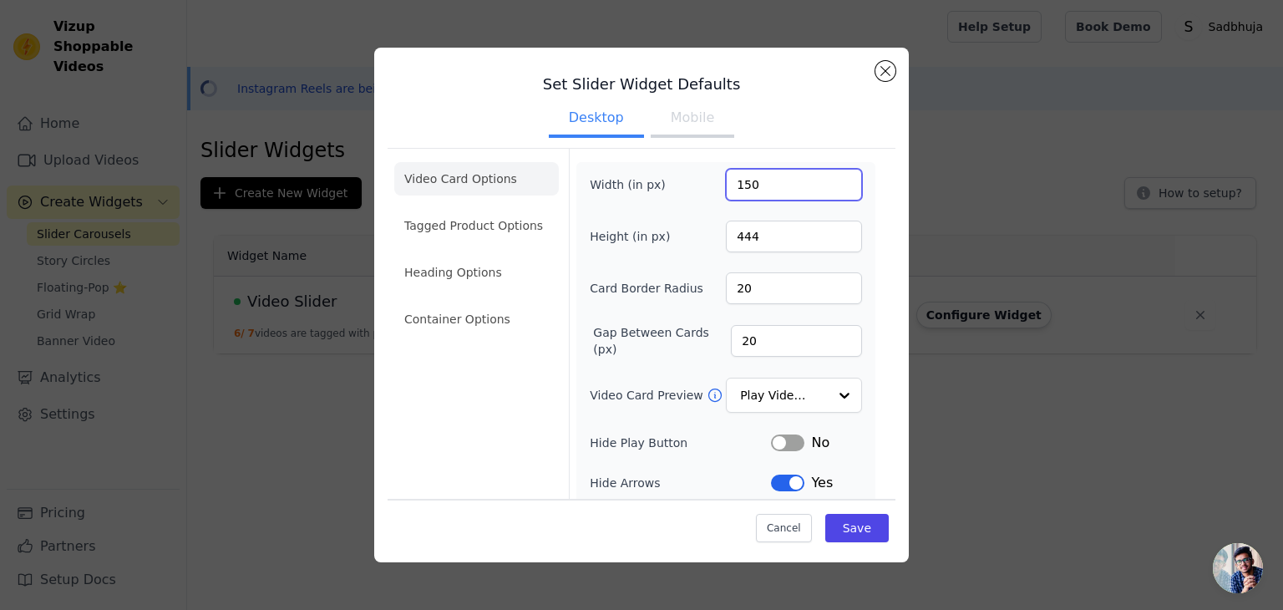
click at [759, 192] on input "150" at bounding box center [794, 185] width 136 height 32
type input "200"
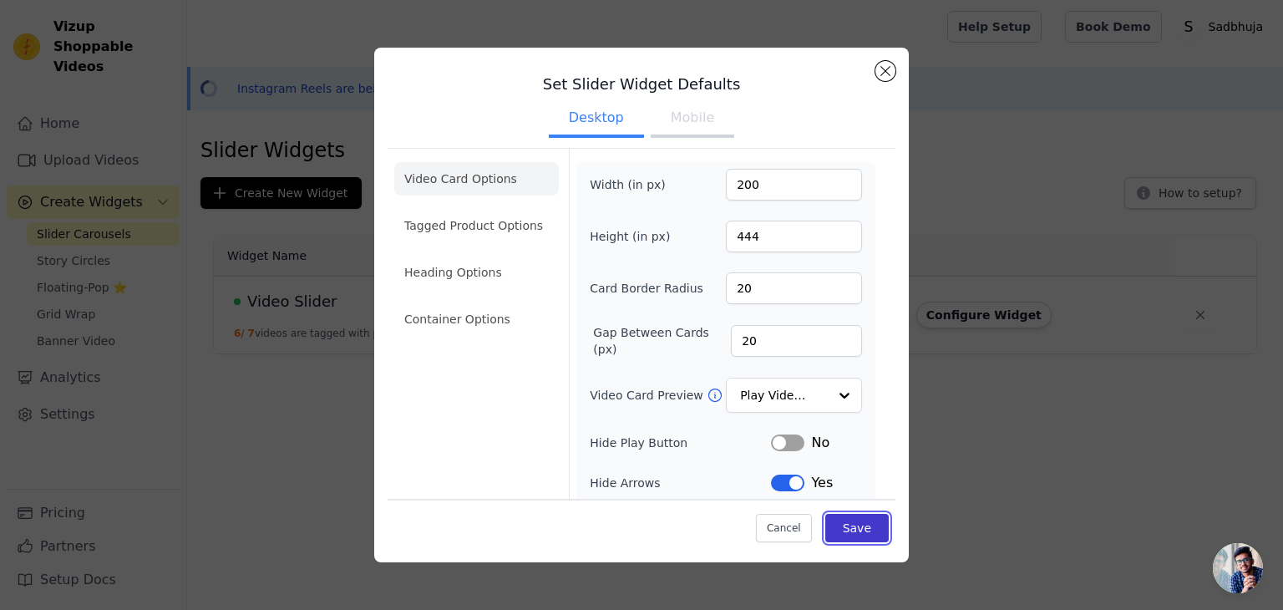
click at [859, 518] on button "Save" at bounding box center [856, 528] width 63 height 28
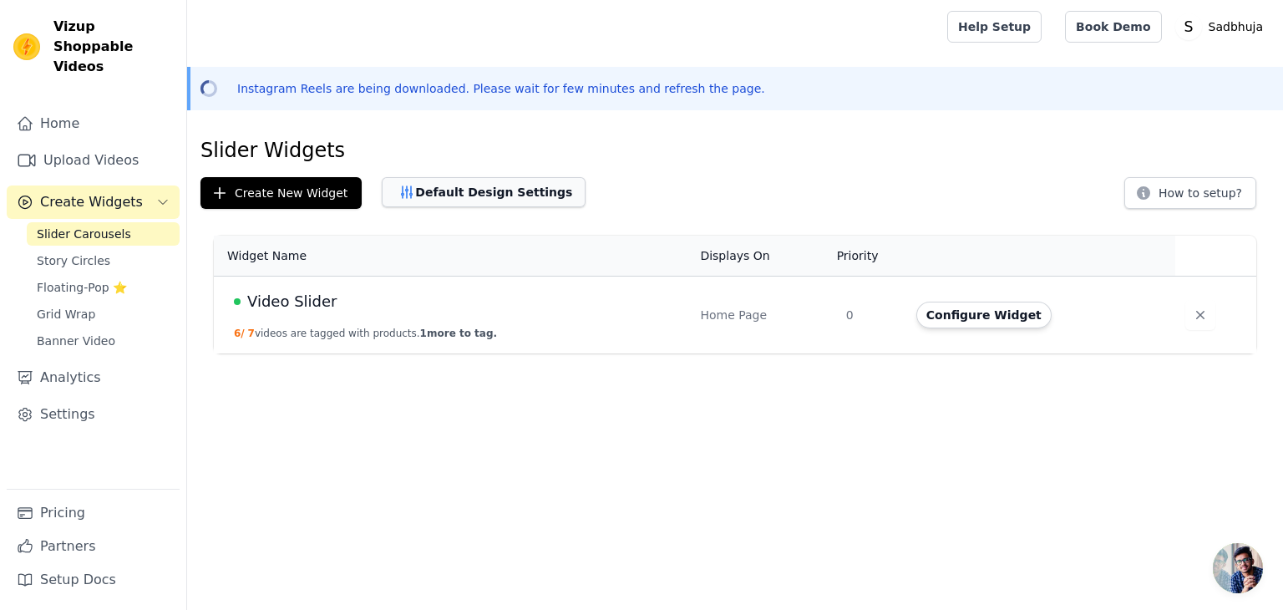
click at [462, 179] on button "Default Design Settings" at bounding box center [484, 192] width 204 height 30
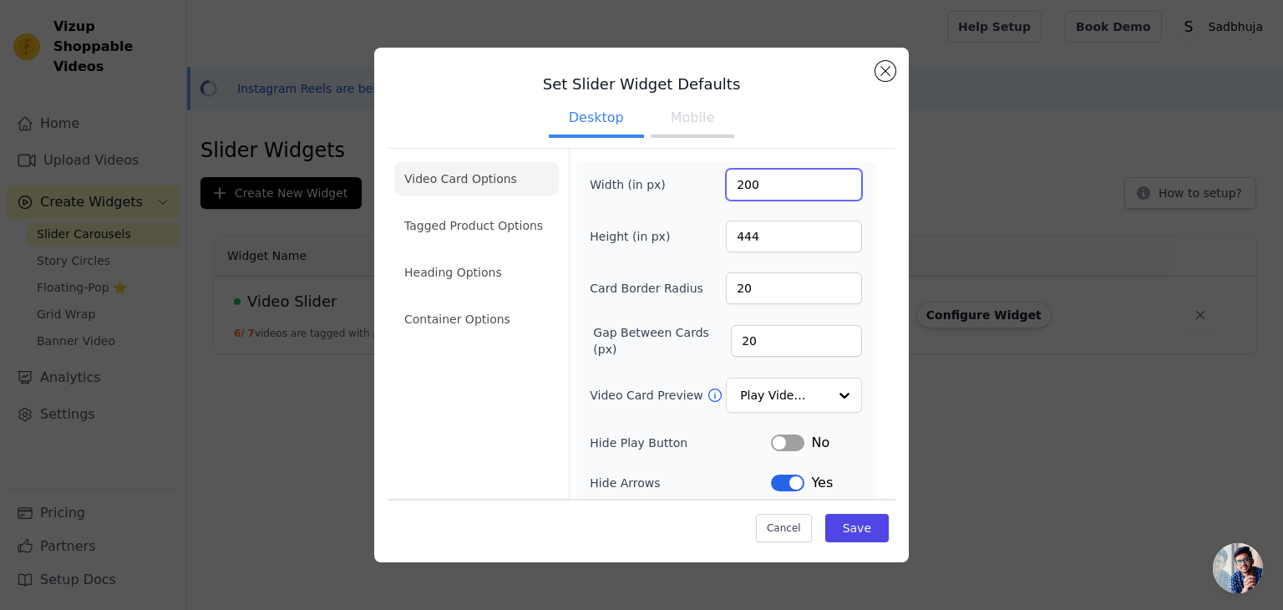
click at [792, 169] on input "200" at bounding box center [794, 185] width 136 height 32
type input "250"
click at [859, 532] on button "Save" at bounding box center [856, 528] width 63 height 28
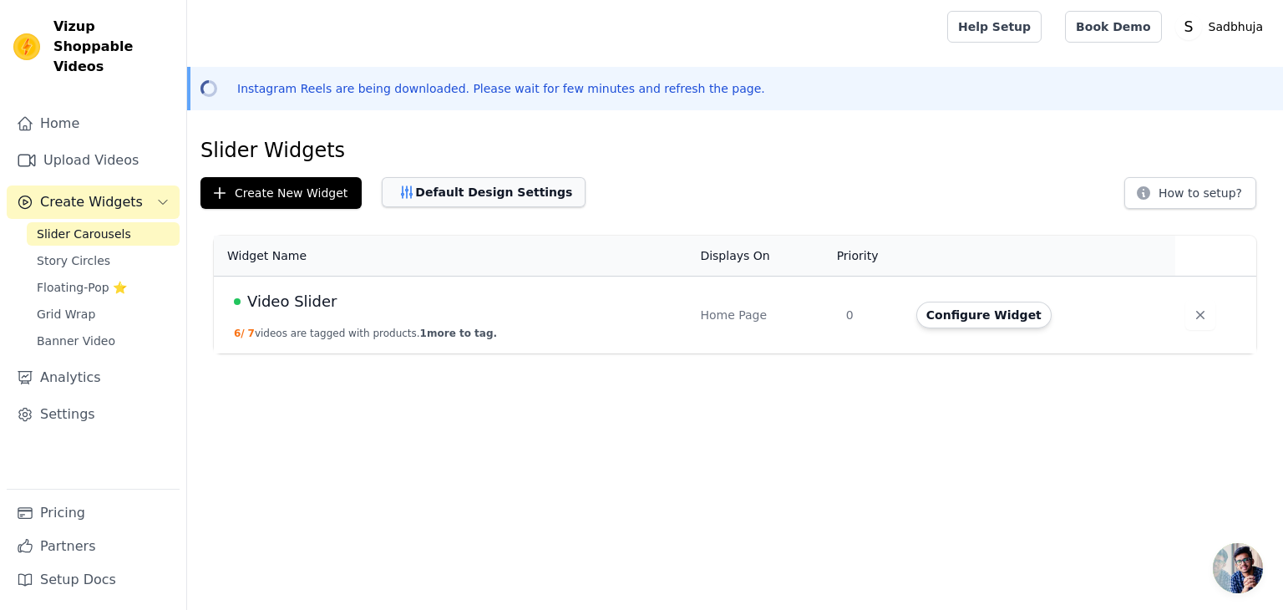
click at [491, 189] on button "Default Design Settings" at bounding box center [484, 192] width 204 height 30
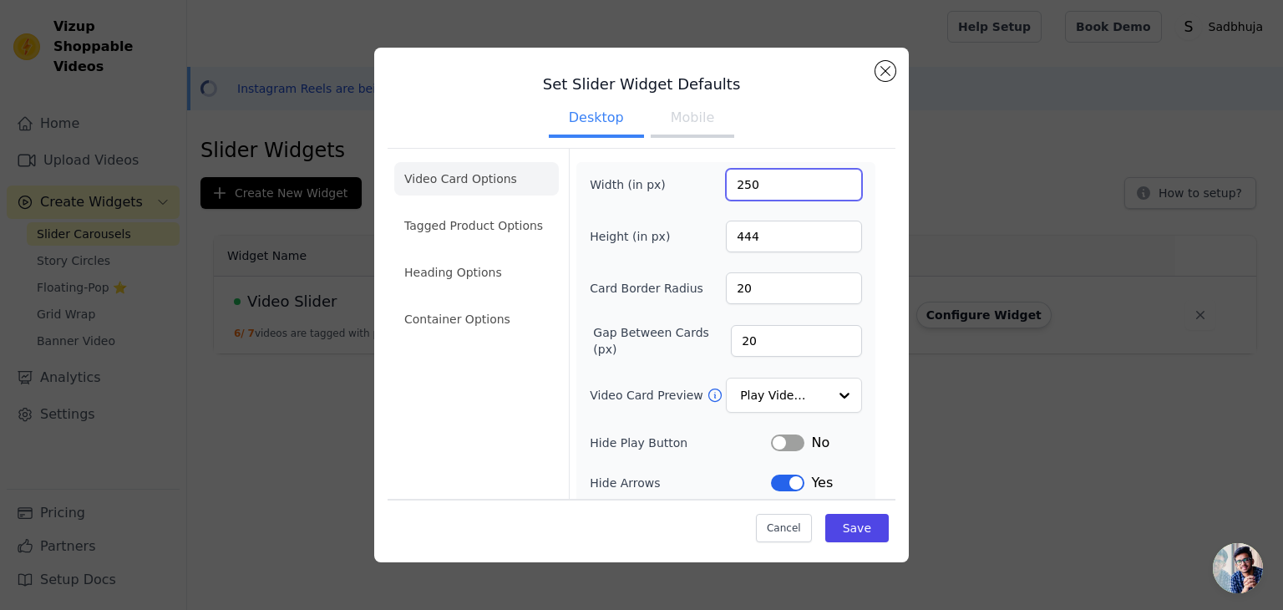
click at [763, 176] on input "250" at bounding box center [794, 185] width 136 height 32
type input "300"
click at [769, 328] on input "20" at bounding box center [796, 341] width 131 height 32
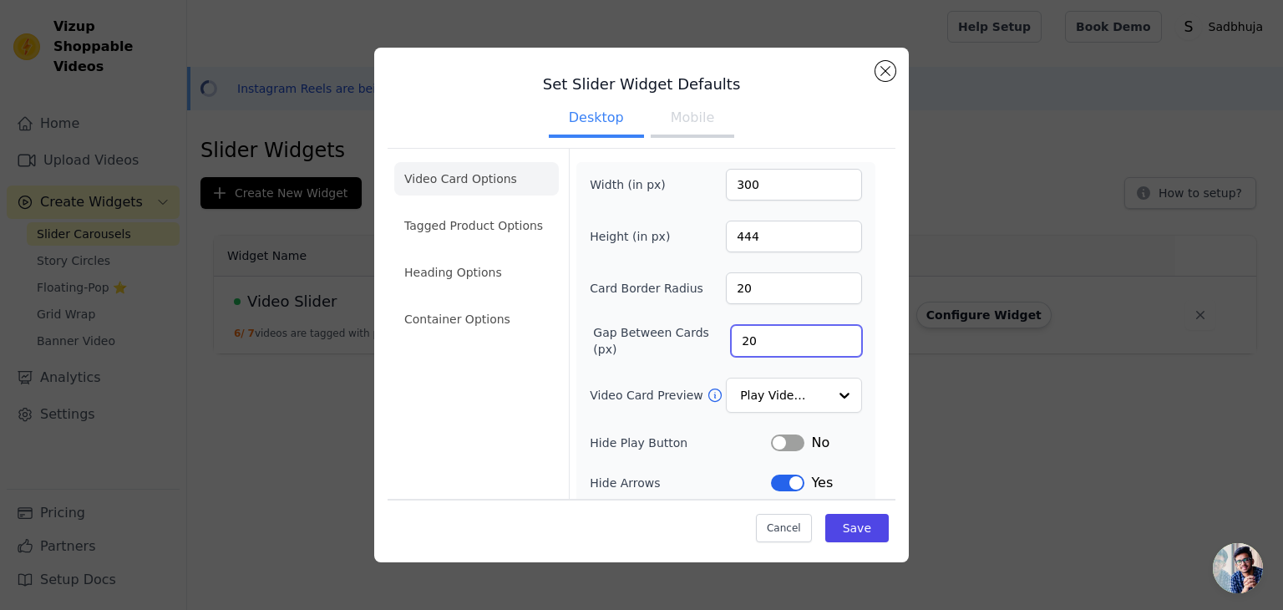
click at [769, 328] on input "20" at bounding box center [796, 341] width 131 height 32
type input "25"
click at [829, 524] on button "Save" at bounding box center [856, 528] width 63 height 28
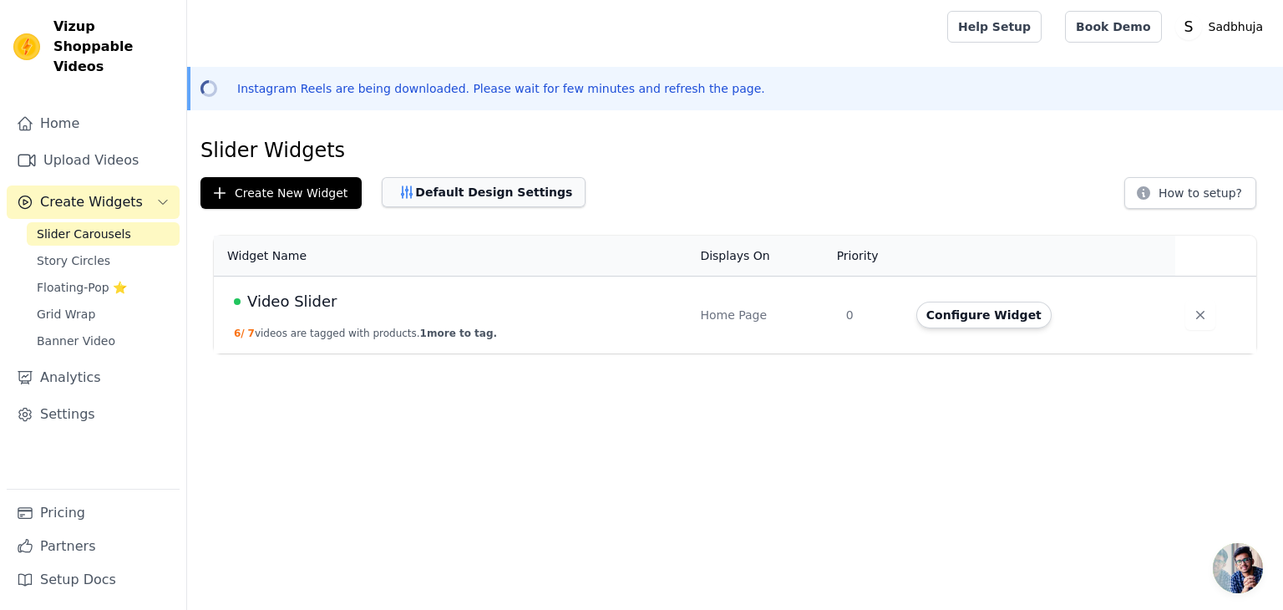
click at [483, 201] on button "Default Design Settings" at bounding box center [484, 192] width 204 height 30
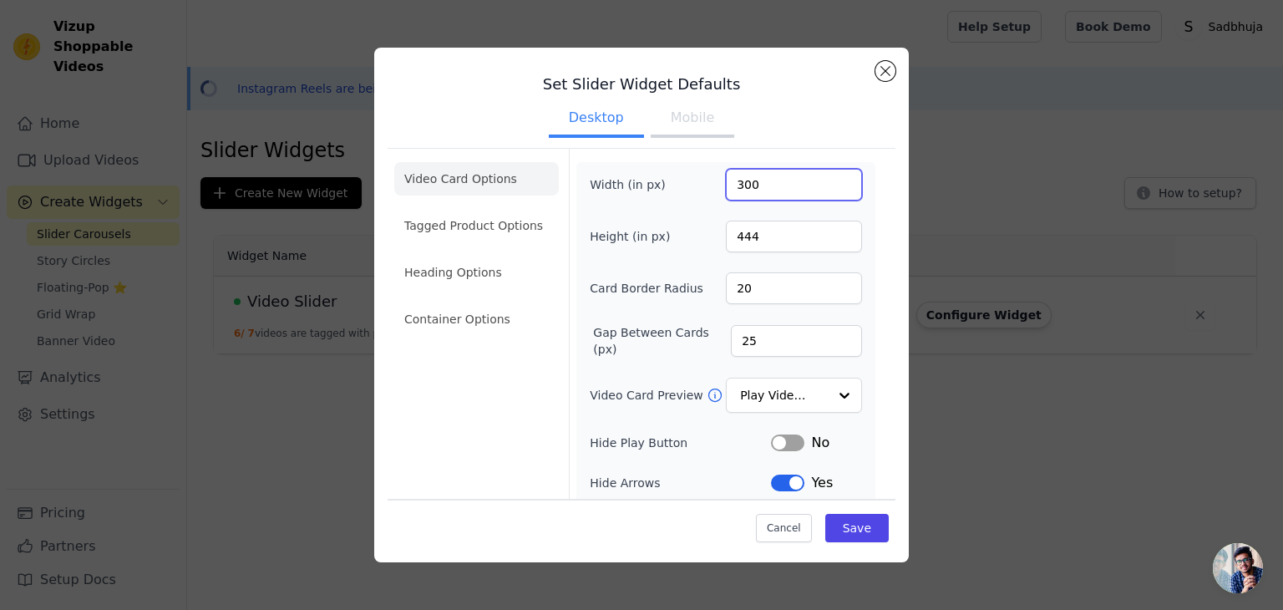
click at [772, 185] on input "300" at bounding box center [794, 185] width 136 height 32
type input "275"
click at [831, 532] on button "Save" at bounding box center [856, 528] width 63 height 28
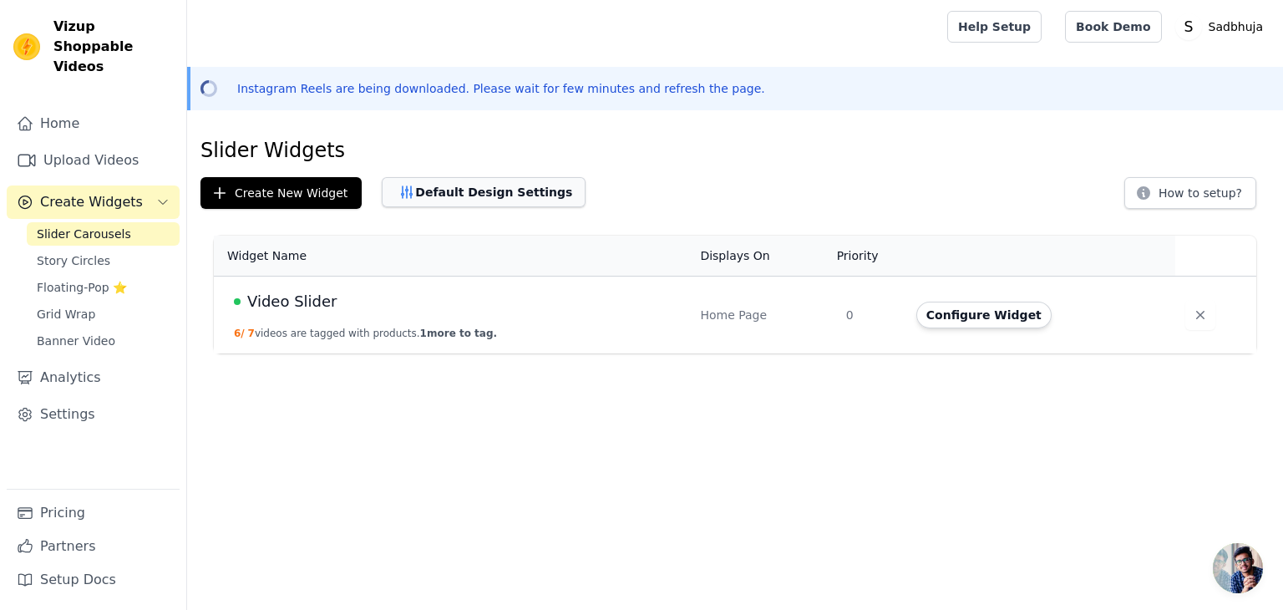
click at [435, 205] on button "Default Design Settings" at bounding box center [484, 192] width 204 height 30
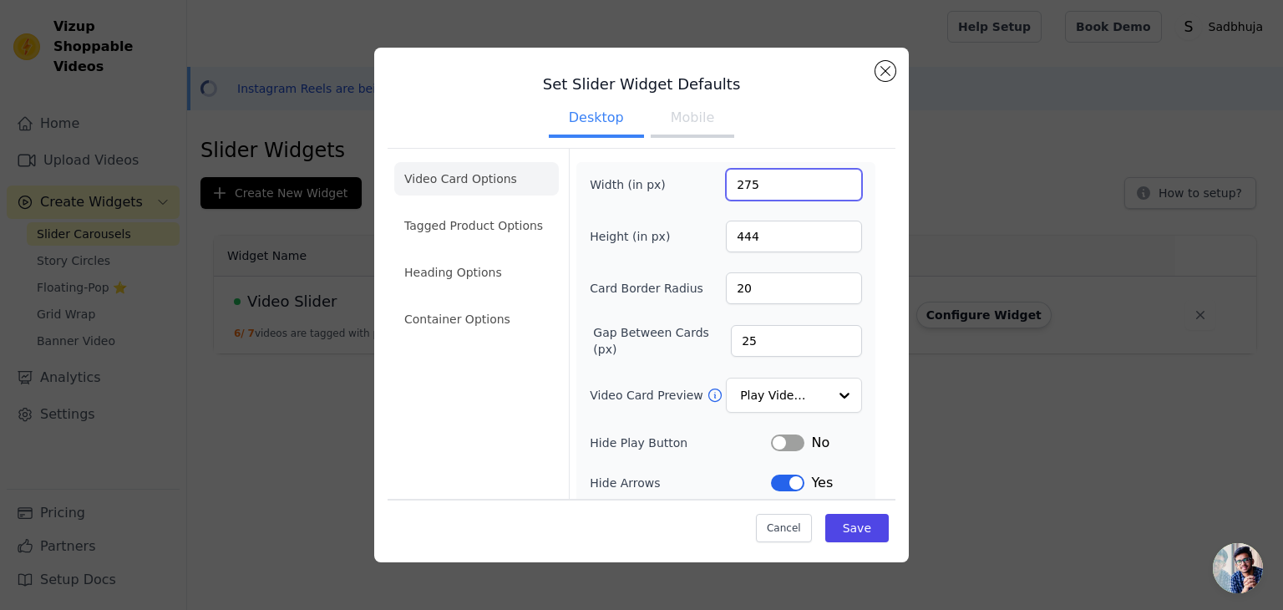
click at [769, 191] on input "275" at bounding box center [794, 185] width 136 height 32
type input "260"
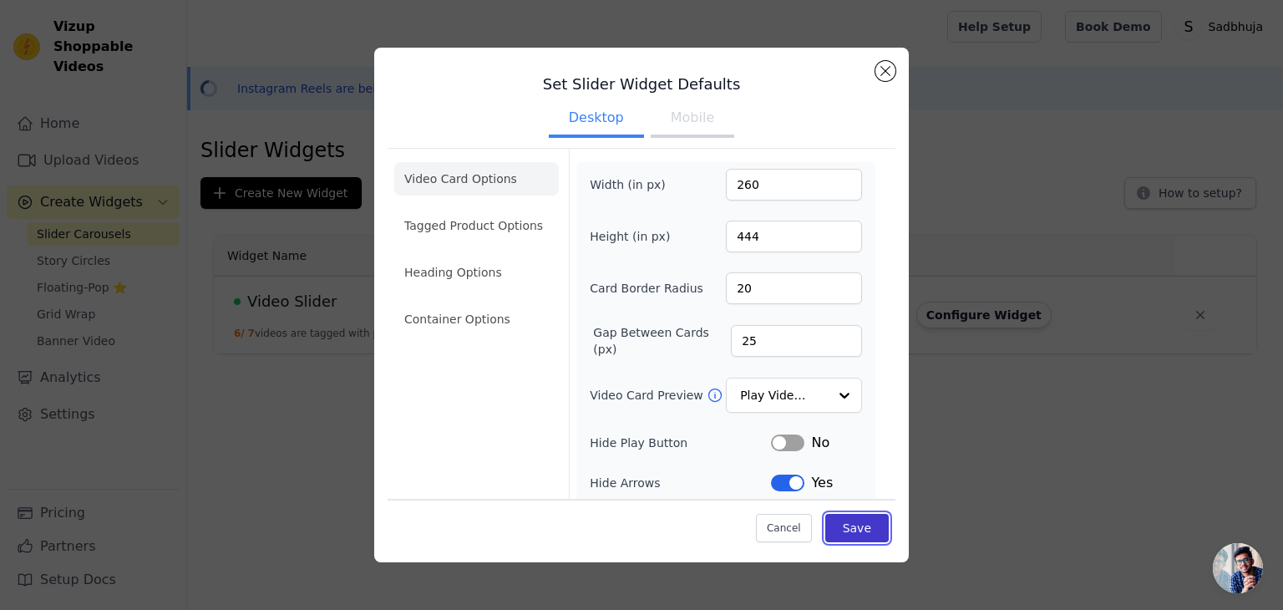
click at [835, 531] on button "Save" at bounding box center [856, 528] width 63 height 28
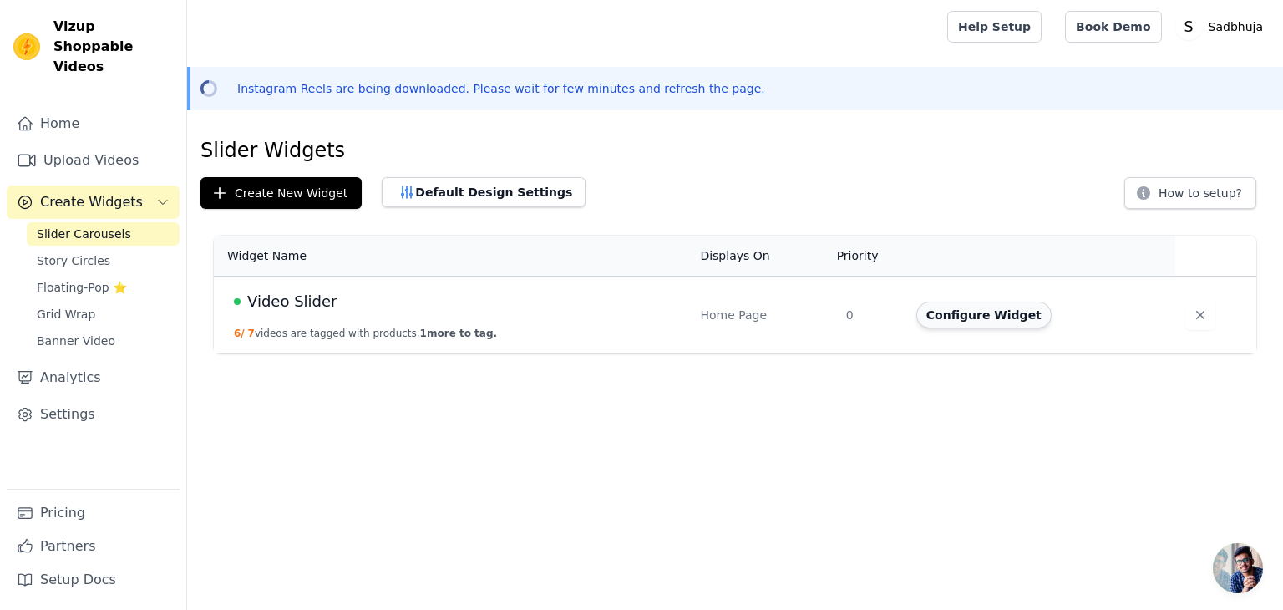
click at [949, 302] on button "Configure Widget" at bounding box center [983, 315] width 135 height 27
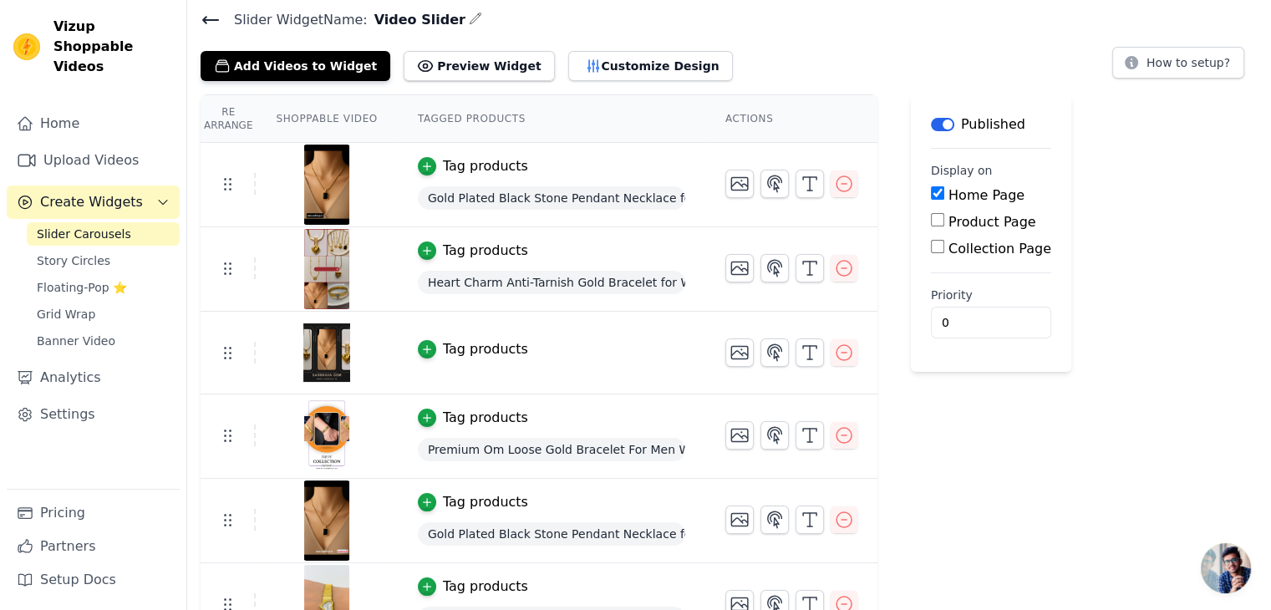
scroll to position [114, 0]
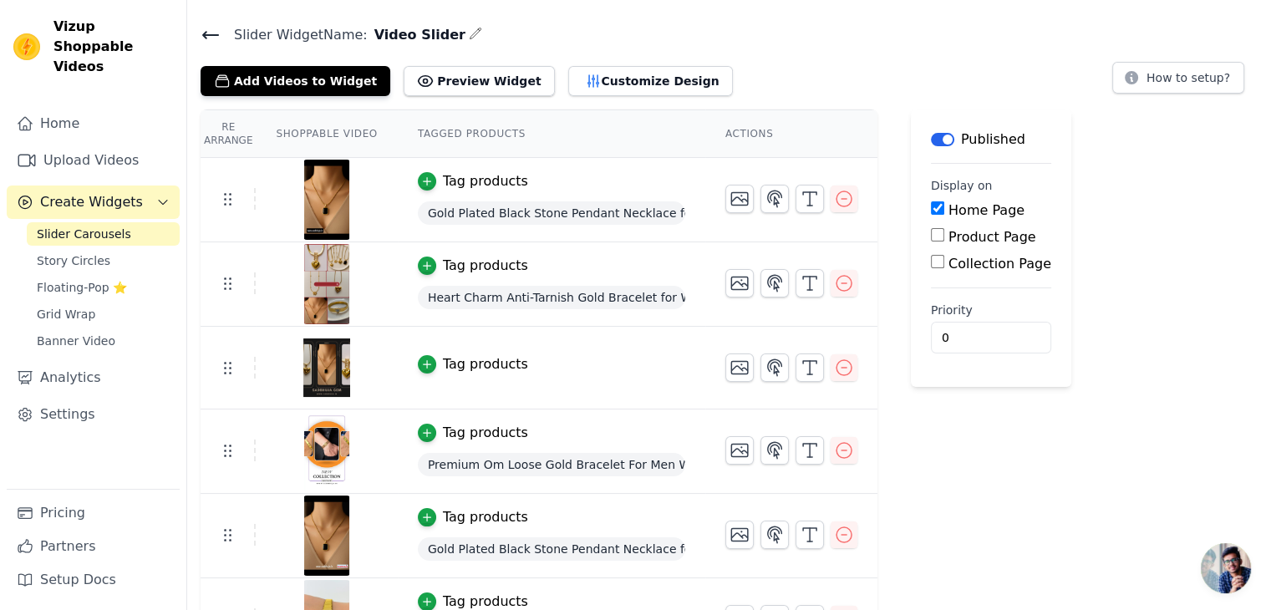
click at [466, 360] on div "Tag products" at bounding box center [485, 364] width 85 height 20
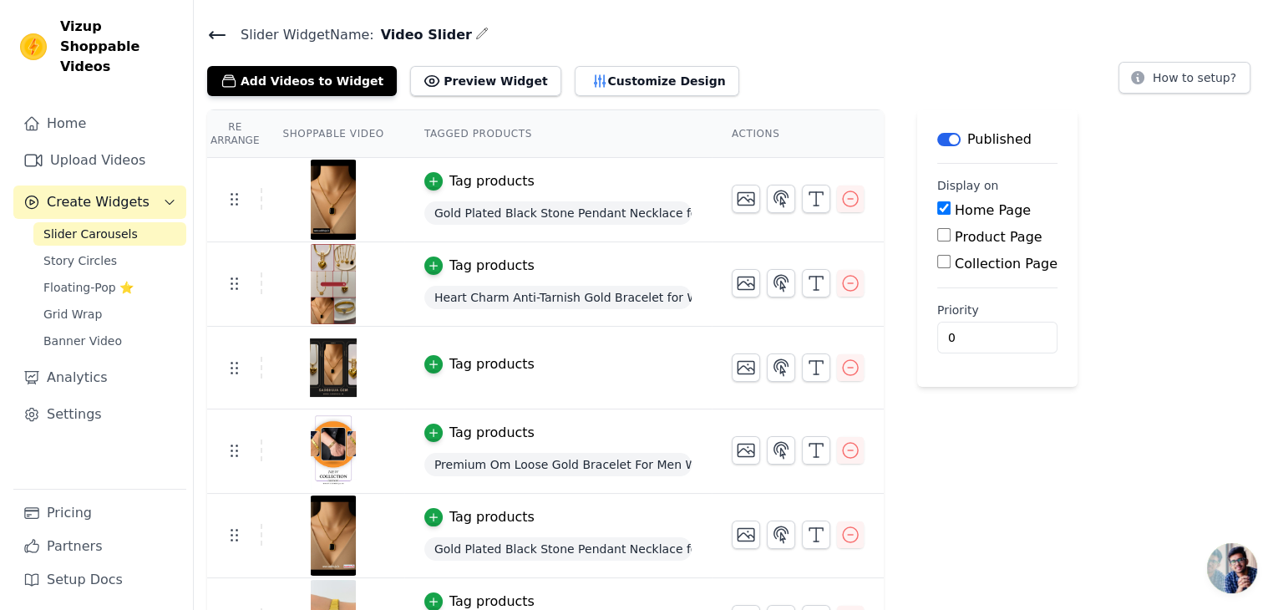
scroll to position [0, 0]
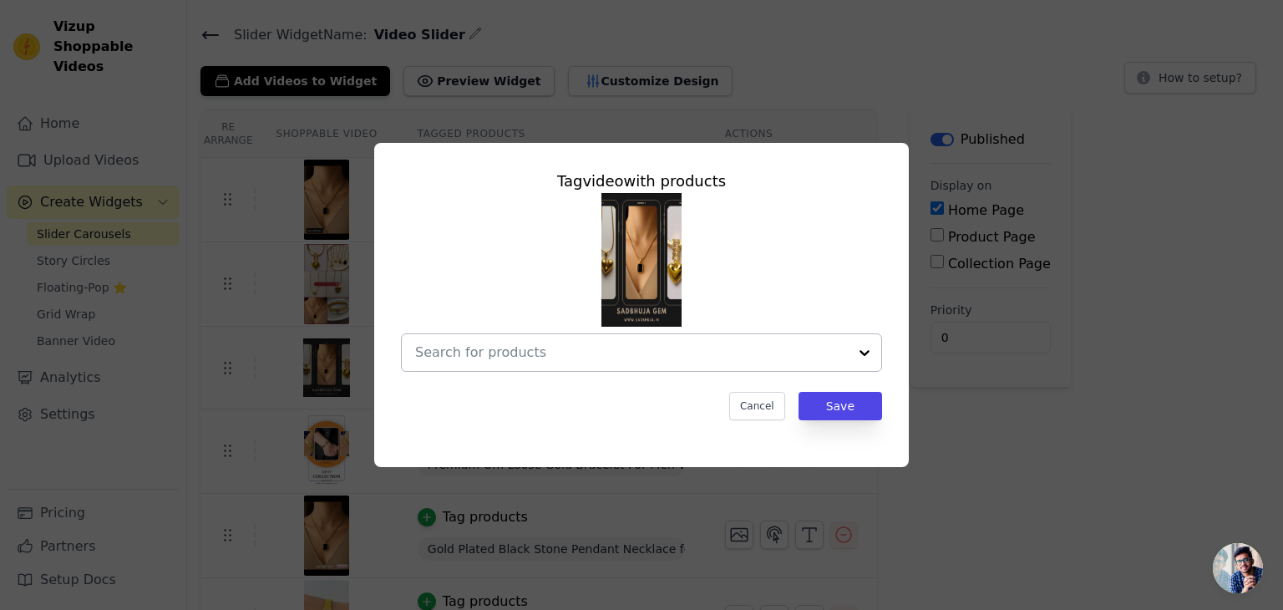
click at [537, 353] on input "text" at bounding box center [631, 353] width 433 height 20
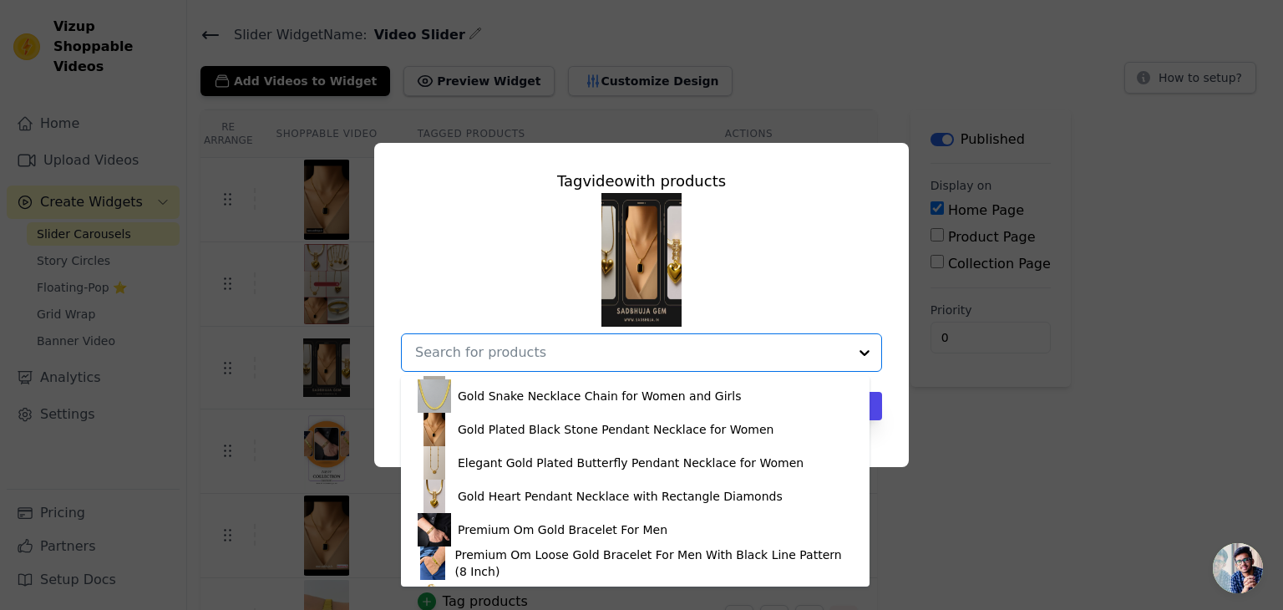
scroll to position [399, 0]
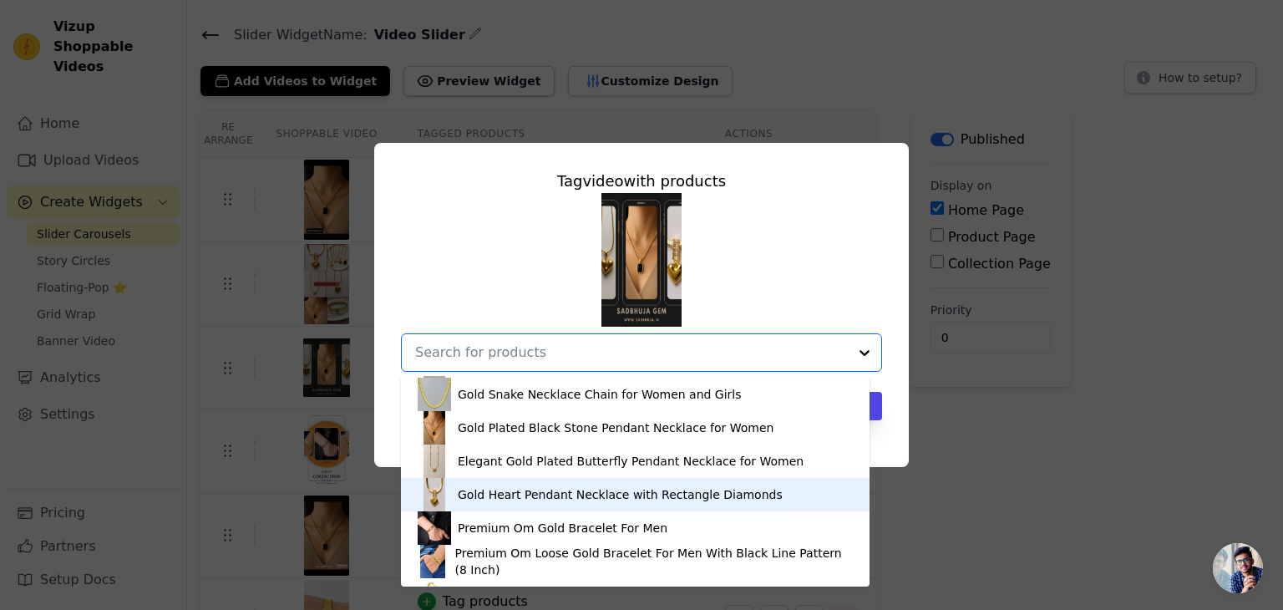
click at [536, 485] on div "Gold Heart Pendant Necklace with Rectangle Diamonds" at bounding box center [635, 494] width 435 height 33
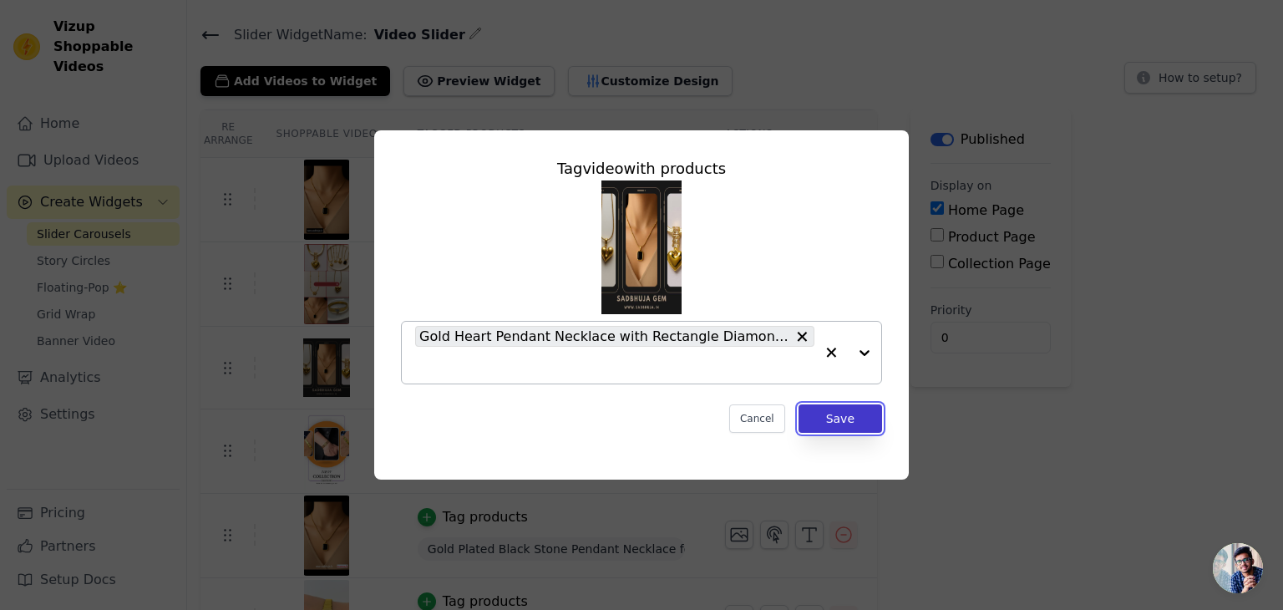
click at [849, 410] on button "Save" at bounding box center [841, 418] width 84 height 28
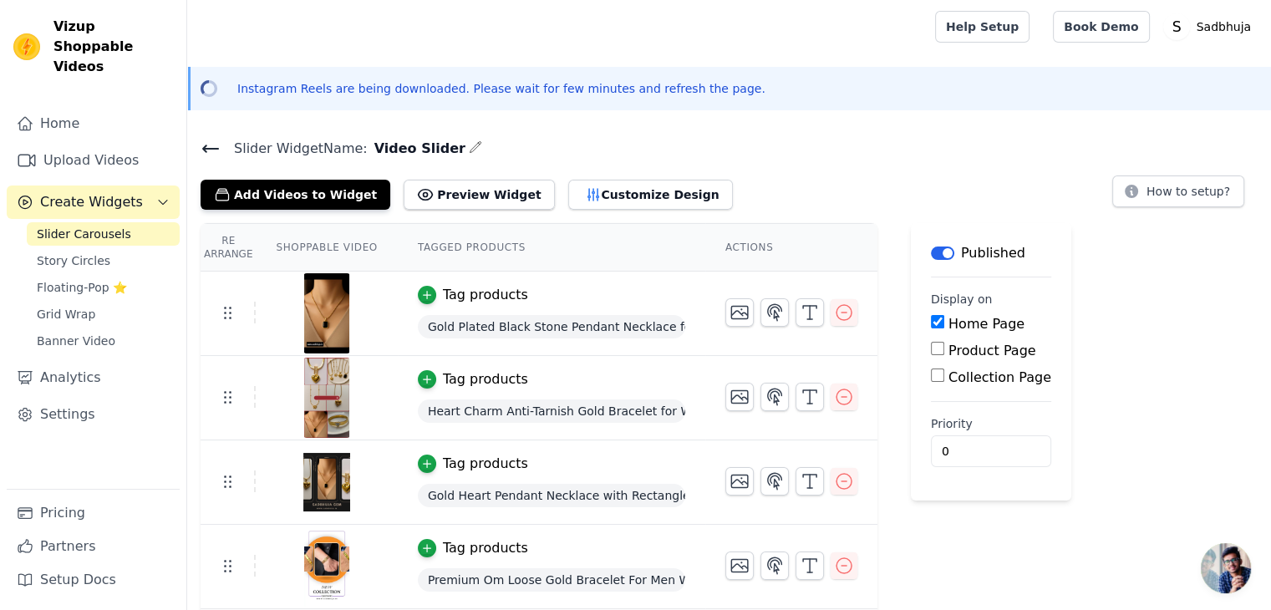
click at [209, 147] on icon at bounding box center [210, 148] width 15 height 7
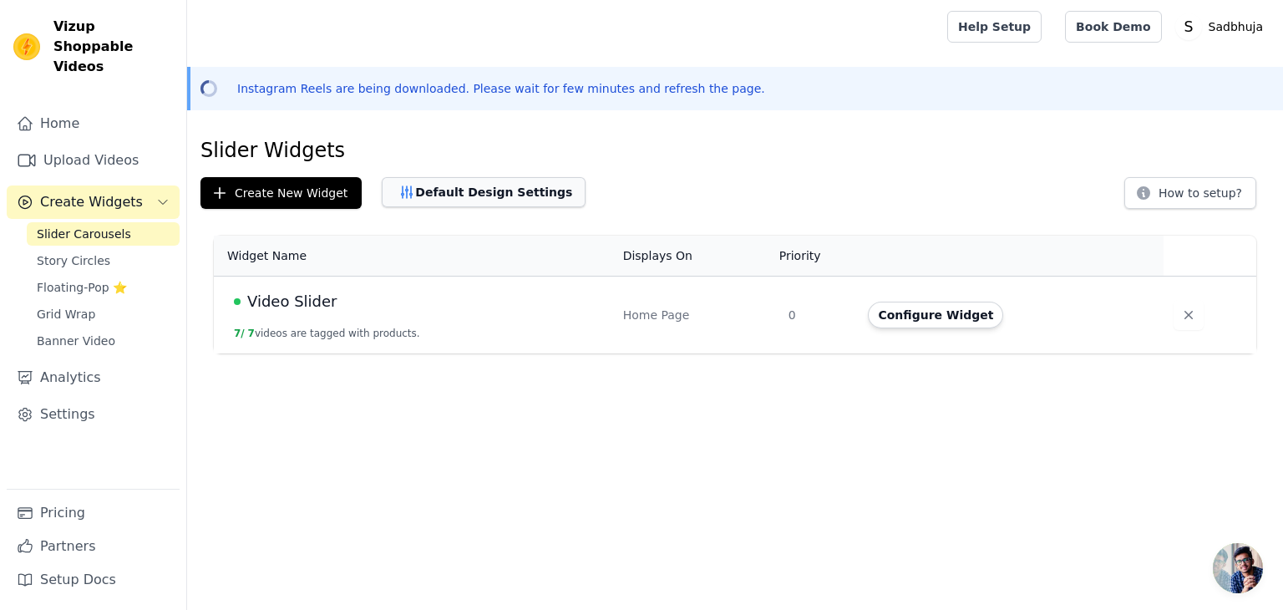
click at [408, 191] on button "Default Design Settings" at bounding box center [484, 192] width 204 height 30
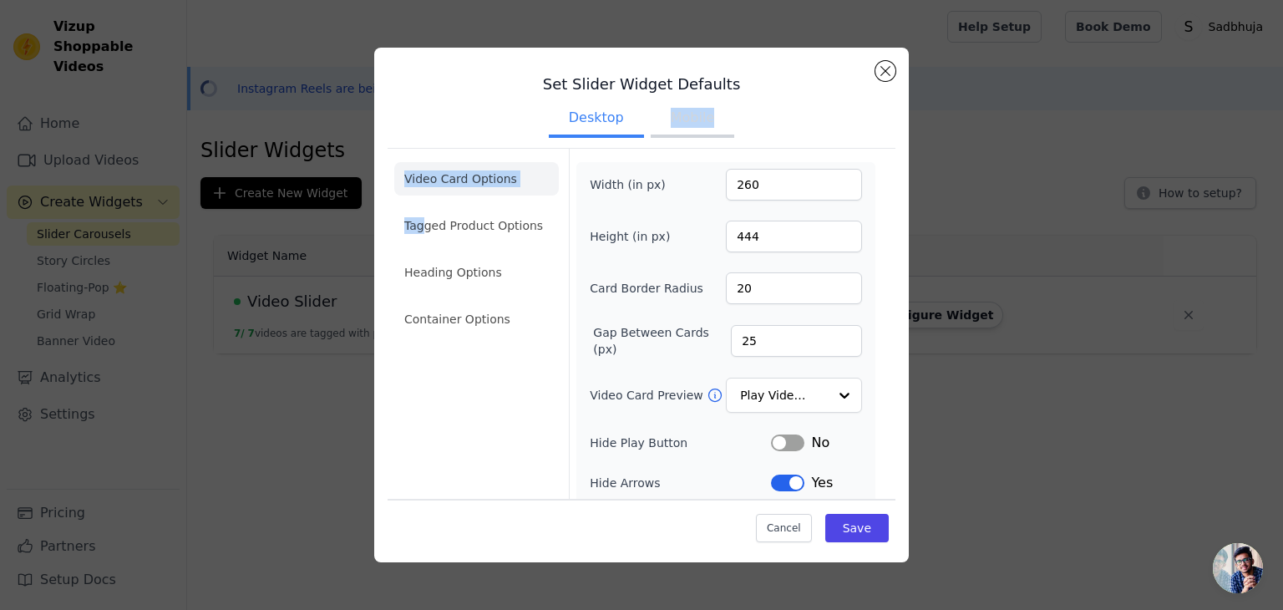
drag, startPoint x: 423, startPoint y: 238, endPoint x: 657, endPoint y: 134, distance: 256.2
click at [657, 134] on div "Set Slider Widget Defaults Desktop Mobile Video Card Options Tagged Product Opt…" at bounding box center [642, 395] width 508 height 669
click at [657, 134] on button "Mobile" at bounding box center [693, 119] width 84 height 37
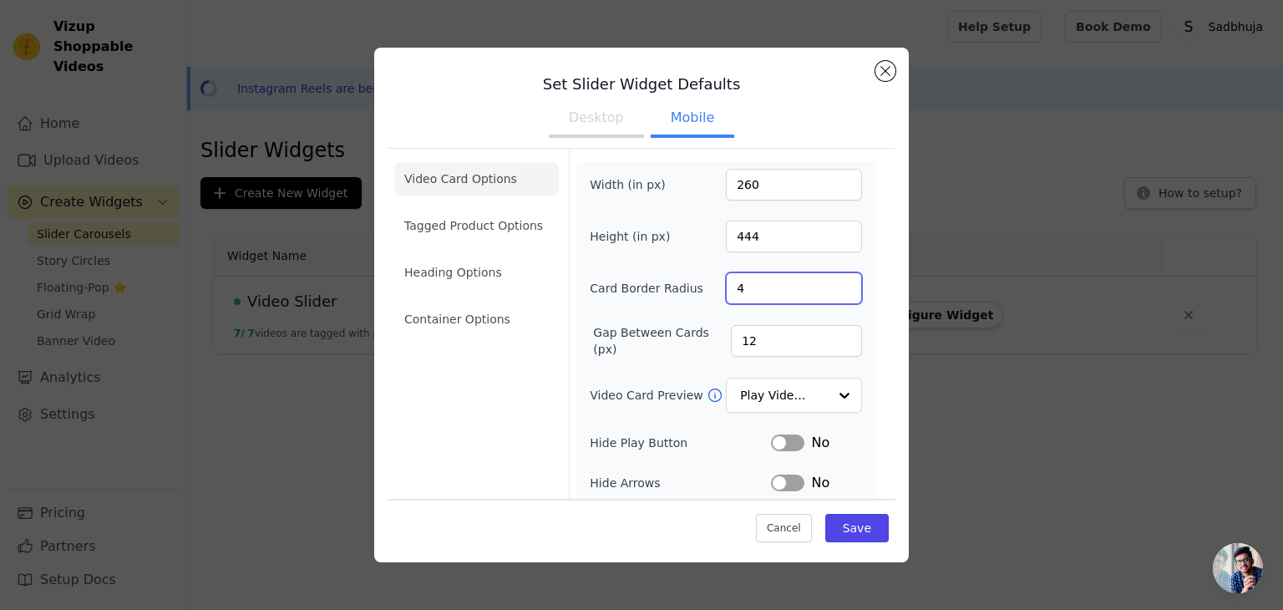
click at [754, 292] on input "4" at bounding box center [794, 288] width 136 height 32
click at [754, 292] on input "20" at bounding box center [794, 288] width 136 height 32
type input "20"
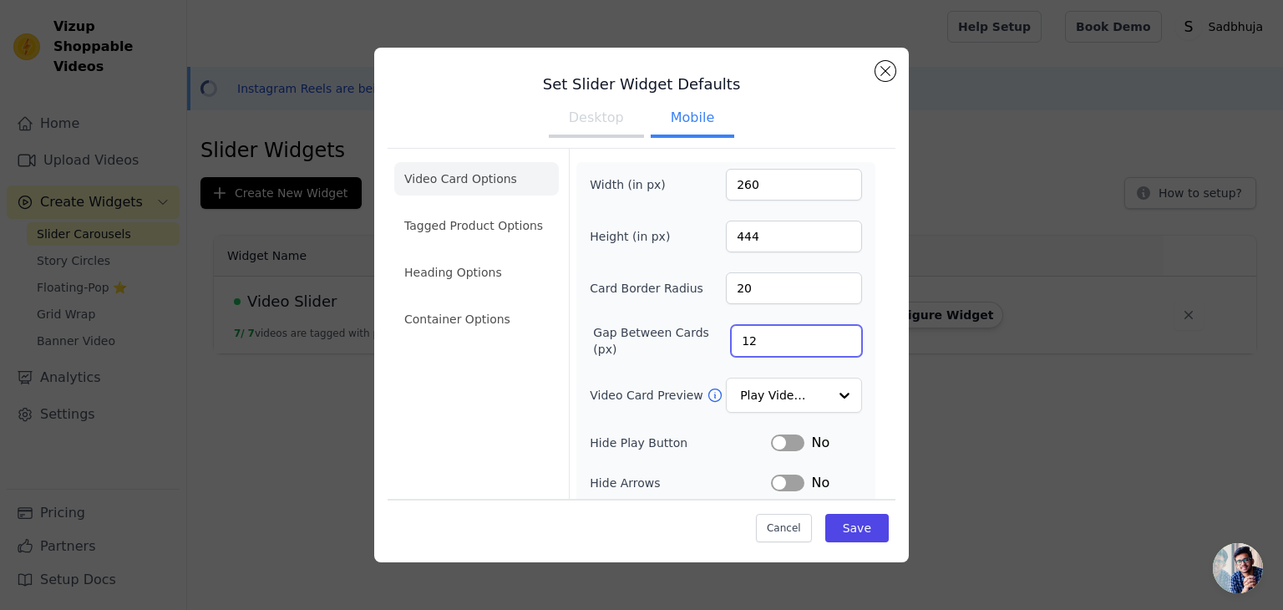
click at [771, 351] on input "12" at bounding box center [796, 341] width 131 height 32
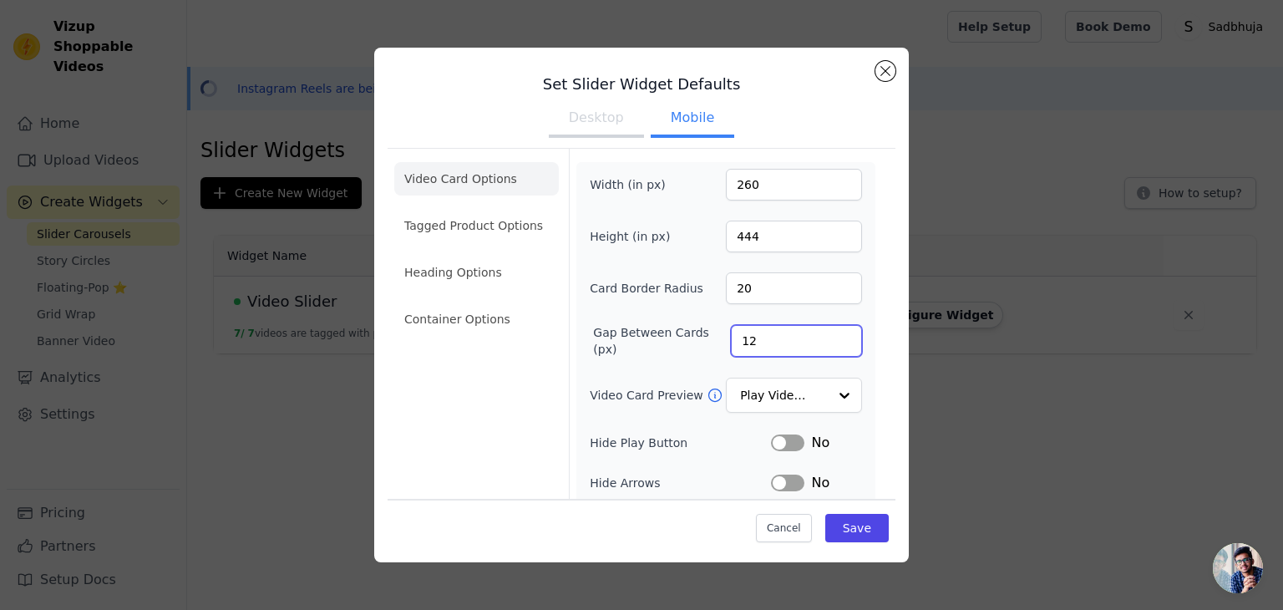
click at [771, 351] on input "12" at bounding box center [796, 341] width 131 height 32
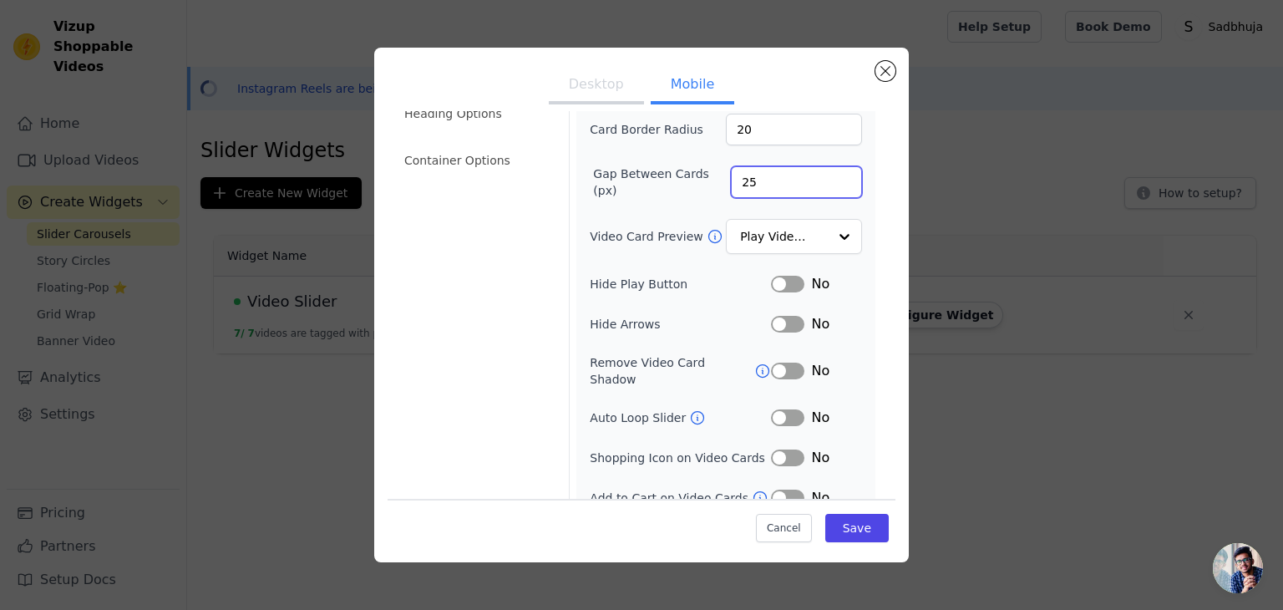
scroll to position [204, 0]
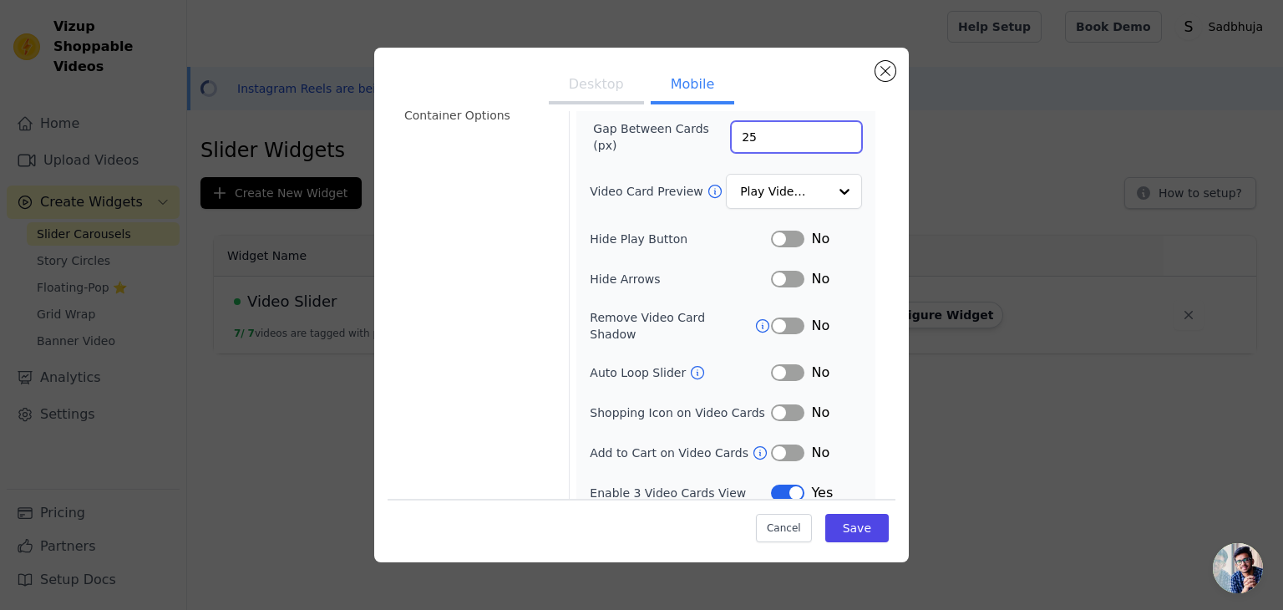
type input "25"
click at [780, 444] on button "Label" at bounding box center [787, 452] width 33 height 17
click at [772, 404] on button "Label" at bounding box center [787, 412] width 33 height 17
click at [772, 364] on button "Label" at bounding box center [787, 372] width 33 height 17
click at [782, 317] on button "Label" at bounding box center [787, 325] width 33 height 17
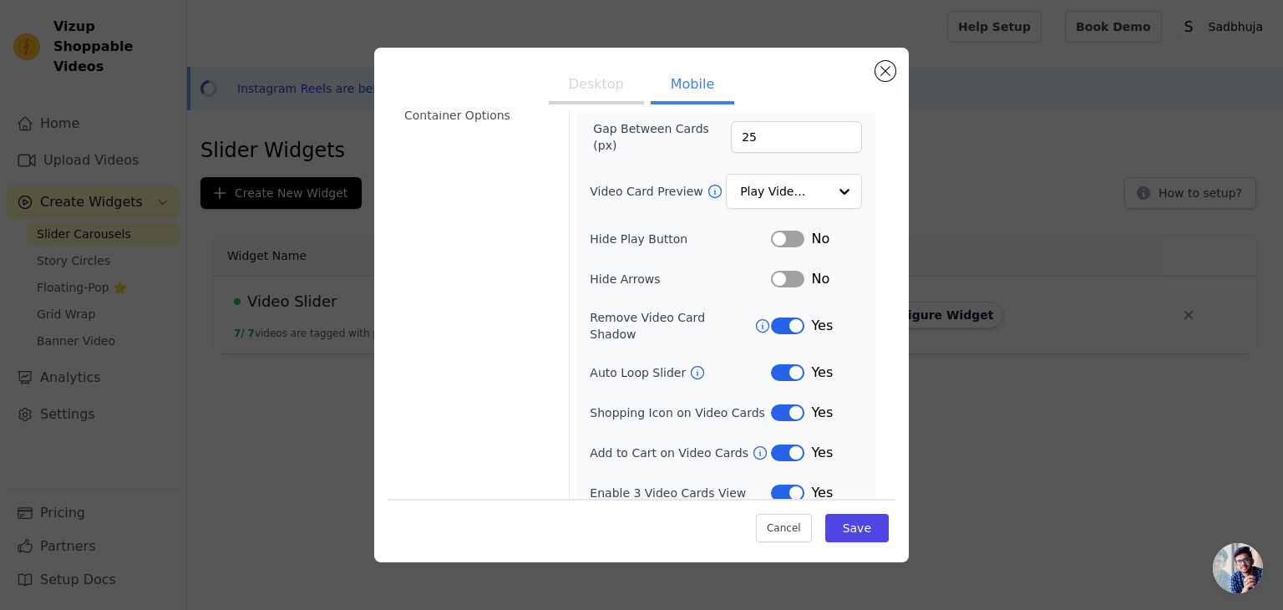
click at [782, 278] on button "Label" at bounding box center [787, 279] width 33 height 17
click at [845, 519] on button "Save" at bounding box center [856, 528] width 63 height 28
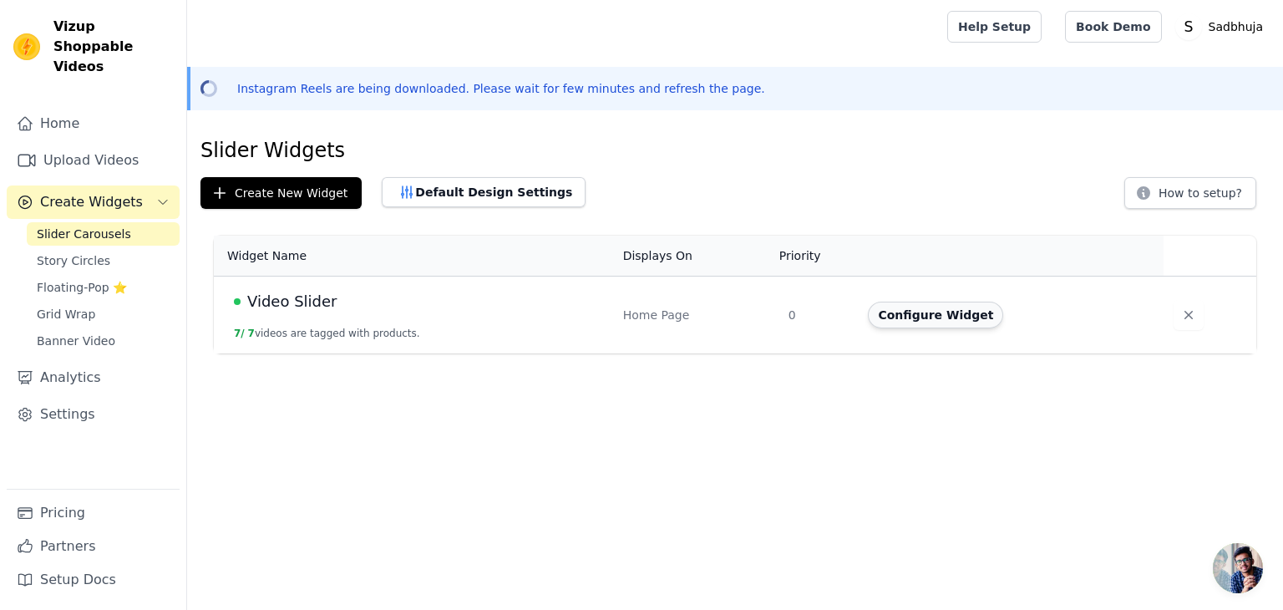
click at [944, 313] on button "Configure Widget" at bounding box center [935, 315] width 135 height 27
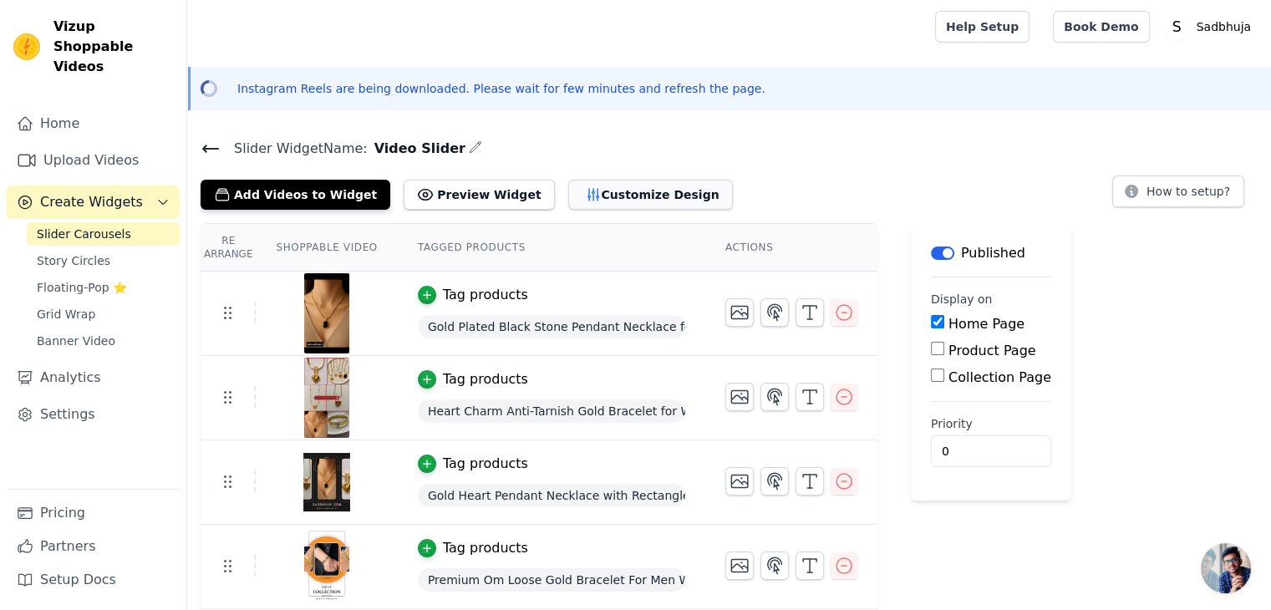
click at [568, 198] on button "Customize Design" at bounding box center [650, 195] width 165 height 30
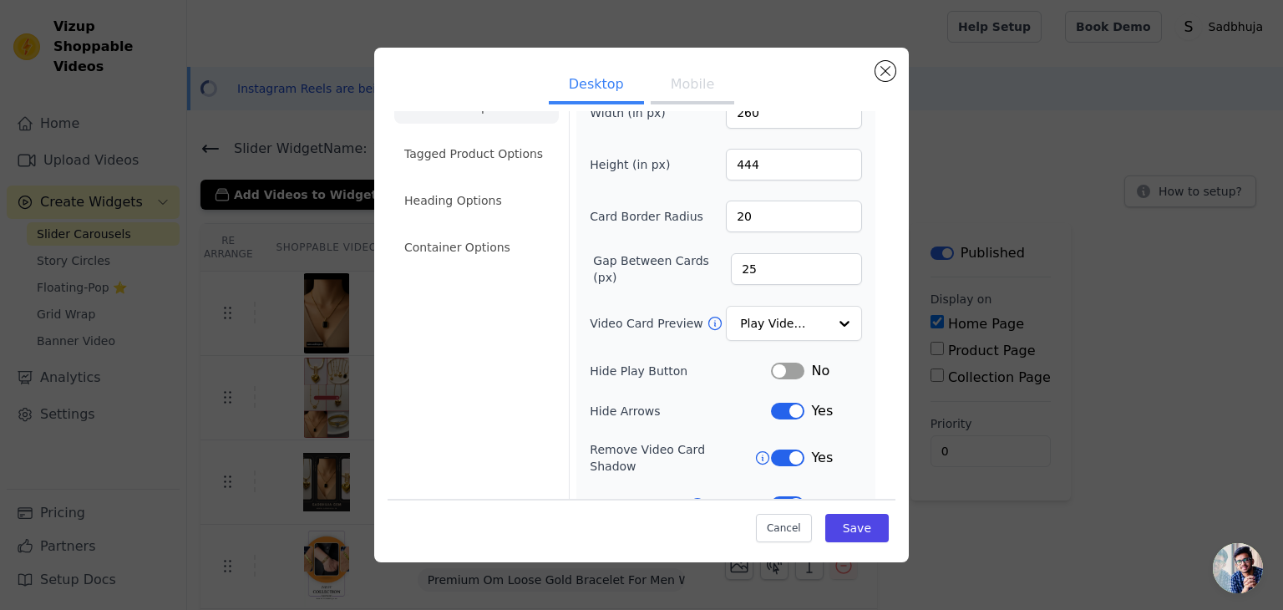
scroll to position [53, 0]
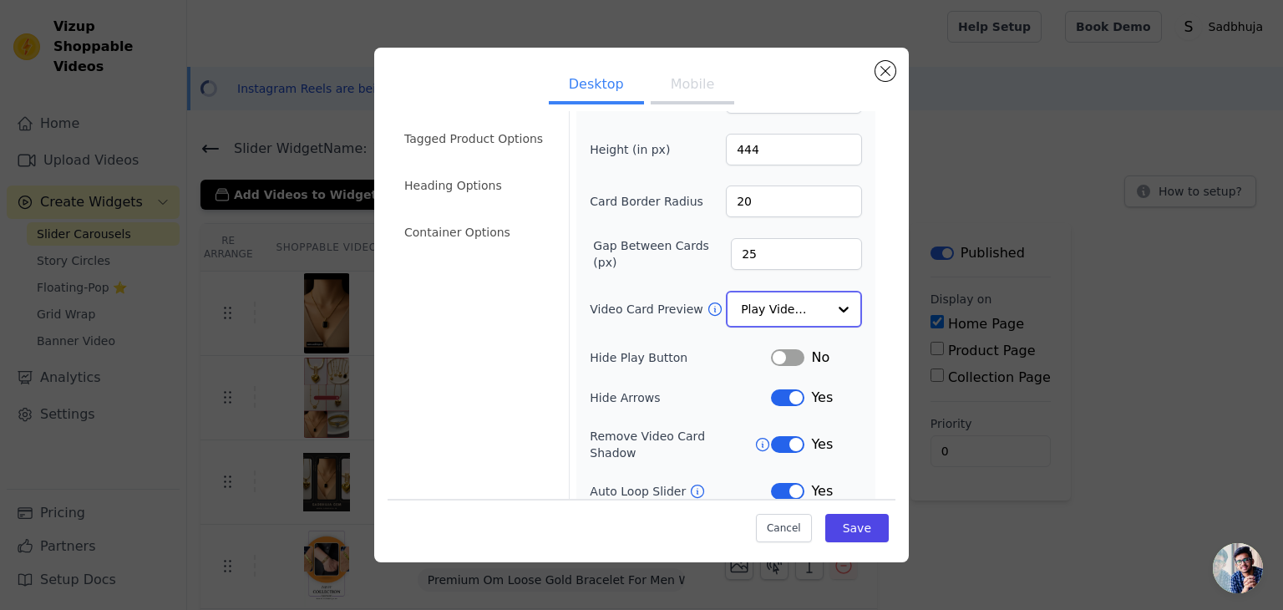
click at [731, 306] on div "Option Play Video In Loop, selected. Select is focused, type to refine list, pr…" at bounding box center [794, 309] width 136 height 37
click at [731, 306] on div "Play Video In Loop" at bounding box center [794, 309] width 136 height 37
click at [657, 286] on div "Width (in px) 260 Height (in px) 444 Card Border Radius 20 Gap Between Cards (p…" at bounding box center [726, 331] width 272 height 498
click at [481, 221] on li "Container Options" at bounding box center [476, 232] width 165 height 33
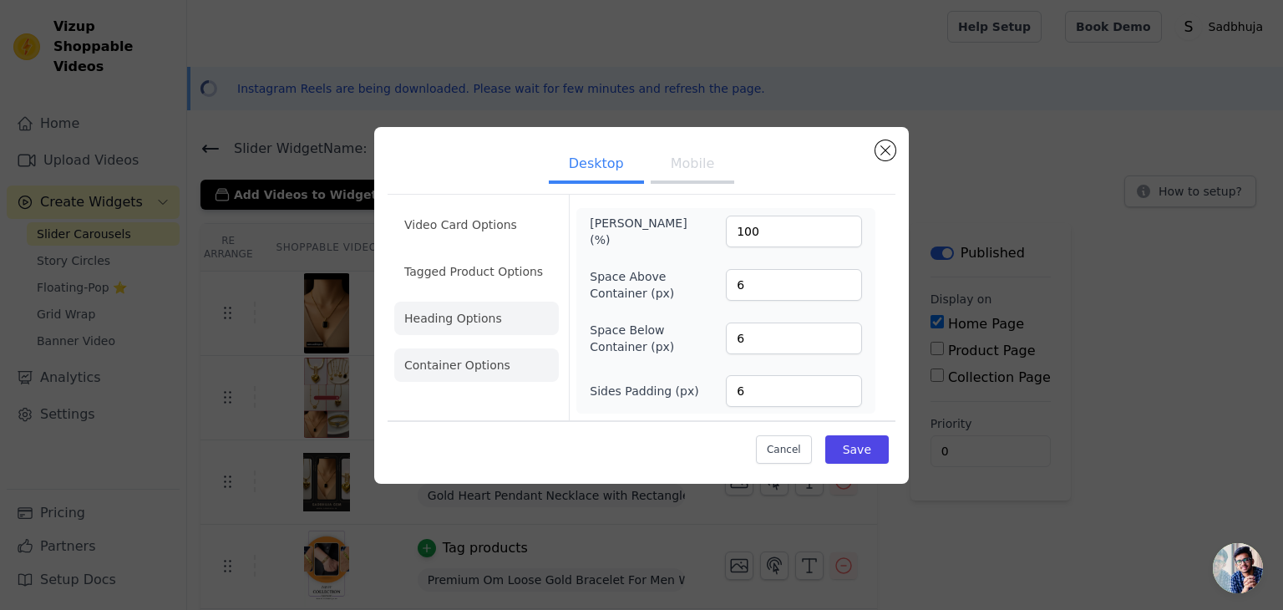
click at [454, 328] on li "Heading Options" at bounding box center [476, 318] width 165 height 33
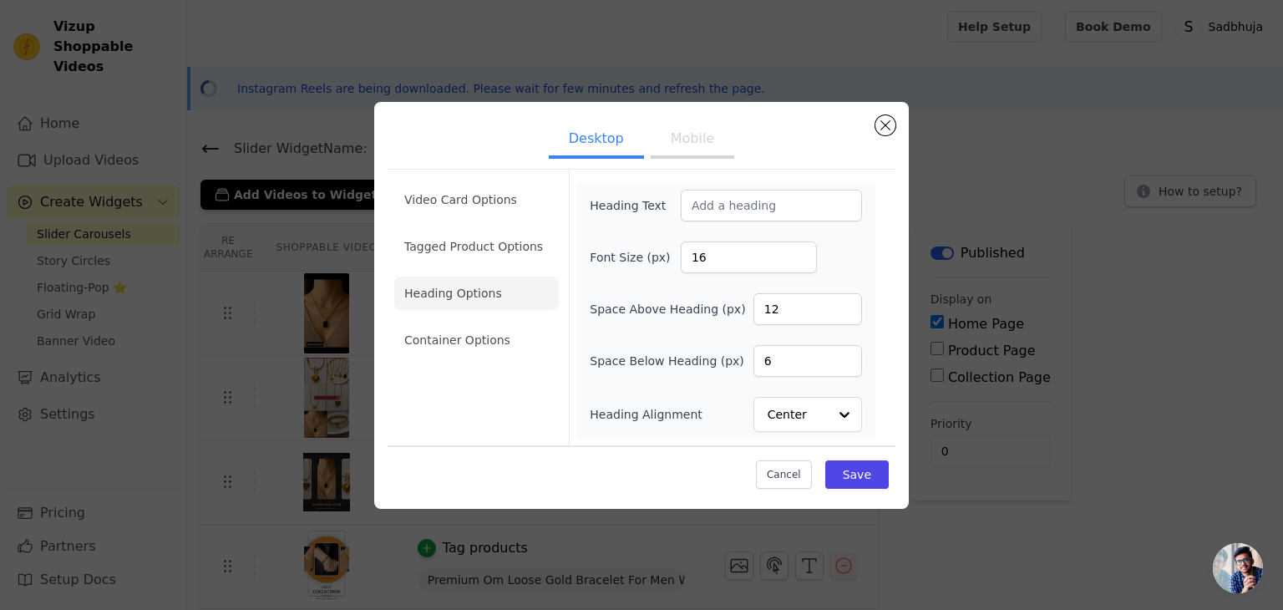
click at [454, 278] on li "Heading Options" at bounding box center [476, 293] width 165 height 33
click at [458, 323] on li "Tagged Product Options" at bounding box center [476, 339] width 165 height 33
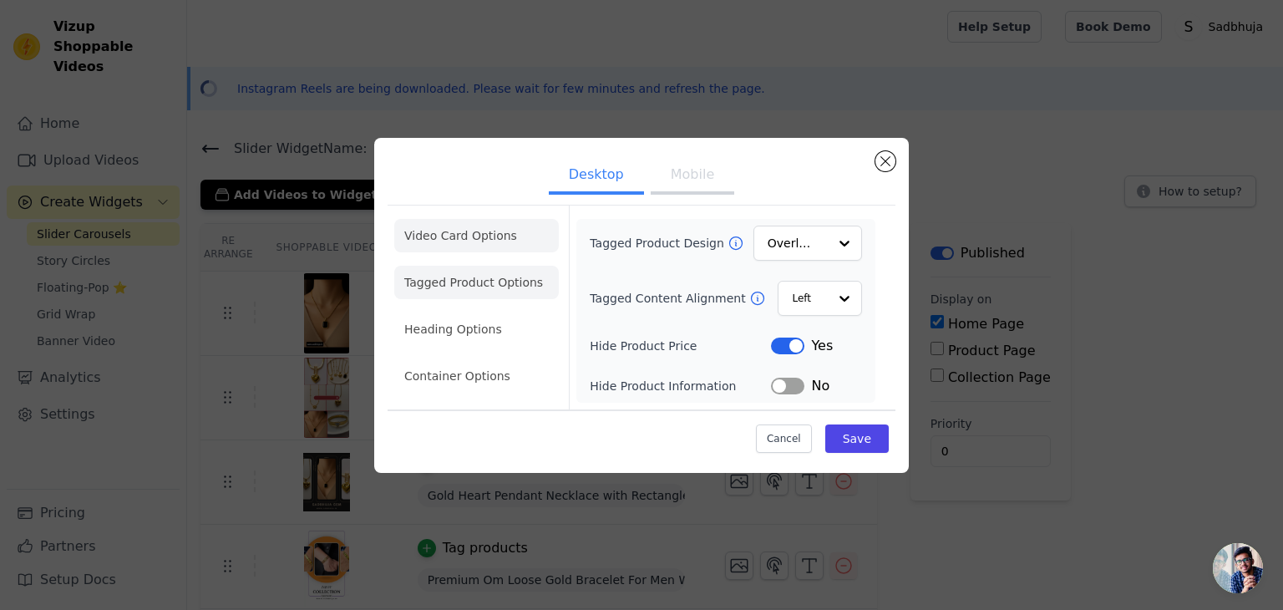
click at [458, 266] on li "Video Card Options" at bounding box center [476, 282] width 165 height 33
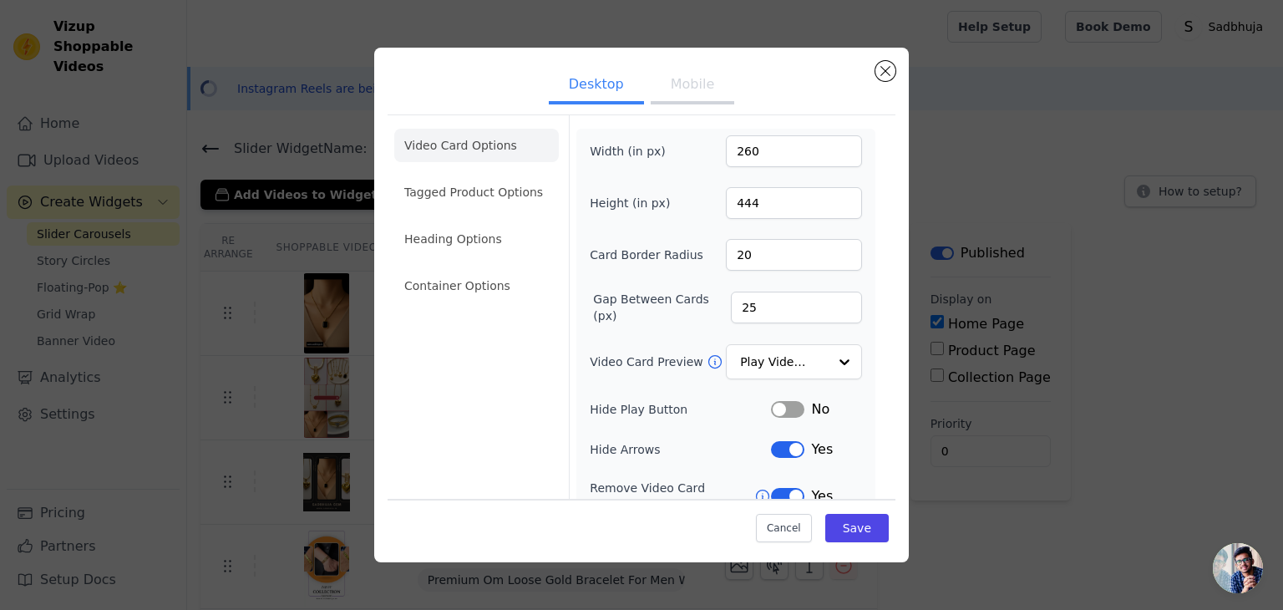
click at [675, 91] on button "Mobile" at bounding box center [693, 86] width 84 height 37
click at [755, 139] on input "260" at bounding box center [794, 151] width 136 height 32
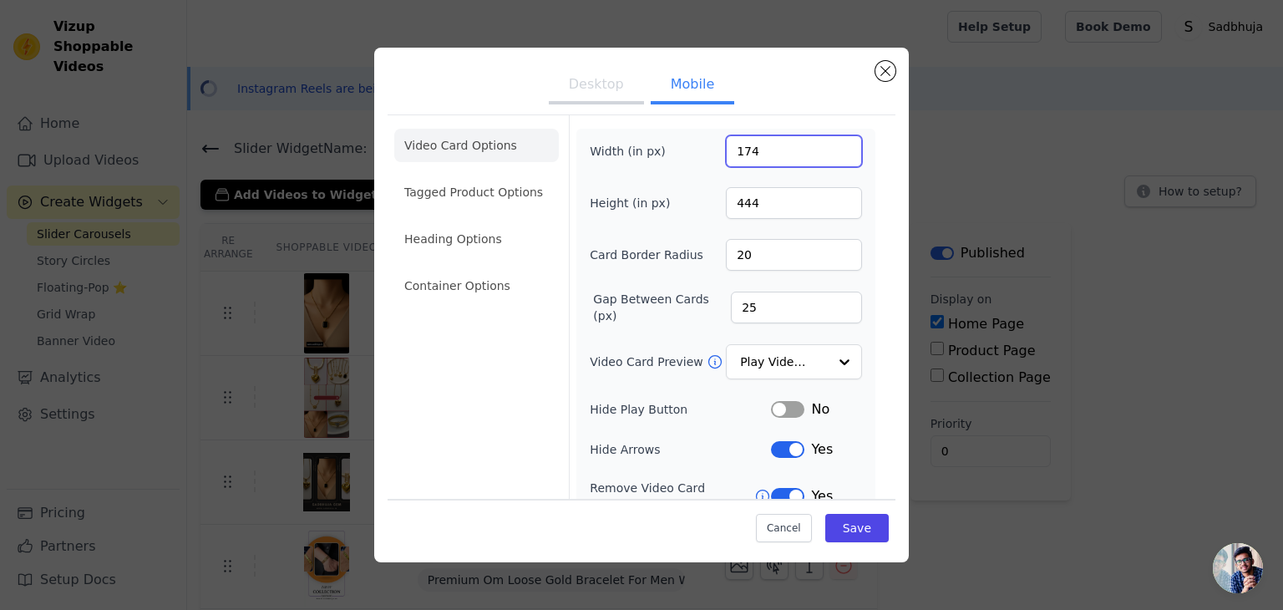
type input "174"
click at [766, 205] on input "444" at bounding box center [794, 203] width 136 height 32
type input "396"
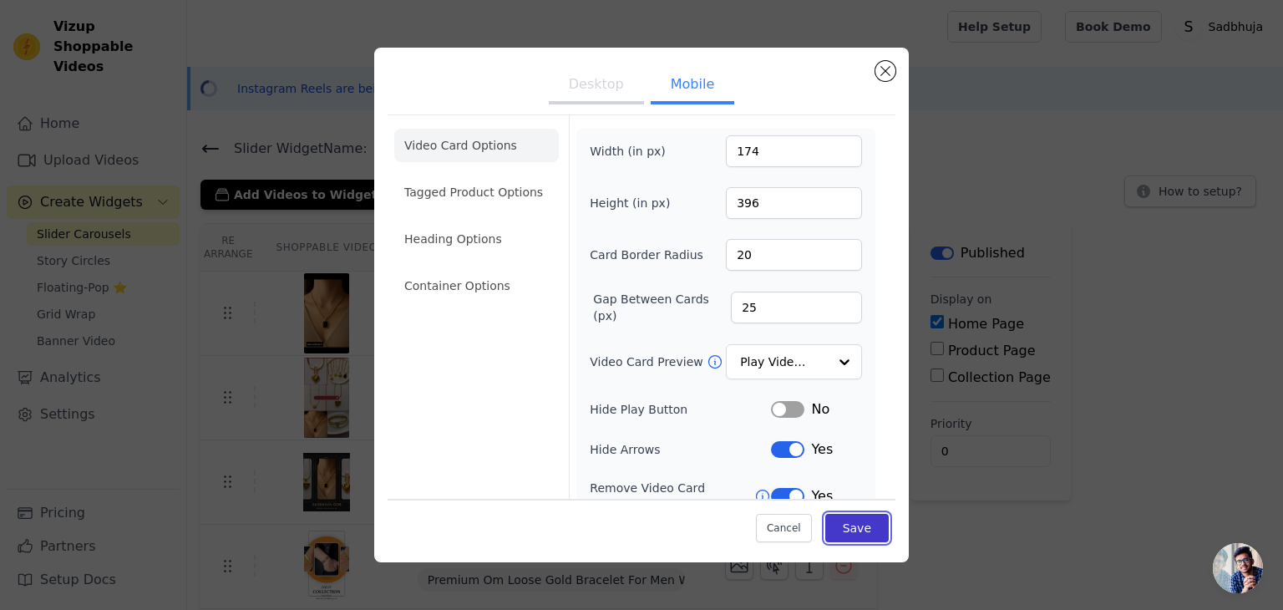
click at [846, 533] on button "Save" at bounding box center [856, 528] width 63 height 28
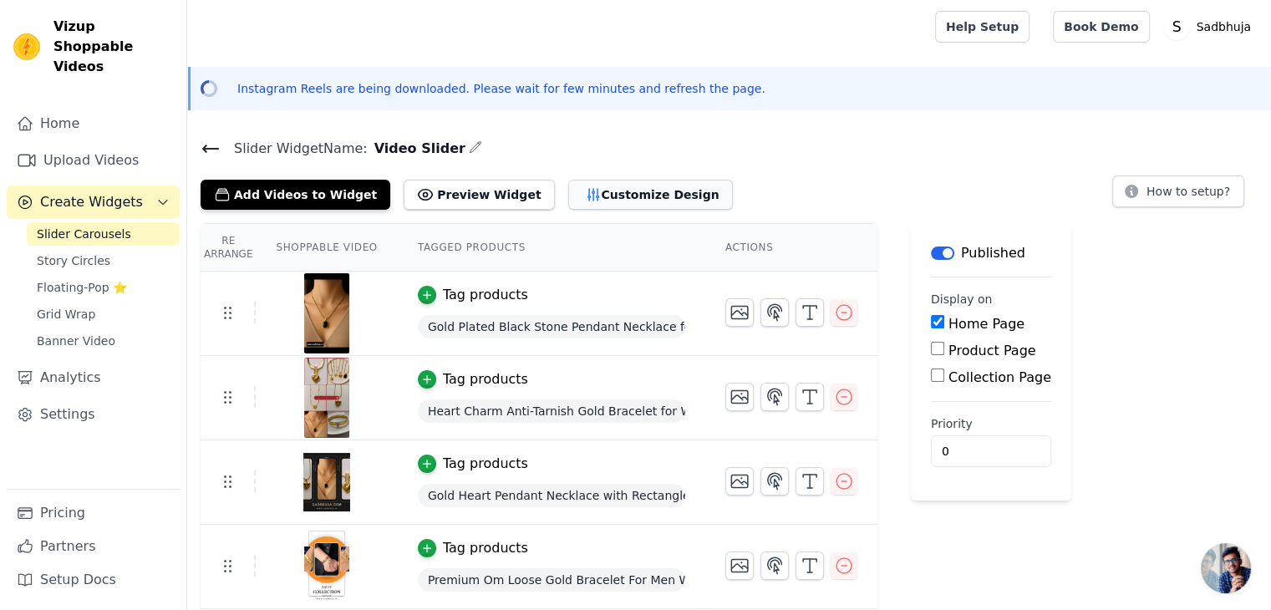
click at [581, 198] on button "Customize Design" at bounding box center [650, 195] width 165 height 30
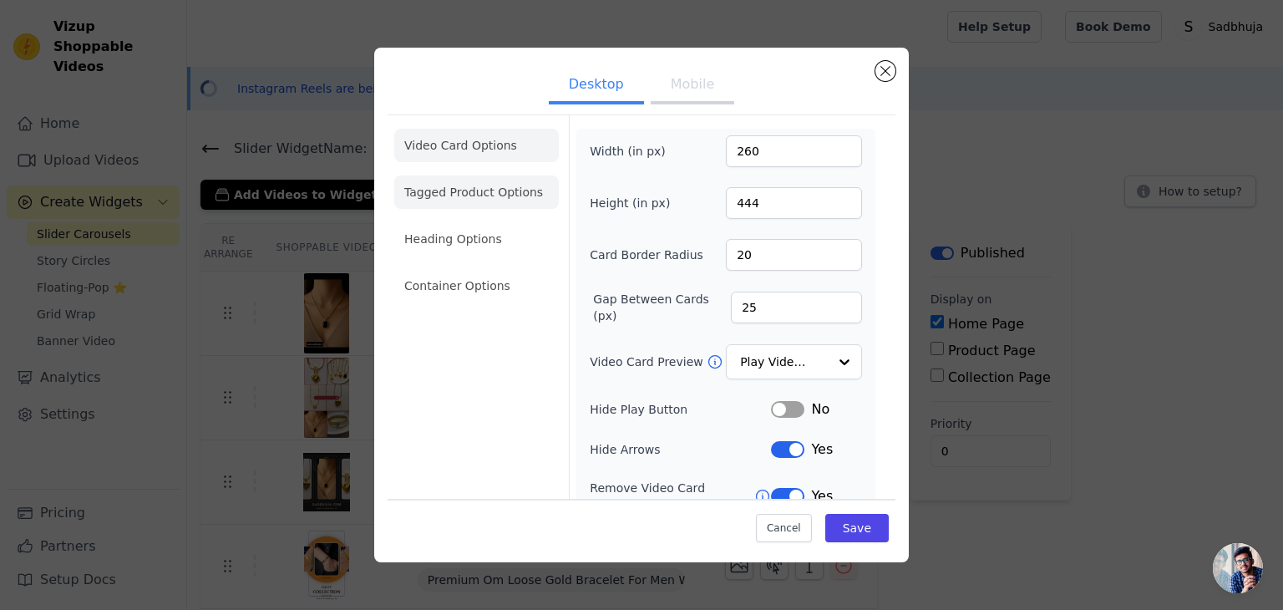
click at [450, 269] on li "Tagged Product Options" at bounding box center [476, 285] width 165 height 33
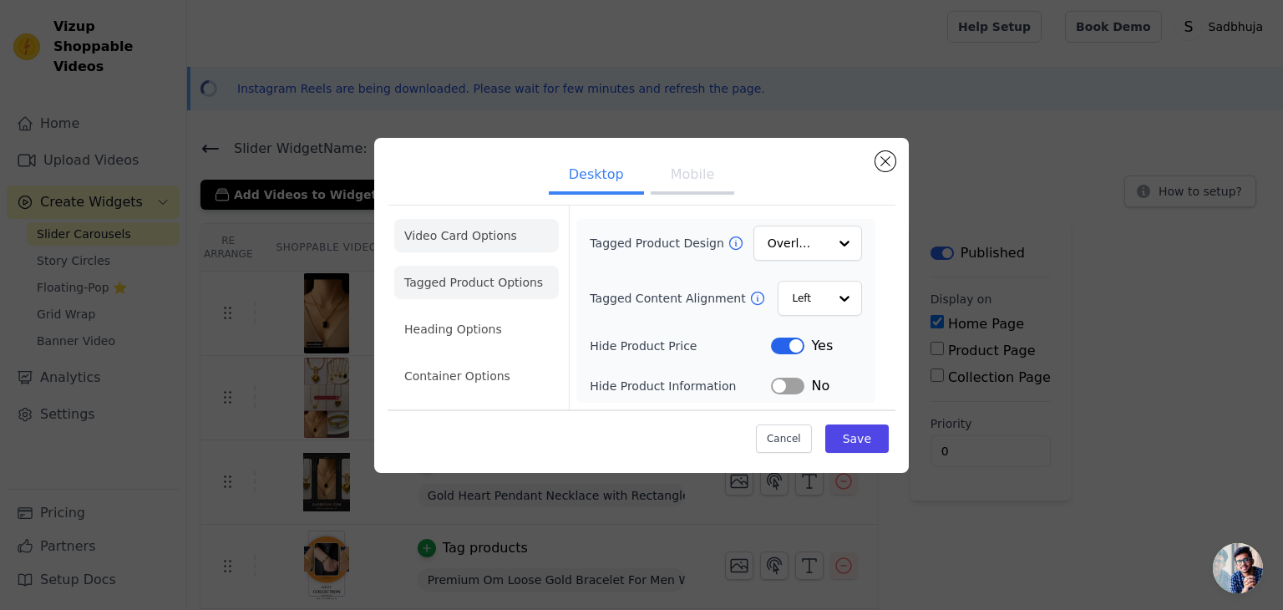
click at [463, 266] on li "Video Card Options" at bounding box center [476, 282] width 165 height 33
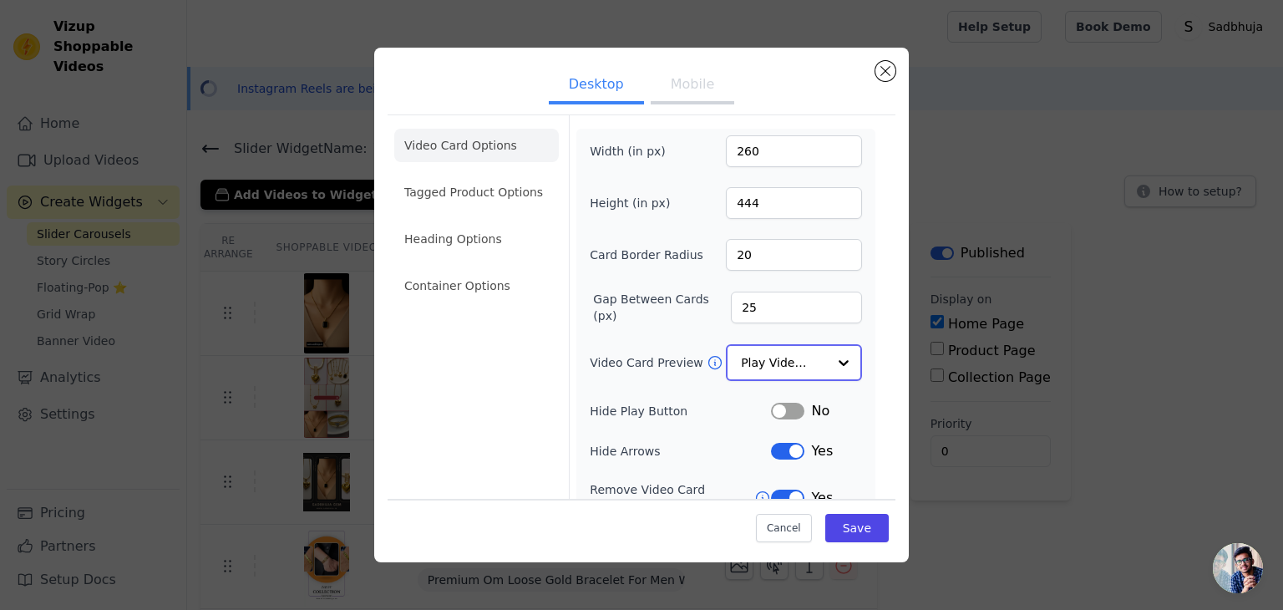
click at [790, 355] on input "Video Card Preview" at bounding box center [784, 362] width 86 height 33
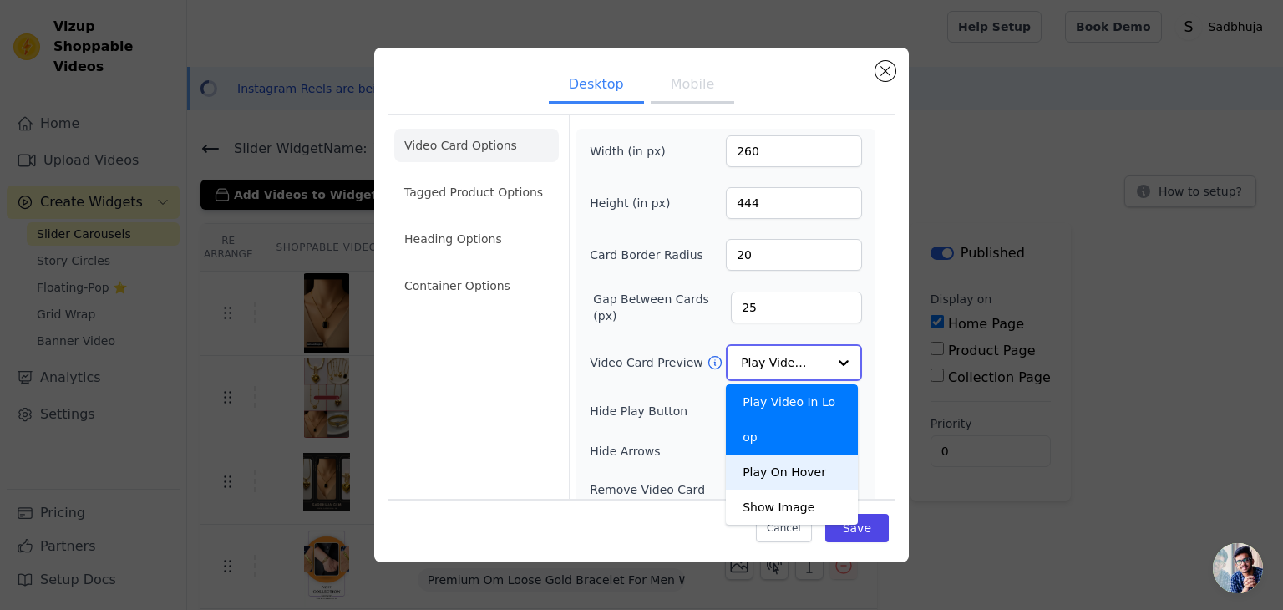
click at [776, 454] on div "Play On Hover" at bounding box center [792, 471] width 132 height 35
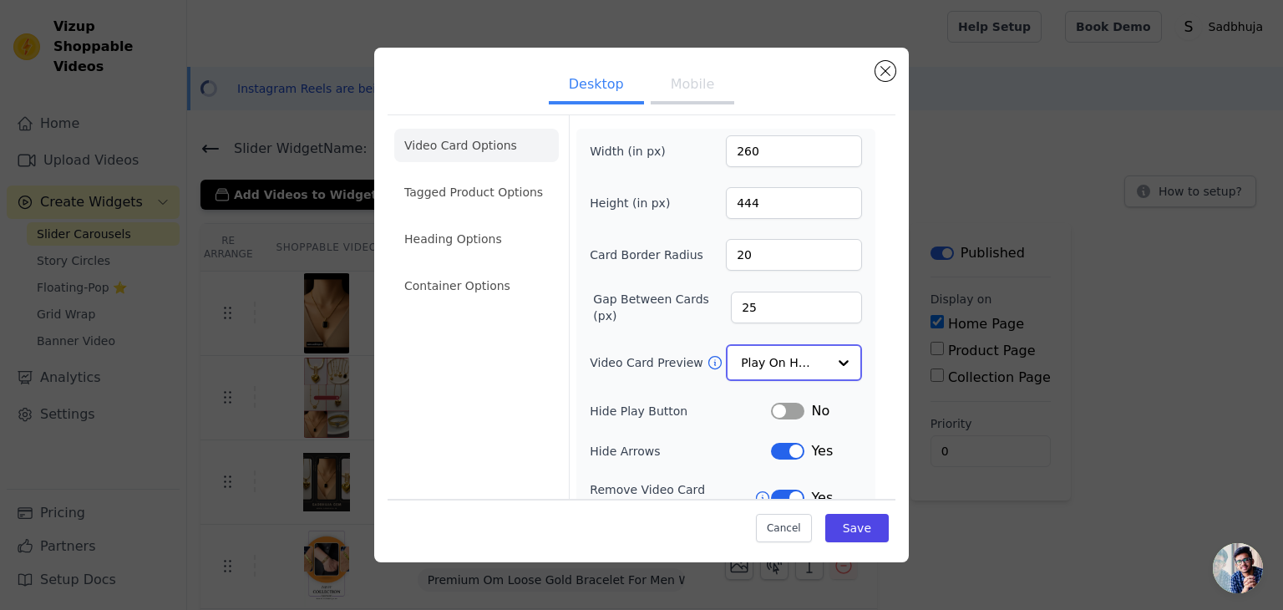
click at [785, 346] on input "Video Card Preview" at bounding box center [784, 362] width 86 height 33
click at [841, 534] on button "Save" at bounding box center [856, 528] width 63 height 28
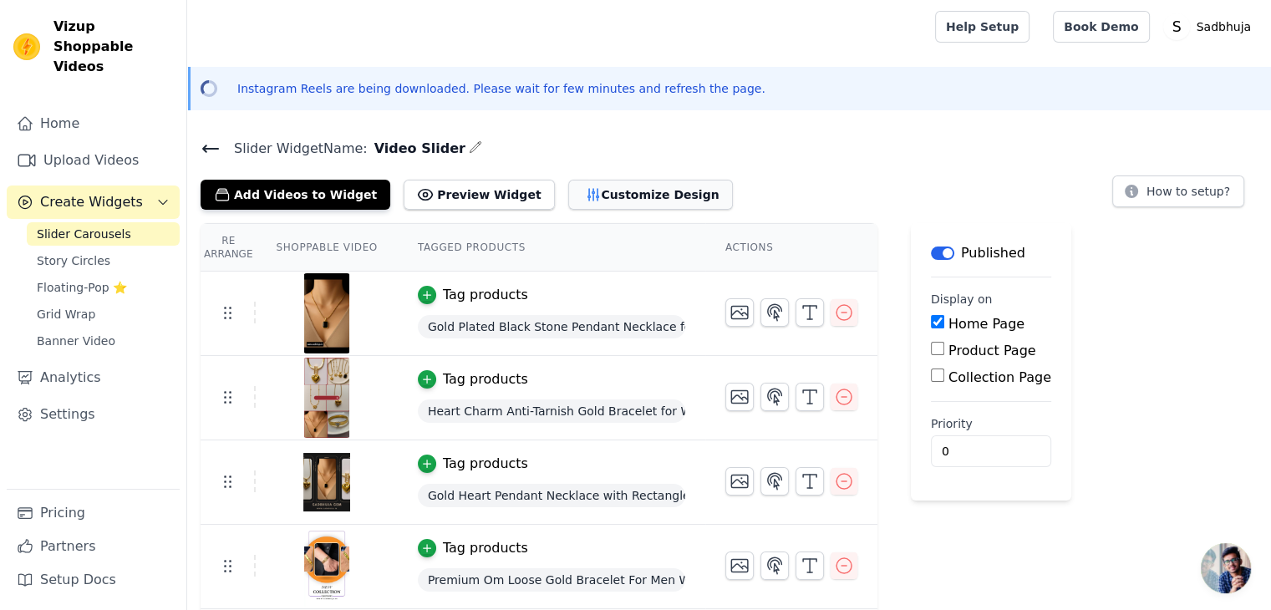
click at [599, 190] on button "Customize Design" at bounding box center [650, 195] width 165 height 30
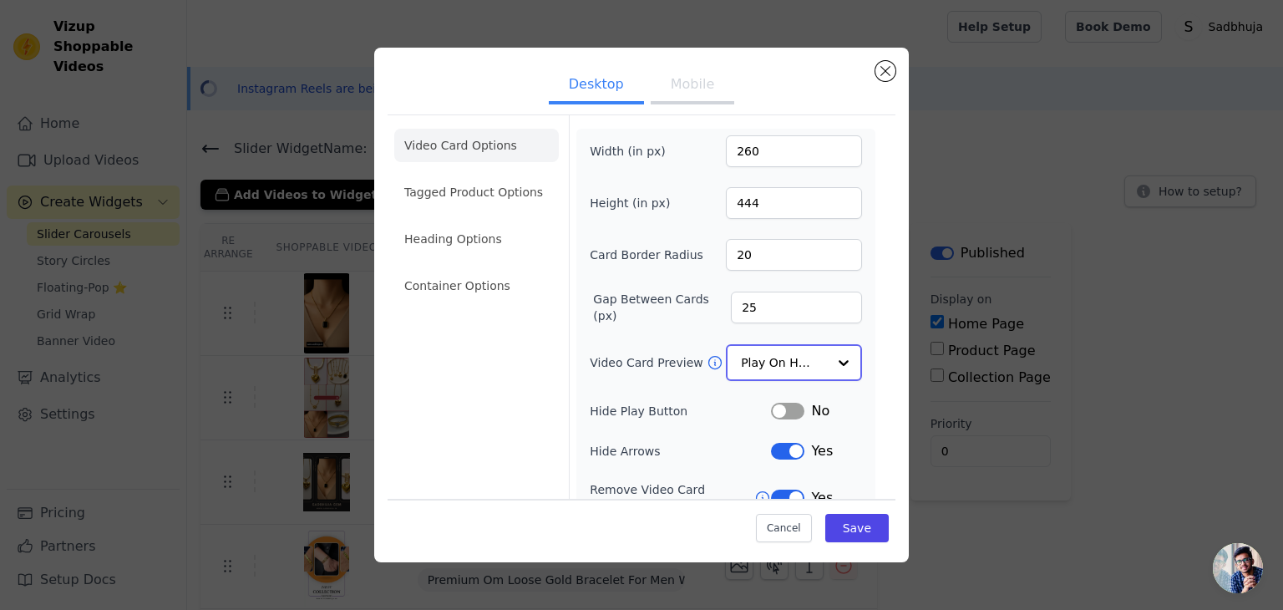
click at [747, 358] on input "Video Card Preview" at bounding box center [784, 362] width 86 height 33
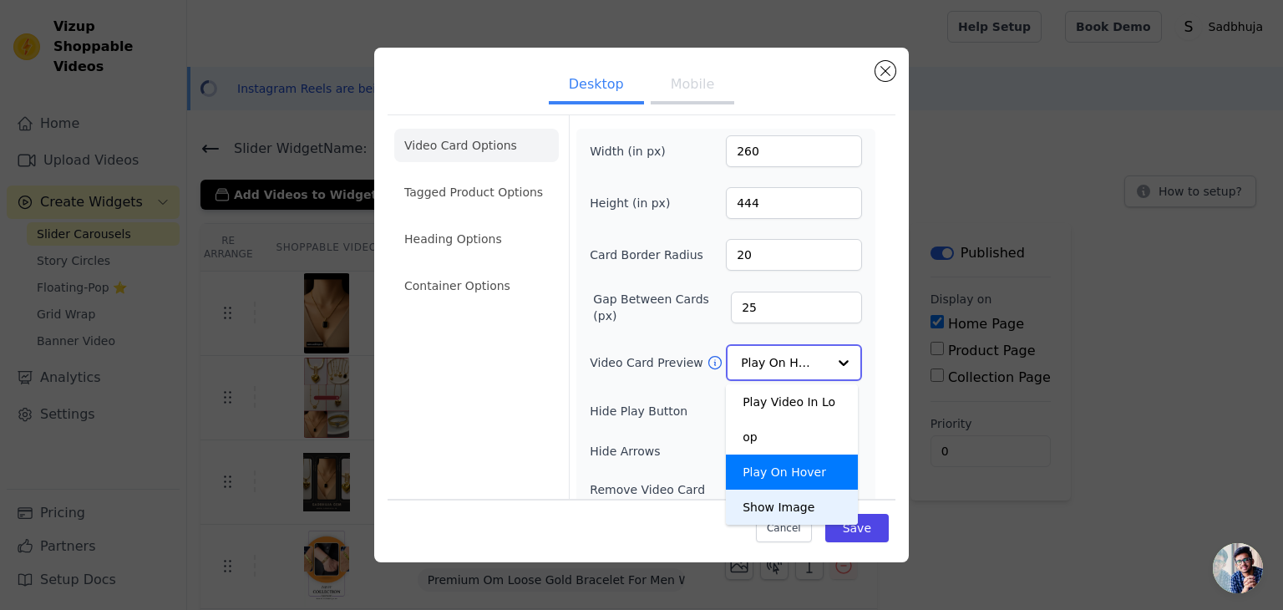
click at [749, 490] on div "Show Image" at bounding box center [792, 507] width 132 height 35
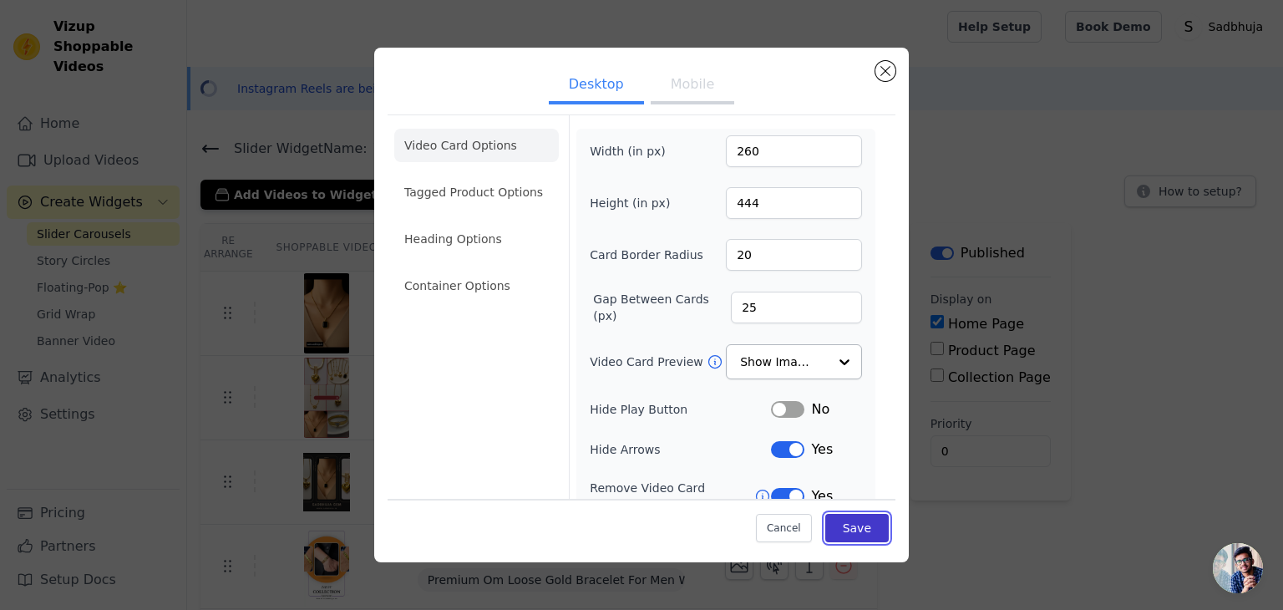
click at [865, 535] on button "Save" at bounding box center [856, 528] width 63 height 28
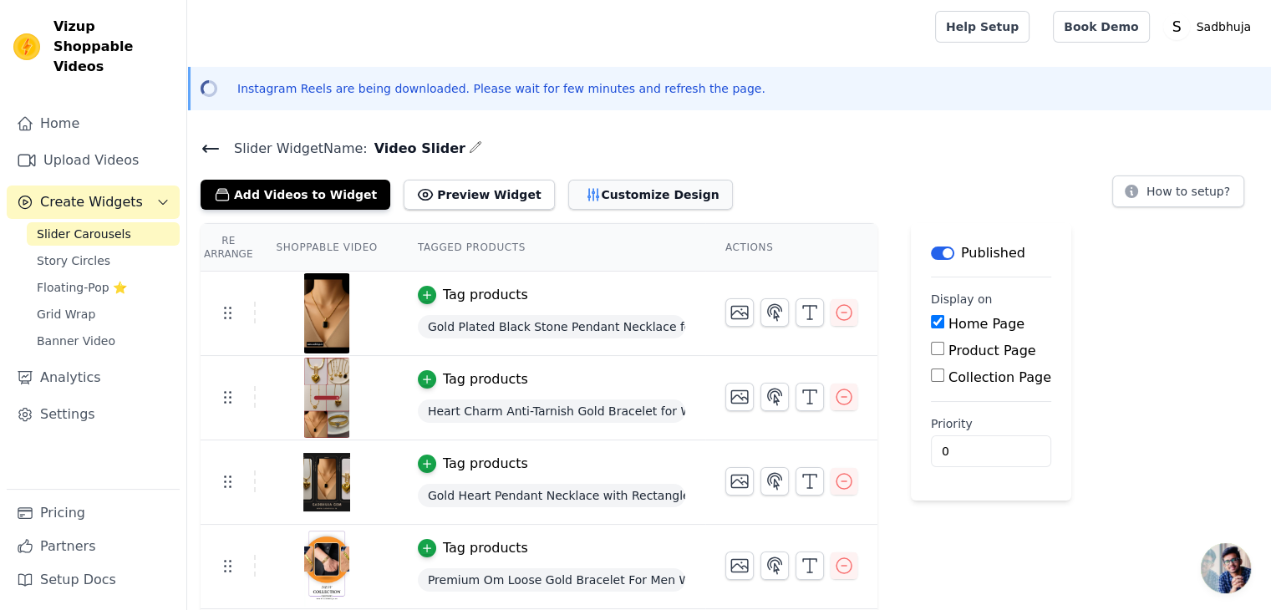
click at [568, 201] on button "Customize Design" at bounding box center [650, 195] width 165 height 30
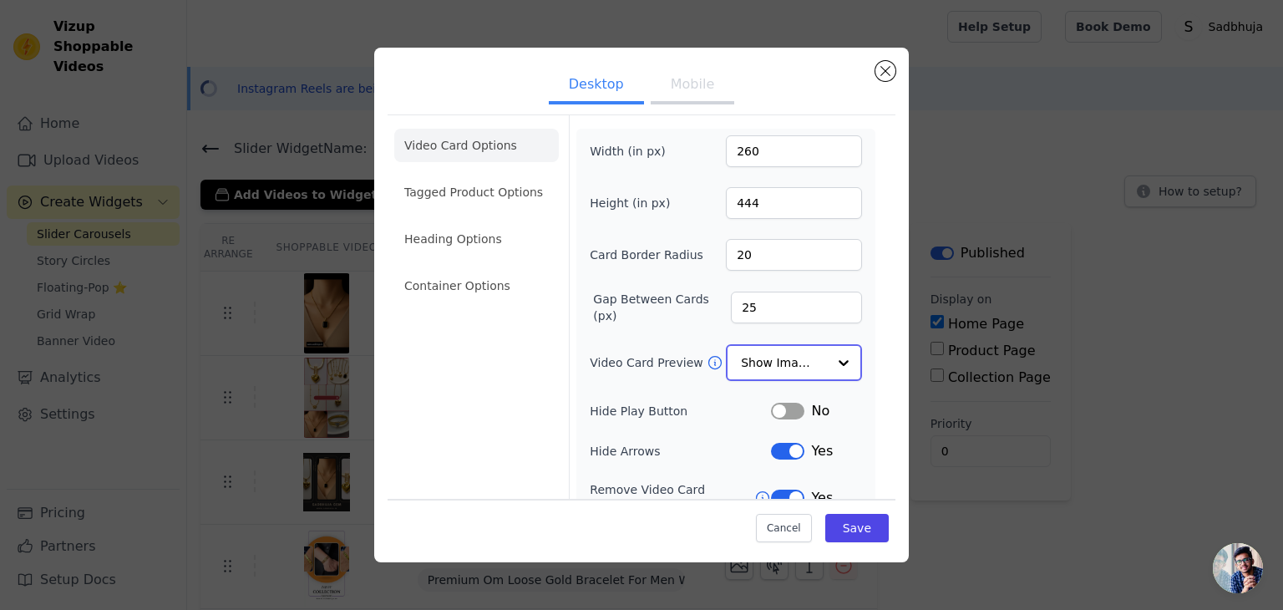
click at [741, 365] on input "Video Card Preview" at bounding box center [784, 362] width 86 height 33
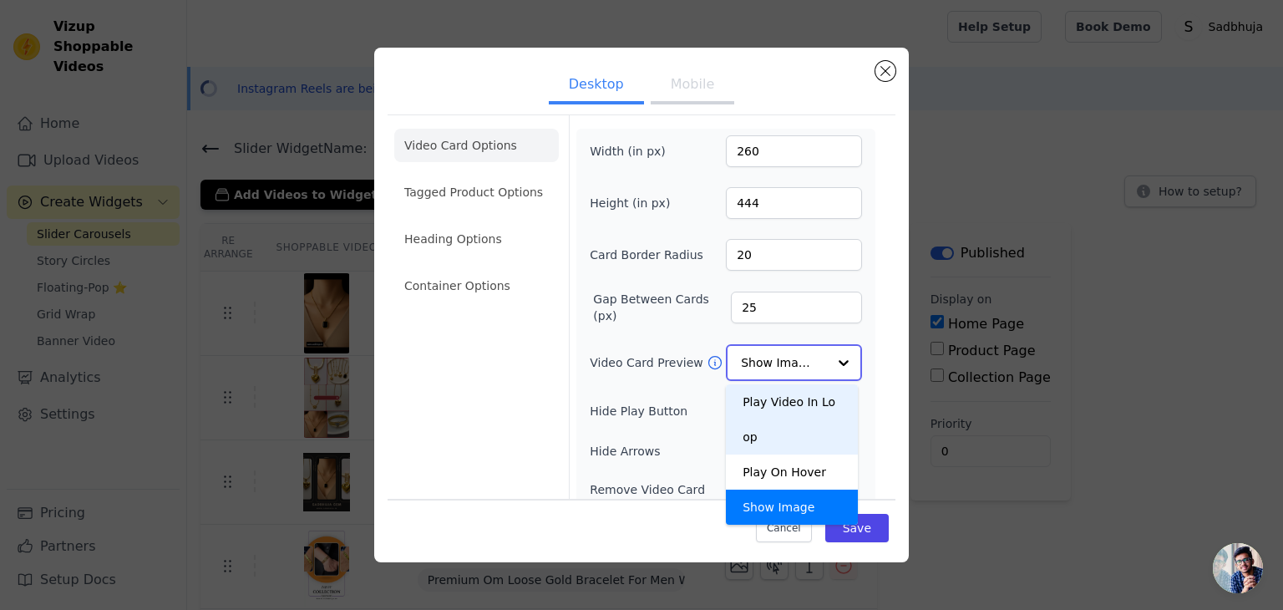
click at [744, 404] on div "Play Video In Loop" at bounding box center [792, 419] width 132 height 70
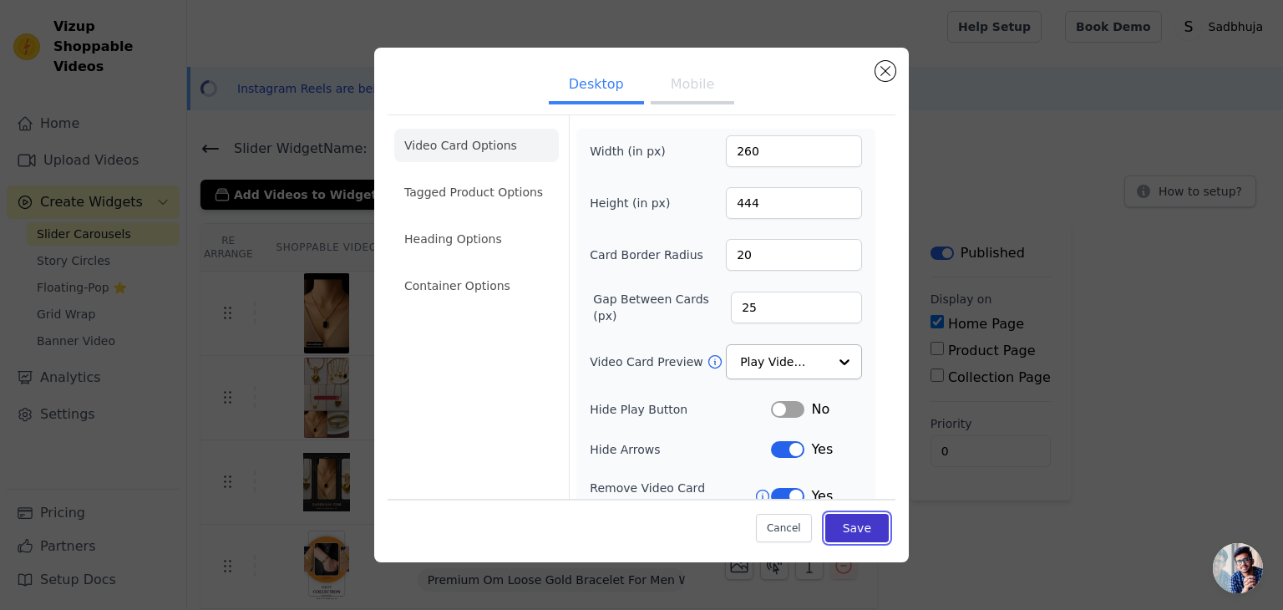
click at [848, 522] on button "Save" at bounding box center [856, 528] width 63 height 28
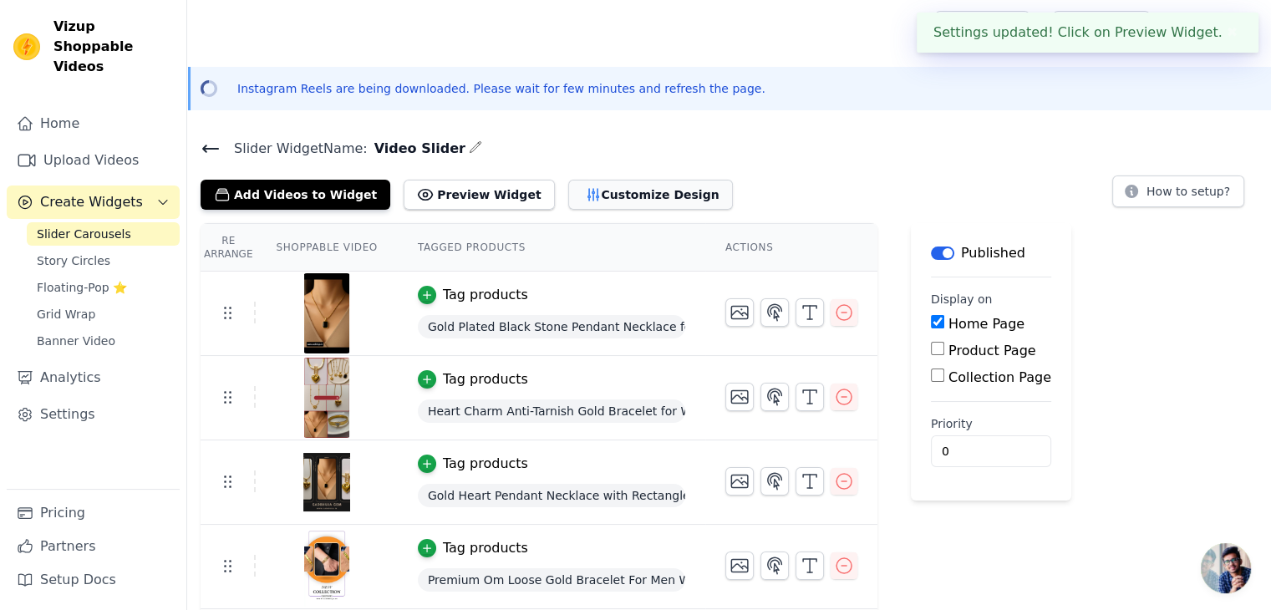
click at [585, 186] on icon "button" at bounding box center [593, 194] width 17 height 17
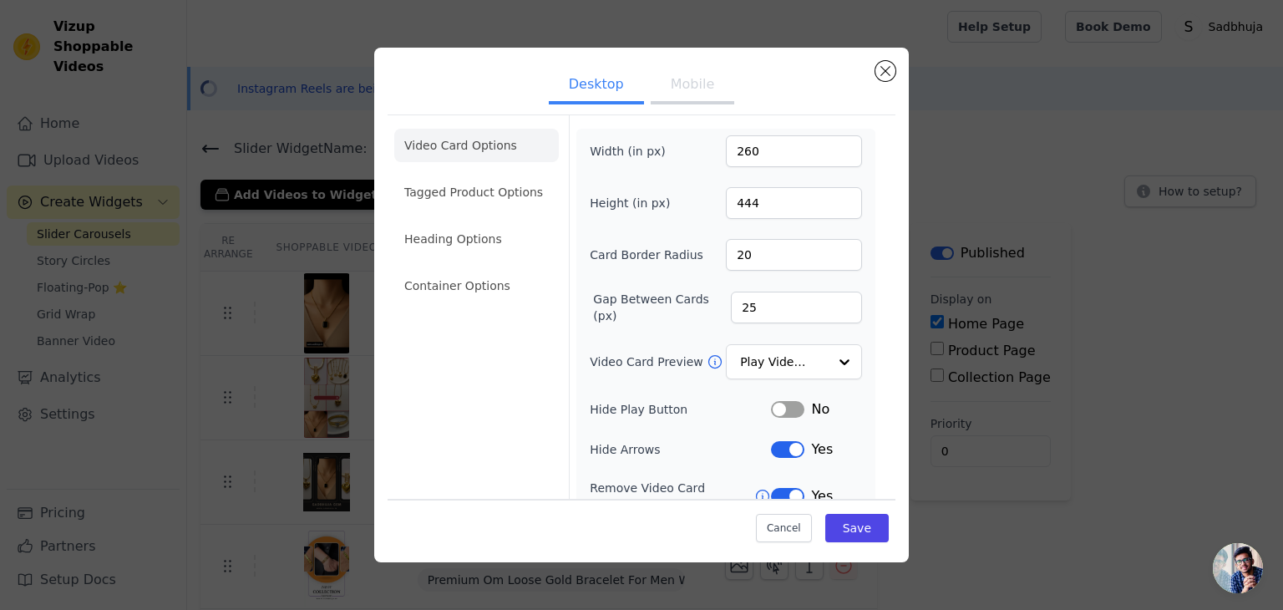
click at [774, 403] on button "Label" at bounding box center [787, 409] width 33 height 17
click at [651, 78] on button "Mobile" at bounding box center [693, 86] width 84 height 37
click at [778, 363] on input "Video Card Preview" at bounding box center [784, 362] width 86 height 33
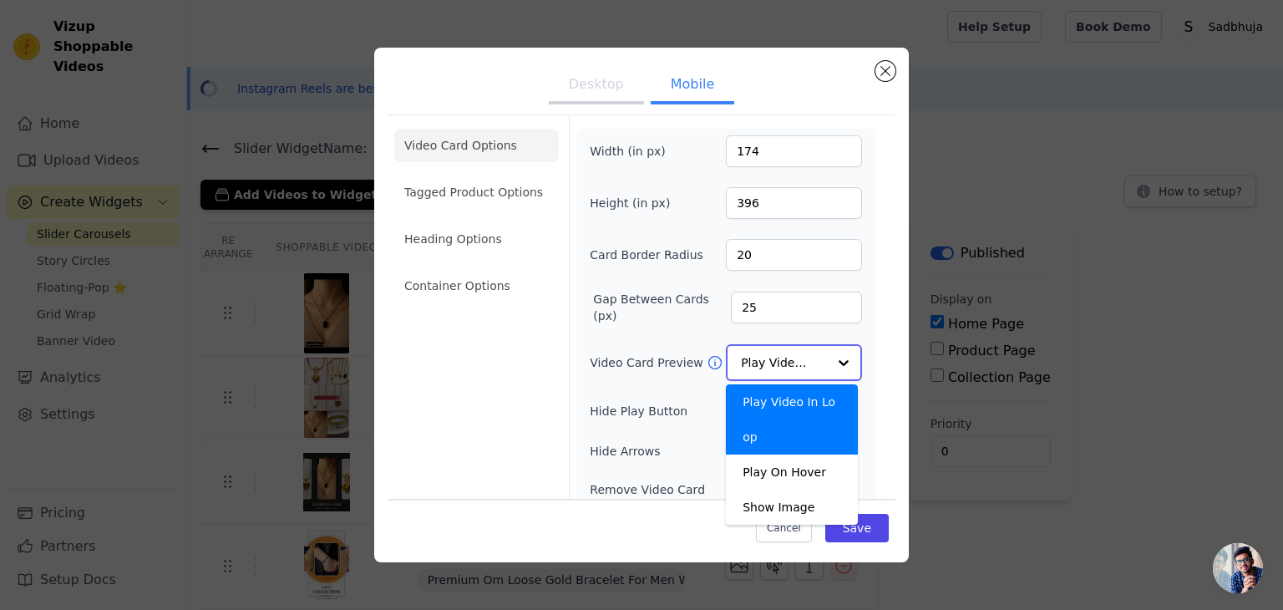
click at [778, 363] on input "Video Card Preview" at bounding box center [784, 362] width 86 height 33
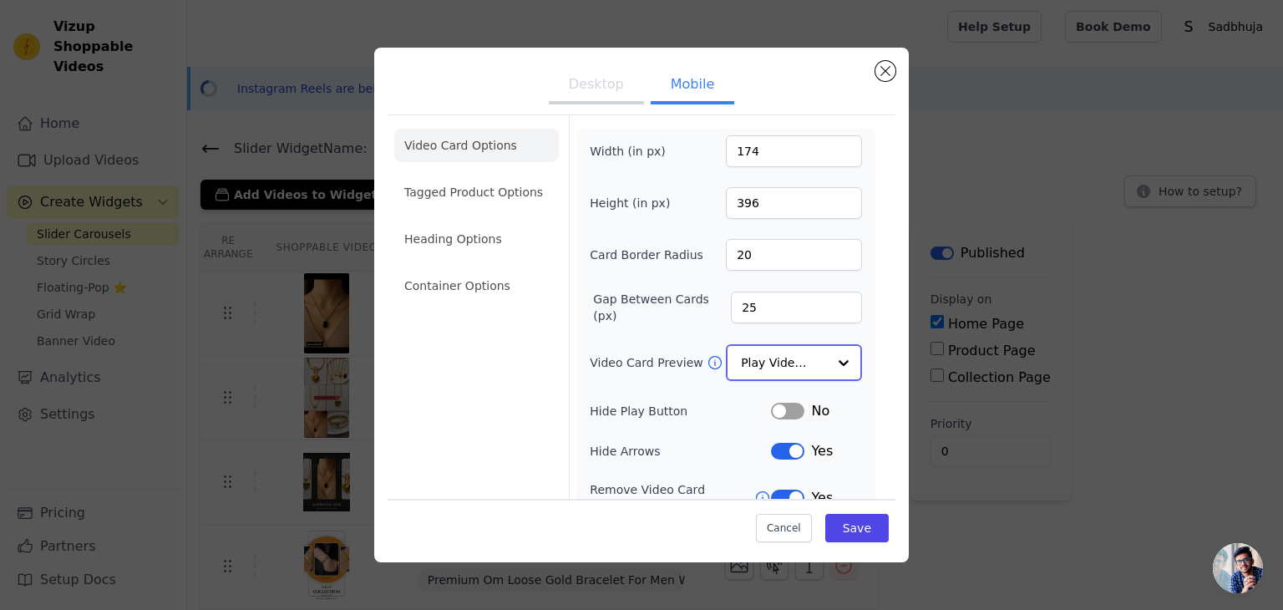
click at [778, 363] on input "Video Card Preview" at bounding box center [784, 362] width 86 height 33
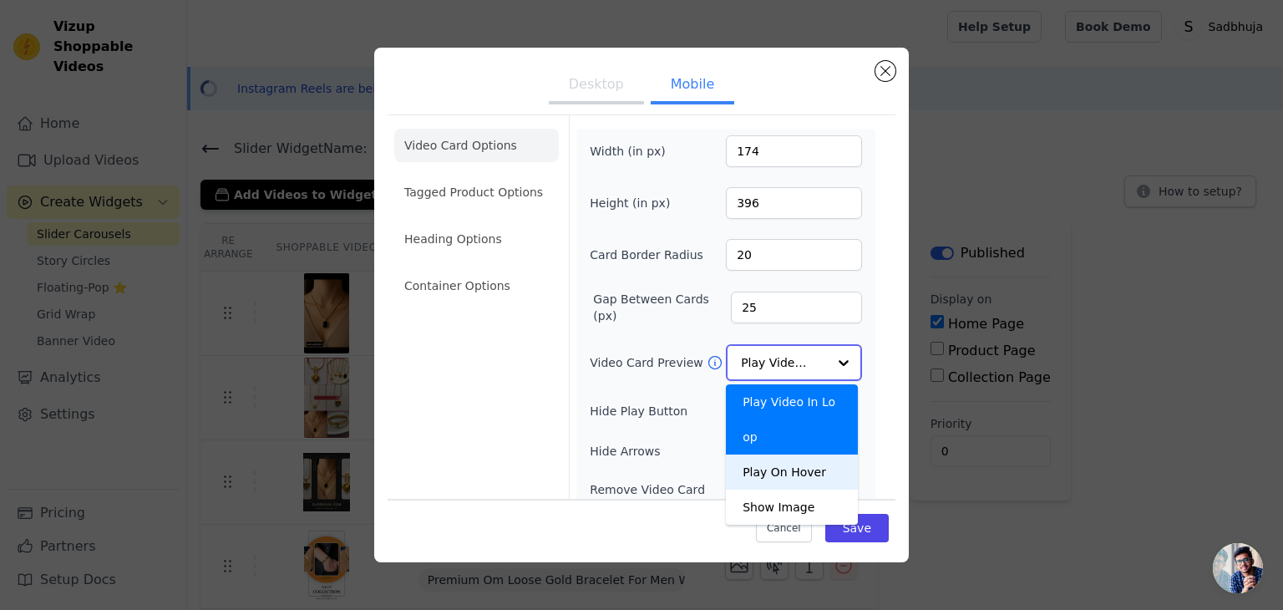
click at [764, 454] on div "Play On Hover" at bounding box center [792, 471] width 132 height 35
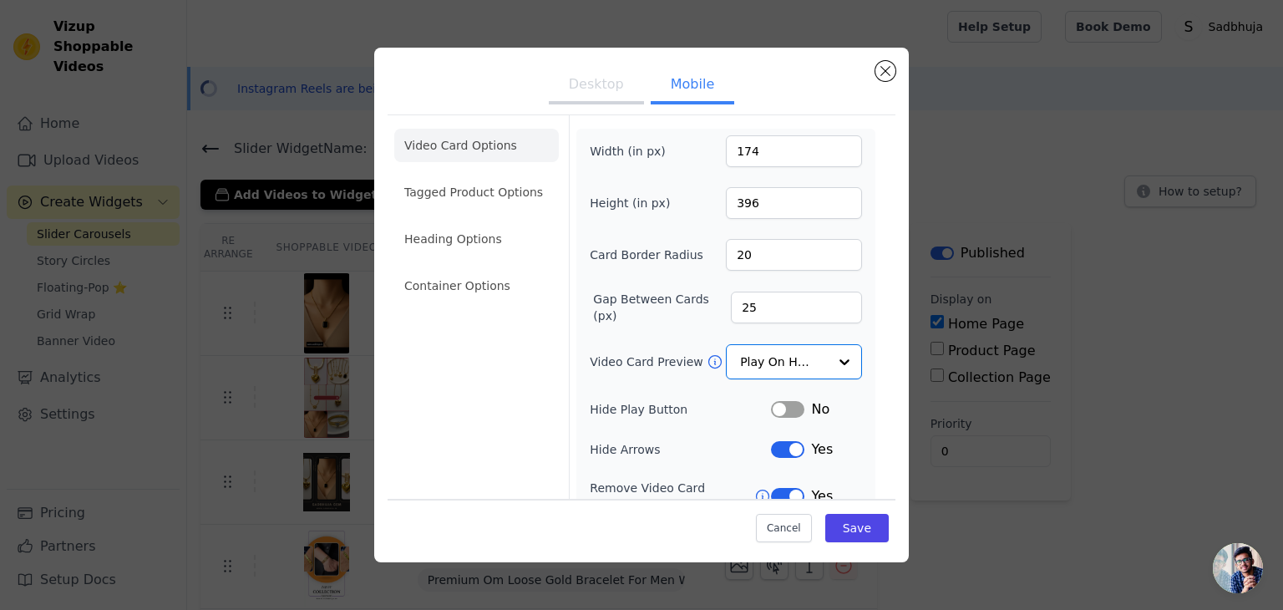
click at [779, 401] on button "Label" at bounding box center [787, 409] width 33 height 17
click at [859, 538] on button "Save" at bounding box center [856, 528] width 63 height 28
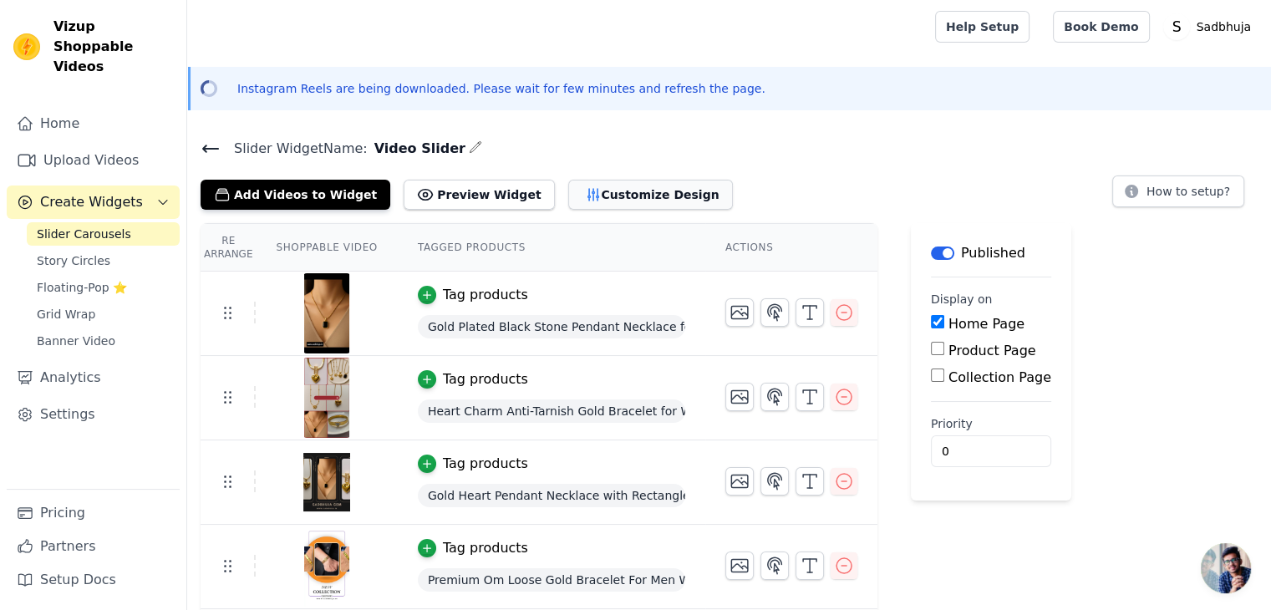
click at [590, 186] on button "Customize Design" at bounding box center [650, 195] width 165 height 30
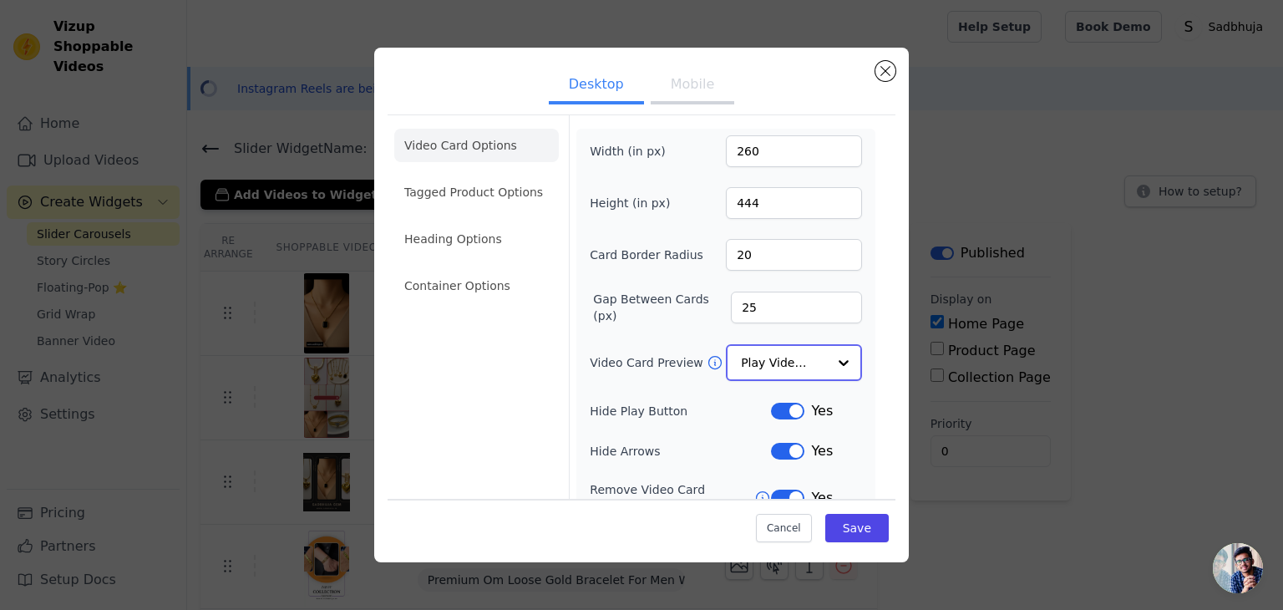
click at [765, 372] on input "Video Card Preview" at bounding box center [784, 362] width 86 height 33
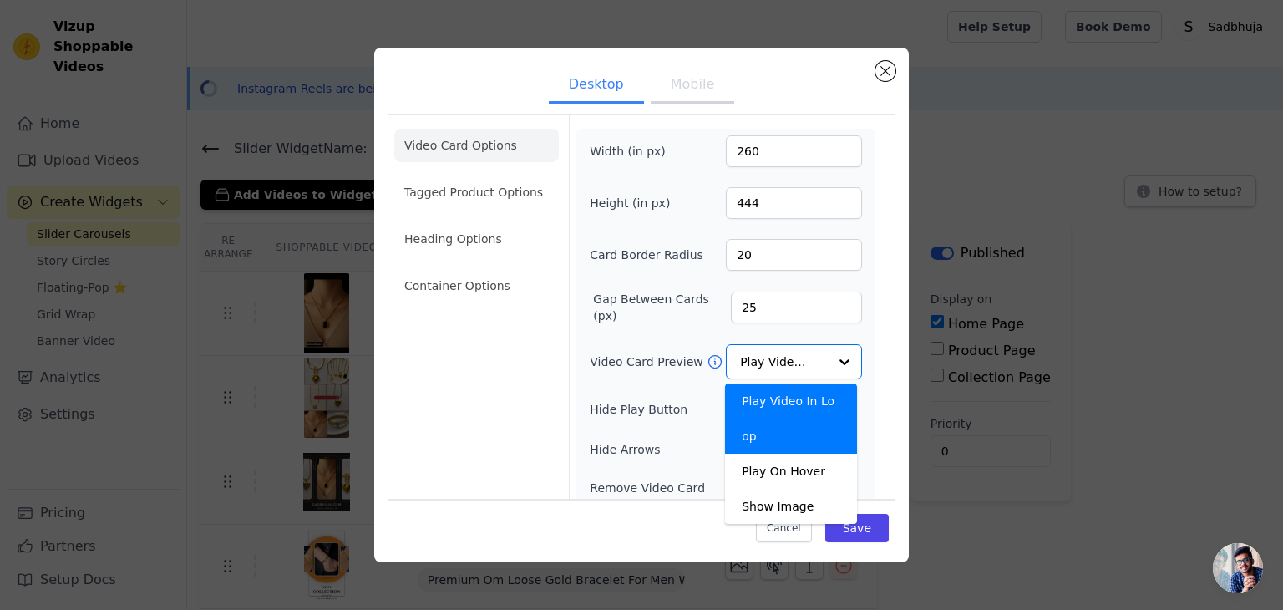
click at [657, 84] on button "Mobile" at bounding box center [693, 86] width 84 height 37
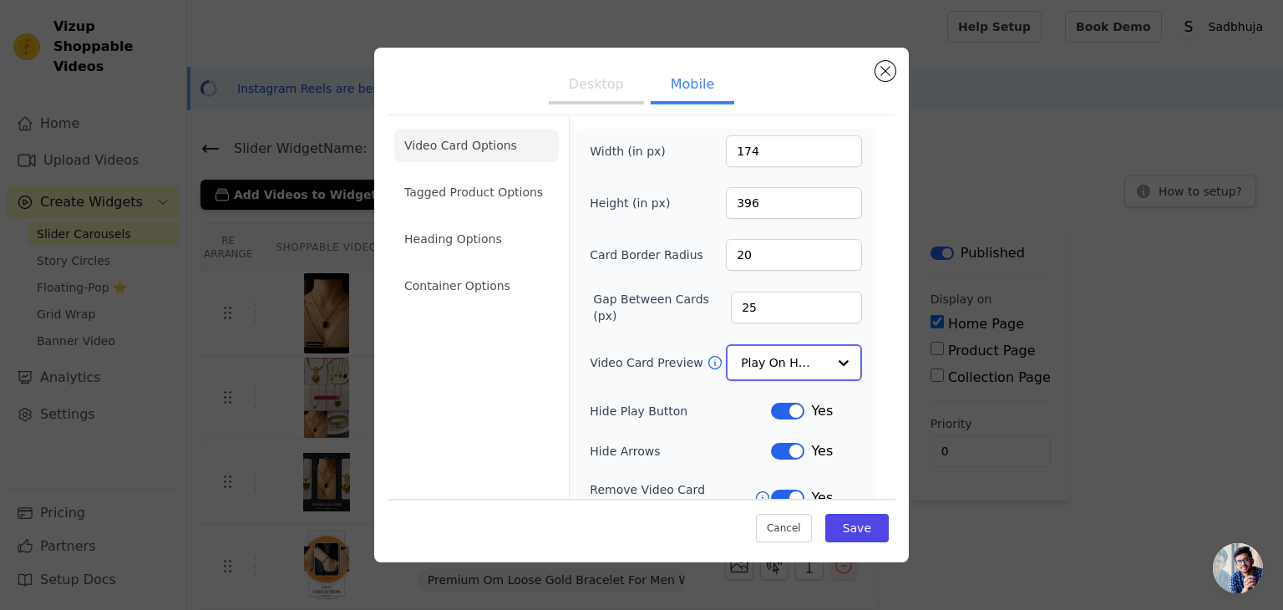
click at [760, 369] on input "Video Card Preview" at bounding box center [784, 362] width 86 height 33
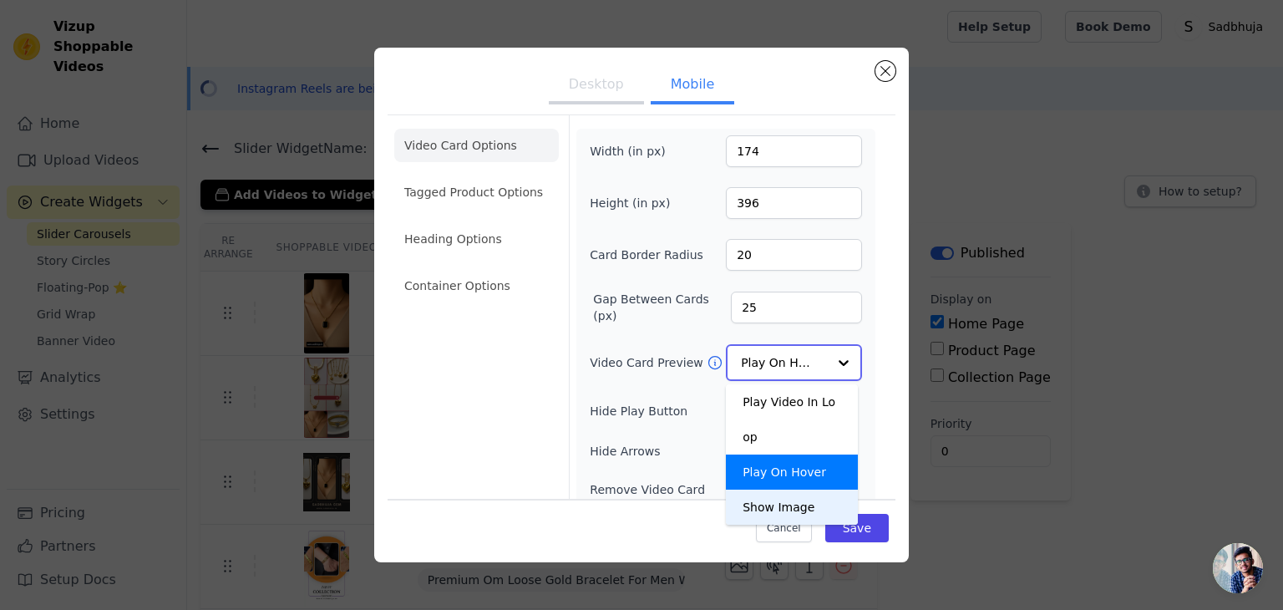
click at [759, 490] on div "Show Image" at bounding box center [792, 507] width 132 height 35
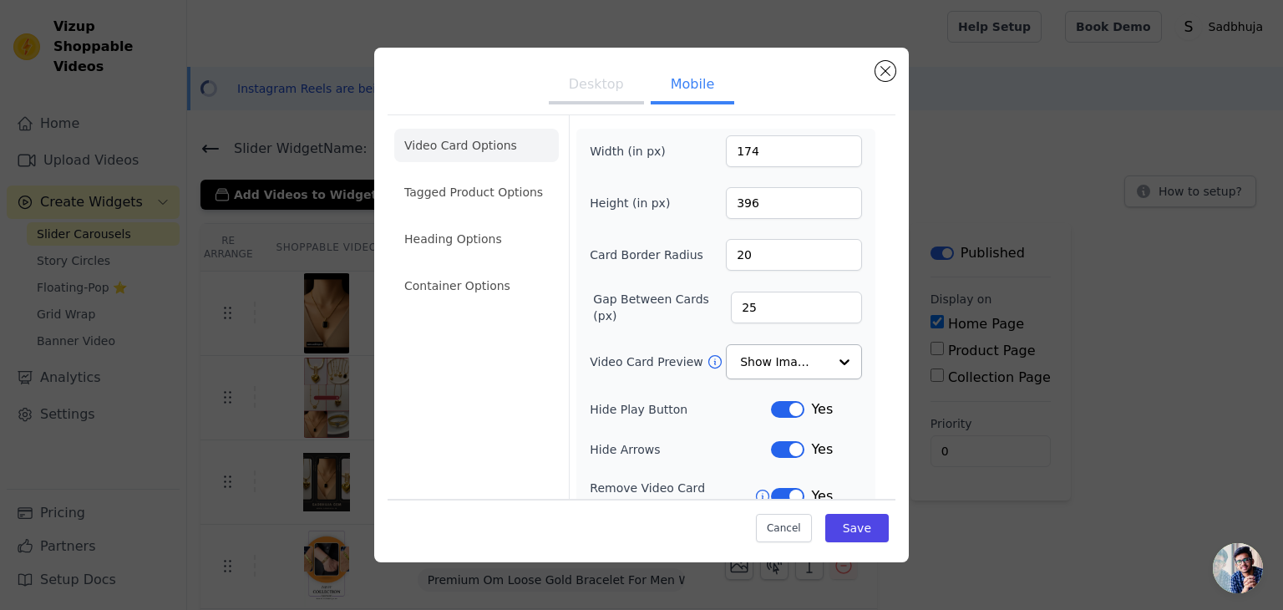
click at [707, 355] on icon at bounding box center [715, 361] width 17 height 17
click at [866, 536] on button "Save" at bounding box center [856, 528] width 63 height 28
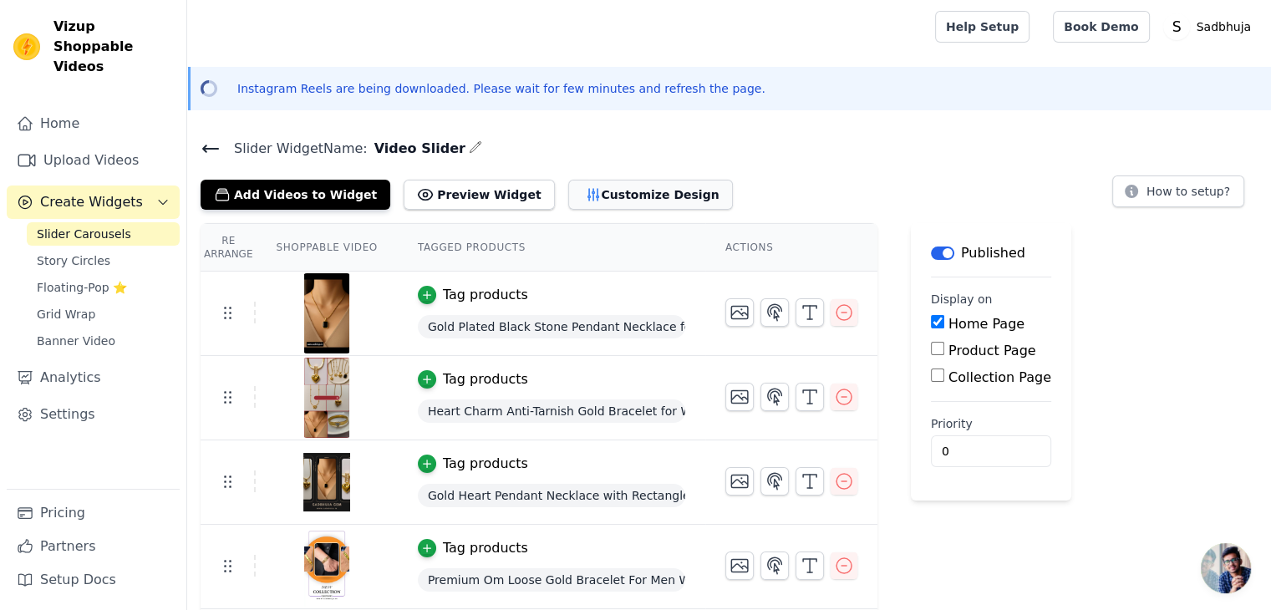
click at [602, 194] on button "Customize Design" at bounding box center [650, 195] width 165 height 30
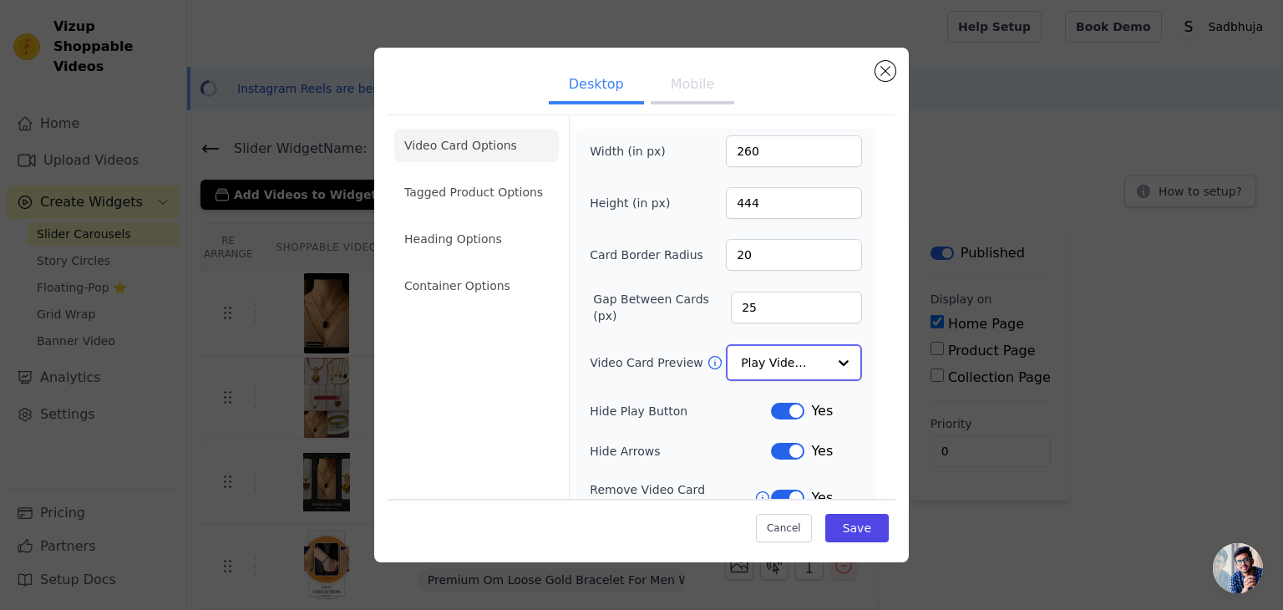
click at [772, 358] on input "Video Card Preview" at bounding box center [784, 362] width 86 height 33
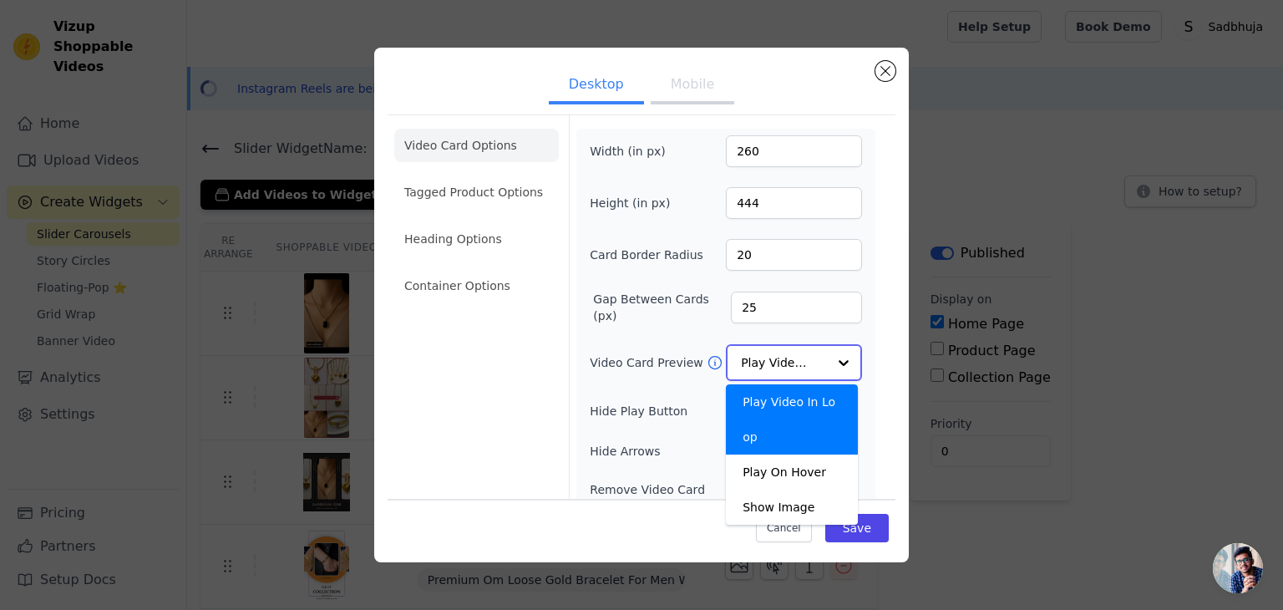
click at [779, 407] on div "Play Video In Loop" at bounding box center [792, 419] width 132 height 70
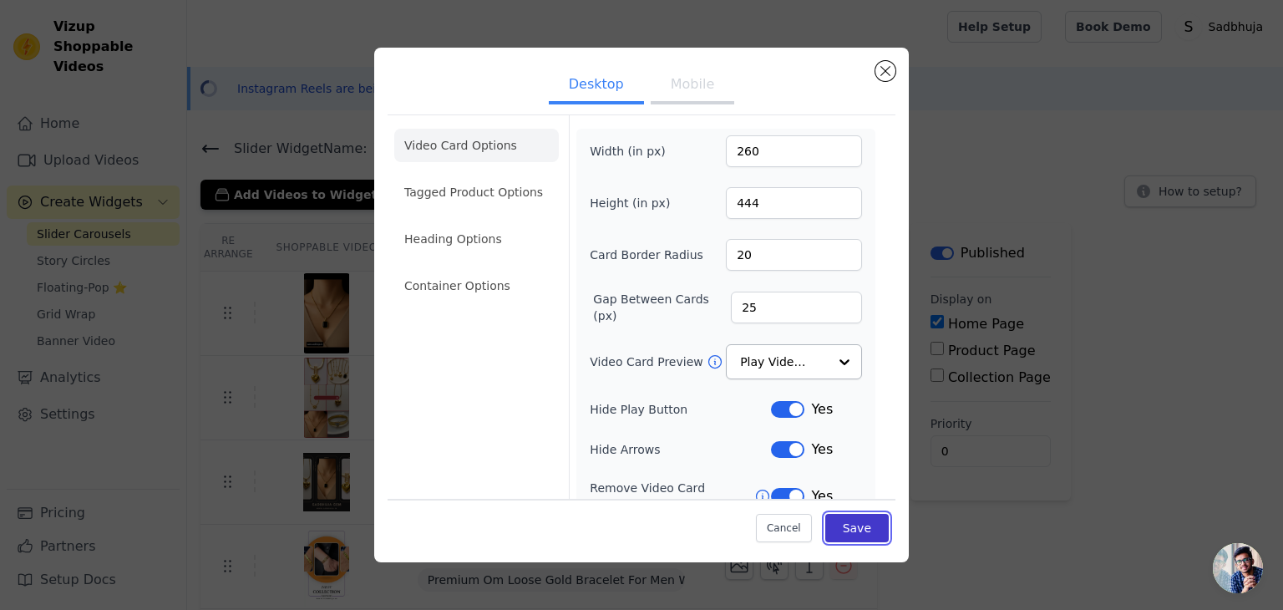
click at [844, 525] on button "Save" at bounding box center [856, 528] width 63 height 28
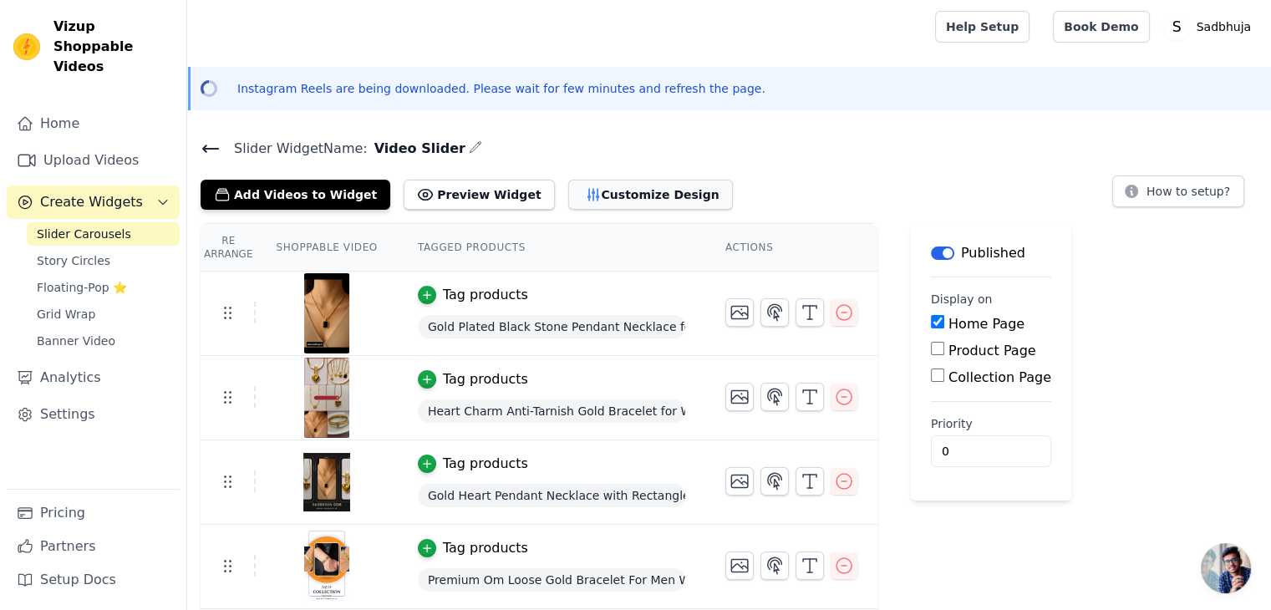
click at [593, 181] on button "Customize Design" at bounding box center [650, 195] width 165 height 30
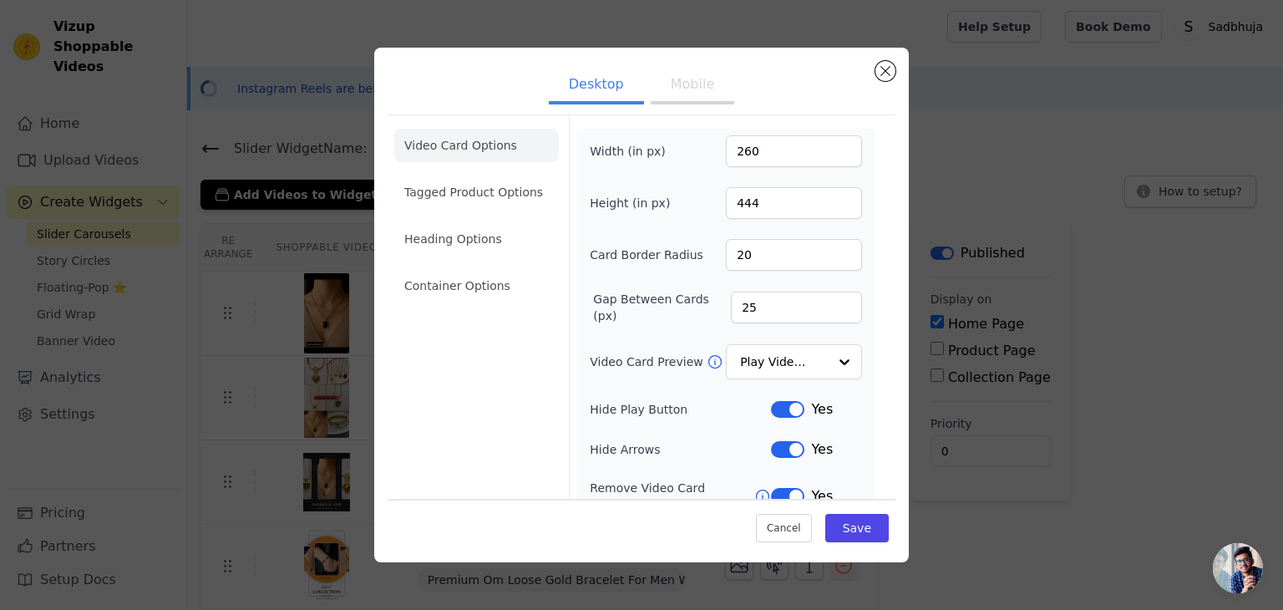
click at [672, 88] on button "Mobile" at bounding box center [693, 86] width 84 height 37
click at [779, 344] on div "Show Image" at bounding box center [794, 362] width 136 height 37
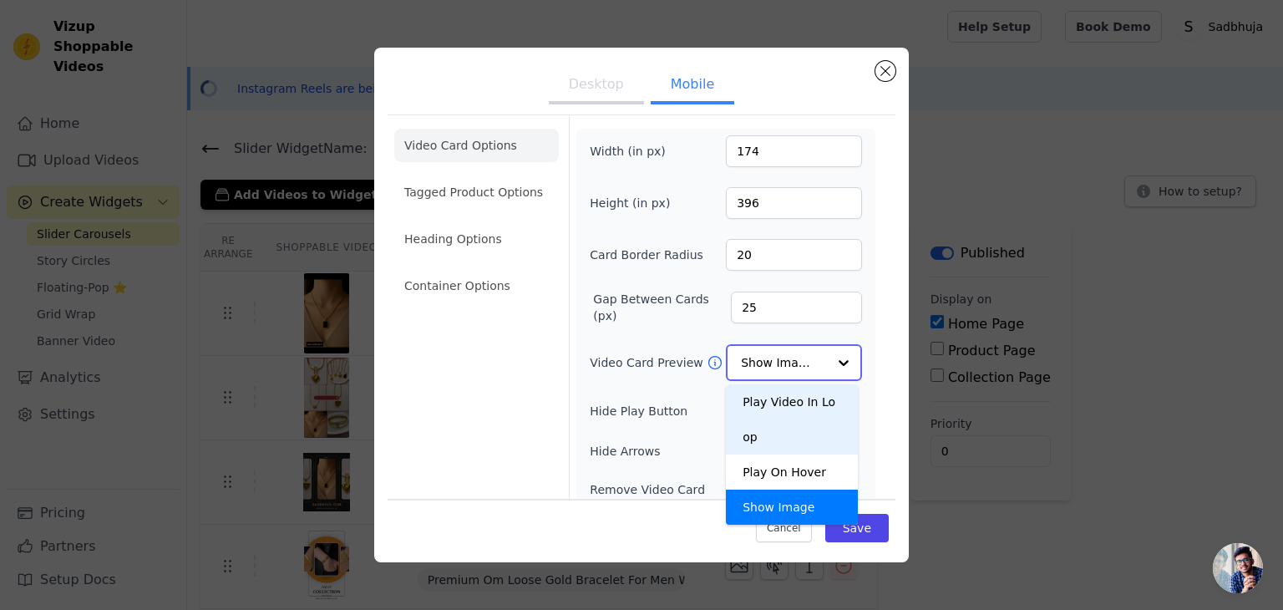
click at [766, 399] on div "Play Video In Loop" at bounding box center [792, 419] width 132 height 70
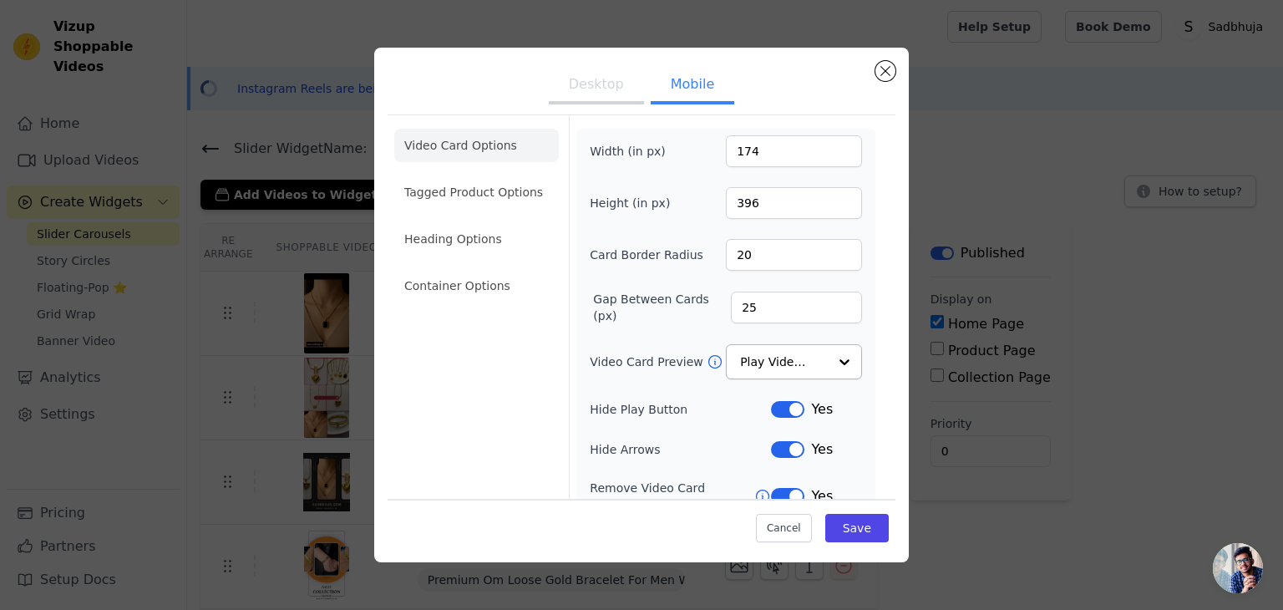
click at [568, 98] on button "Desktop" at bounding box center [596, 86] width 95 height 37
click at [749, 346] on input "Video Card Preview" at bounding box center [784, 362] width 86 height 33
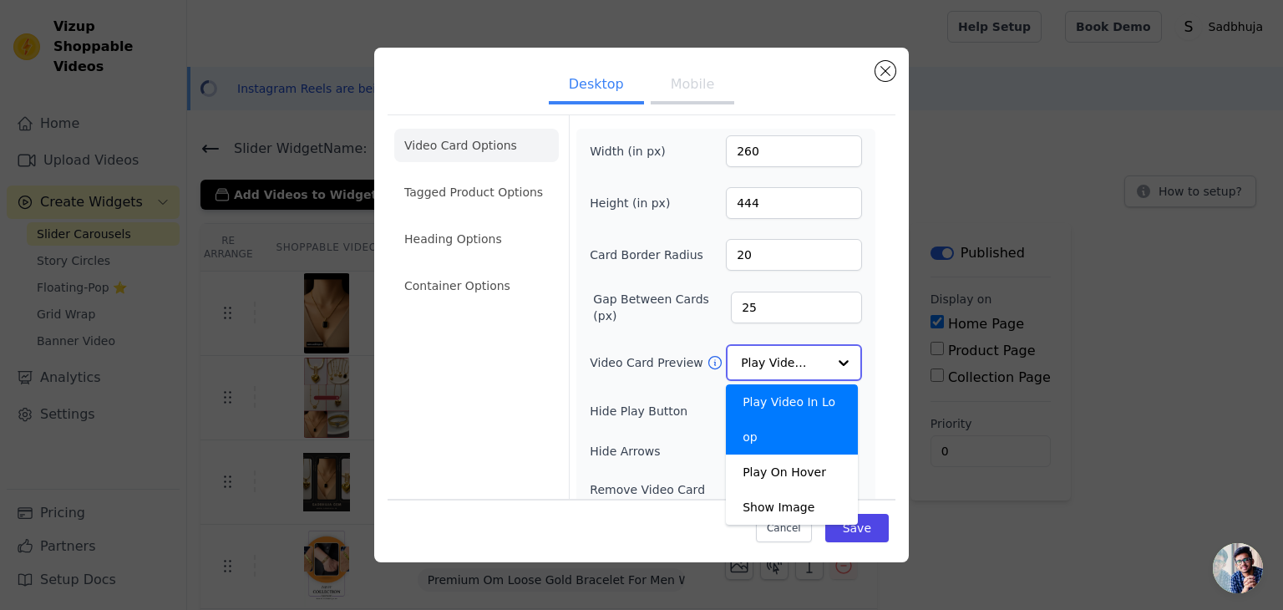
click at [749, 346] on input "Video Card Preview" at bounding box center [784, 362] width 86 height 33
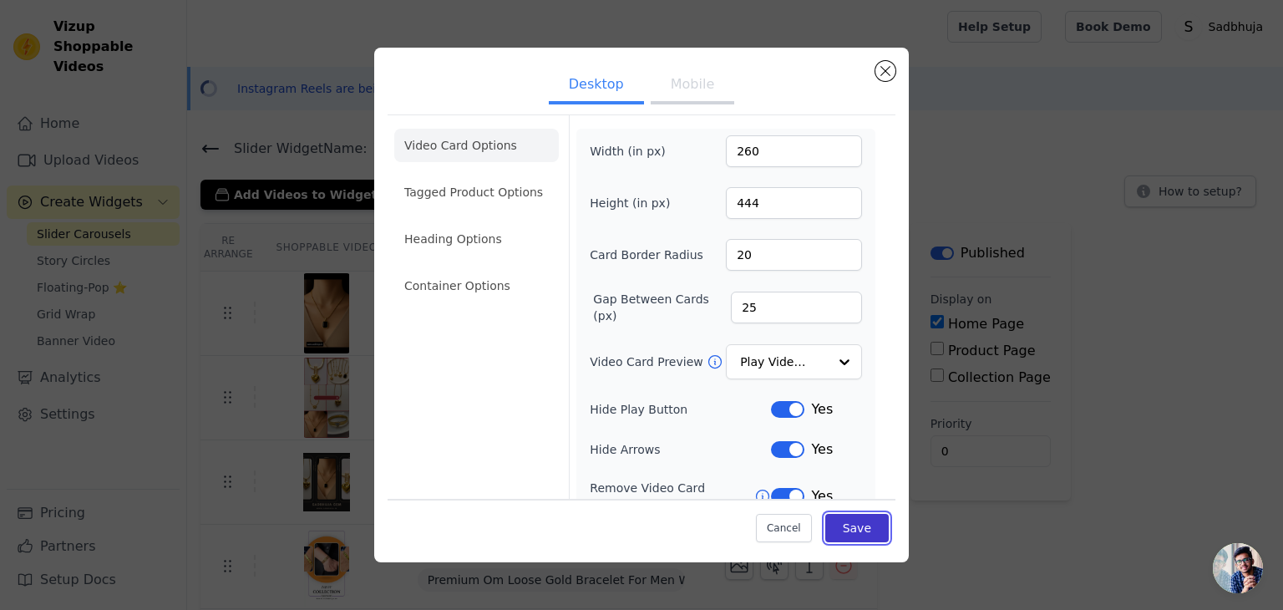
click at [839, 517] on button "Save" at bounding box center [856, 528] width 63 height 28
